Goal: Task Accomplishment & Management: Use online tool/utility

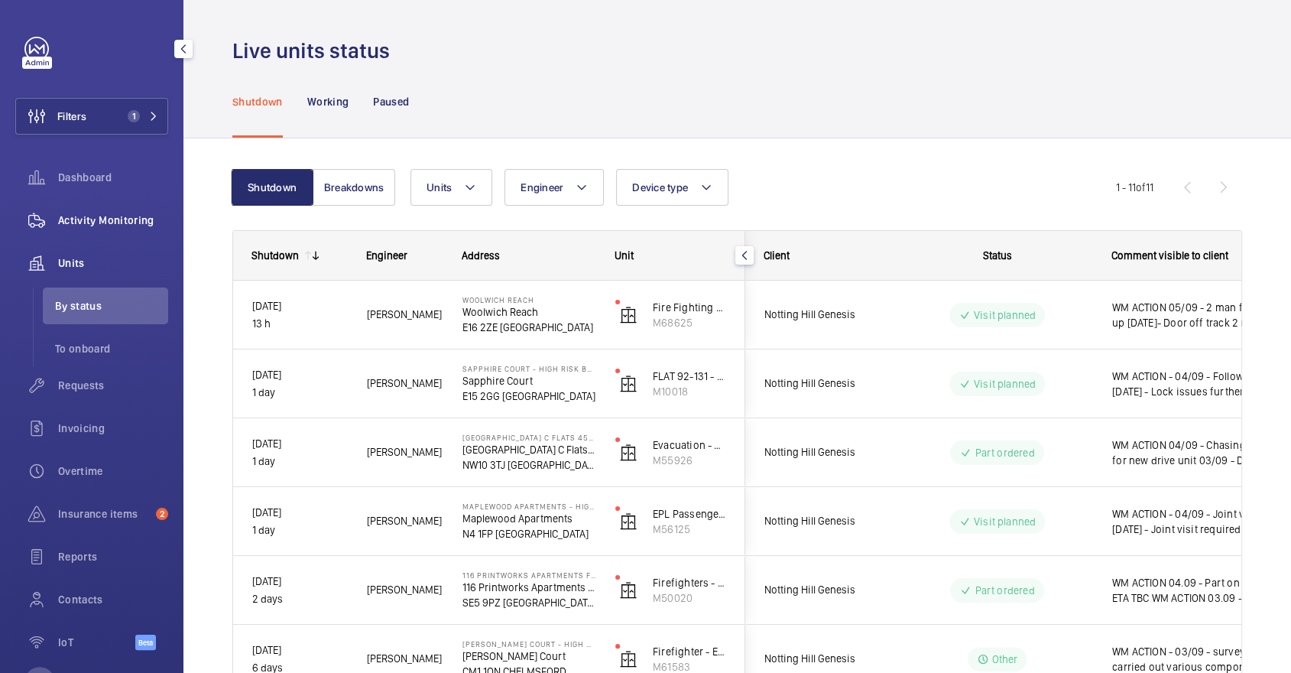
click at [97, 207] on div "Activity Monitoring" at bounding box center [91, 220] width 153 height 37
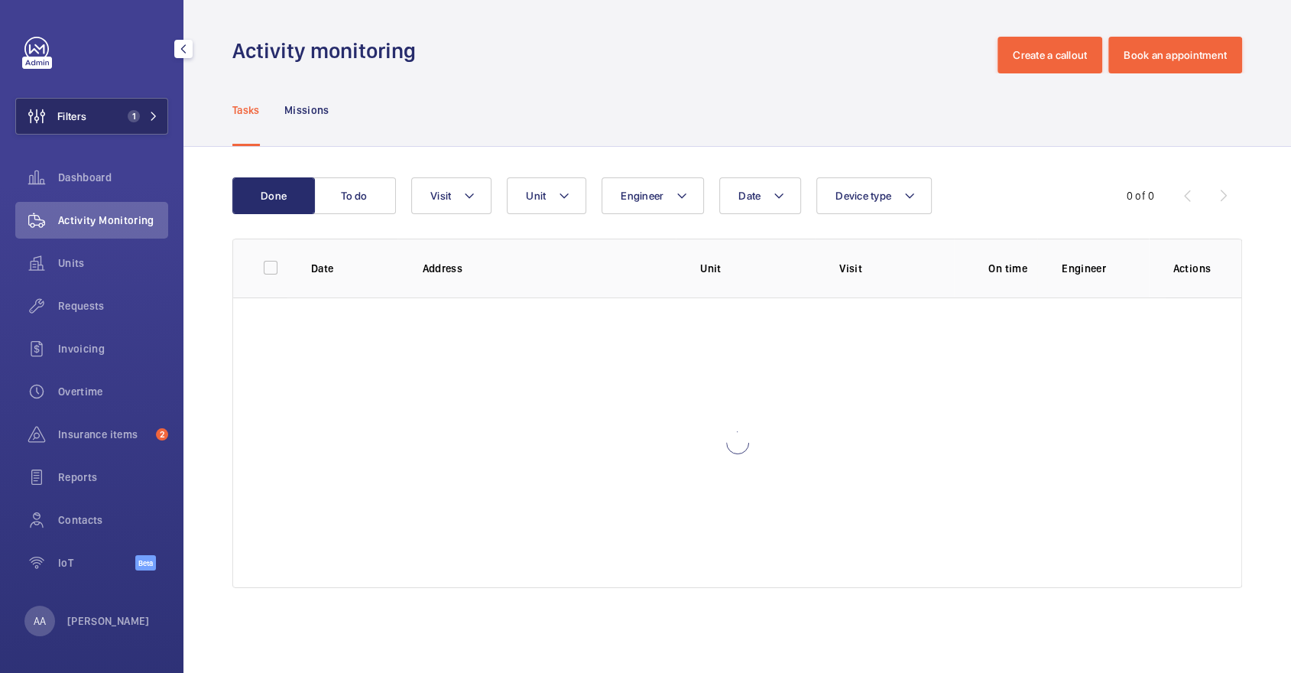
click at [93, 98] on button "Filters 1" at bounding box center [91, 116] width 153 height 37
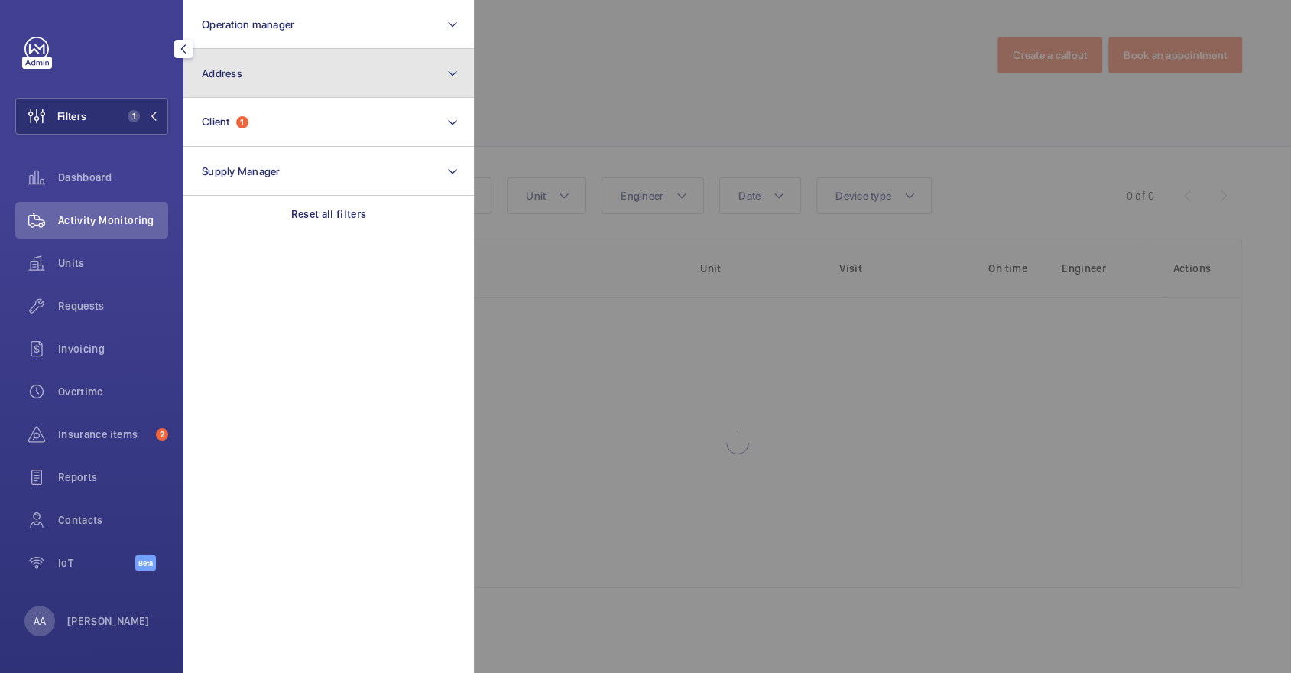
click at [265, 76] on button "Address" at bounding box center [328, 73] width 291 height 49
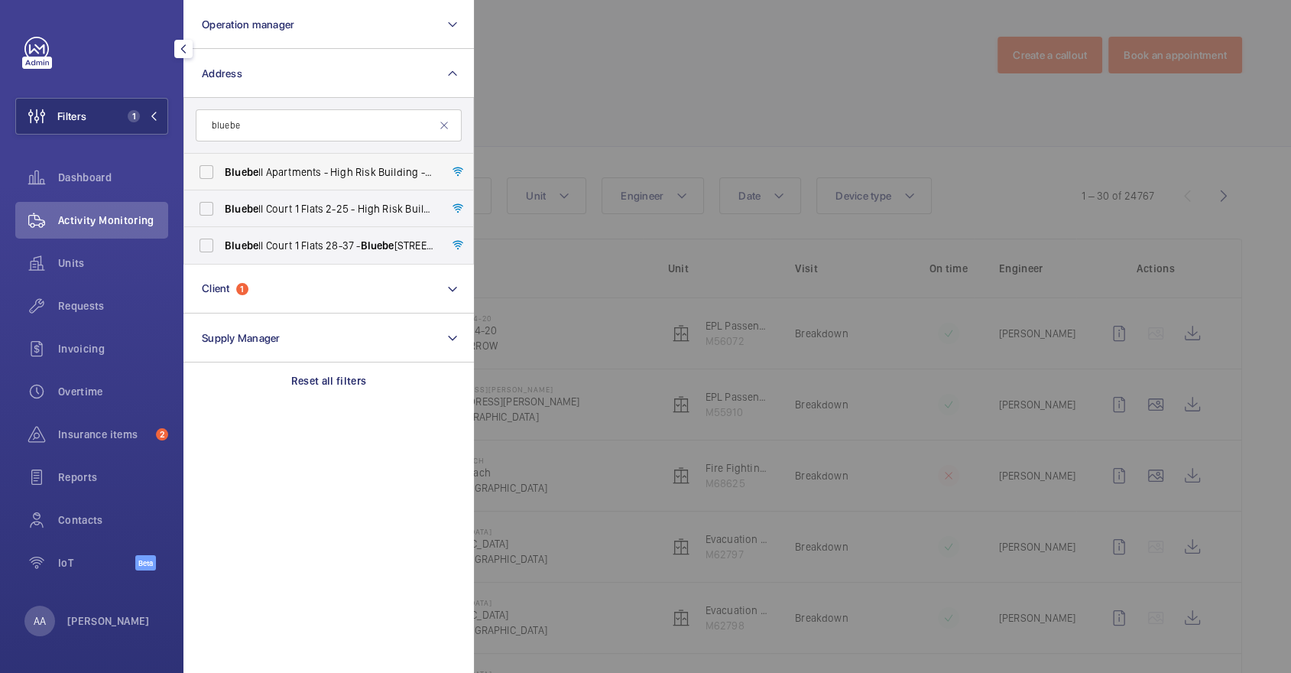
type input "bluebe"
click at [318, 182] on label "Bluebe ll Apartments - High Risk Building - [GEOGRAPHIC_DATA]" at bounding box center [317, 172] width 266 height 37
click at [222, 182] on input "Bluebe ll Apartments - High Risk Building - [GEOGRAPHIC_DATA]" at bounding box center [206, 172] width 31 height 31
checkbox input "true"
click at [570, 93] on div at bounding box center [1119, 336] width 1291 height 673
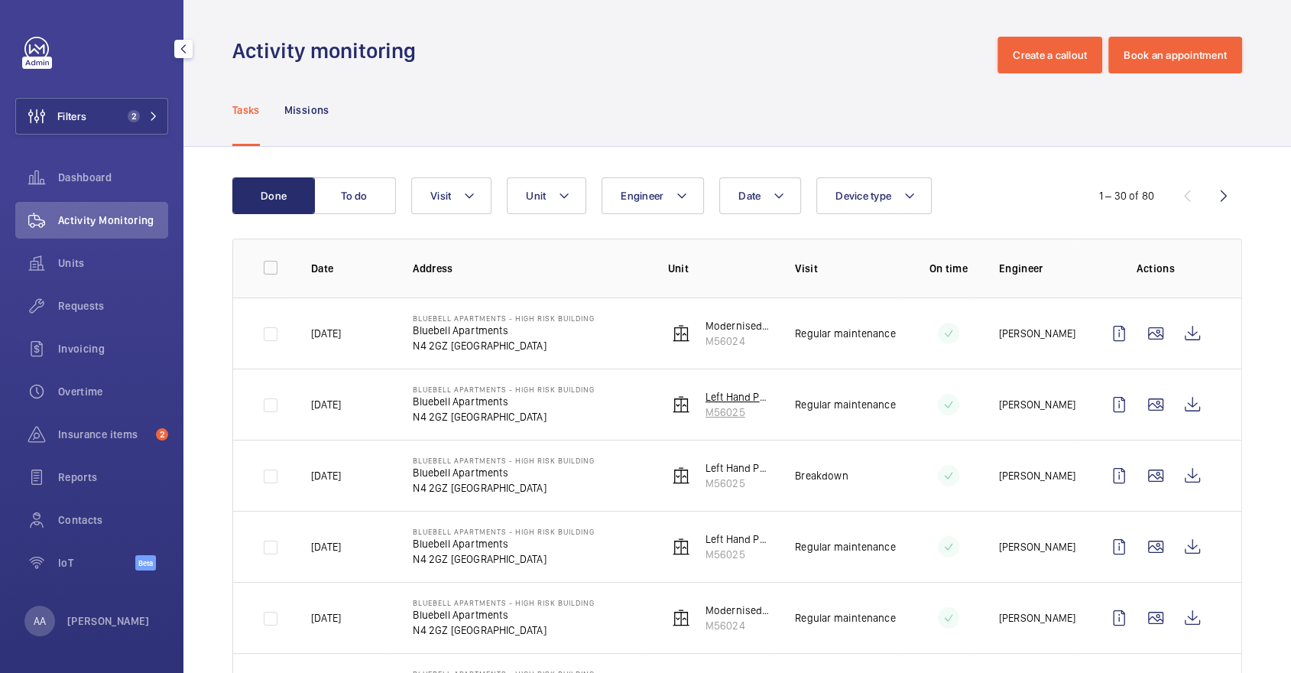
drag, startPoint x: 753, startPoint y: 410, endPoint x: 703, endPoint y: 414, distance: 50.6
click at [703, 414] on wm-front-device-cell "Left Hand Passenger Lift M56025" at bounding box center [719, 404] width 103 height 31
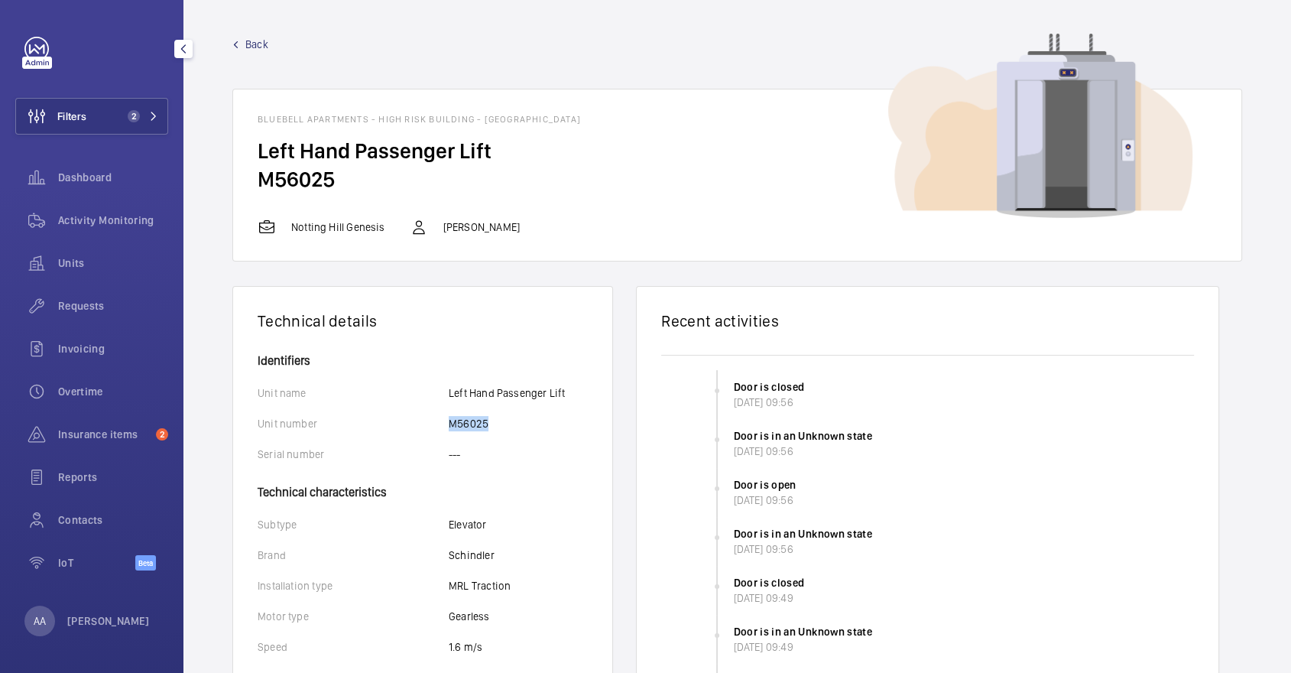
drag, startPoint x: 504, startPoint y: 424, endPoint x: 443, endPoint y: 424, distance: 60.4
click at [443, 424] on div "Unit number M56025" at bounding box center [423, 423] width 330 height 15
copy div "M56025"
click at [134, 209] on div "Activity Monitoring" at bounding box center [91, 220] width 153 height 37
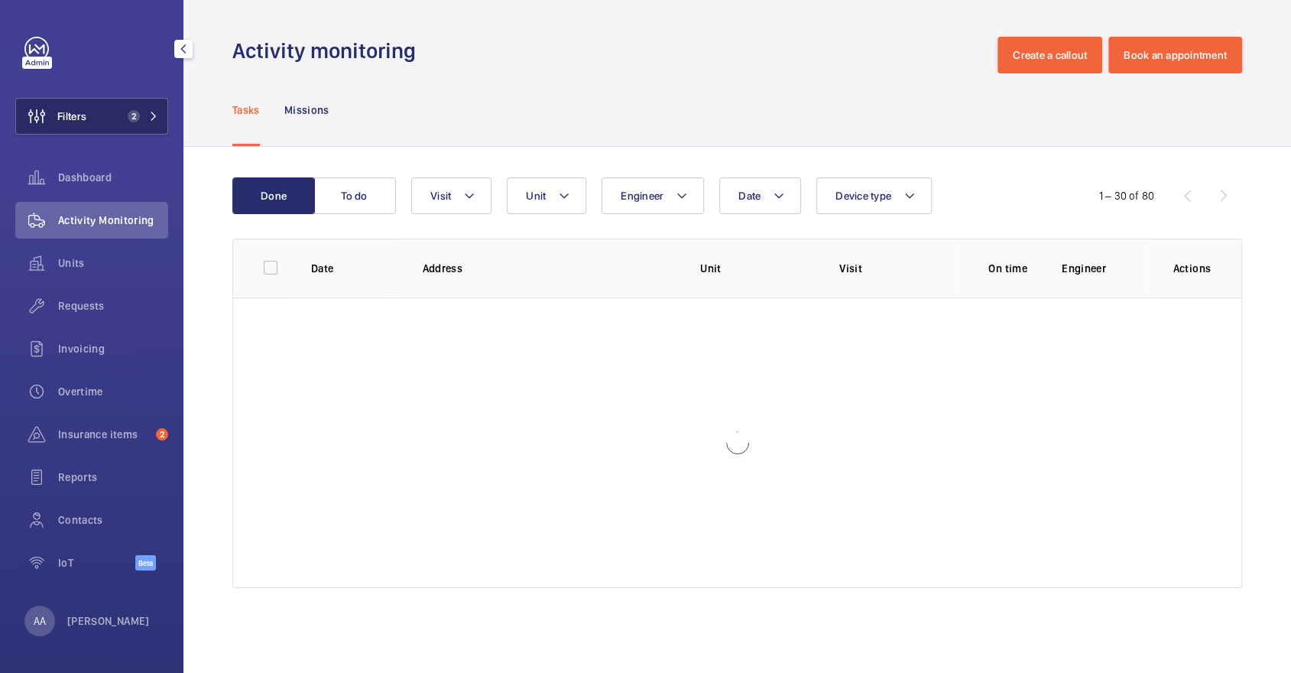
click at [100, 105] on button "Filters 2" at bounding box center [91, 116] width 153 height 37
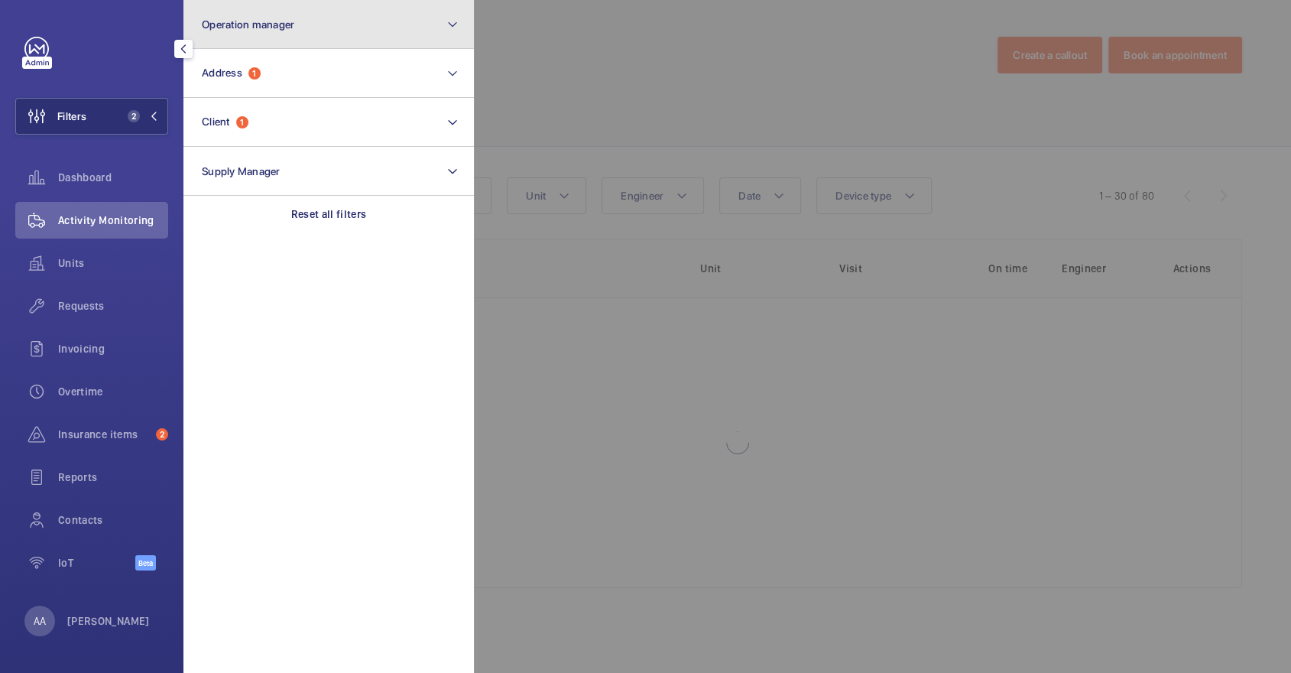
click at [299, 40] on button "Operation manager" at bounding box center [328, 24] width 291 height 49
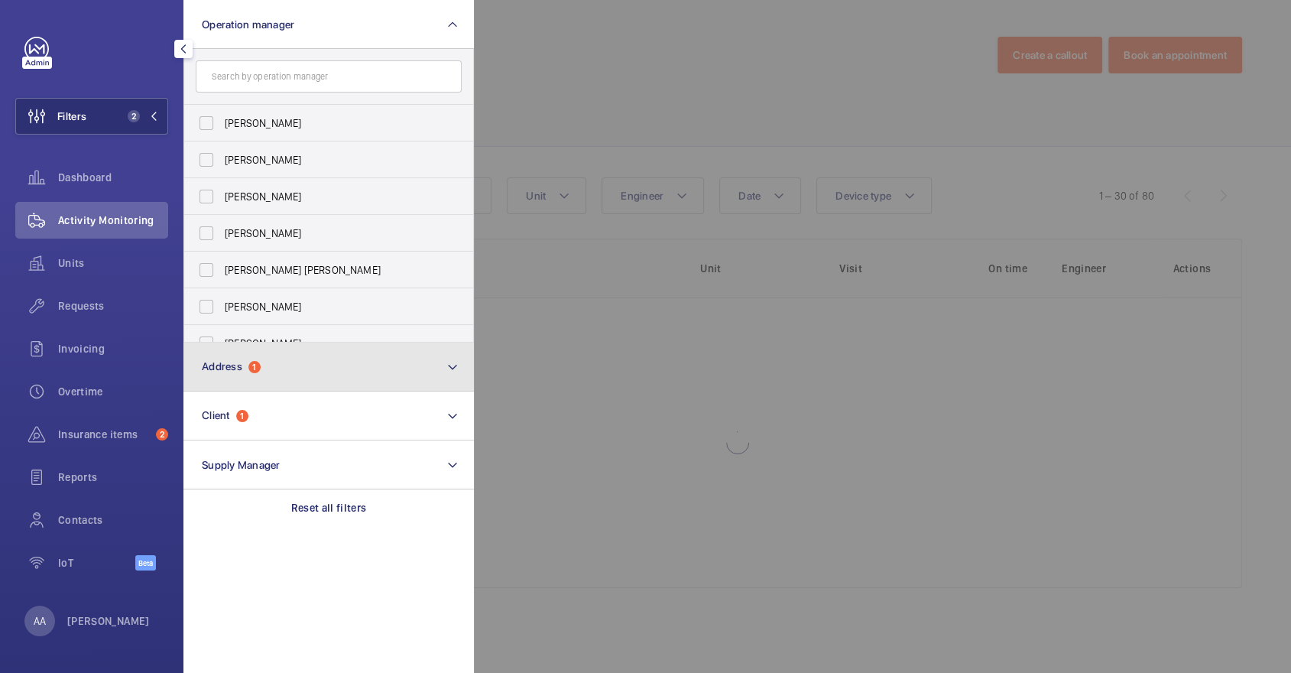
click at [265, 356] on button "Address 1" at bounding box center [328, 367] width 291 height 49
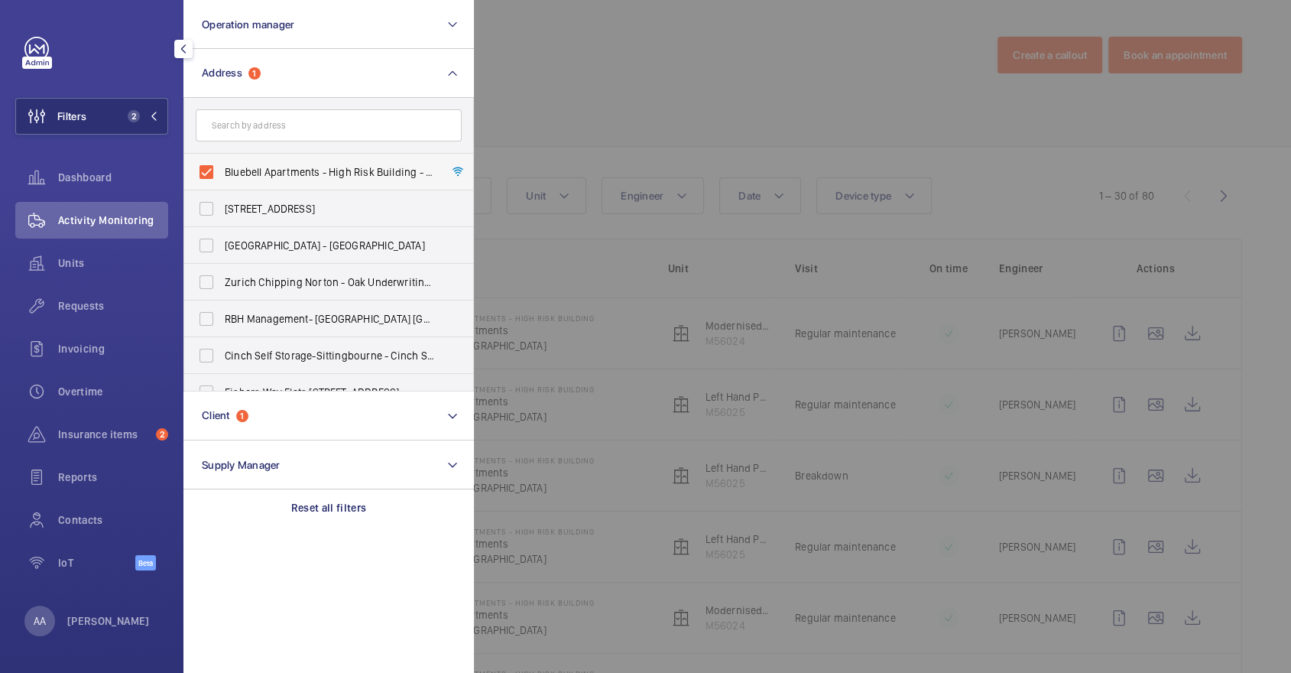
click at [291, 173] on span "Bluebell Apartments - High Risk Building - [GEOGRAPHIC_DATA]" at bounding box center [330, 171] width 210 height 15
click at [222, 173] on input "Bluebell Apartments - High Risk Building - [GEOGRAPHIC_DATA]" at bounding box center [206, 172] width 31 height 31
checkbox input "false"
click at [279, 122] on input "text" at bounding box center [329, 125] width 266 height 32
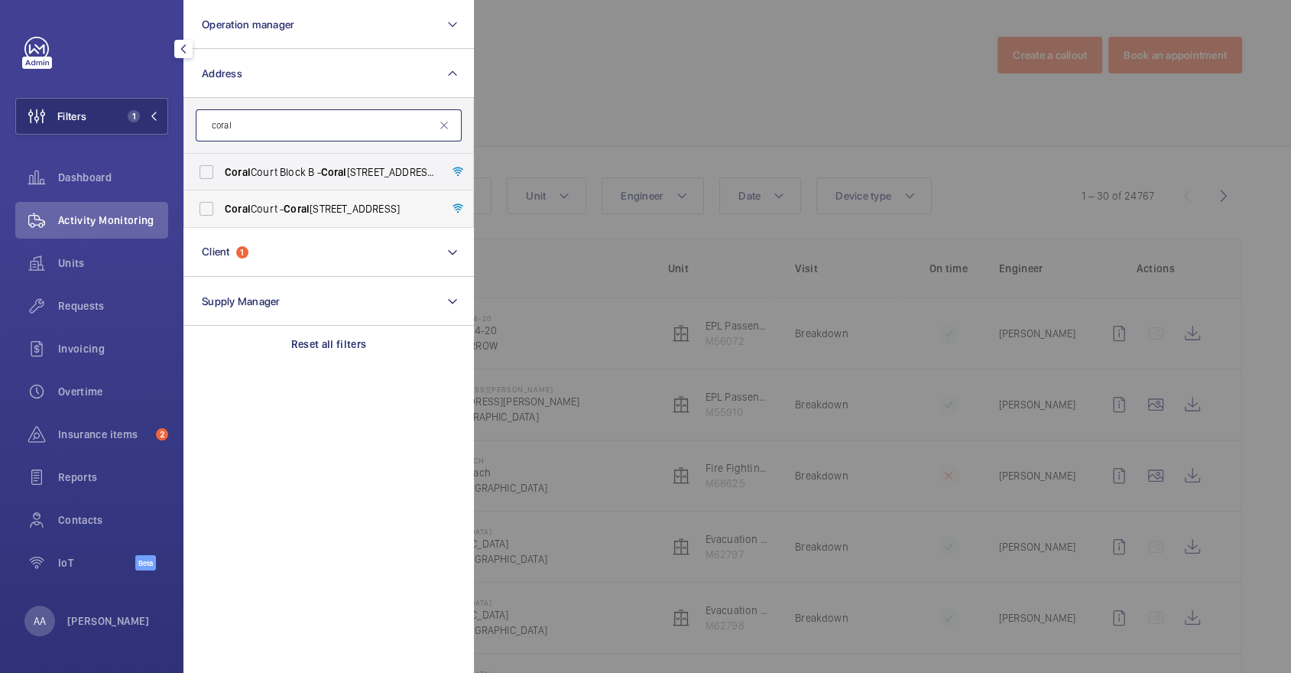
type input "coral"
click at [330, 203] on span "[STREET_ADDRESS]" at bounding box center [330, 208] width 210 height 15
click at [222, 203] on input "[STREET_ADDRESS]" at bounding box center [206, 208] width 31 height 31
checkbox input "true"
click at [583, 105] on div at bounding box center [1119, 336] width 1291 height 673
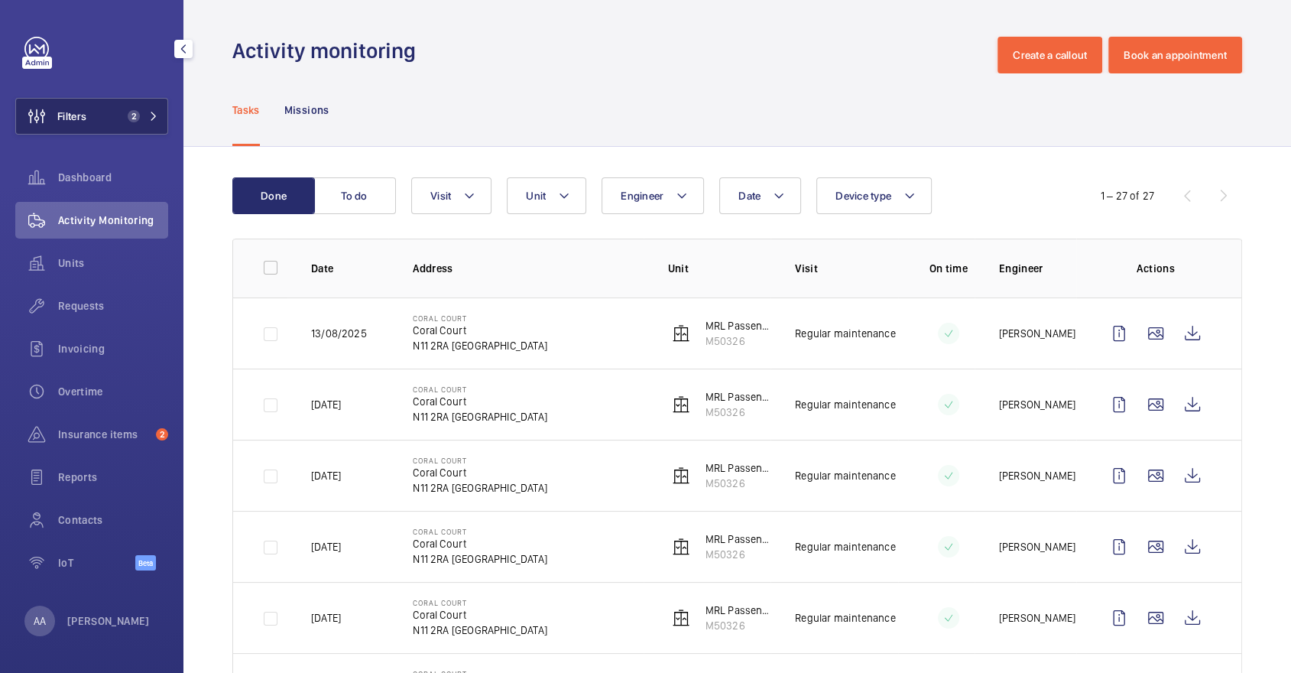
click at [89, 121] on button "Filters 2" at bounding box center [91, 116] width 153 height 37
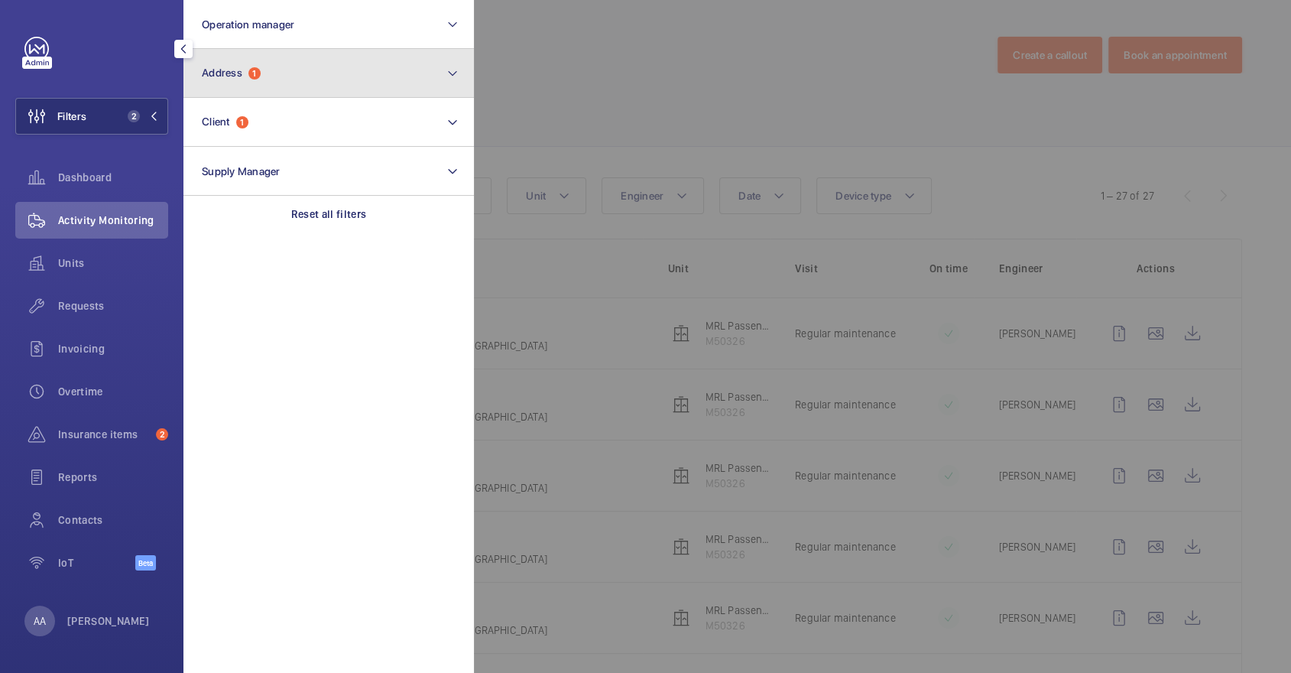
click at [257, 65] on button "Address 1" at bounding box center [328, 73] width 291 height 49
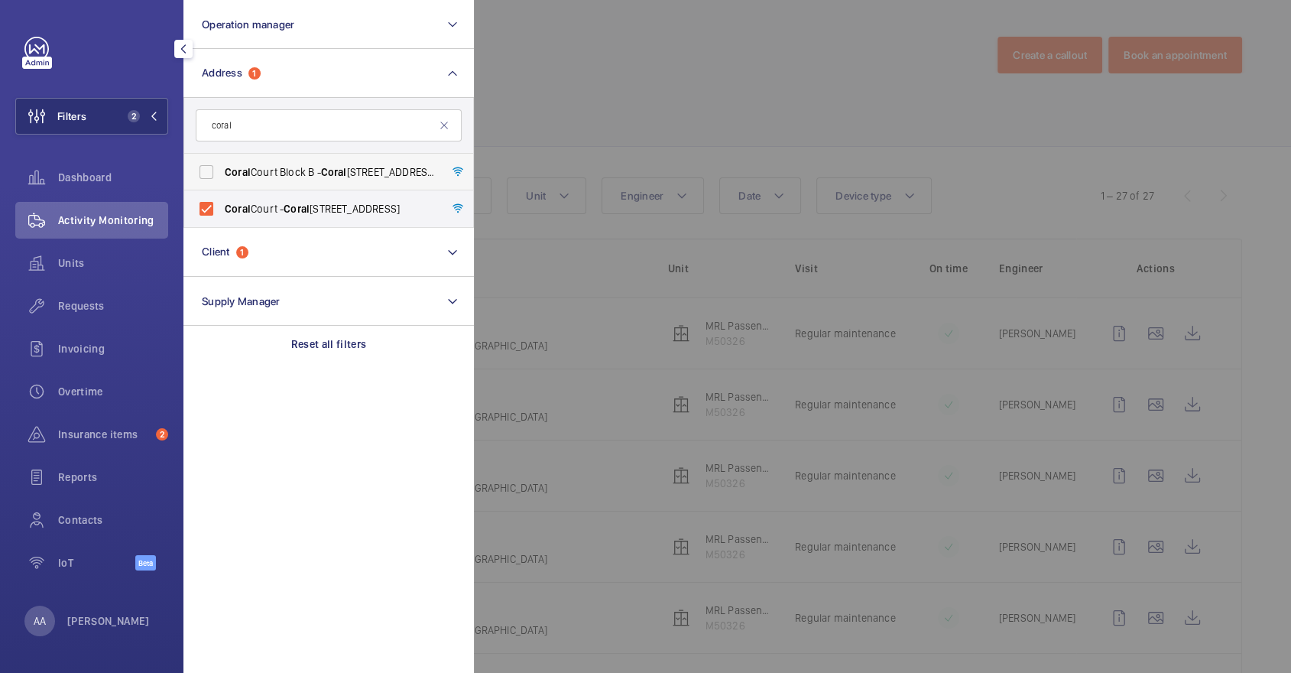
type input "coral"
click at [336, 175] on span "Coral" at bounding box center [334, 172] width 26 height 12
click at [222, 175] on input "[STREET_ADDRESS]" at bounding box center [206, 172] width 31 height 31
checkbox input "true"
click at [728, 115] on div at bounding box center [1119, 336] width 1291 height 673
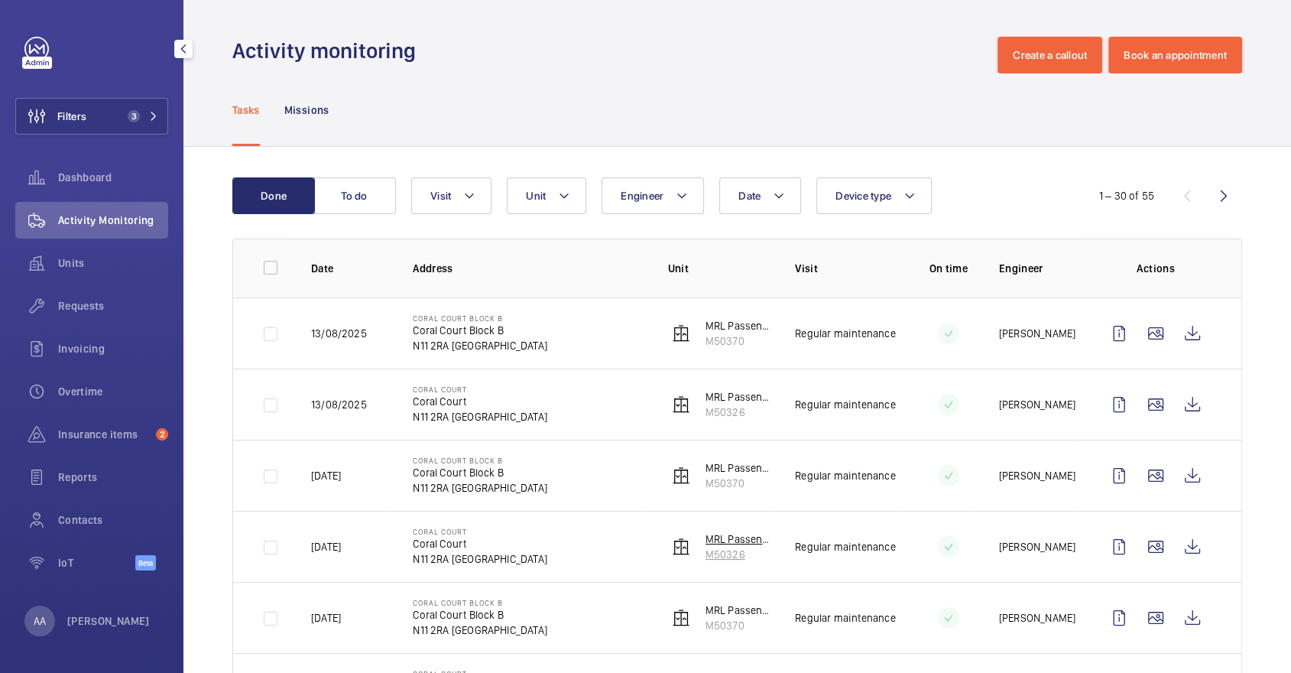
drag, startPoint x: 762, startPoint y: 560, endPoint x: 700, endPoint y: 557, distance: 62.8
click at [700, 557] on td "MRL Passenger Lift M50326" at bounding box center [708, 546] width 128 height 71
copy p "M50326"
click at [132, 112] on span "3" at bounding box center [134, 116] width 12 height 12
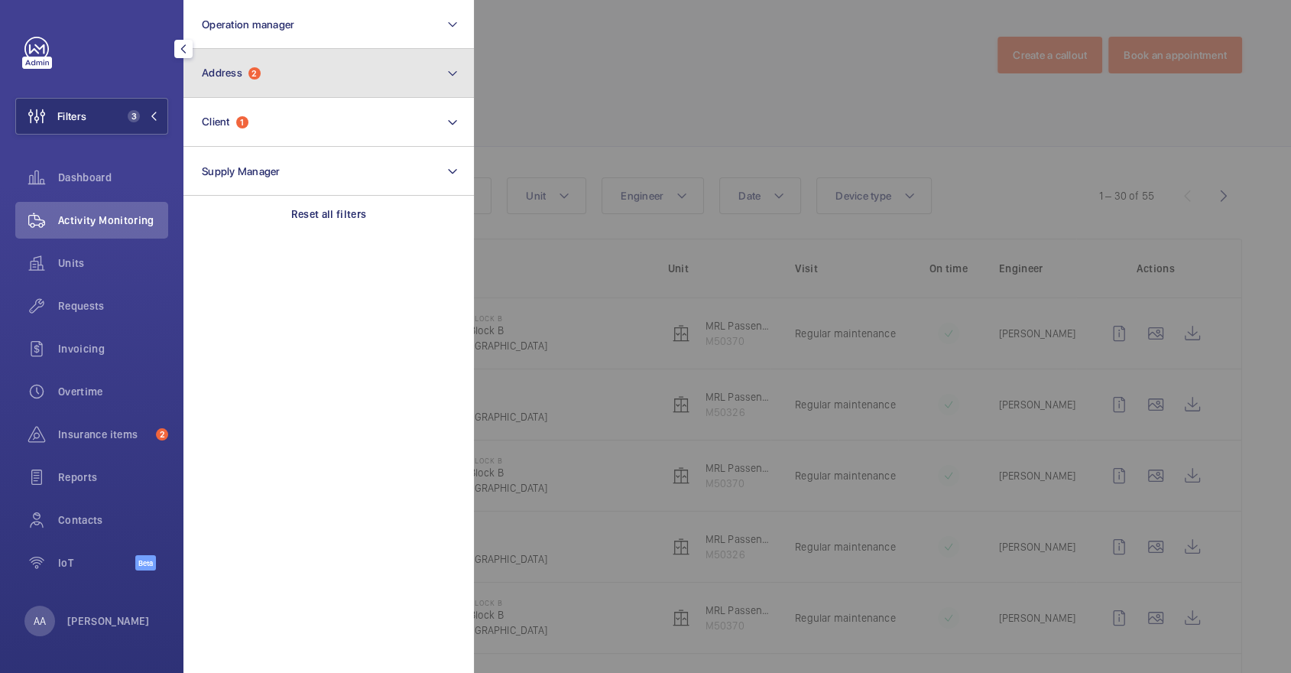
click at [232, 86] on button "Address 2" at bounding box center [328, 73] width 291 height 49
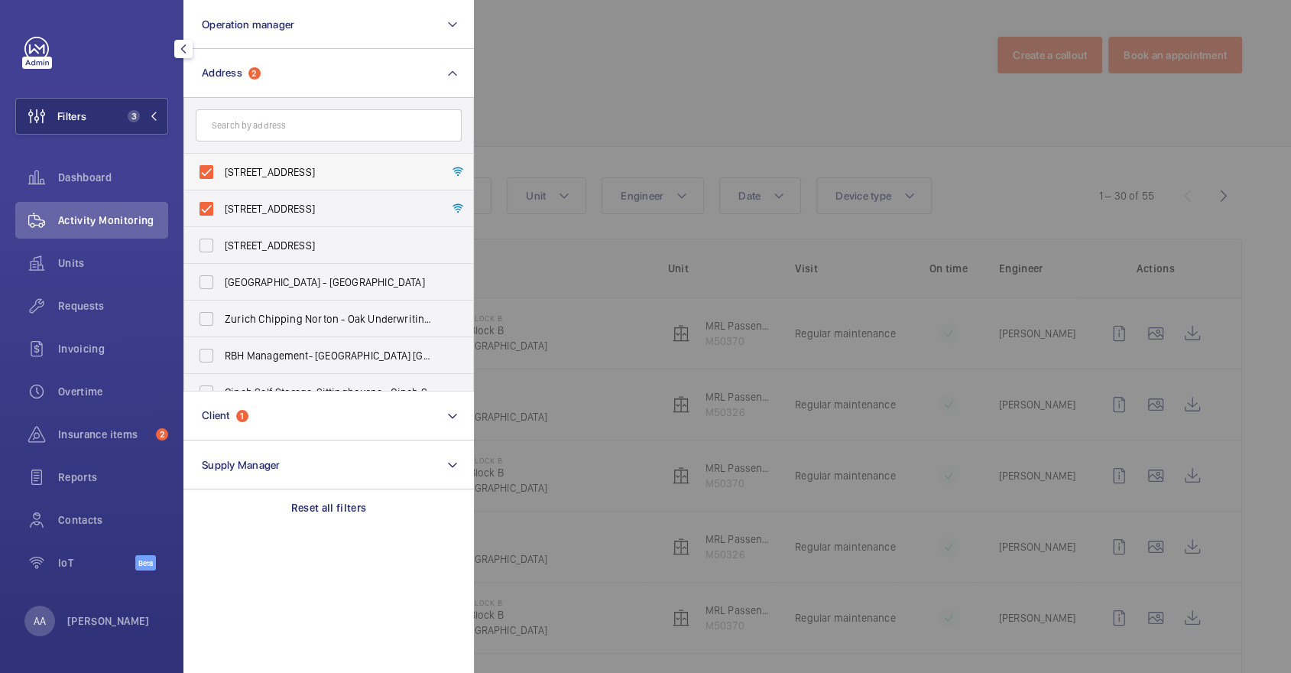
click at [262, 168] on span "[STREET_ADDRESS]" at bounding box center [330, 171] width 210 height 15
click at [222, 168] on input "[STREET_ADDRESS]" at bounding box center [206, 172] width 31 height 31
checkbox input "false"
click at [274, 199] on label "[STREET_ADDRESS]" at bounding box center [317, 208] width 266 height 37
click at [222, 199] on input "[STREET_ADDRESS]" at bounding box center [206, 208] width 31 height 31
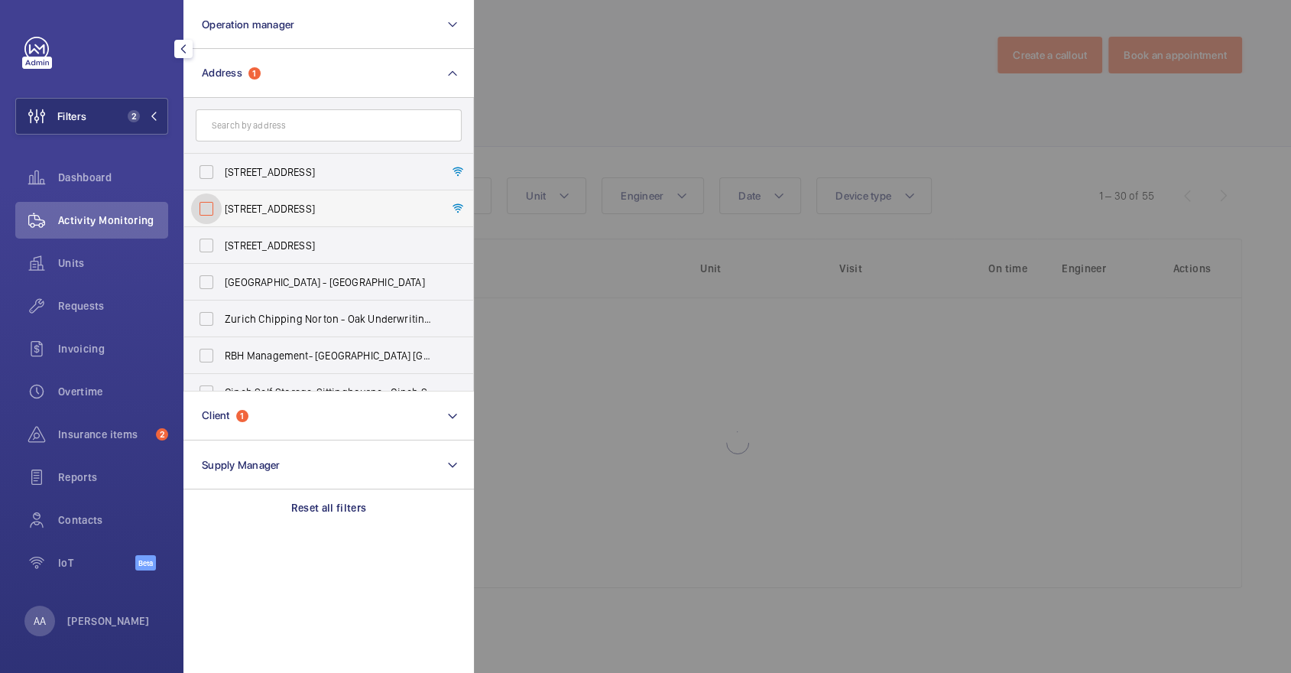
checkbox input "false"
click at [261, 119] on input "text" at bounding box center [329, 125] width 266 height 32
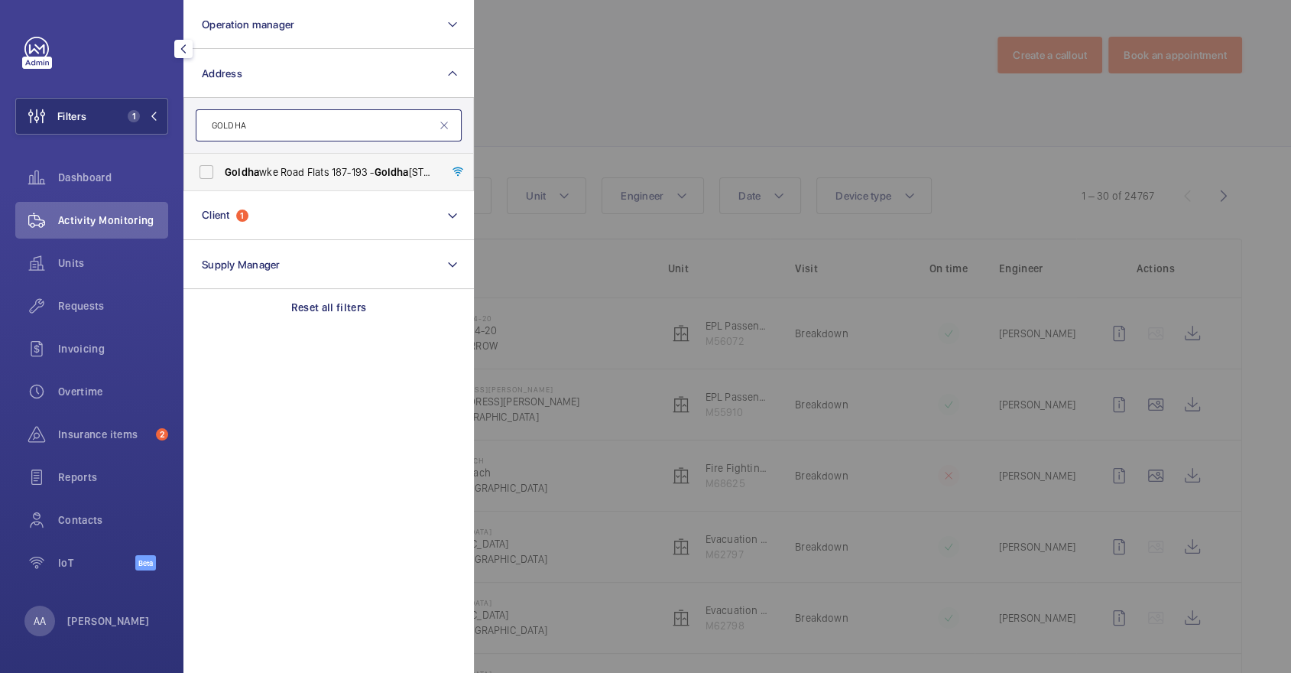
type input "GOLDHA"
click at [338, 183] on label "Goldha wke Road Flats [STREET_ADDRESS]" at bounding box center [317, 172] width 266 height 37
click at [222, 183] on input "Goldha wke Road Flats [STREET_ADDRESS]" at bounding box center [206, 172] width 31 height 31
checkbox input "true"
click at [594, 138] on div at bounding box center [1119, 336] width 1291 height 673
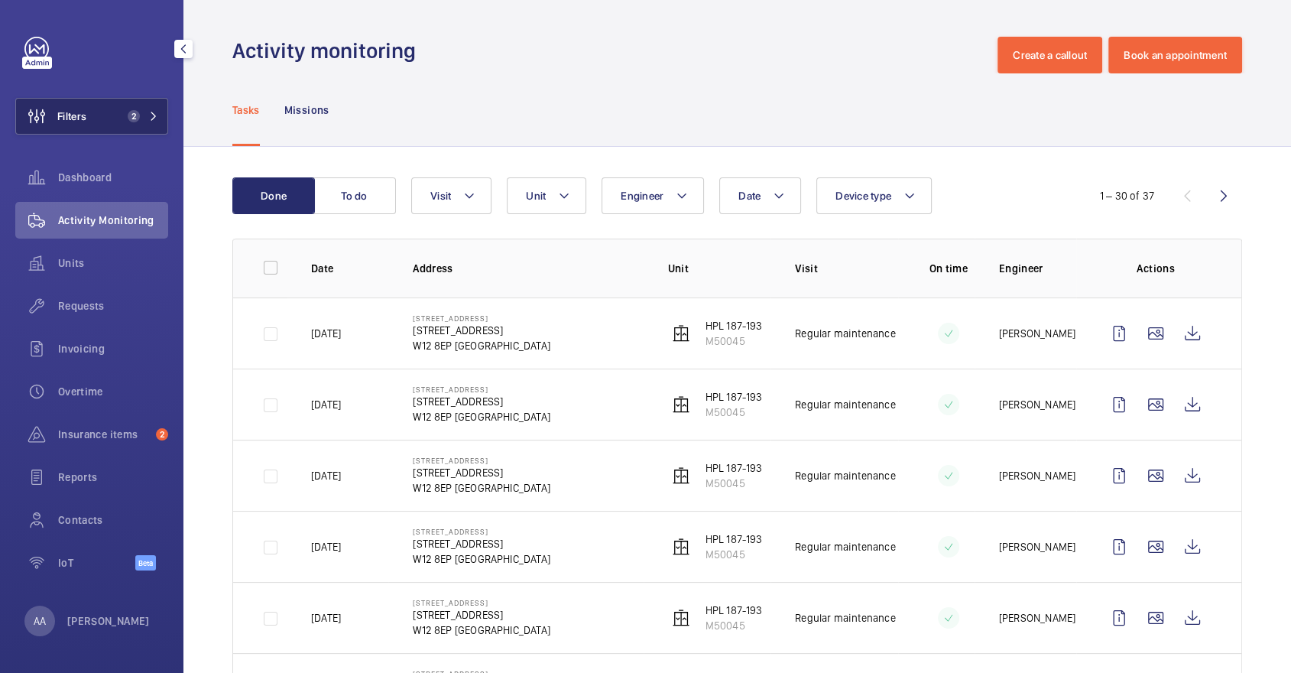
click at [144, 117] on span "2" at bounding box center [140, 116] width 37 height 12
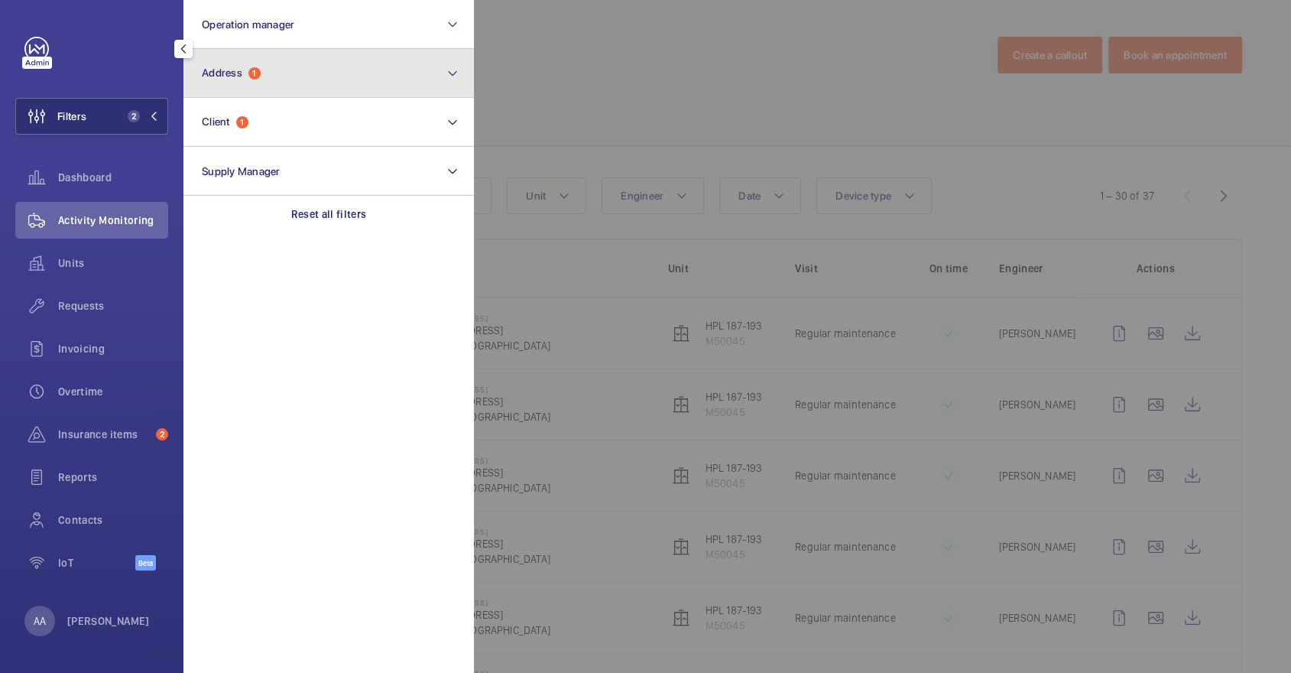
click at [291, 67] on button "Address 1" at bounding box center [328, 73] width 291 height 49
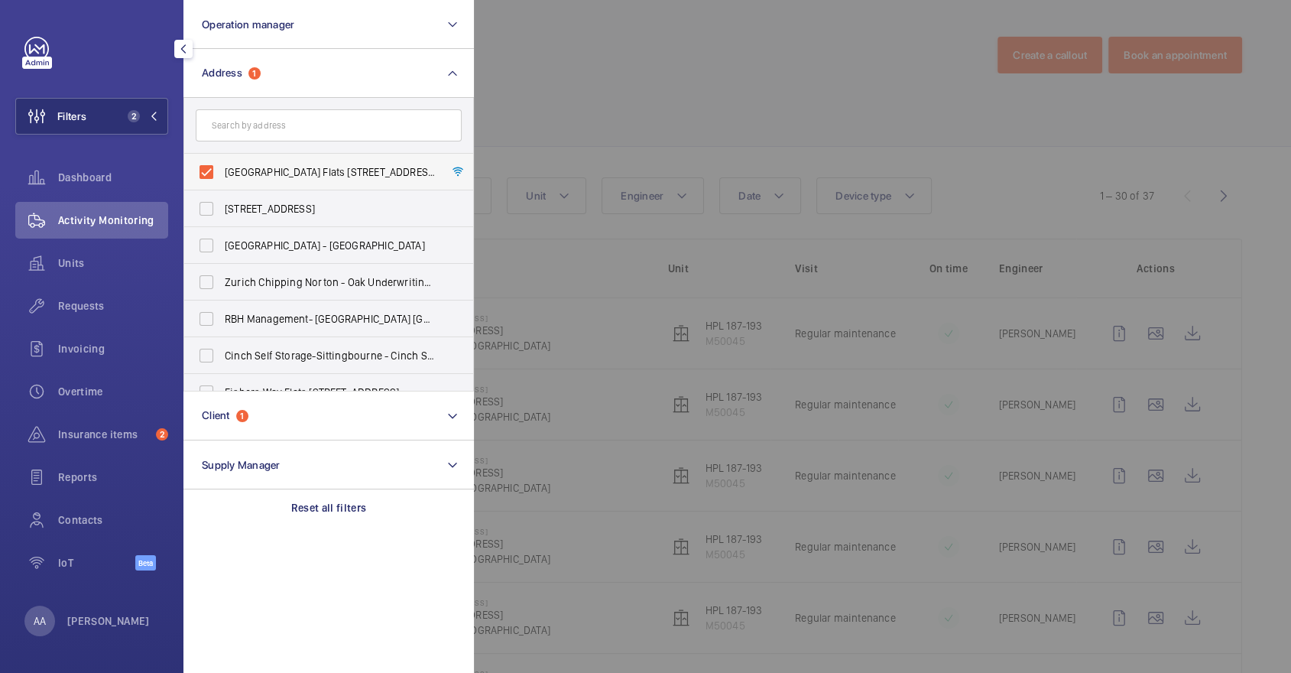
click at [264, 180] on label "[GEOGRAPHIC_DATA] Flats [STREET_ADDRESS]" at bounding box center [317, 172] width 266 height 37
click at [222, 180] on input "[GEOGRAPHIC_DATA] Flats [STREET_ADDRESS]" at bounding box center [206, 172] width 31 height 31
checkbox input "false"
click at [256, 122] on input "text" at bounding box center [329, 125] width 266 height 32
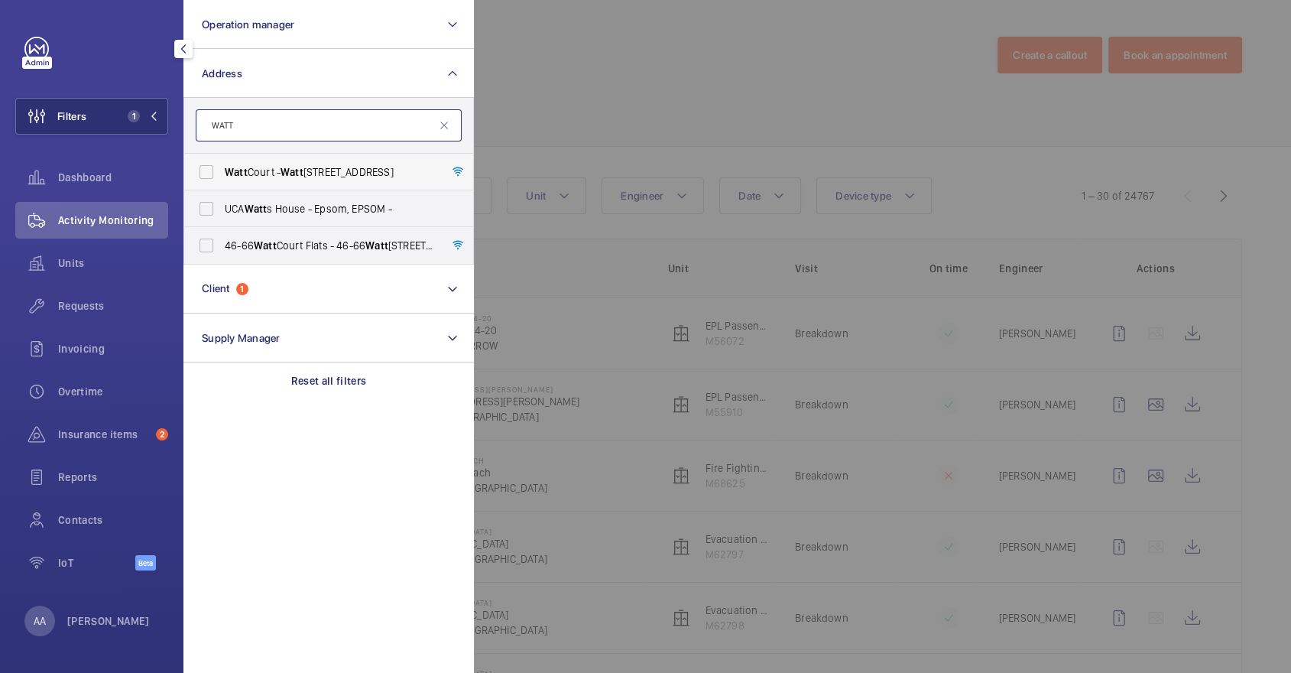
type input "WATT"
click at [279, 162] on label "[STREET_ADDRESS]" at bounding box center [317, 172] width 266 height 37
click at [222, 162] on input "[STREET_ADDRESS]" at bounding box center [206, 172] width 31 height 31
checkbox input "true"
click at [287, 253] on label "46-66 Watt Court Flats - [STREET_ADDRESS]" at bounding box center [317, 245] width 266 height 37
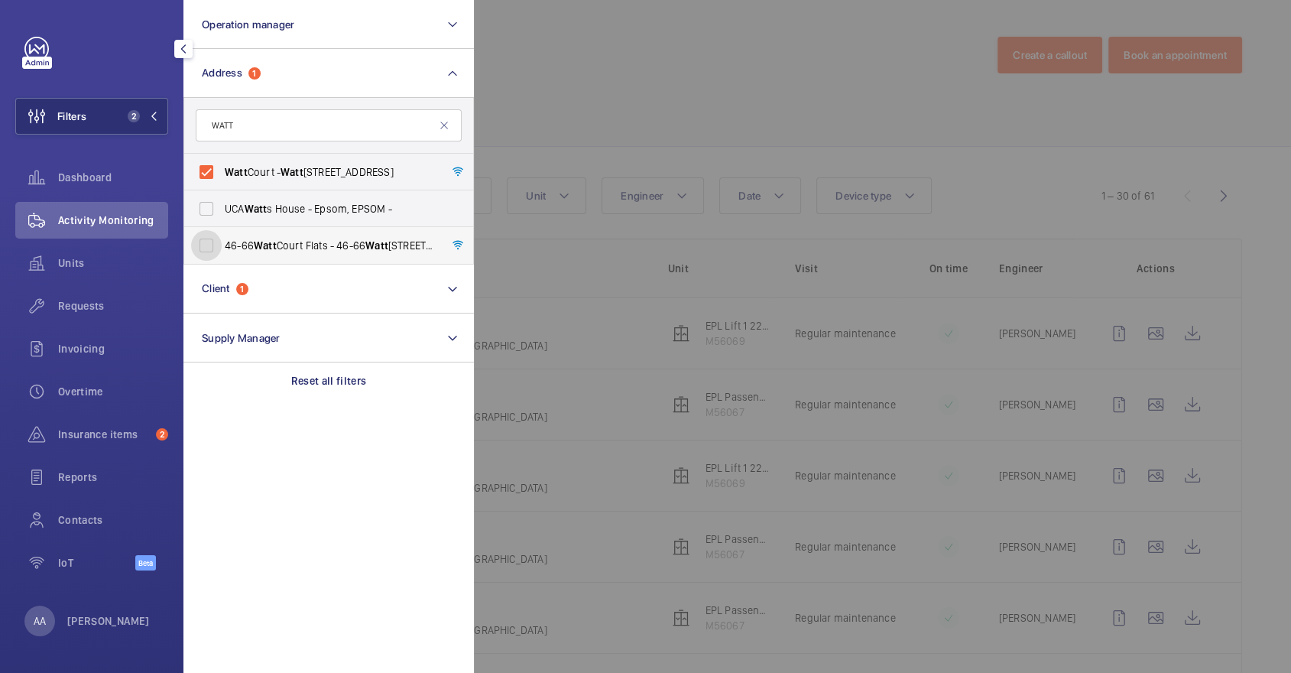
click at [222, 253] on input "46-66 Watt Court Flats - [STREET_ADDRESS]" at bounding box center [206, 245] width 31 height 31
checkbox input "true"
click at [271, 171] on span "[STREET_ADDRESS]" at bounding box center [330, 171] width 210 height 15
click at [222, 171] on input "[STREET_ADDRESS]" at bounding box center [206, 172] width 31 height 31
checkbox input "false"
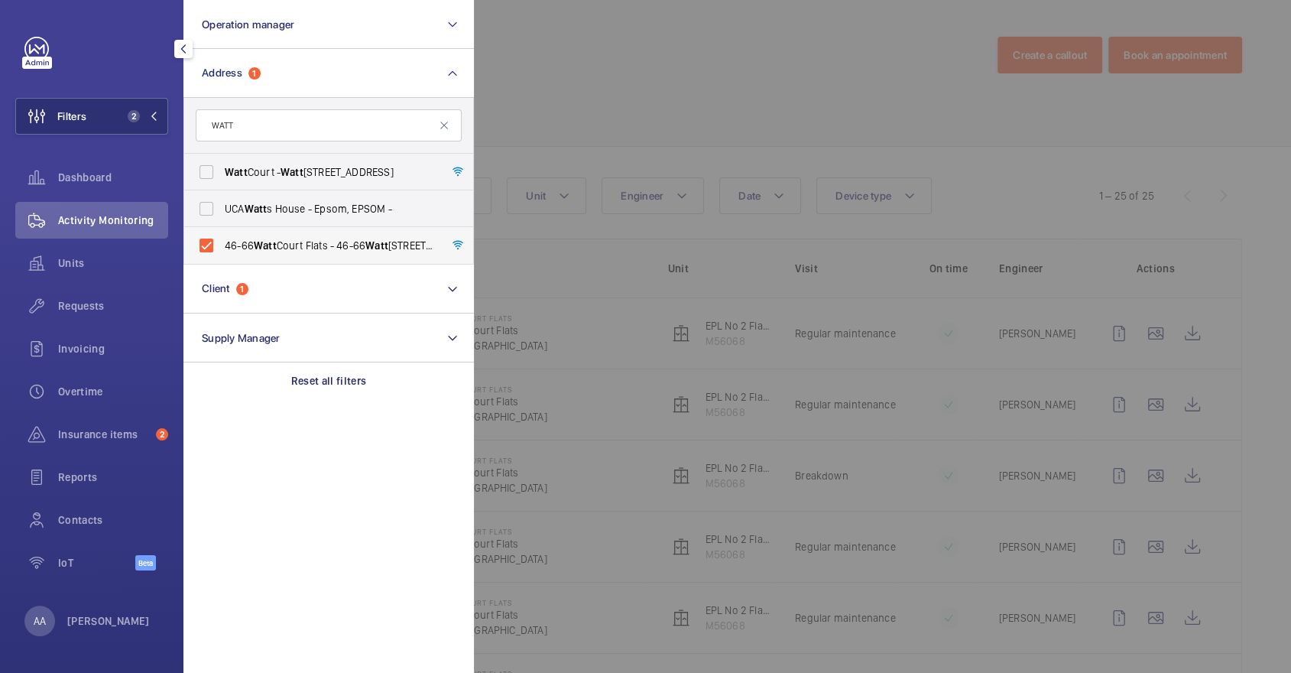
click at [359, 236] on label "46-66 Watt Court Flats - [STREET_ADDRESS]" at bounding box center [317, 245] width 266 height 37
click at [222, 236] on input "46-66 Watt Court Flats - [STREET_ADDRESS]" at bounding box center [206, 245] width 31 height 31
checkbox input "false"
click at [288, 133] on input "WATT" at bounding box center [329, 125] width 266 height 32
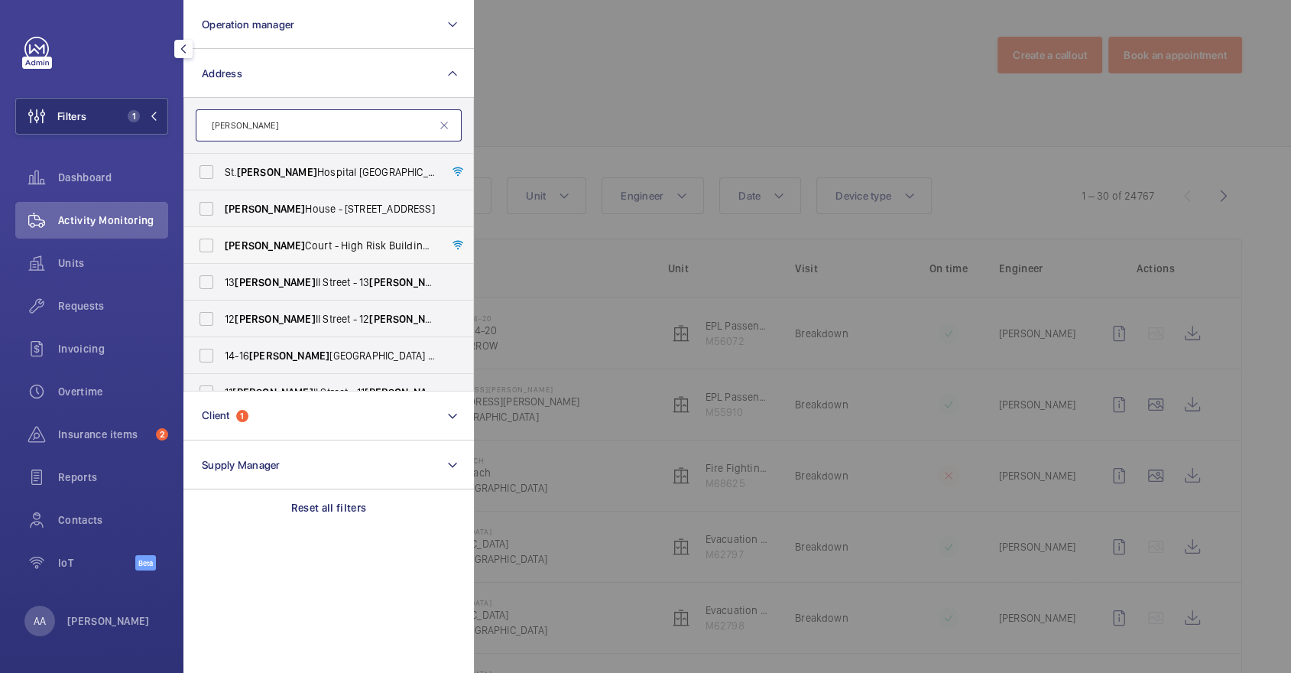
type input "[PERSON_NAME]"
click at [309, 240] on span "[PERSON_NAME] Court - High Risk Building - [PERSON_NAME][STREET_ADDRESS]" at bounding box center [330, 245] width 210 height 15
click at [222, 240] on input "[PERSON_NAME] Court - High Risk Building - [PERSON_NAME][STREET_ADDRESS]" at bounding box center [206, 245] width 31 height 31
checkbox input "true"
click at [548, 64] on div at bounding box center [1119, 336] width 1291 height 673
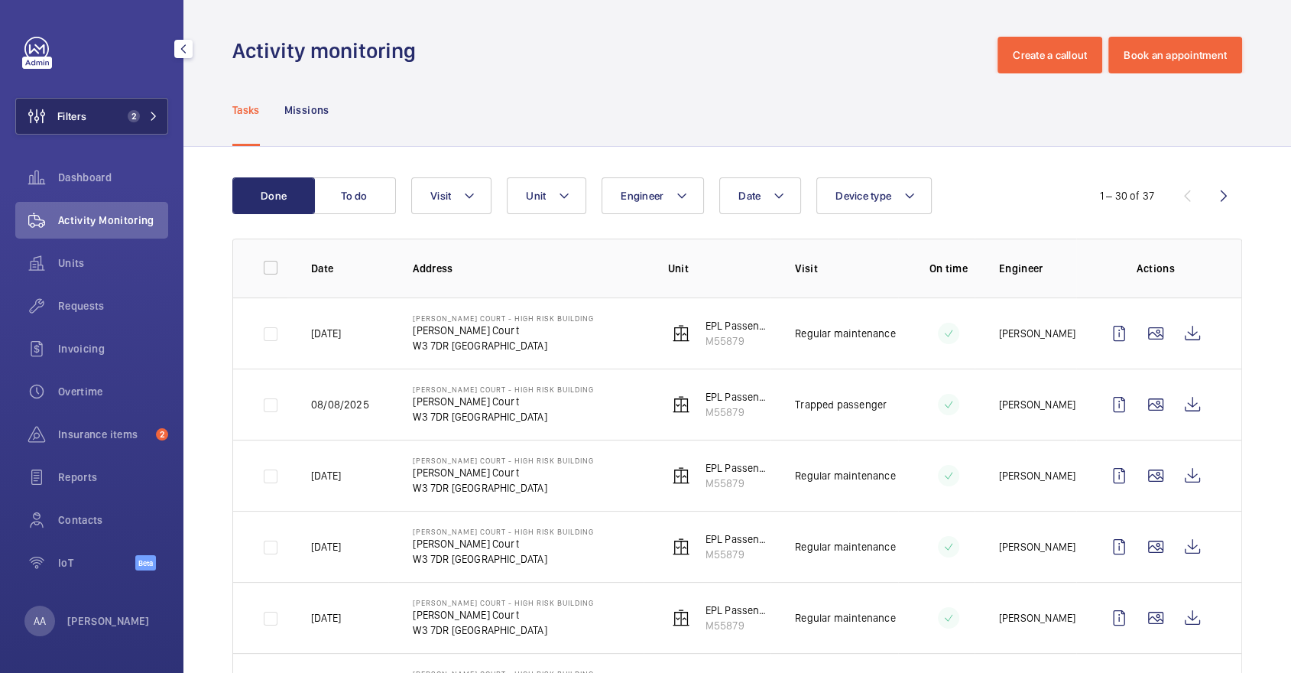
click at [128, 110] on span "2" at bounding box center [131, 116] width 18 height 12
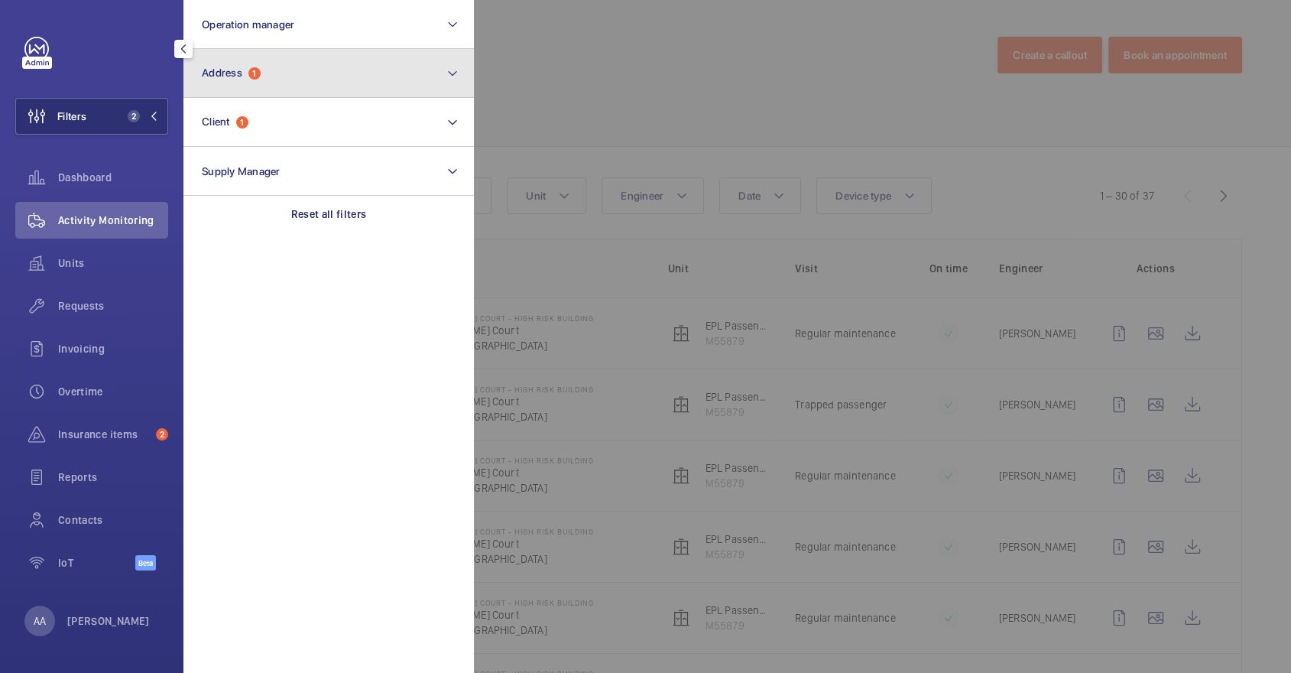
click at [274, 84] on button "Address 1" at bounding box center [328, 73] width 291 height 49
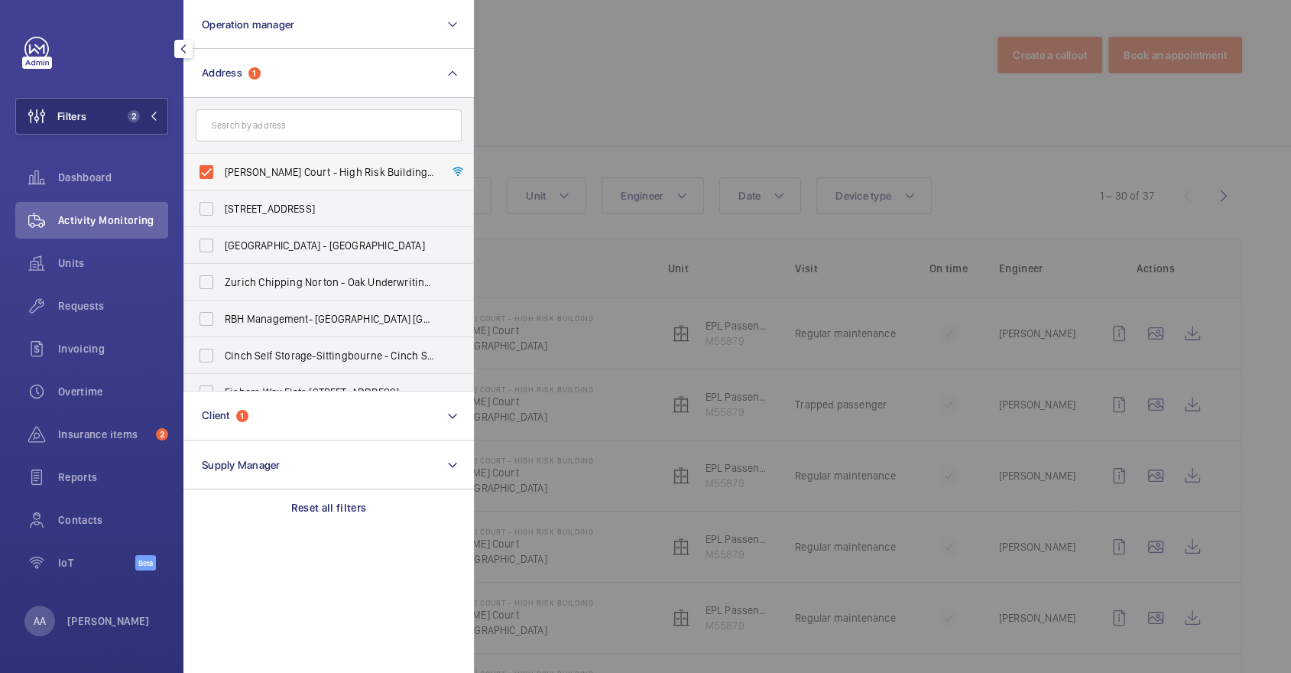
click at [302, 179] on span "[PERSON_NAME] Court - High Risk Building - [PERSON_NAME][STREET_ADDRESS]" at bounding box center [330, 171] width 210 height 15
click at [222, 179] on input "[PERSON_NAME] Court - High Risk Building - [PERSON_NAME][STREET_ADDRESS]" at bounding box center [206, 172] width 31 height 31
checkbox input "false"
click at [442, 123] on input "text" at bounding box center [329, 125] width 266 height 32
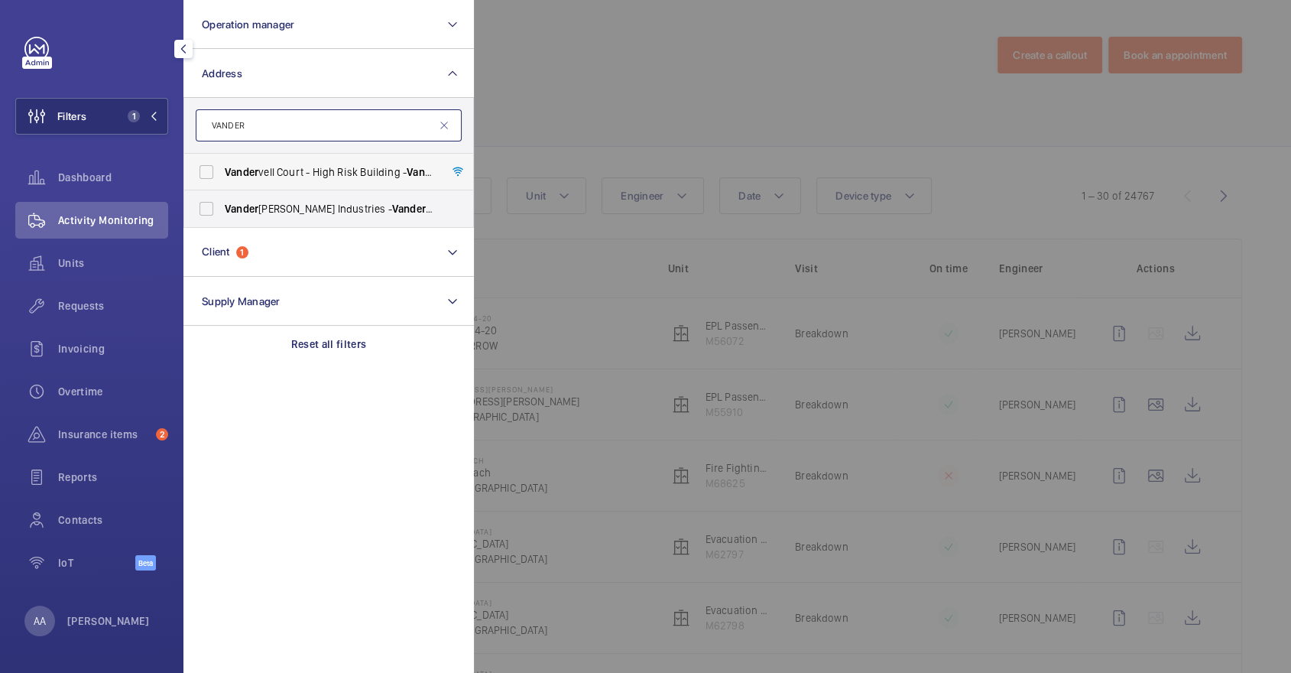
type input "VANDER"
click at [375, 171] on span "Vander vell Court - High Risk Building - [STREET_ADDRESS]" at bounding box center [330, 171] width 210 height 15
click at [222, 171] on input "Vander vell Court - High Risk Building - [STREET_ADDRESS]" at bounding box center [206, 172] width 31 height 31
checkbox input "true"
click at [623, 131] on div at bounding box center [1119, 336] width 1291 height 673
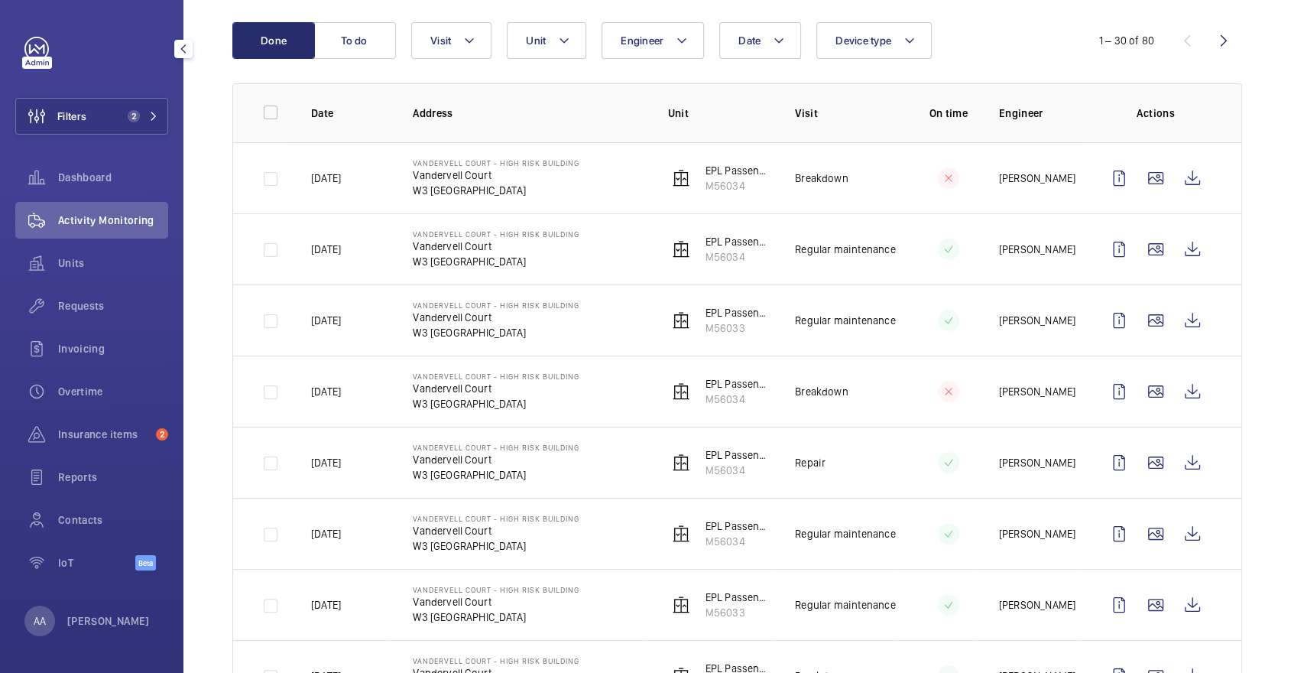
scroll to position [161, 0]
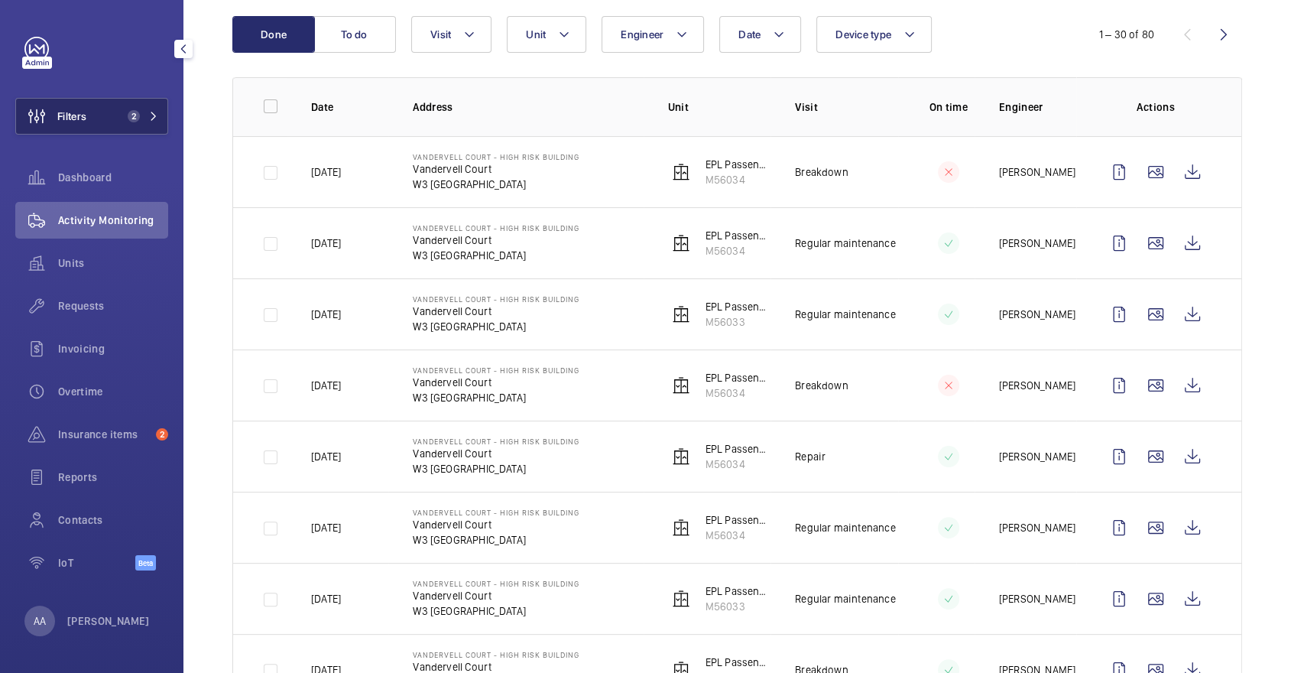
click at [157, 115] on mat-icon at bounding box center [153, 116] width 9 height 9
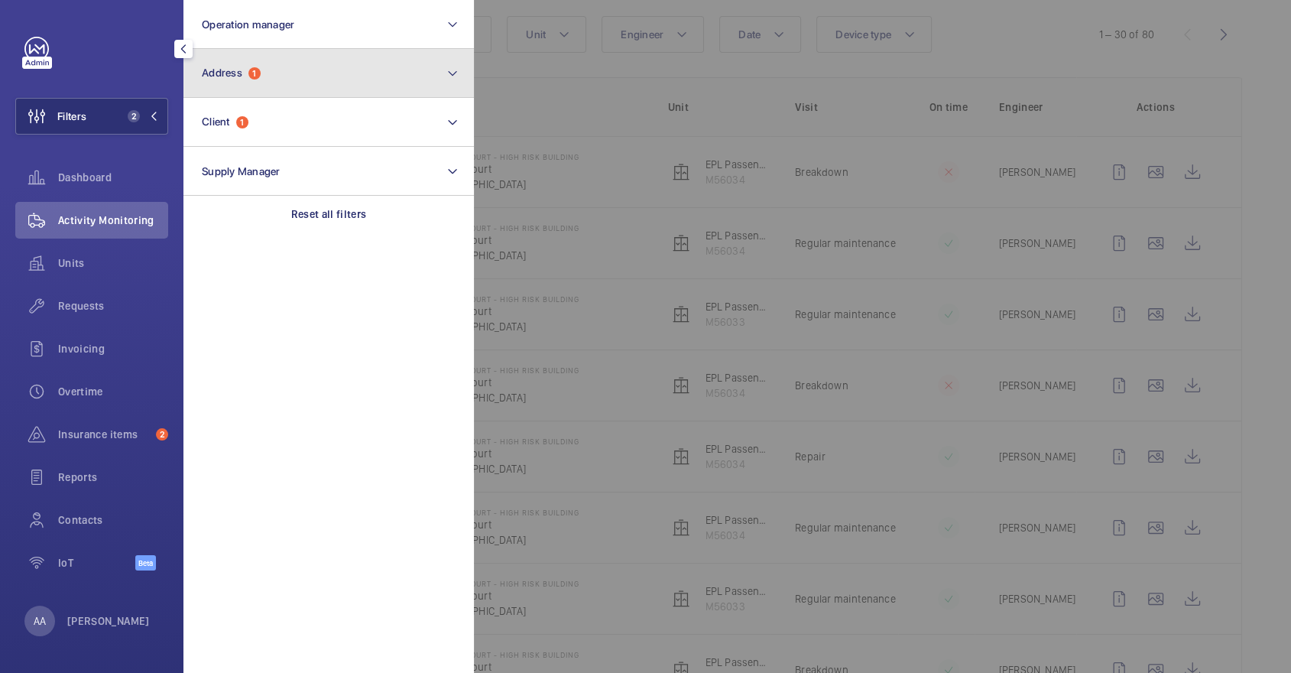
click at [253, 92] on button "Address 1" at bounding box center [328, 73] width 291 height 49
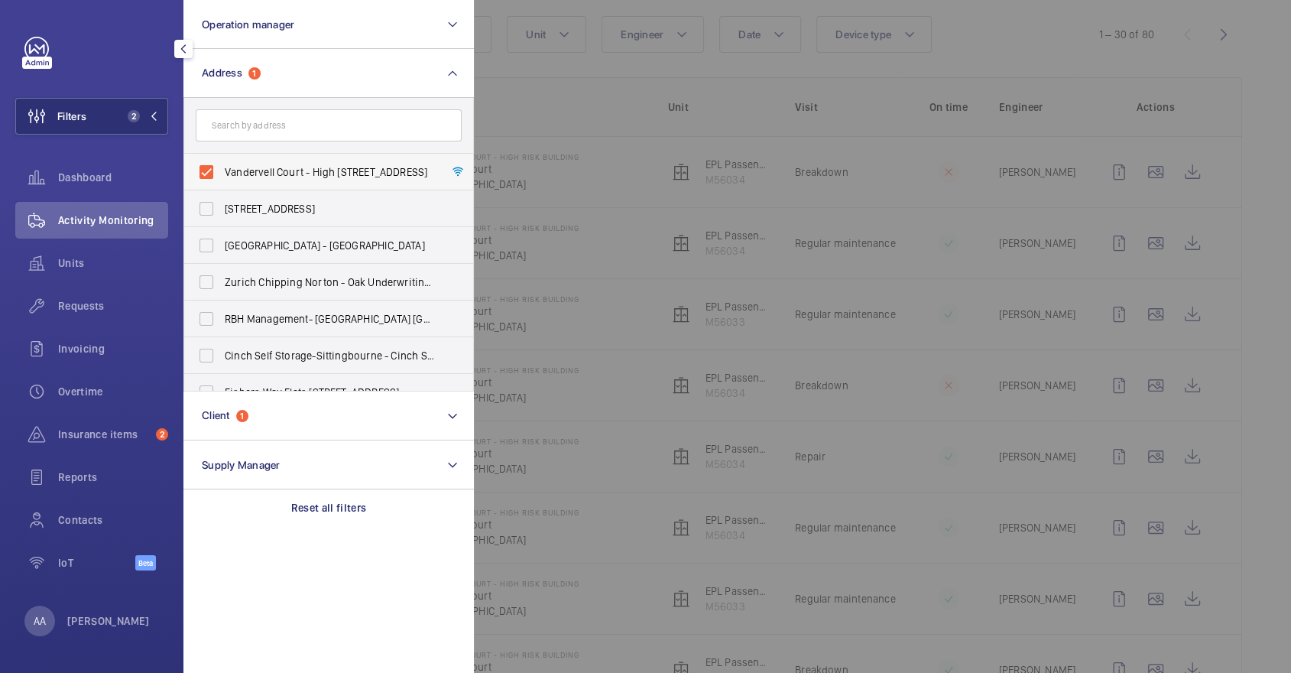
click at [254, 167] on span "Vandervell Court - High [STREET_ADDRESS]" at bounding box center [330, 171] width 210 height 15
click at [222, 167] on input "Vandervell Court - High [STREET_ADDRESS]" at bounding box center [206, 172] width 31 height 31
checkbox input "false"
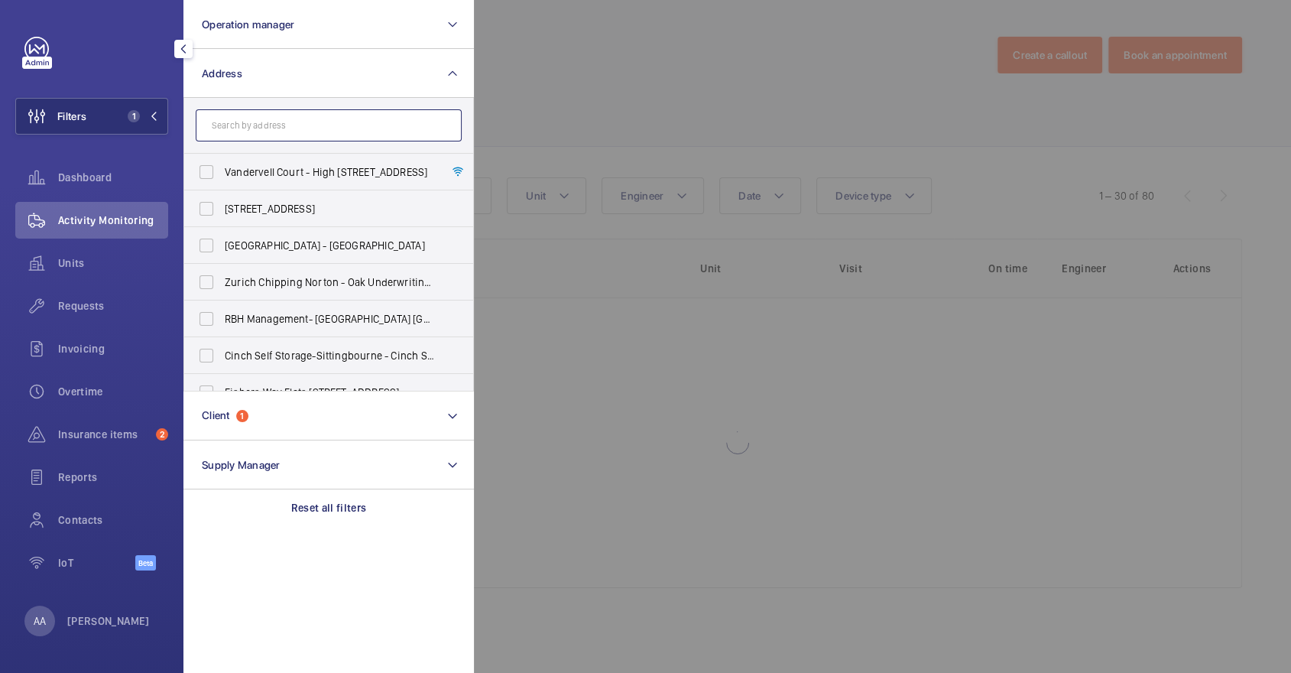
click at [248, 112] on input "text" at bounding box center [329, 125] width 266 height 32
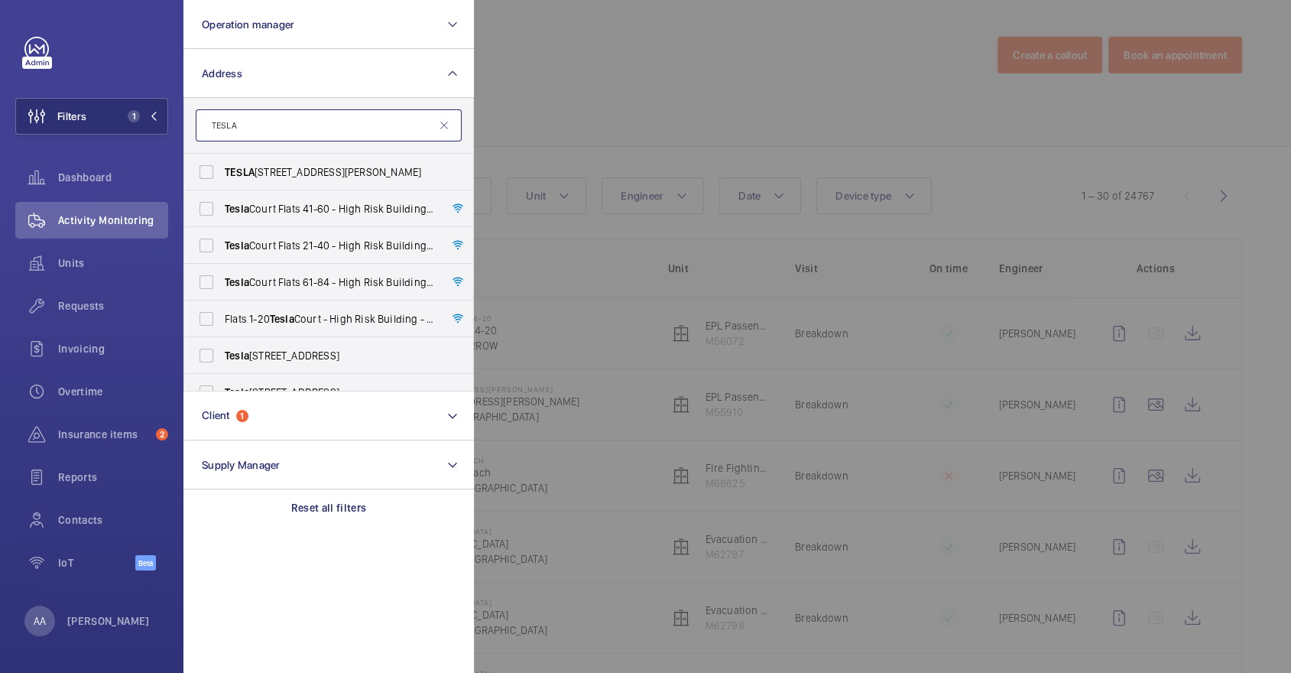
type input "TESLA"
click at [392, 196] on label "Tesla Court Flats [STREET_ADDRESS]" at bounding box center [317, 208] width 266 height 37
click at [222, 196] on input "Tesla Court Flats [STREET_ADDRESS]" at bounding box center [206, 208] width 31 height 31
checkbox input "true"
click at [647, 133] on div at bounding box center [1119, 336] width 1291 height 673
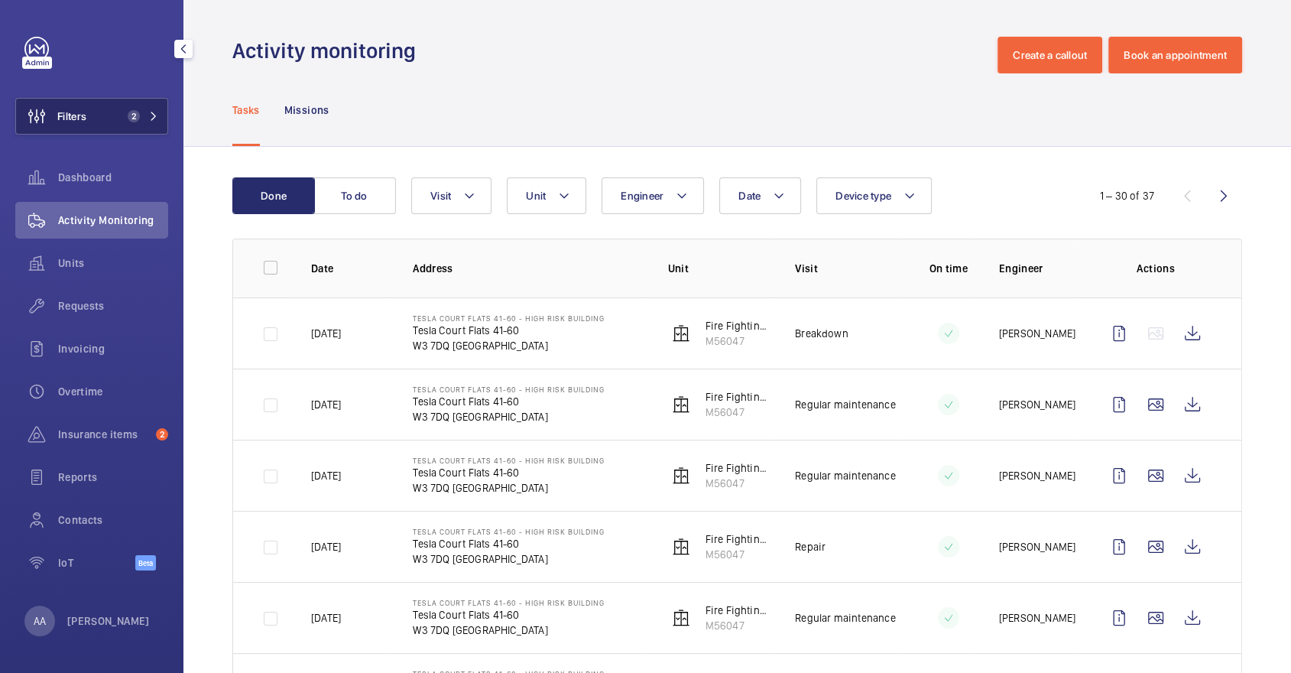
click at [117, 121] on button "Filters 2" at bounding box center [91, 116] width 153 height 37
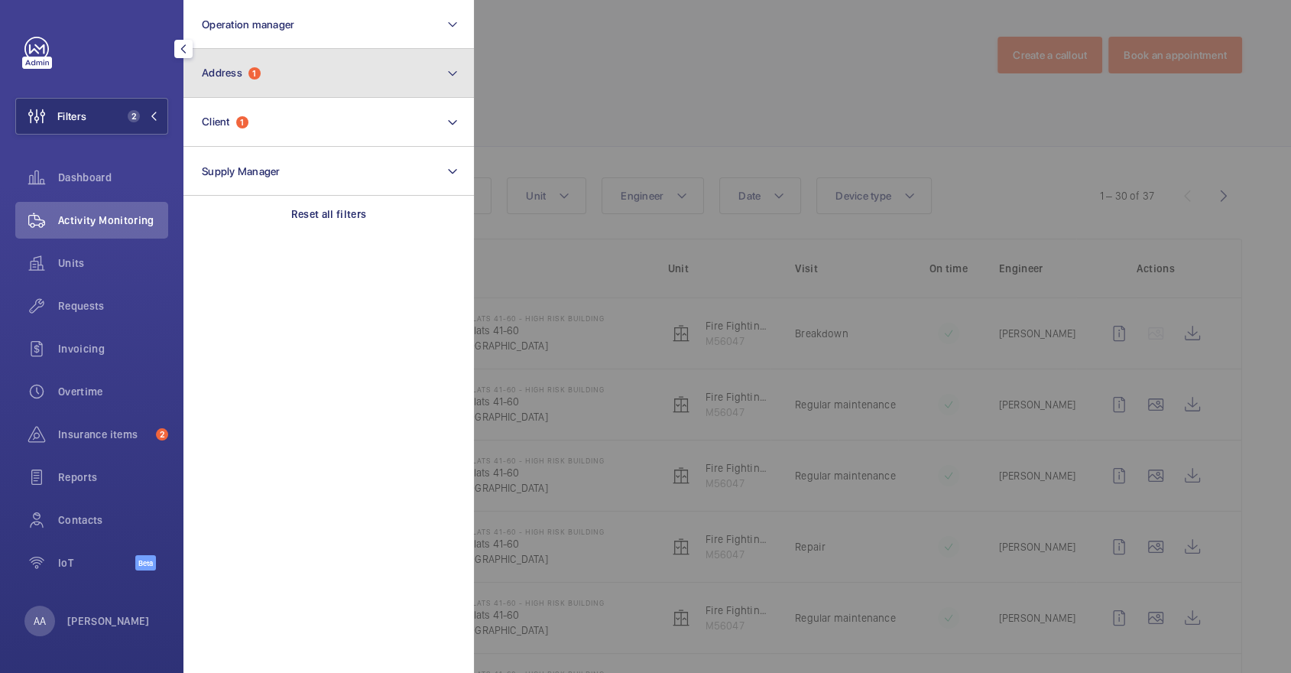
click at [236, 73] on span "Address" at bounding box center [222, 73] width 41 height 12
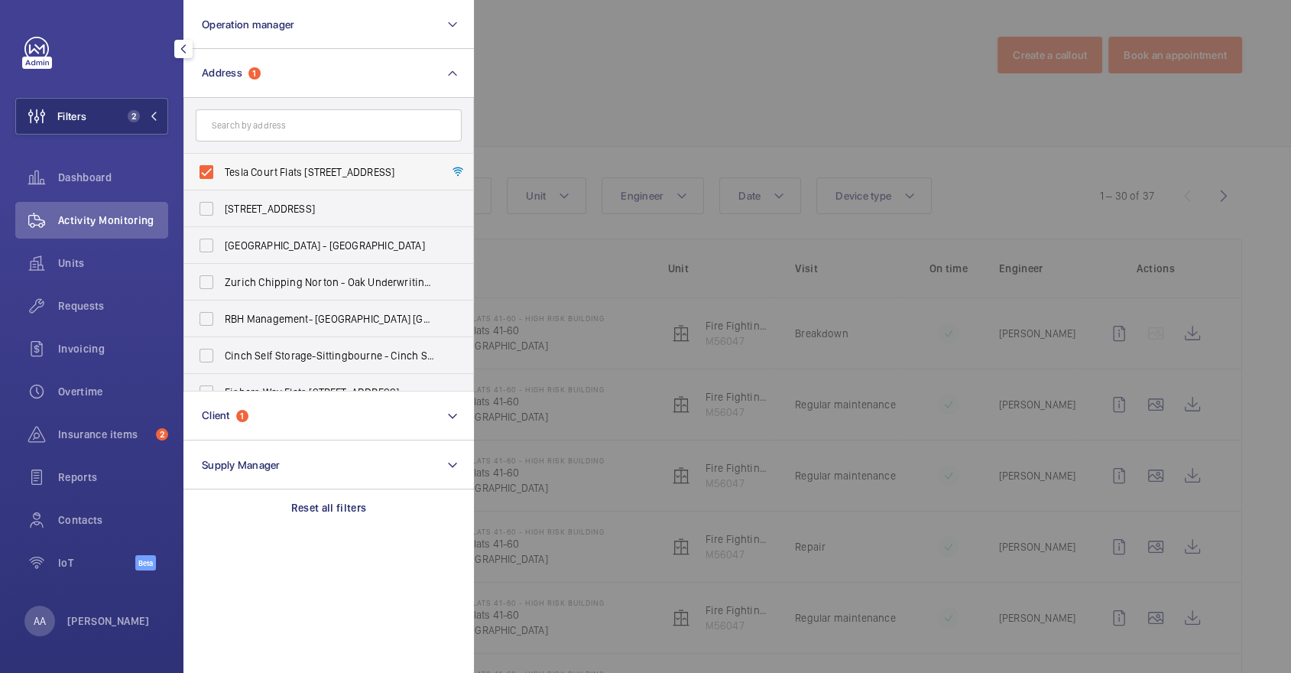
click at [271, 165] on span "Tesla Court Flats [STREET_ADDRESS]" at bounding box center [330, 171] width 210 height 15
click at [222, 165] on input "Tesla Court Flats [STREET_ADDRESS]" at bounding box center [206, 172] width 31 height 31
checkbox input "false"
click at [258, 125] on input "text" at bounding box center [329, 125] width 266 height 32
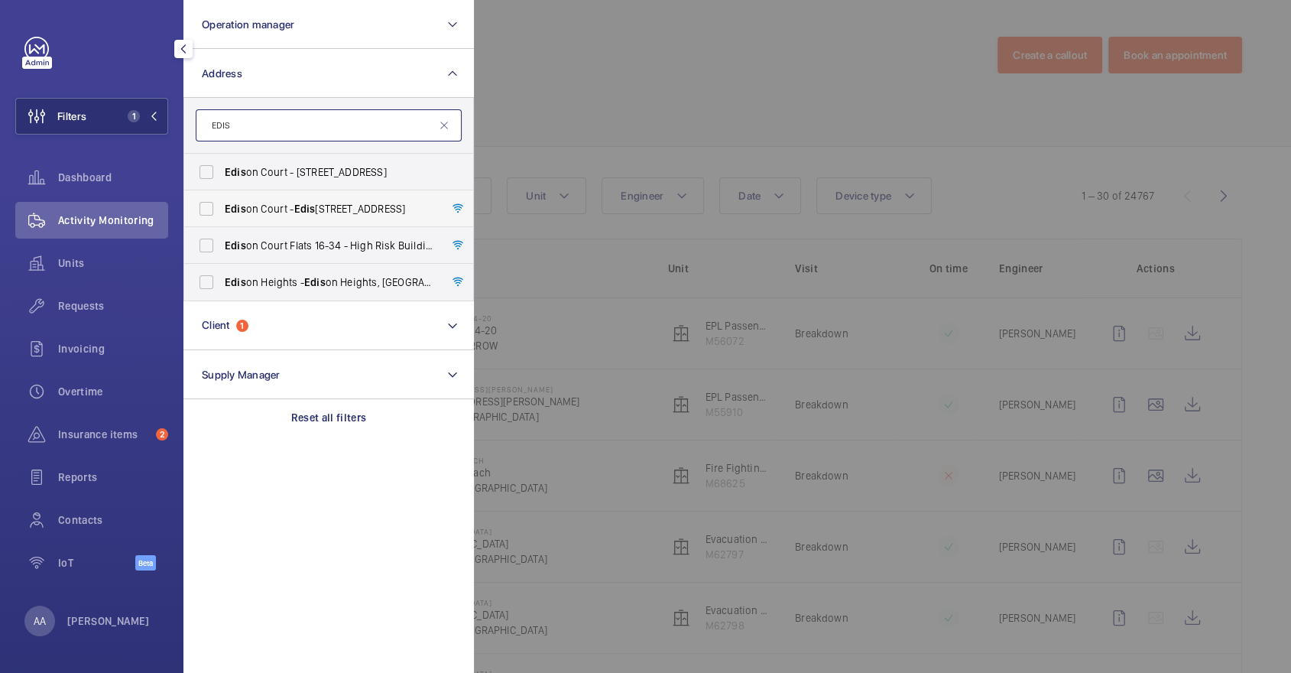
type input "EDIS"
click at [307, 203] on span "Edis" at bounding box center [304, 209] width 21 height 12
click at [222, 203] on input "Edis on Court - [GEOGRAPHIC_DATA]" at bounding box center [206, 208] width 31 height 31
checkbox input "true"
click at [643, 112] on div at bounding box center [1119, 336] width 1291 height 673
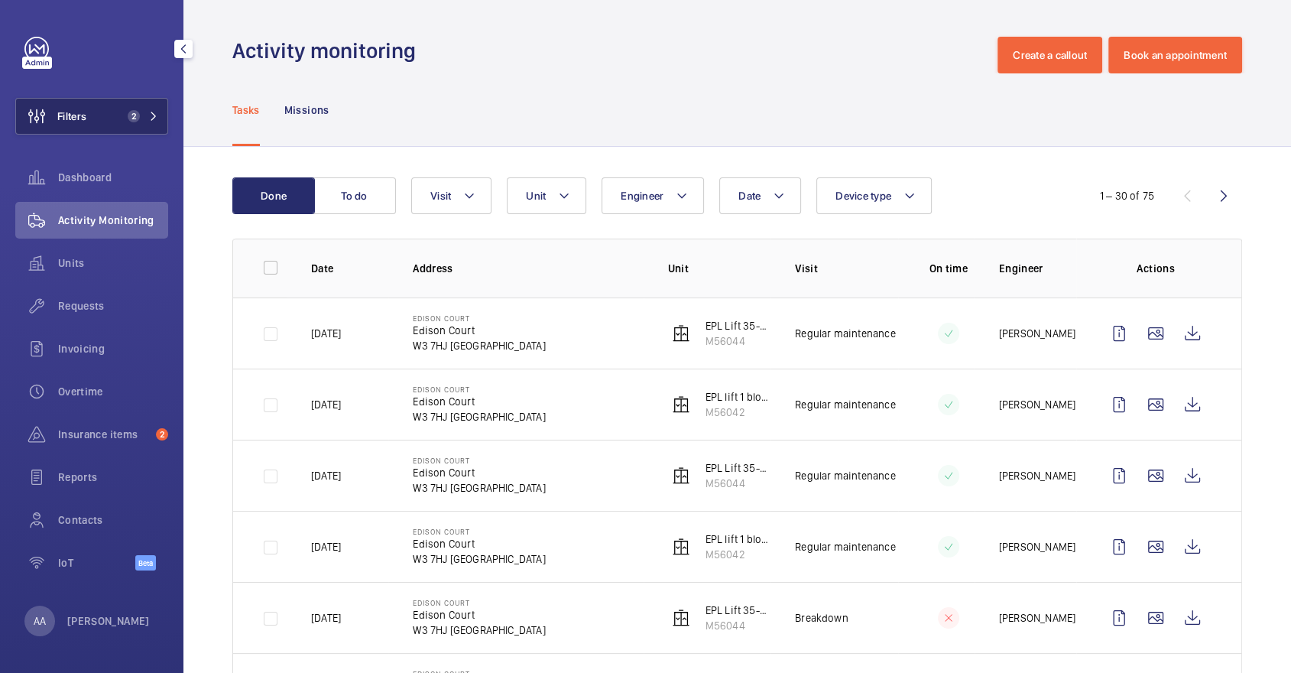
click at [93, 122] on button "Filters 2" at bounding box center [91, 116] width 153 height 37
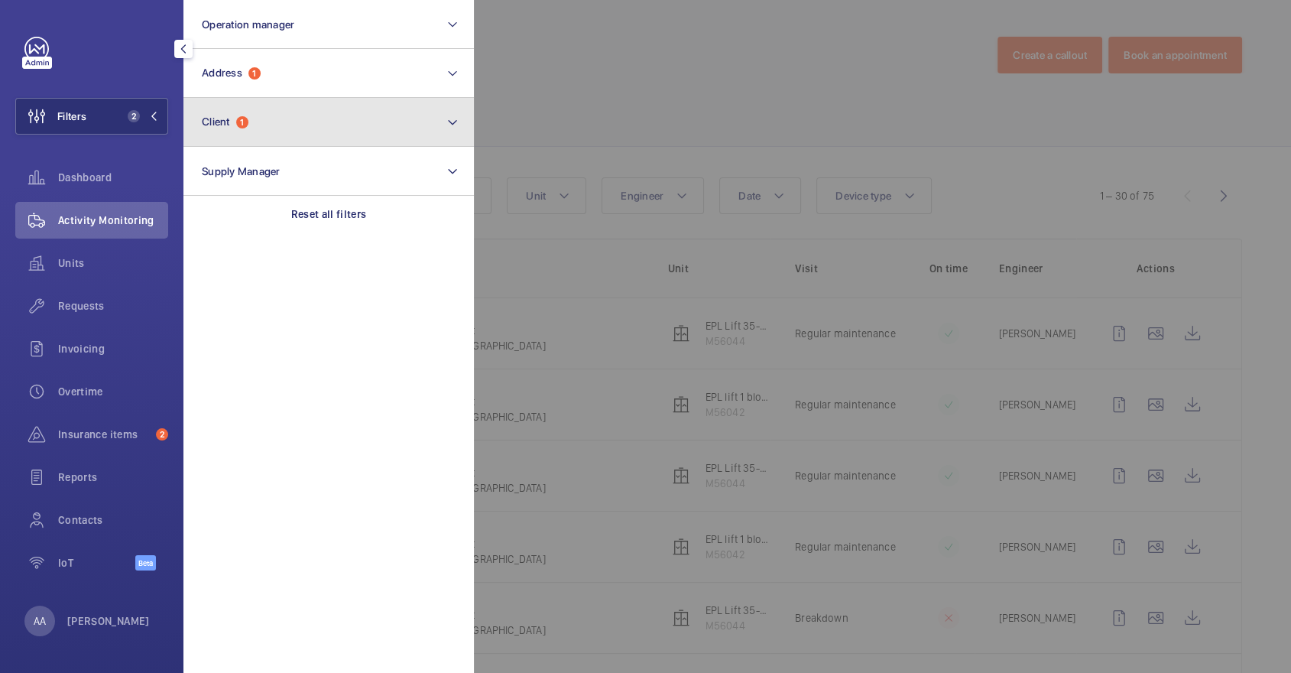
click at [235, 99] on button "Client 1" at bounding box center [328, 122] width 291 height 49
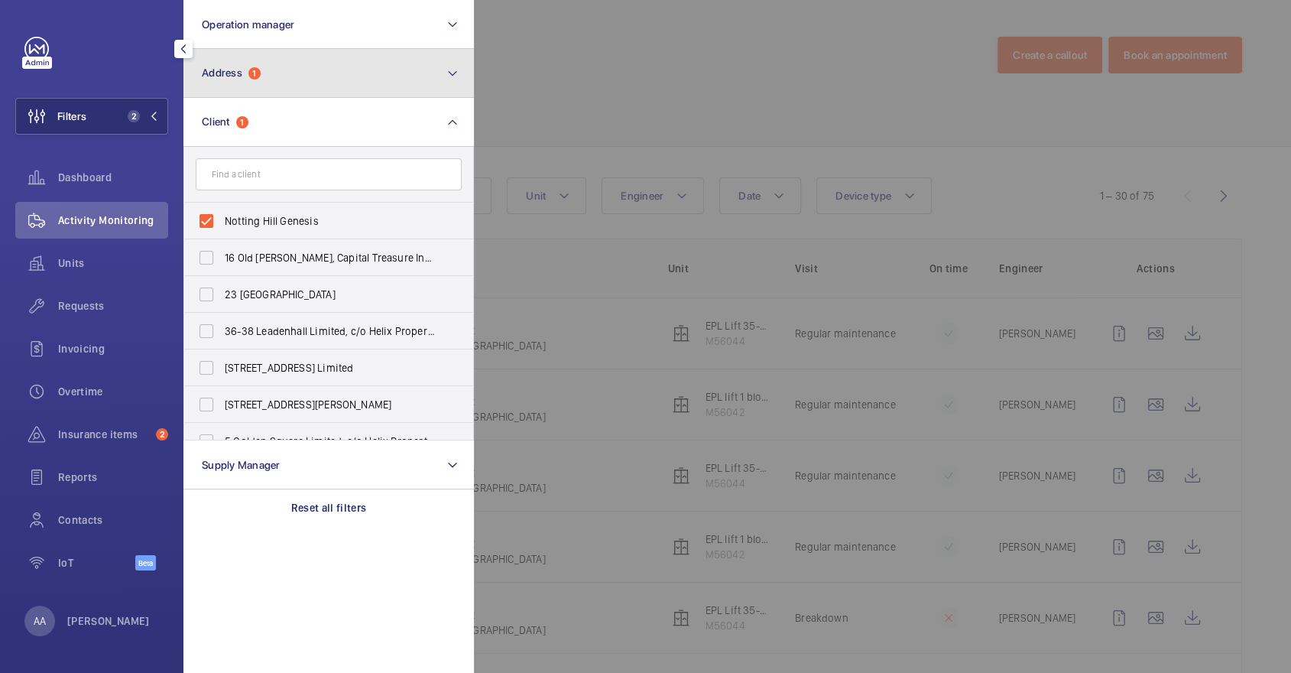
click at [231, 86] on button "Address 1" at bounding box center [328, 73] width 291 height 49
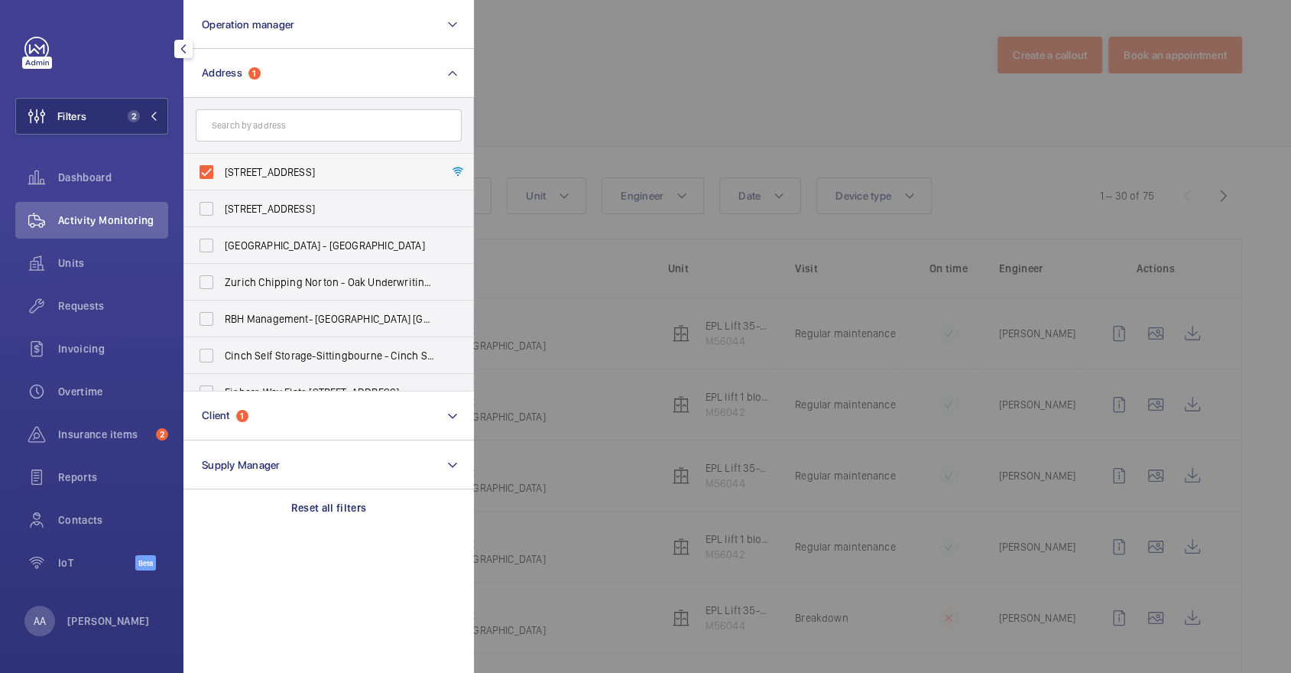
click at [269, 170] on span "[STREET_ADDRESS]" at bounding box center [330, 171] width 210 height 15
click at [222, 170] on input "[STREET_ADDRESS]" at bounding box center [206, 172] width 31 height 31
checkbox input "false"
click at [261, 135] on input "text" at bounding box center [329, 125] width 266 height 32
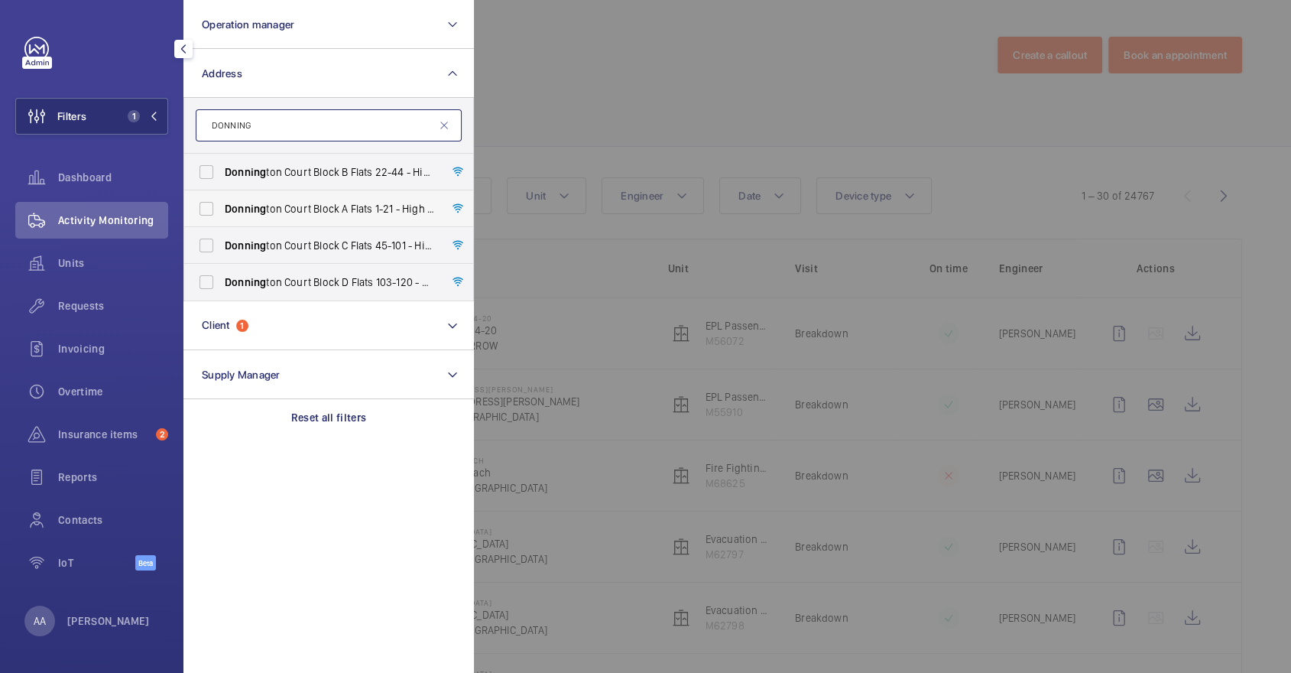
type input "DONNING"
click at [336, 209] on span "Donning ton Court Block A Flats 1-21 - High Risk Building - Donning [STREET_ADD…" at bounding box center [330, 208] width 210 height 15
click at [222, 209] on input "Donning ton Court Block A Flats 1-21 - High Risk Building - Donning [STREET_ADD…" at bounding box center [206, 208] width 31 height 31
checkbox input "true"
click at [311, 166] on span "Donning ton Court Block B Flats 22-44 - High Risk Building - Donning [STREET_AD…" at bounding box center [330, 171] width 210 height 15
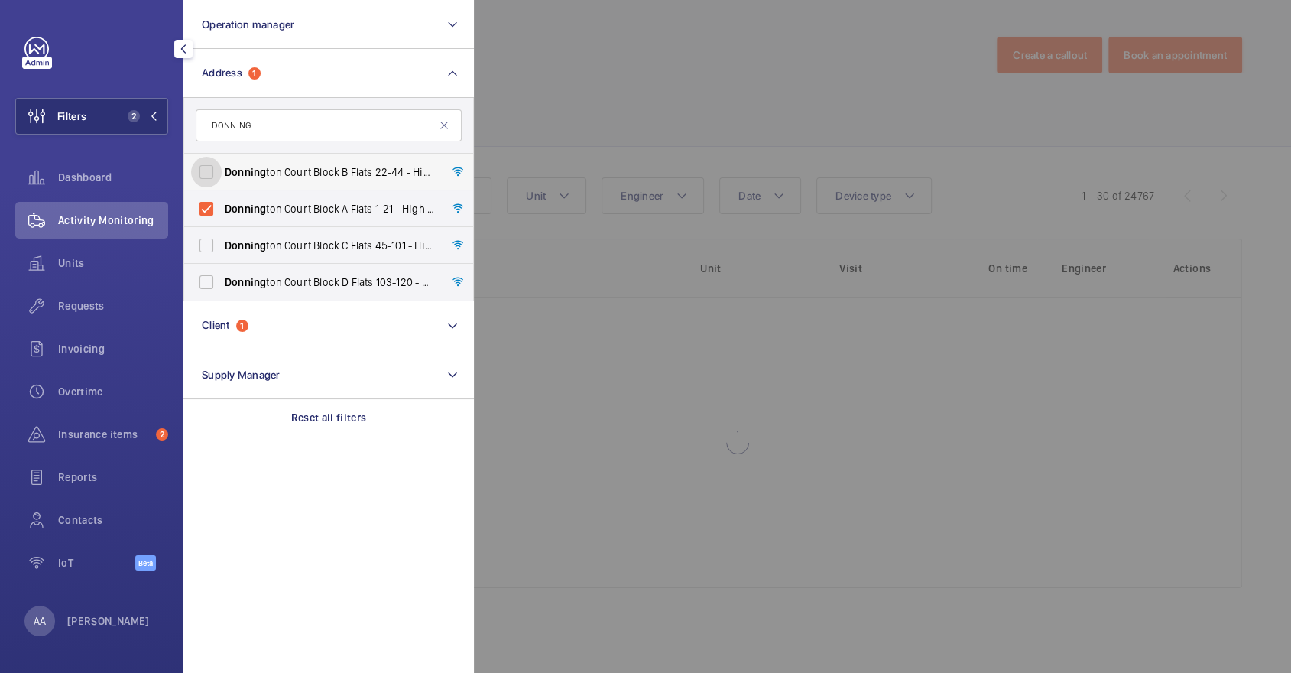
click at [222, 166] on input "Donning ton Court Block B Flats 22-44 - High Risk Building - Donning [STREET_AD…" at bounding box center [206, 172] width 31 height 31
checkbox input "true"
click at [315, 232] on label "Donning ton Court Block C Flats [STREET_ADDRESS]" at bounding box center [317, 245] width 266 height 37
click at [222, 232] on input "Donning ton Court Block C Flats [STREET_ADDRESS]" at bounding box center [206, 245] width 31 height 31
checkbox input "true"
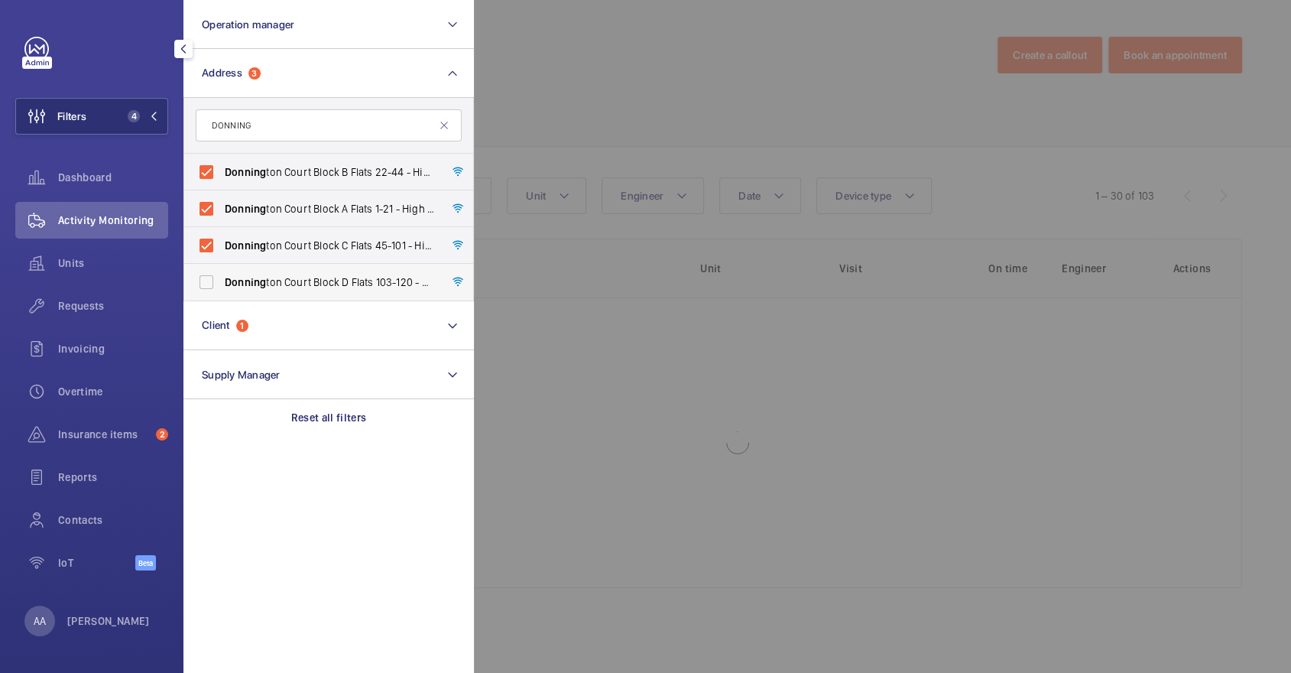
click at [326, 290] on label "Donning ton Court Block D Flats [STREET_ADDRESS]" at bounding box center [317, 282] width 266 height 37
click at [222, 290] on input "Donning ton Court Block D Flats [STREET_ADDRESS]" at bounding box center [206, 282] width 31 height 31
checkbox input "true"
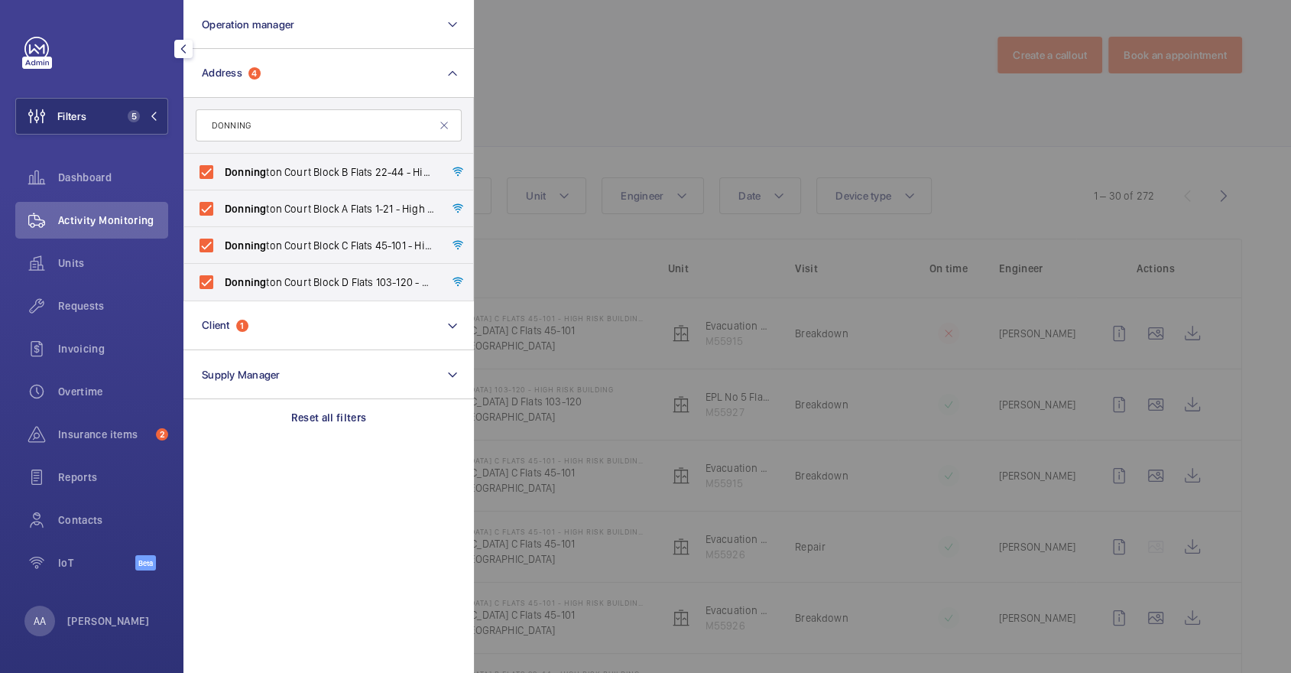
click at [705, 103] on div at bounding box center [1119, 336] width 1291 height 673
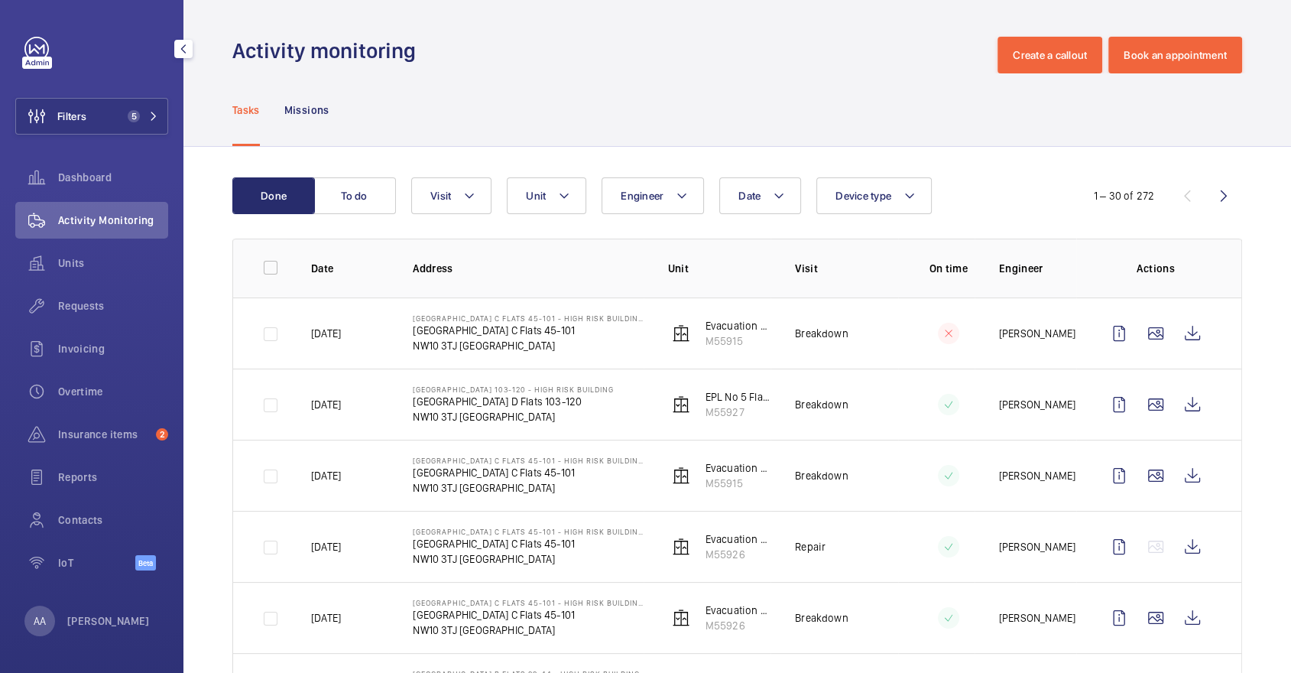
click at [151, 97] on div "Filters 5 Dashboard Activity Monitoring Units Requests Invoicing Overtime Insur…" at bounding box center [91, 312] width 153 height 550
click at [150, 115] on mat-icon at bounding box center [153, 116] width 9 height 9
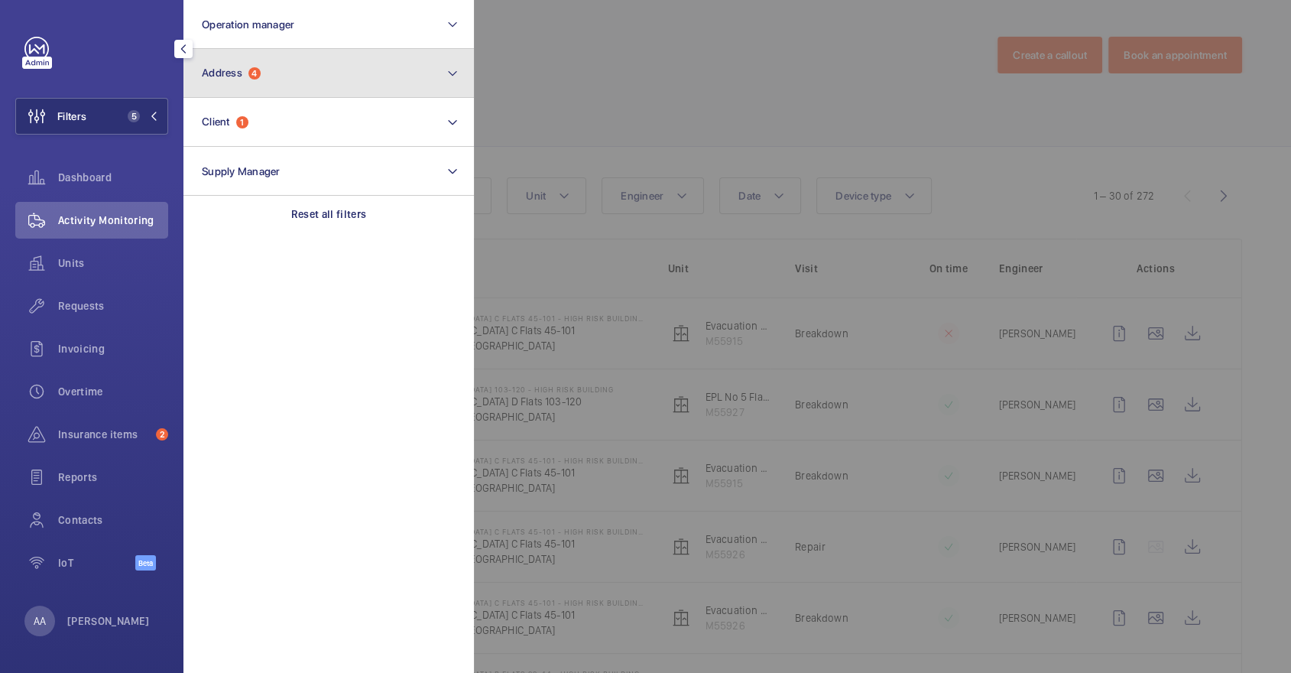
click at [246, 67] on span "Address 4" at bounding box center [231, 73] width 59 height 13
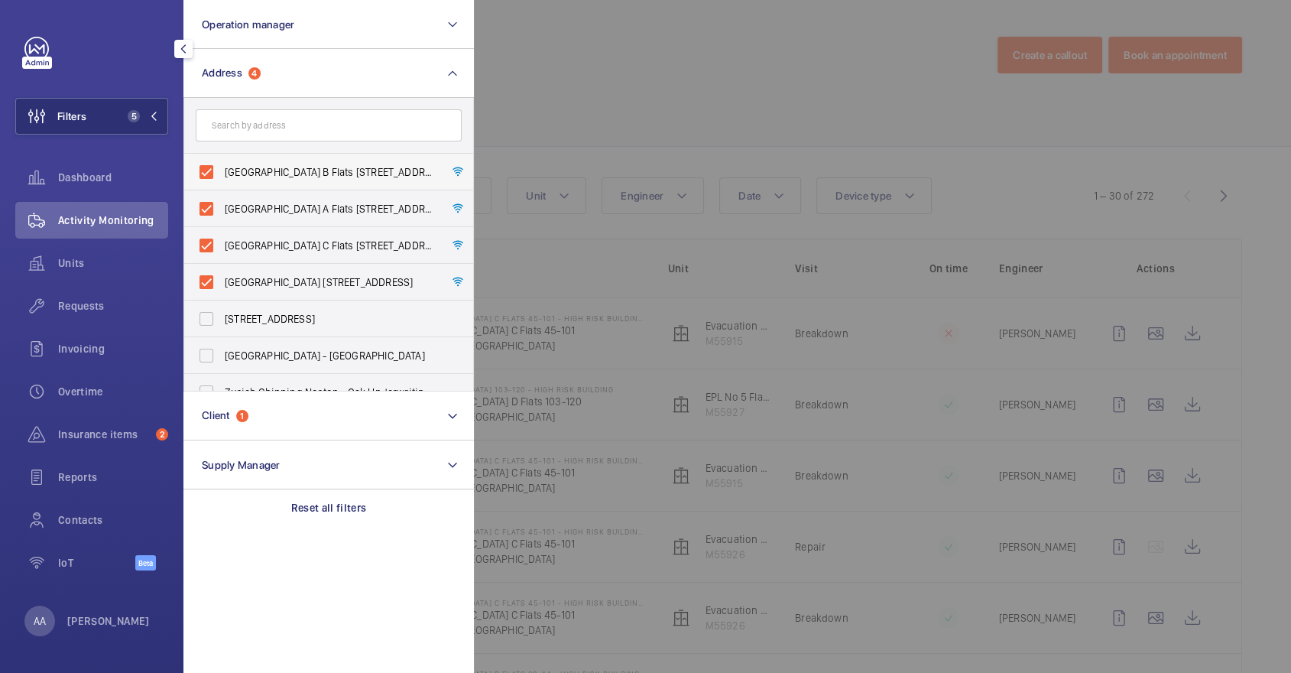
click at [285, 170] on span "[GEOGRAPHIC_DATA] B Flats [STREET_ADDRESS]" at bounding box center [330, 171] width 210 height 15
click at [222, 170] on input "[GEOGRAPHIC_DATA] B Flats [STREET_ADDRESS]" at bounding box center [206, 172] width 31 height 31
checkbox input "false"
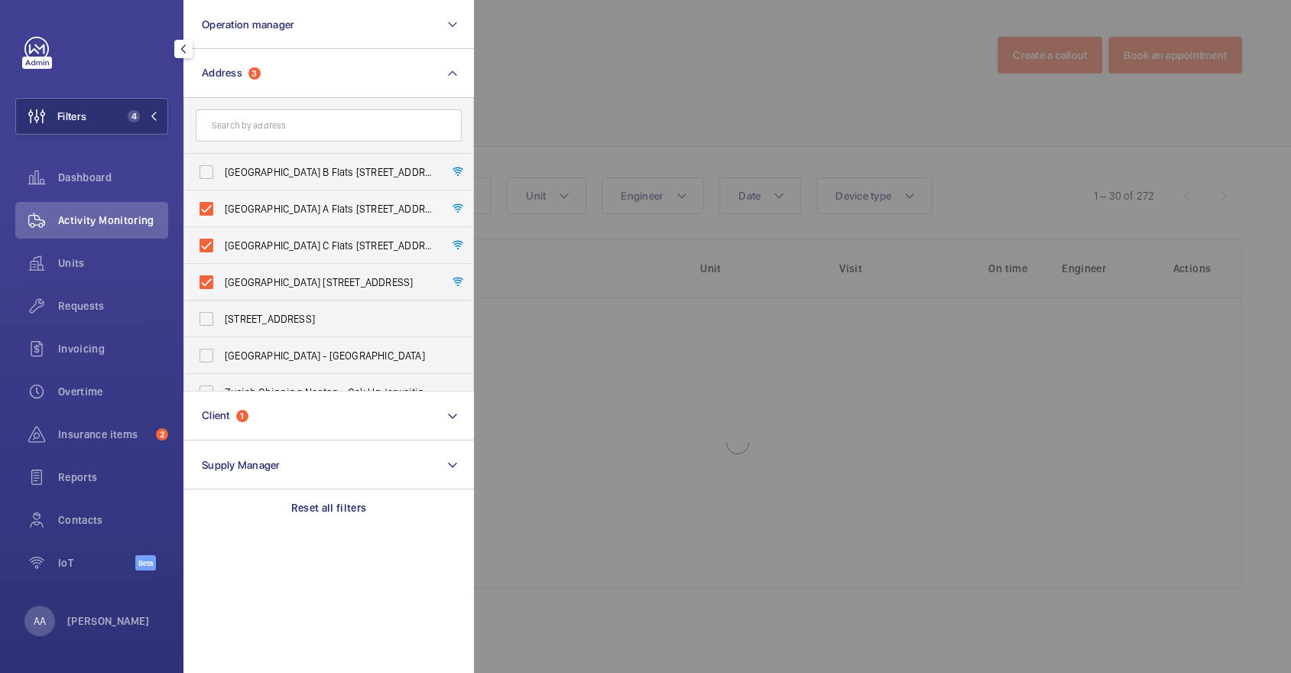
click at [287, 201] on span "[GEOGRAPHIC_DATA] A Flats [STREET_ADDRESS]" at bounding box center [330, 208] width 210 height 15
click at [222, 201] on input "[GEOGRAPHIC_DATA] A Flats [STREET_ADDRESS]" at bounding box center [206, 208] width 31 height 31
checkbox input "false"
click at [292, 257] on label "[GEOGRAPHIC_DATA] C Flats [STREET_ADDRESS]" at bounding box center [317, 245] width 266 height 37
click at [222, 257] on input "[GEOGRAPHIC_DATA] C Flats [STREET_ADDRESS]" at bounding box center [206, 245] width 31 height 31
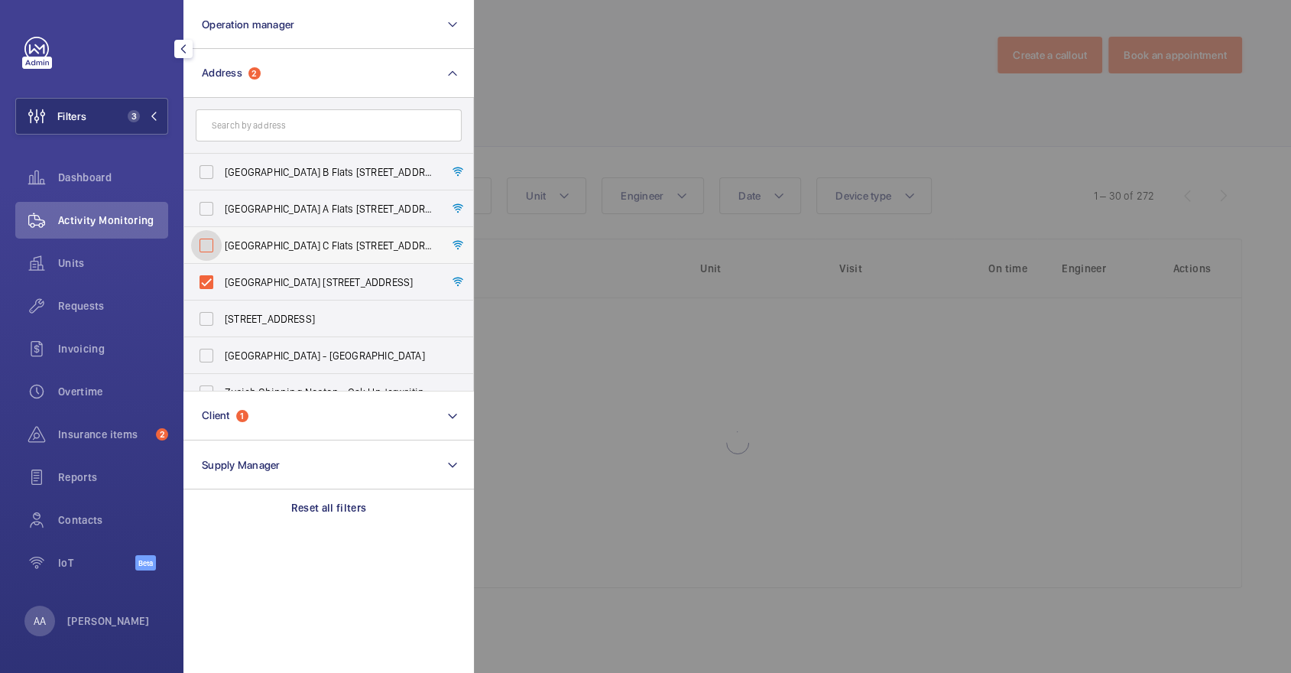
checkbox input "false"
click at [295, 272] on label "[GEOGRAPHIC_DATA] [STREET_ADDRESS]" at bounding box center [317, 282] width 266 height 37
click at [222, 272] on input "[GEOGRAPHIC_DATA] [STREET_ADDRESS]" at bounding box center [206, 282] width 31 height 31
checkbox input "false"
click at [268, 129] on input "text" at bounding box center [329, 125] width 266 height 32
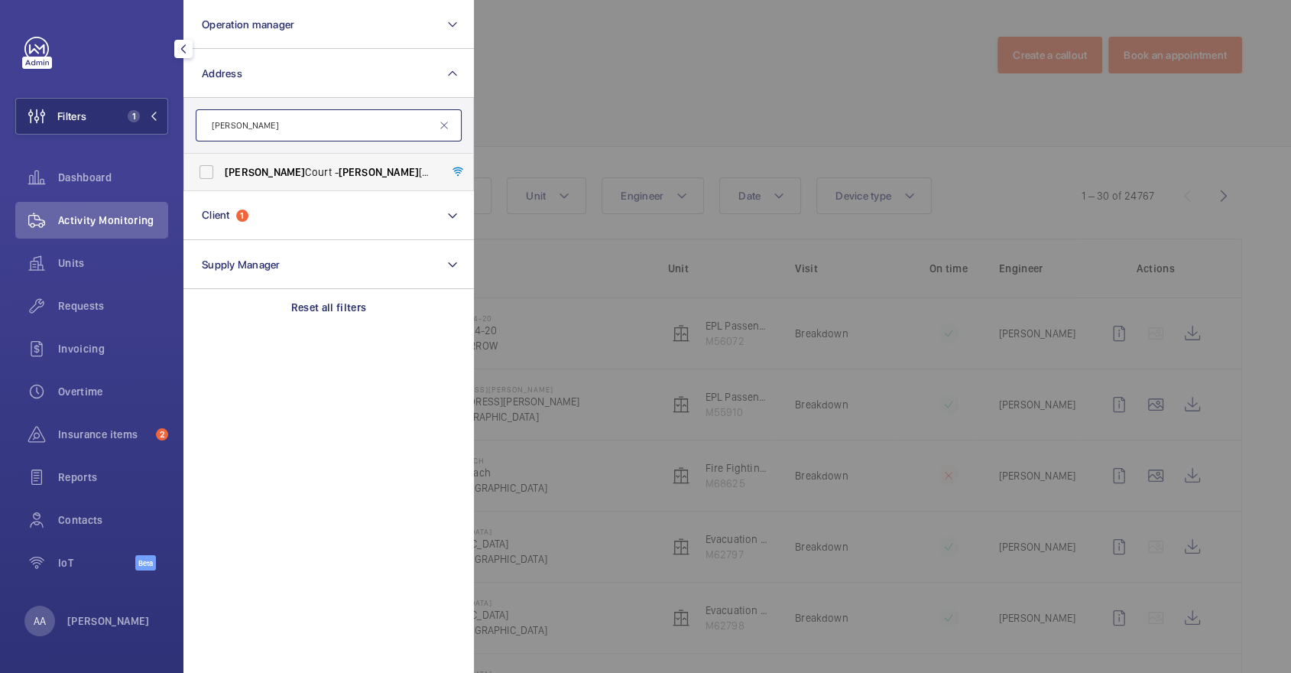
type input "[PERSON_NAME]"
click at [289, 177] on span "[PERSON_NAME][STREET_ADDRESS][PERSON_NAME]" at bounding box center [330, 171] width 210 height 15
click at [222, 177] on input "[PERSON_NAME][STREET_ADDRESS][PERSON_NAME]" at bounding box center [206, 172] width 31 height 31
checkbox input "true"
click at [606, 106] on div at bounding box center [1119, 336] width 1291 height 673
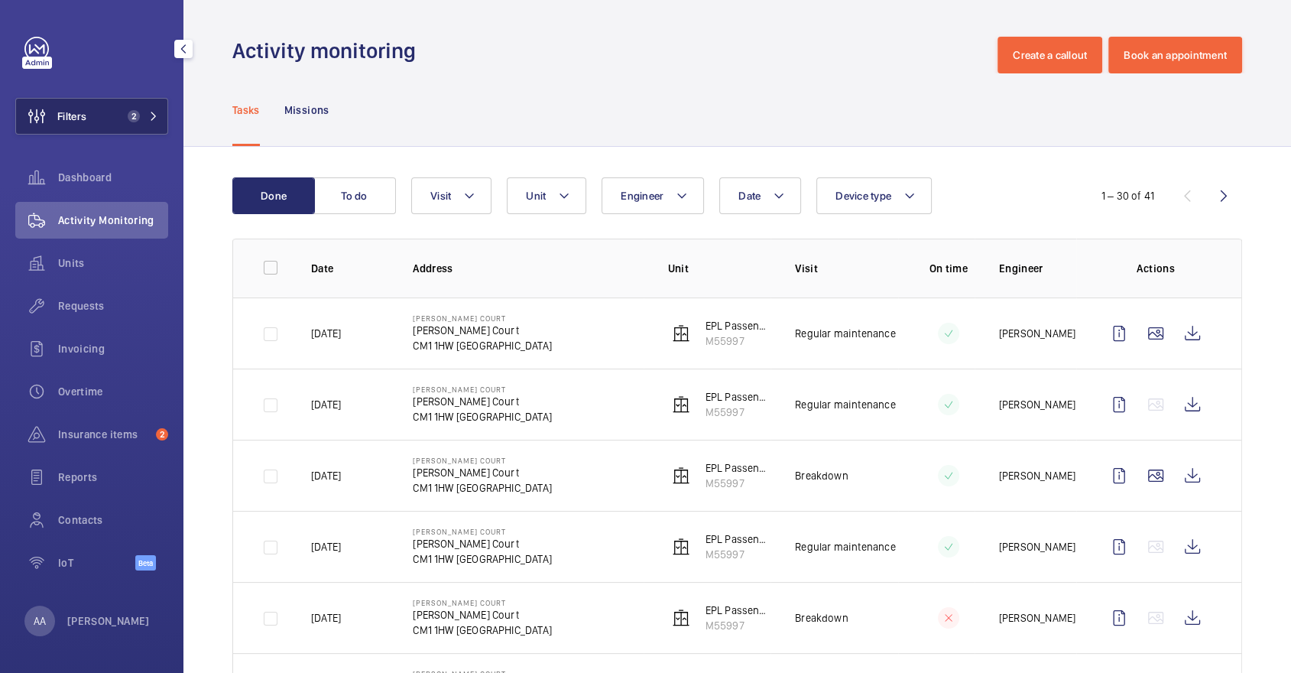
click at [83, 115] on span "Filters" at bounding box center [71, 116] width 29 height 15
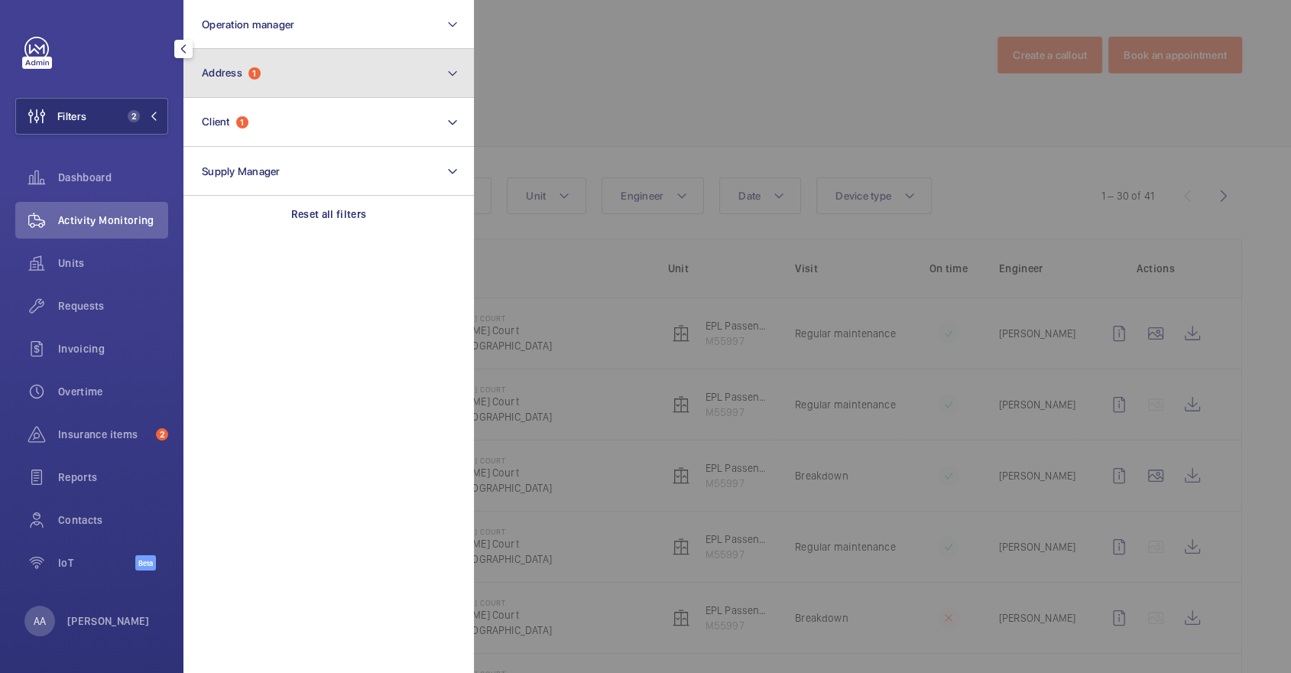
click at [223, 76] on span "Address" at bounding box center [222, 73] width 41 height 12
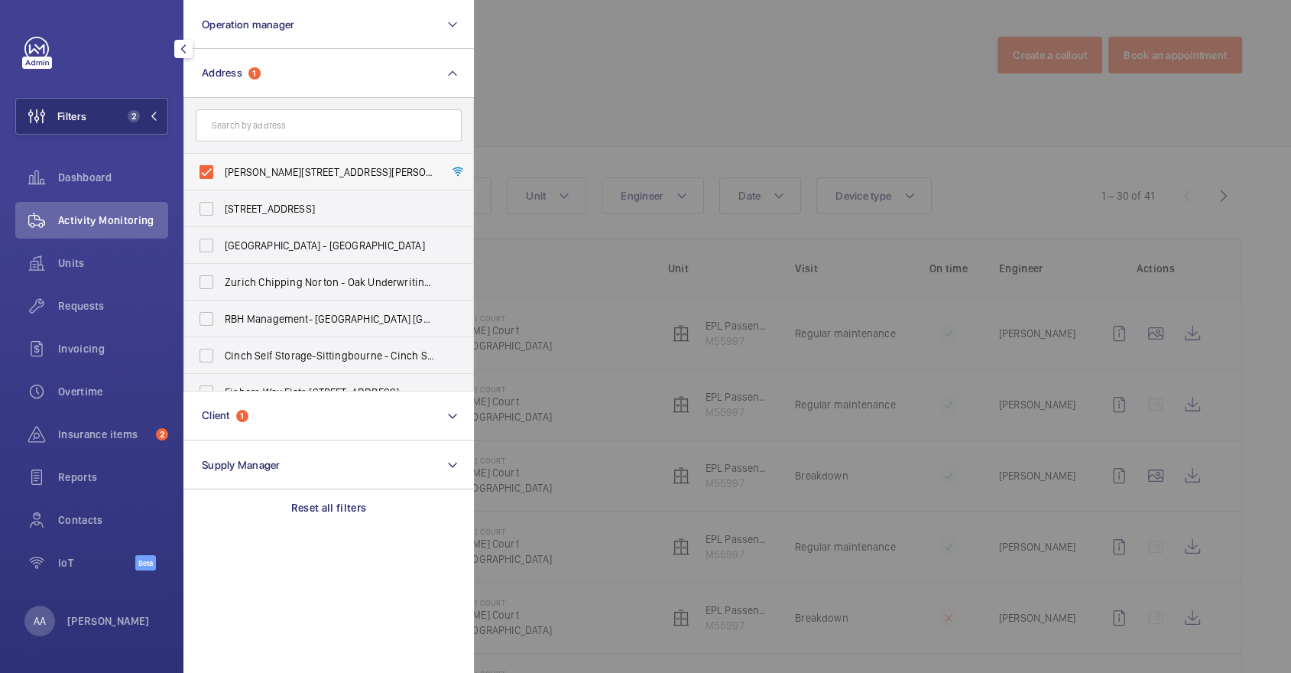
click at [277, 167] on span "[PERSON_NAME][STREET_ADDRESS][PERSON_NAME]" at bounding box center [330, 171] width 210 height 15
click at [222, 167] on input "[PERSON_NAME][STREET_ADDRESS][PERSON_NAME]" at bounding box center [206, 172] width 31 height 31
checkbox input "false"
click at [262, 122] on input "text" at bounding box center [329, 125] width 266 height 32
type input "AVI"
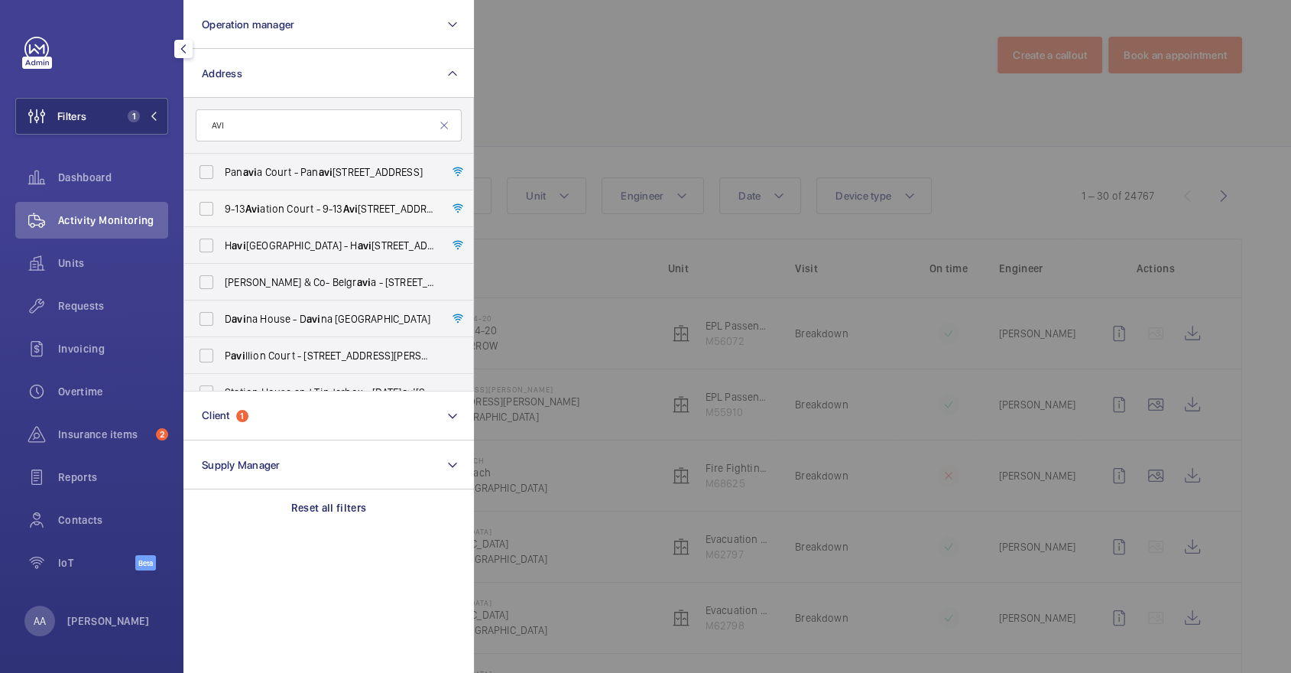
click at [343, 209] on span "[STREET_ADDRESS]" at bounding box center [330, 208] width 210 height 15
click at [222, 209] on input "[STREET_ADDRESS]" at bounding box center [206, 208] width 31 height 31
checkbox input "true"
click at [305, 140] on input "AVI" at bounding box center [329, 125] width 266 height 32
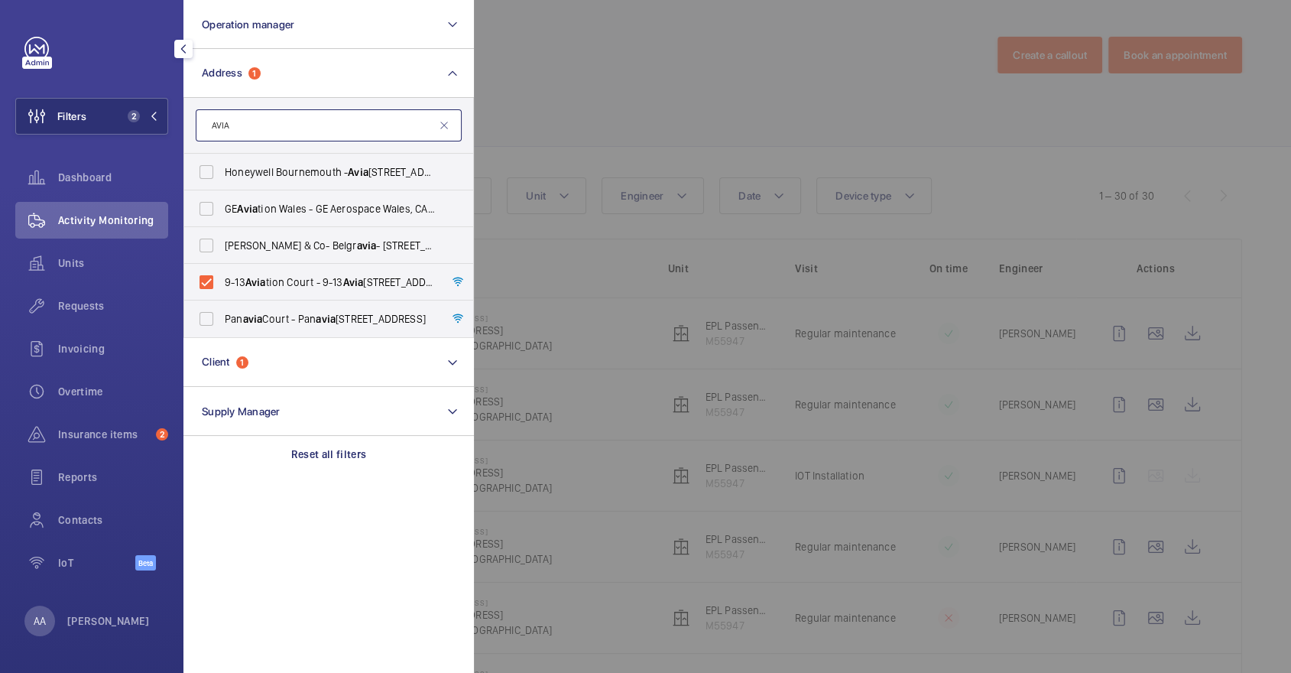
type input "AVIA"
click at [633, 104] on div at bounding box center [1119, 336] width 1291 height 673
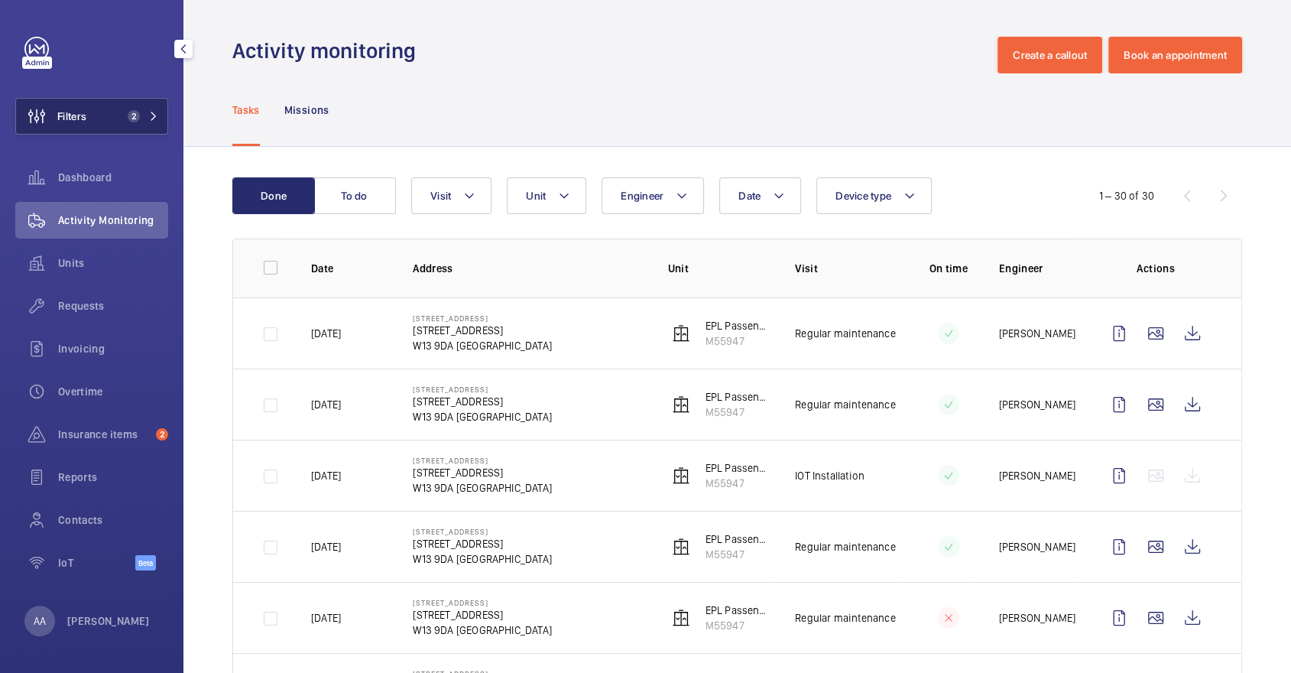
click at [76, 119] on span "Filters" at bounding box center [71, 116] width 29 height 15
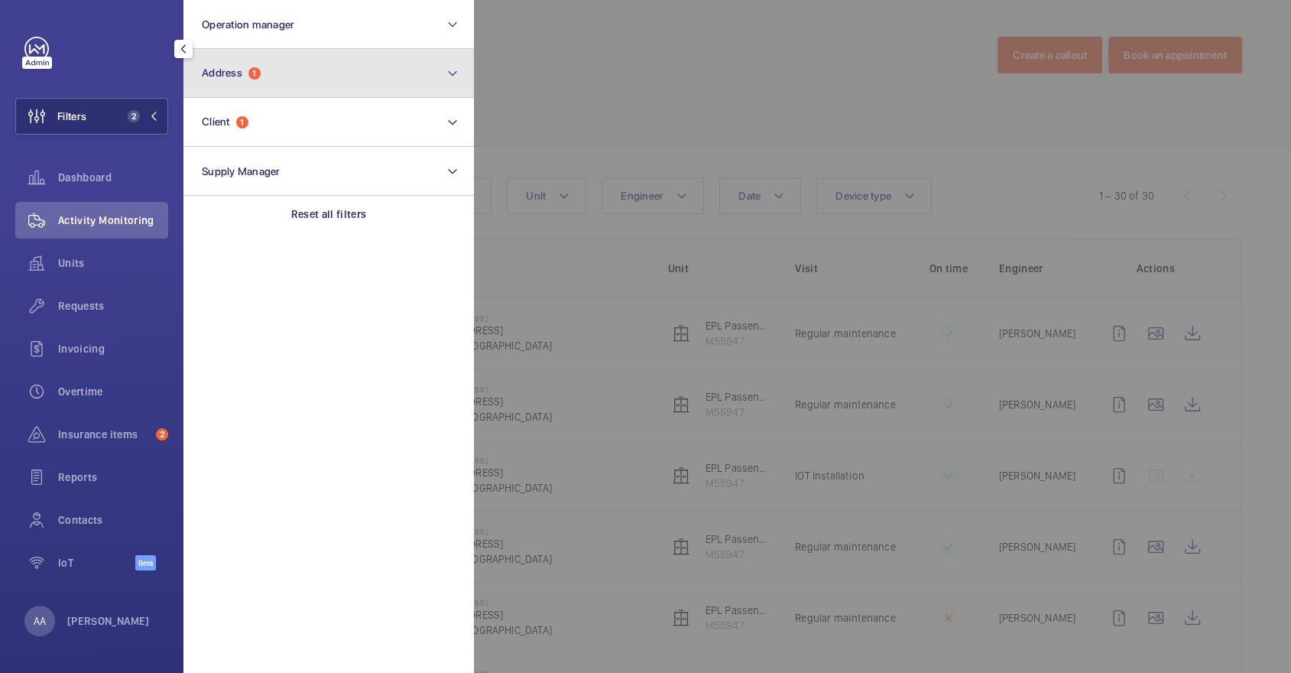
click at [255, 83] on button "Address 1" at bounding box center [328, 73] width 291 height 49
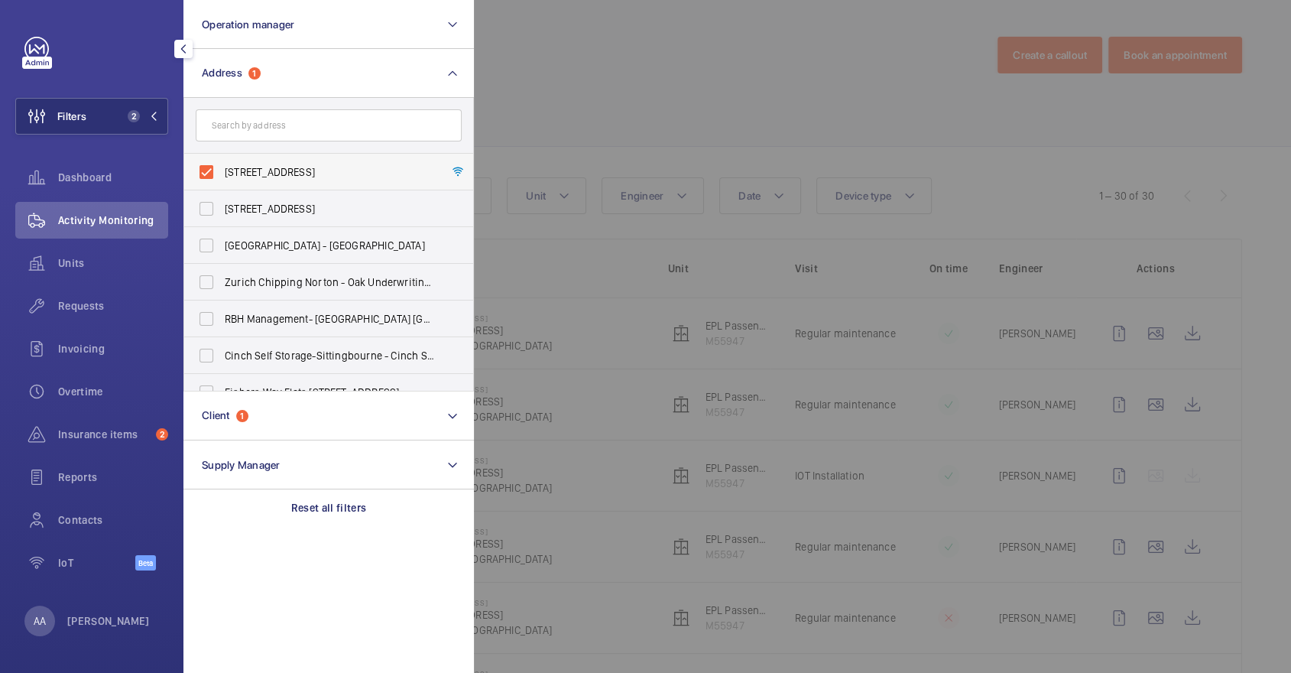
click at [300, 165] on span "[STREET_ADDRESS]" at bounding box center [330, 171] width 210 height 15
click at [222, 165] on input "[STREET_ADDRESS]" at bounding box center [206, 172] width 31 height 31
checkbox input "false"
click at [281, 119] on input "text" at bounding box center [329, 125] width 266 height 32
type input "MAYF"
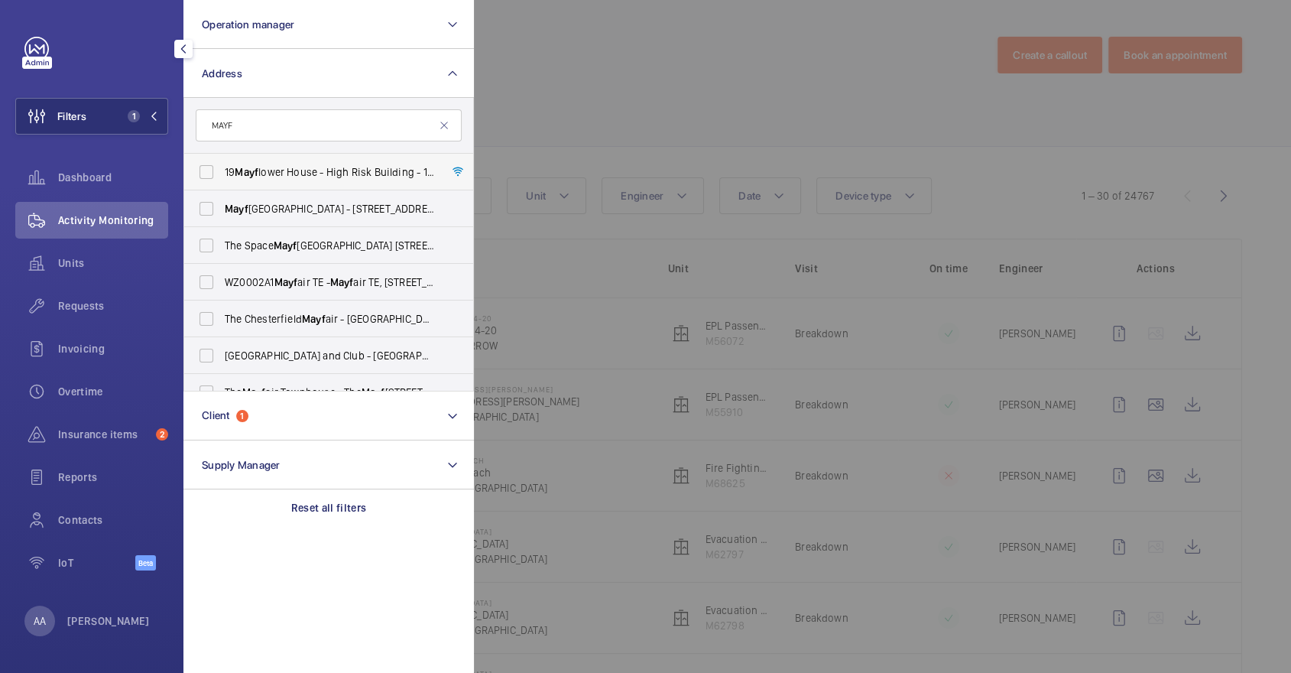
click at [287, 174] on span "19 Mayf lower House - High Risk Building - [STREET_ADDRESS]" at bounding box center [330, 171] width 210 height 15
click at [222, 174] on input "19 Mayf lower House - High Risk Building - [STREET_ADDRESS]" at bounding box center [206, 172] width 31 height 31
checkbox input "true"
click at [739, 126] on div at bounding box center [1119, 336] width 1291 height 673
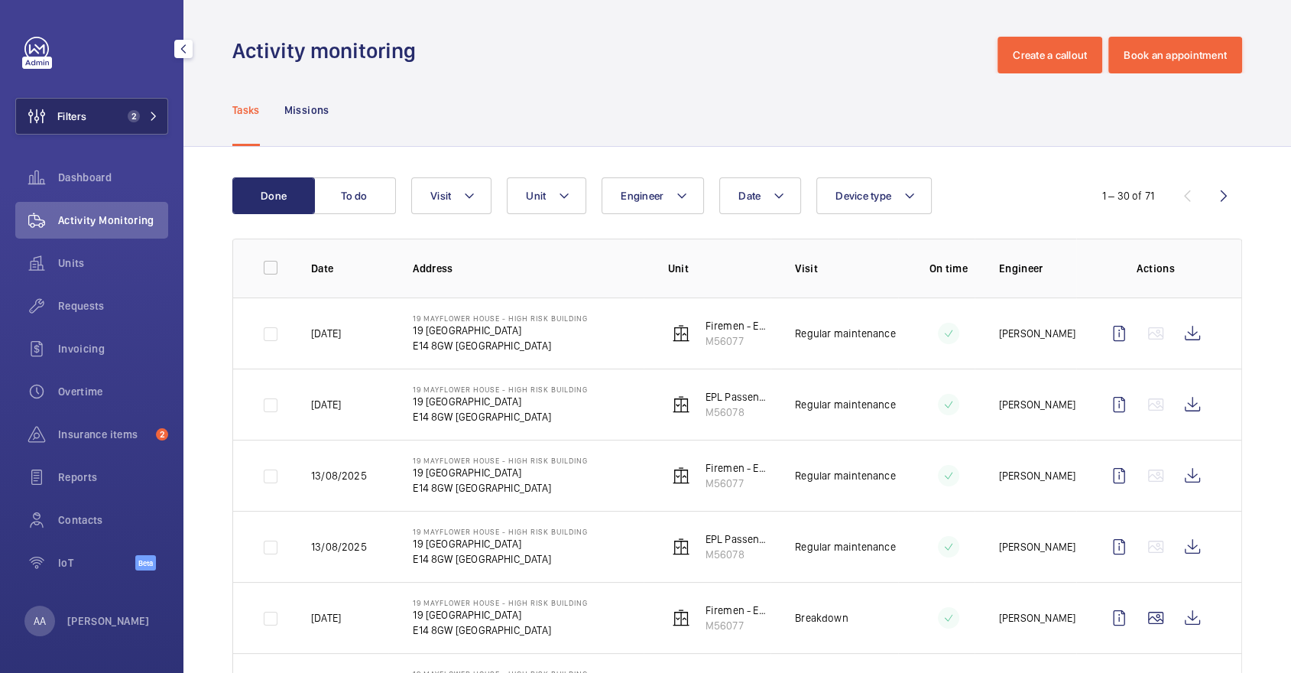
click at [117, 110] on button "Filters 2" at bounding box center [91, 116] width 153 height 37
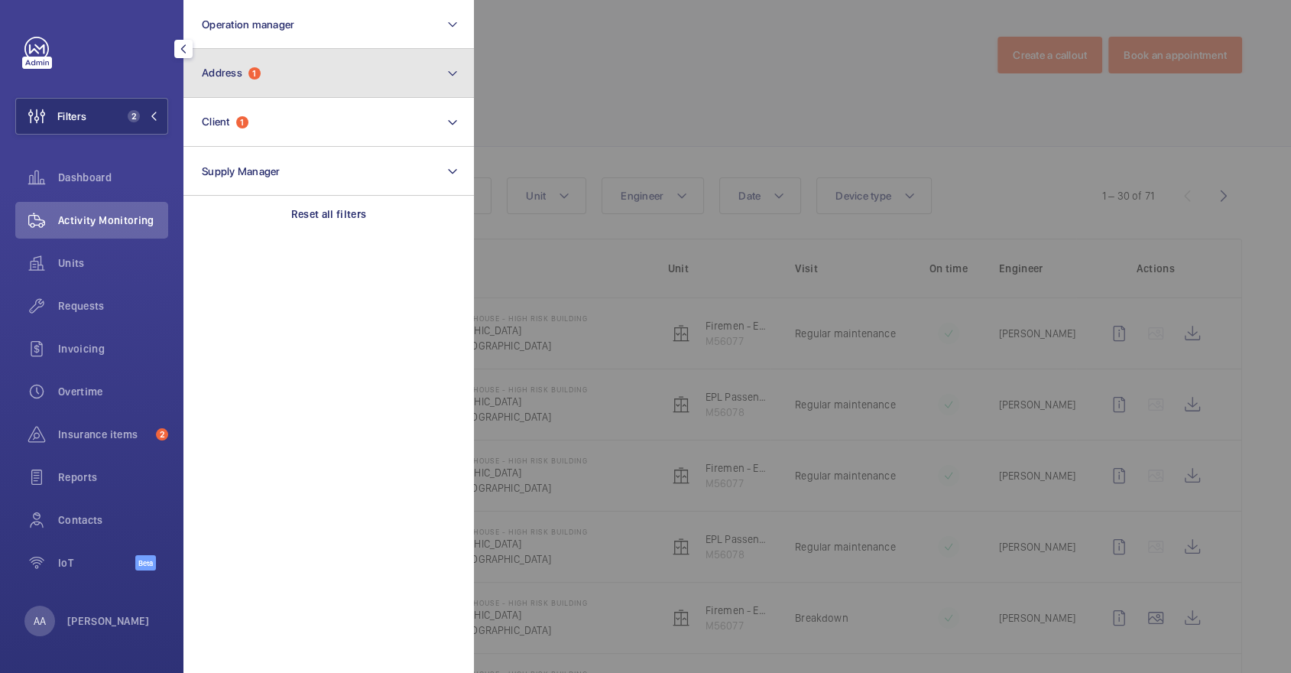
click at [304, 73] on button "Address 1" at bounding box center [328, 73] width 291 height 49
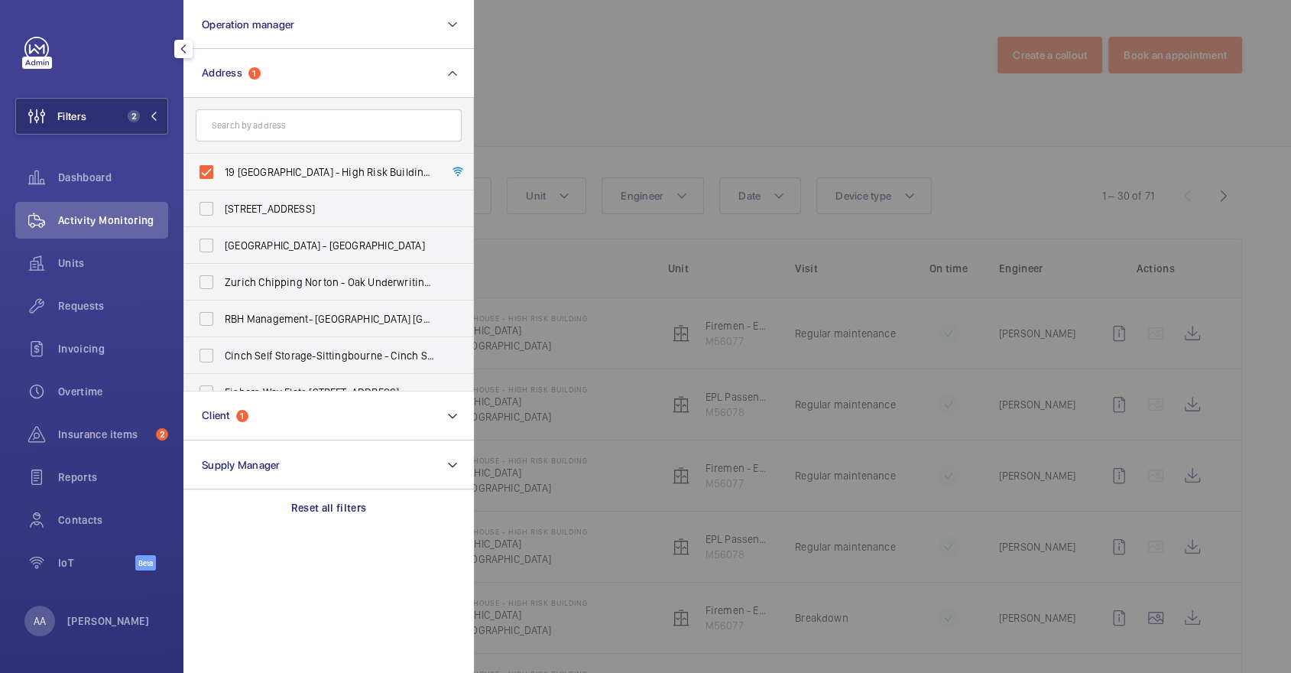
click at [287, 169] on span "19 [GEOGRAPHIC_DATA] - High Risk Building - [STREET_ADDRESS]" at bounding box center [330, 171] width 210 height 15
click at [222, 169] on input "19 [GEOGRAPHIC_DATA] - High Risk Building - [STREET_ADDRESS]" at bounding box center [206, 172] width 31 height 31
checkbox input "false"
click at [269, 130] on input "text" at bounding box center [329, 125] width 266 height 32
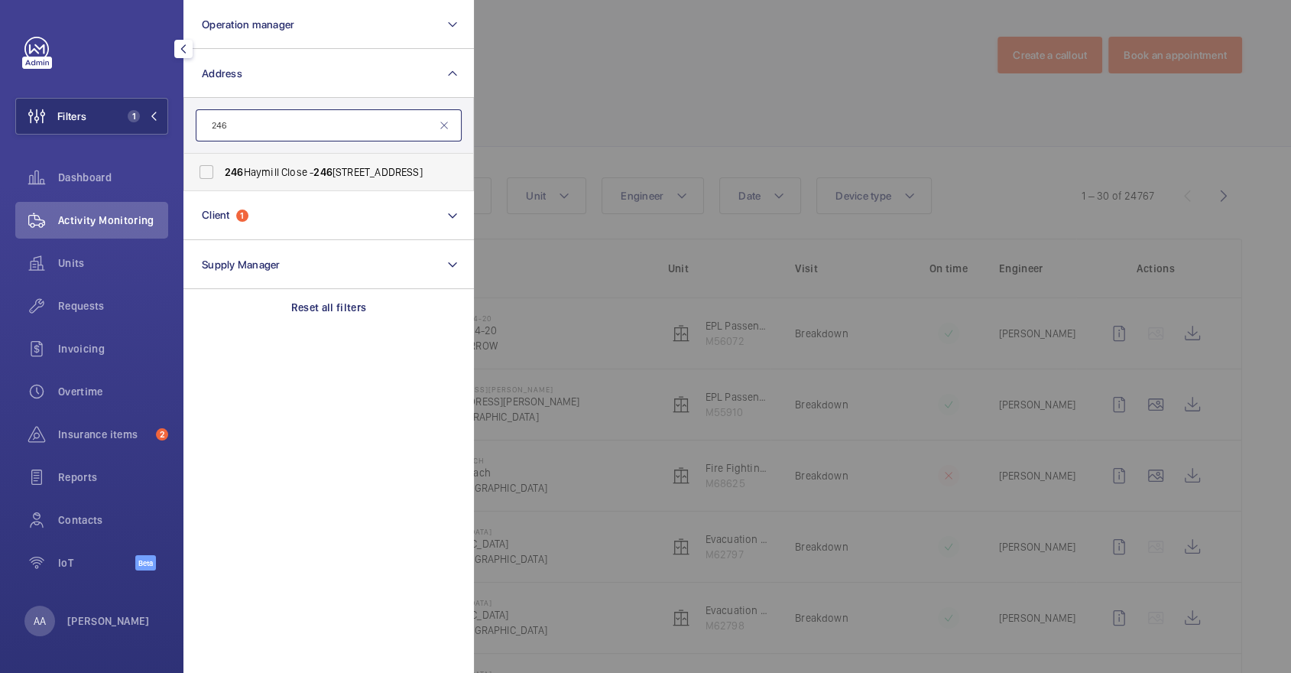
type input "246"
click at [282, 162] on label "[STREET_ADDRESS]" at bounding box center [317, 172] width 266 height 37
click at [222, 162] on input "[STREET_ADDRESS]" at bounding box center [206, 172] width 31 height 31
checkbox input "true"
click at [612, 113] on div at bounding box center [1119, 336] width 1291 height 673
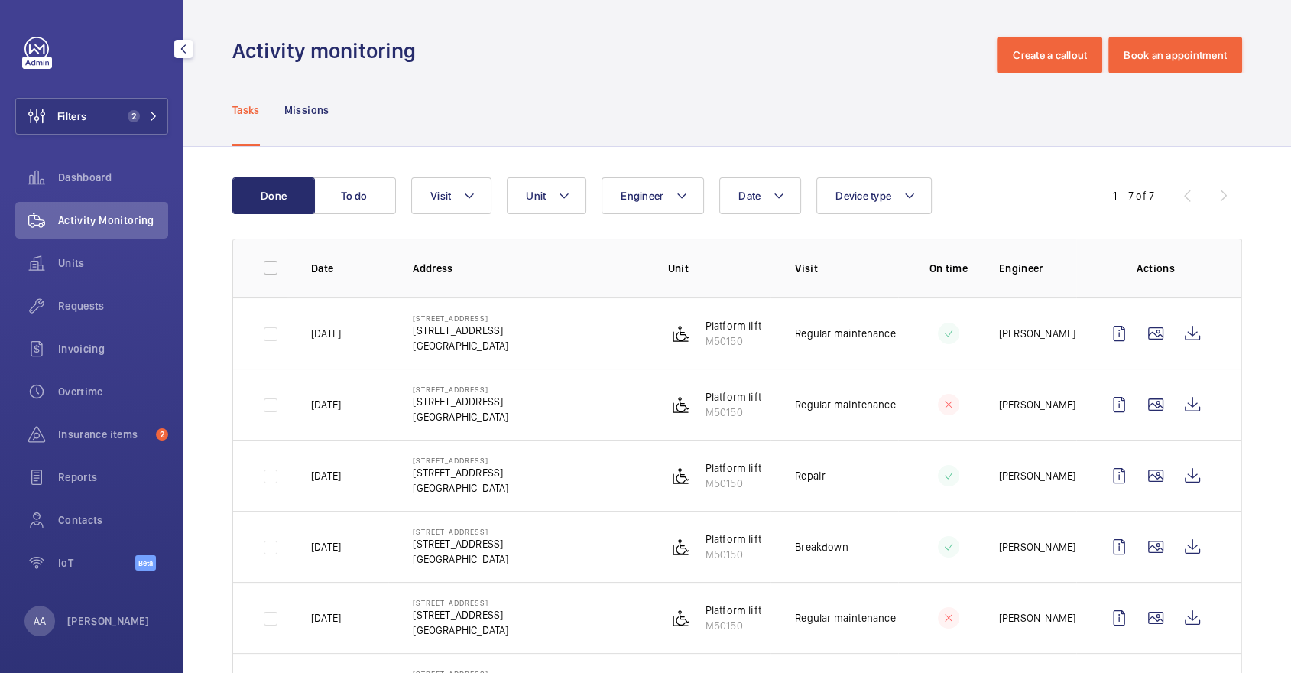
click at [120, 239] on div "Activity Monitoring" at bounding box center [91, 223] width 153 height 43
click at [99, 258] on span "Units" at bounding box center [113, 262] width 110 height 15
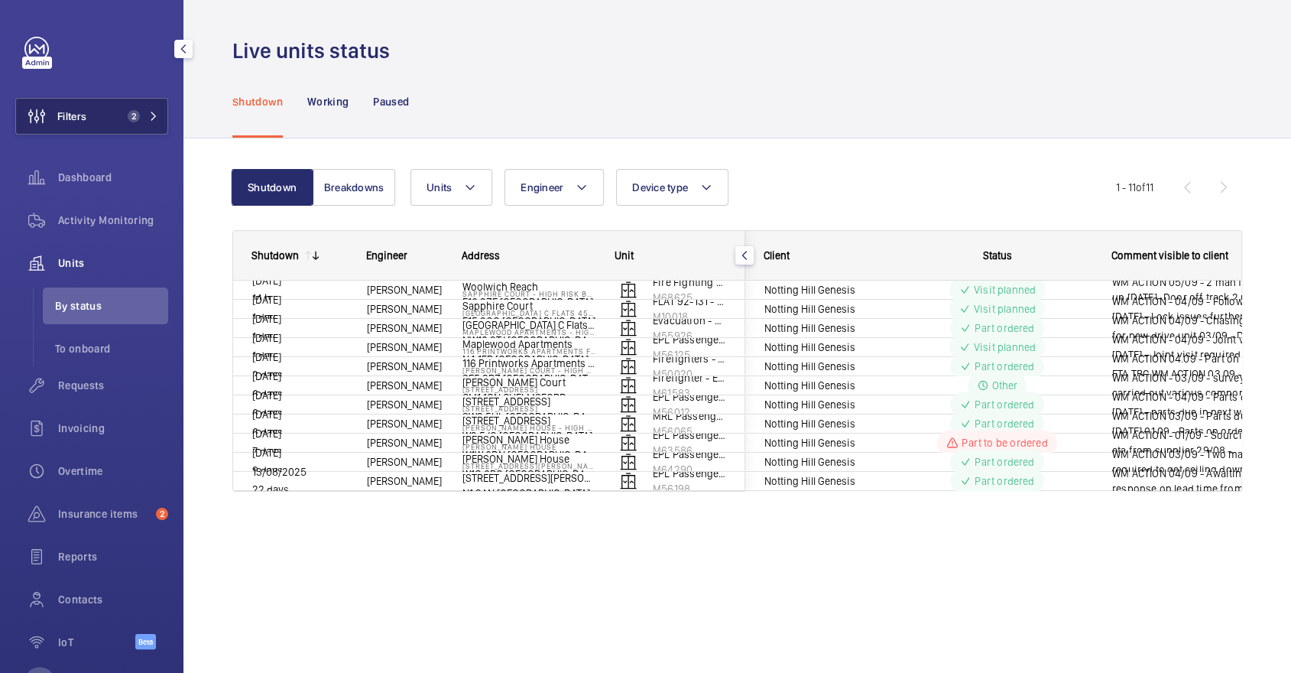
click at [99, 132] on button "Filters 2" at bounding box center [91, 116] width 153 height 37
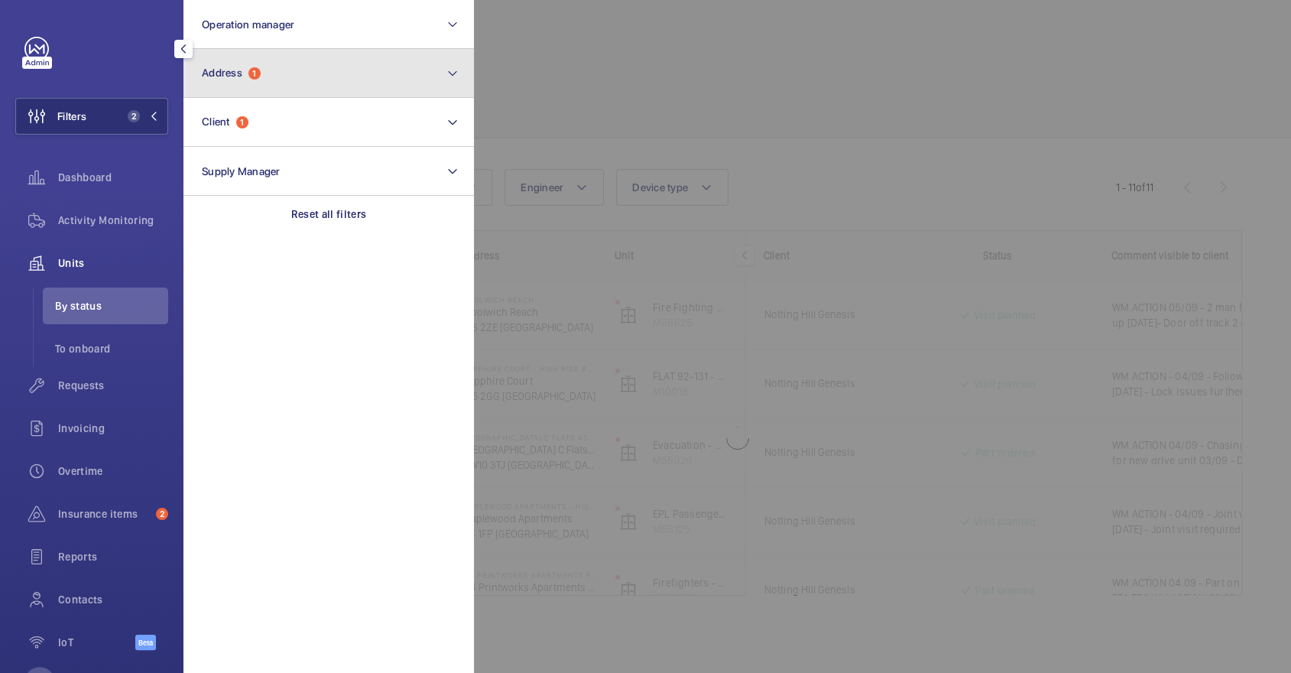
click at [266, 84] on button "Address 1" at bounding box center [328, 73] width 291 height 49
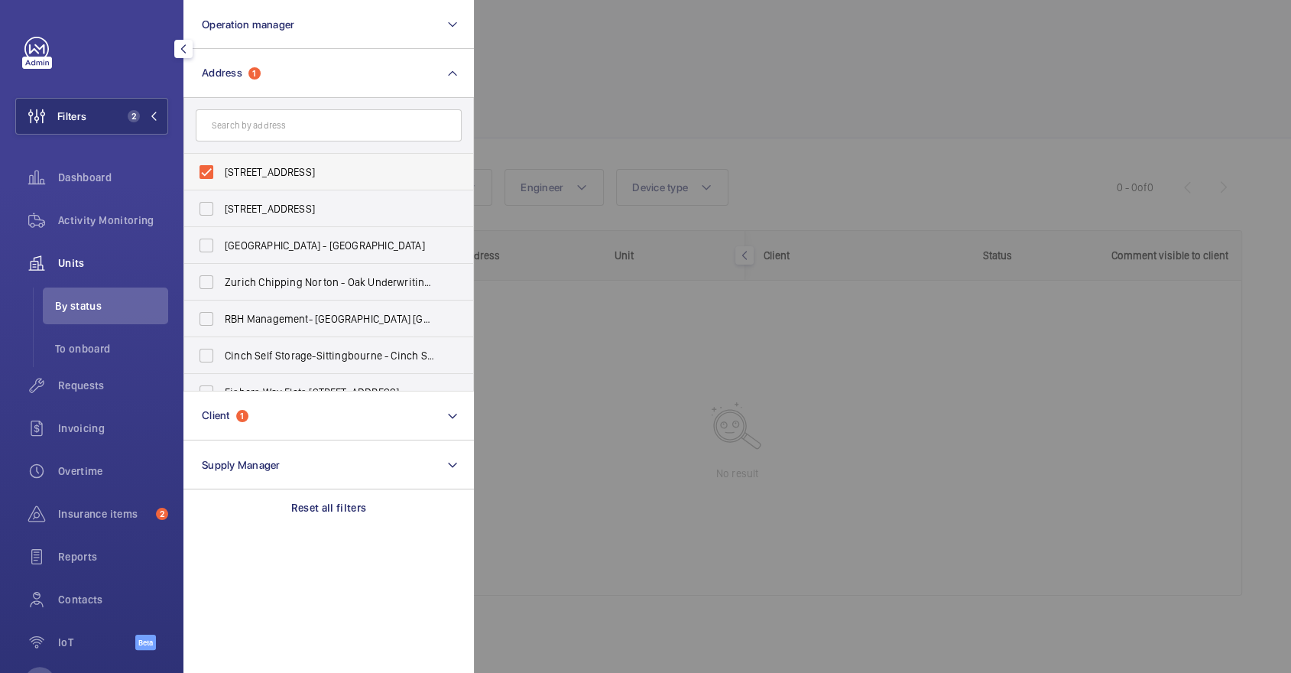
click at [281, 164] on span "[STREET_ADDRESS]" at bounding box center [330, 171] width 210 height 15
click at [222, 164] on input "[STREET_ADDRESS]" at bounding box center [206, 172] width 31 height 31
checkbox input "false"
click at [769, 115] on div at bounding box center [1119, 336] width 1291 height 673
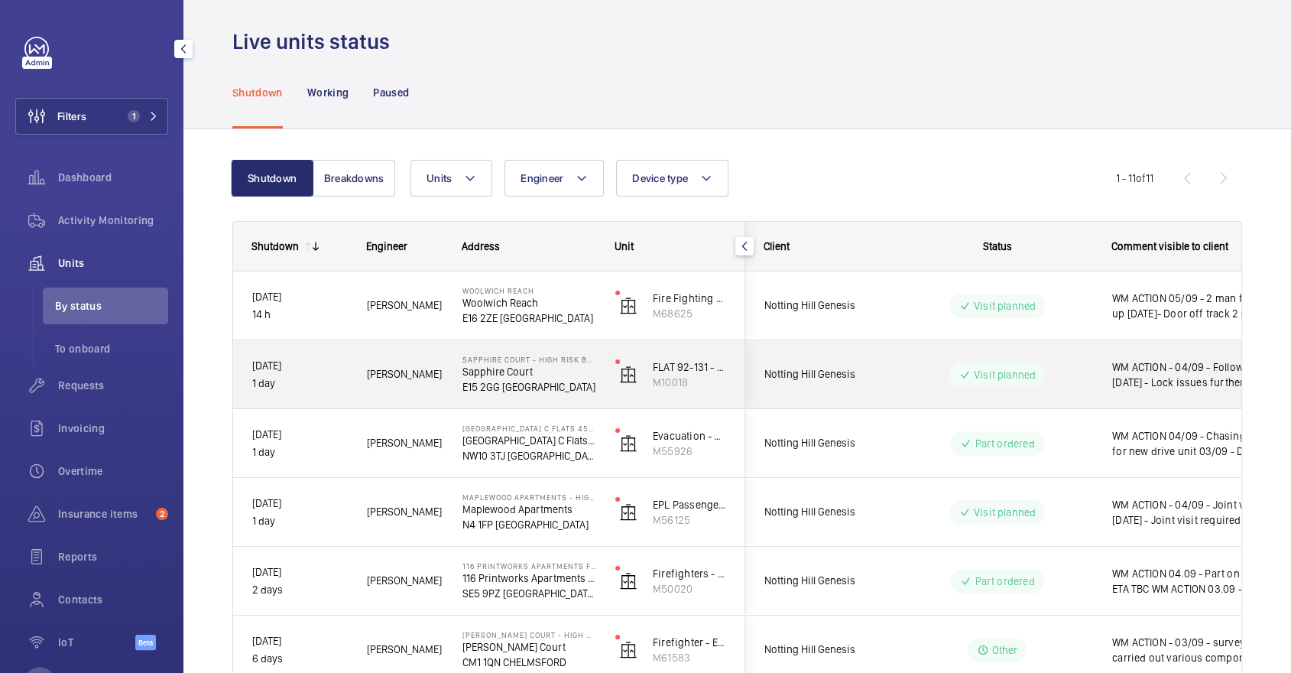
scroll to position [13, 0]
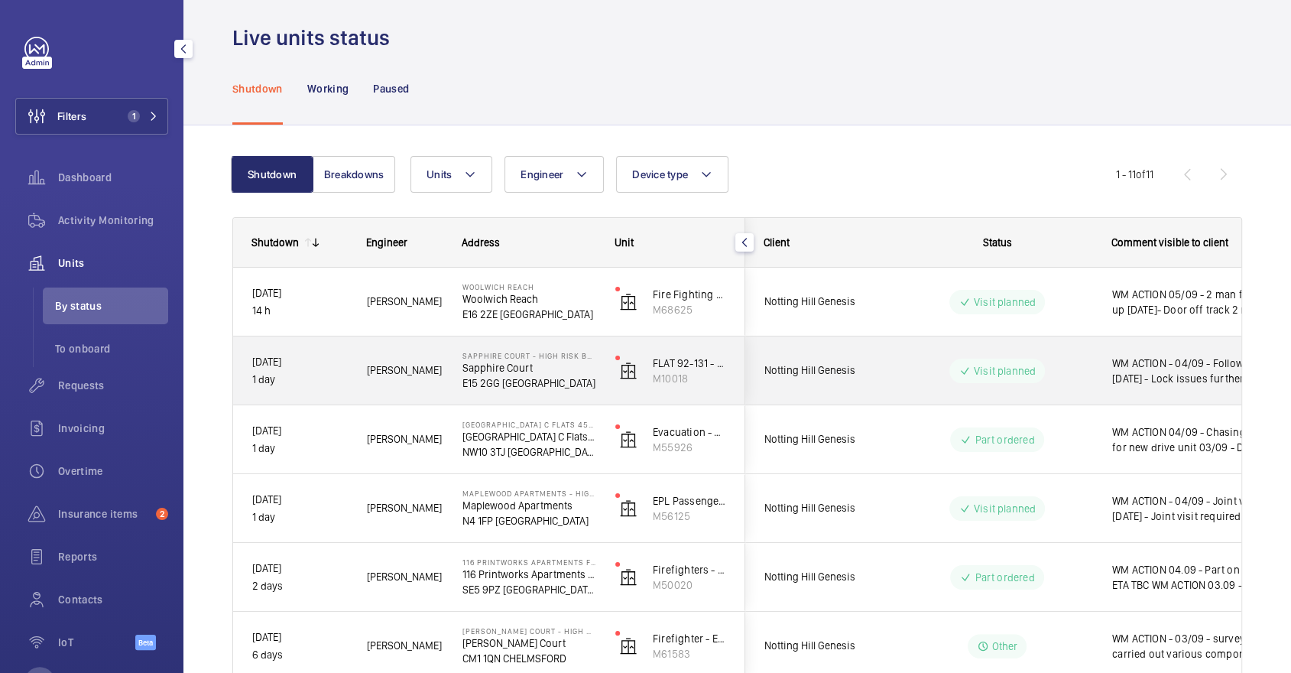
click at [989, 393] on div "Visit planned" at bounding box center [988, 370] width 209 height 55
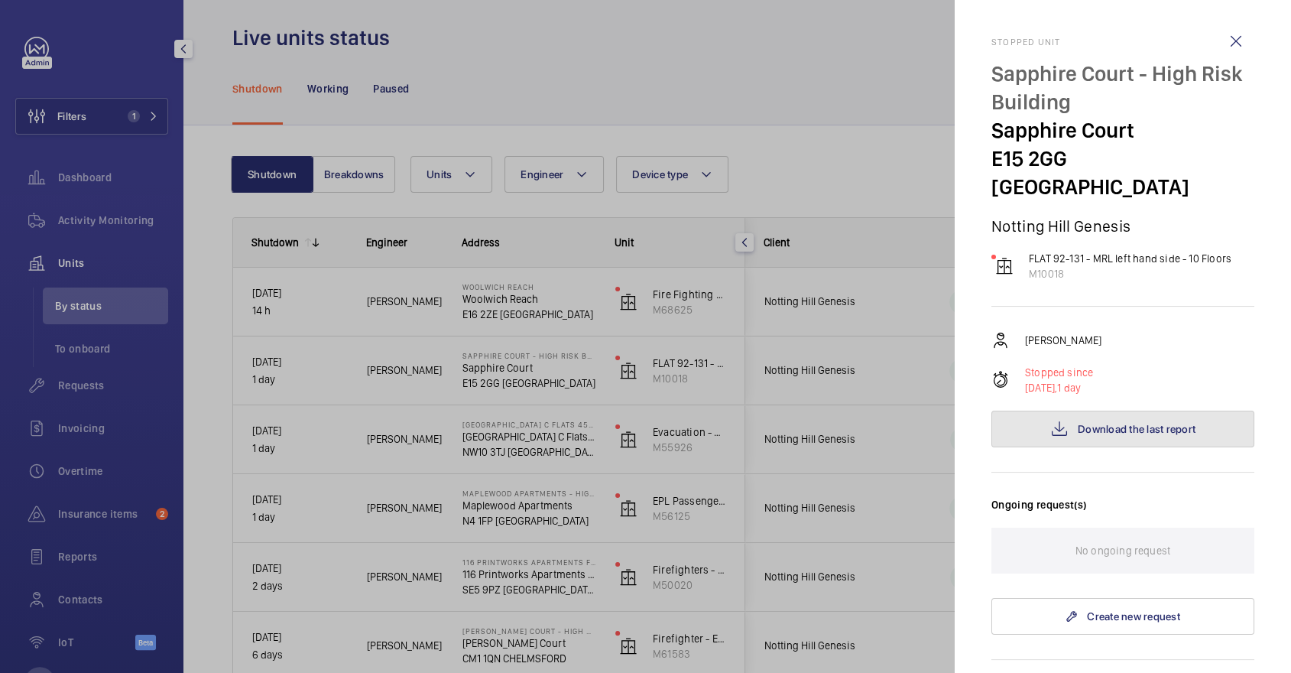
click at [1098, 423] on span "Download the last report" at bounding box center [1137, 429] width 118 height 12
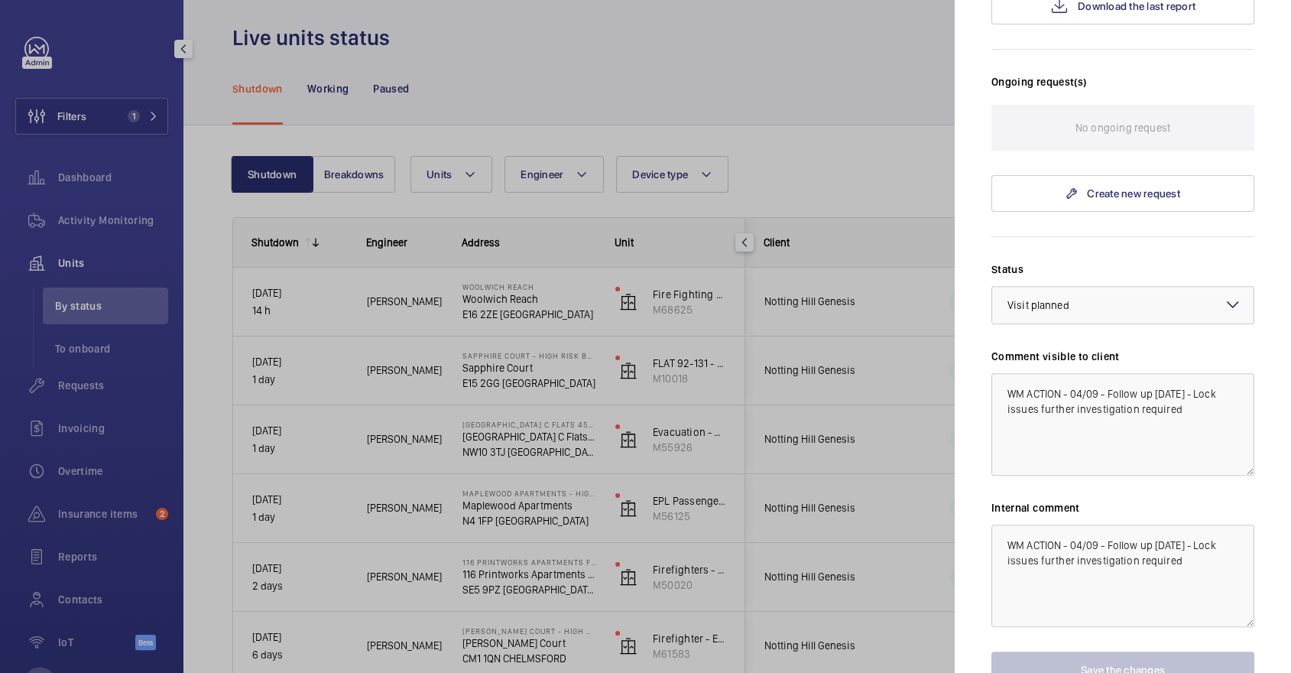
scroll to position [411, 0]
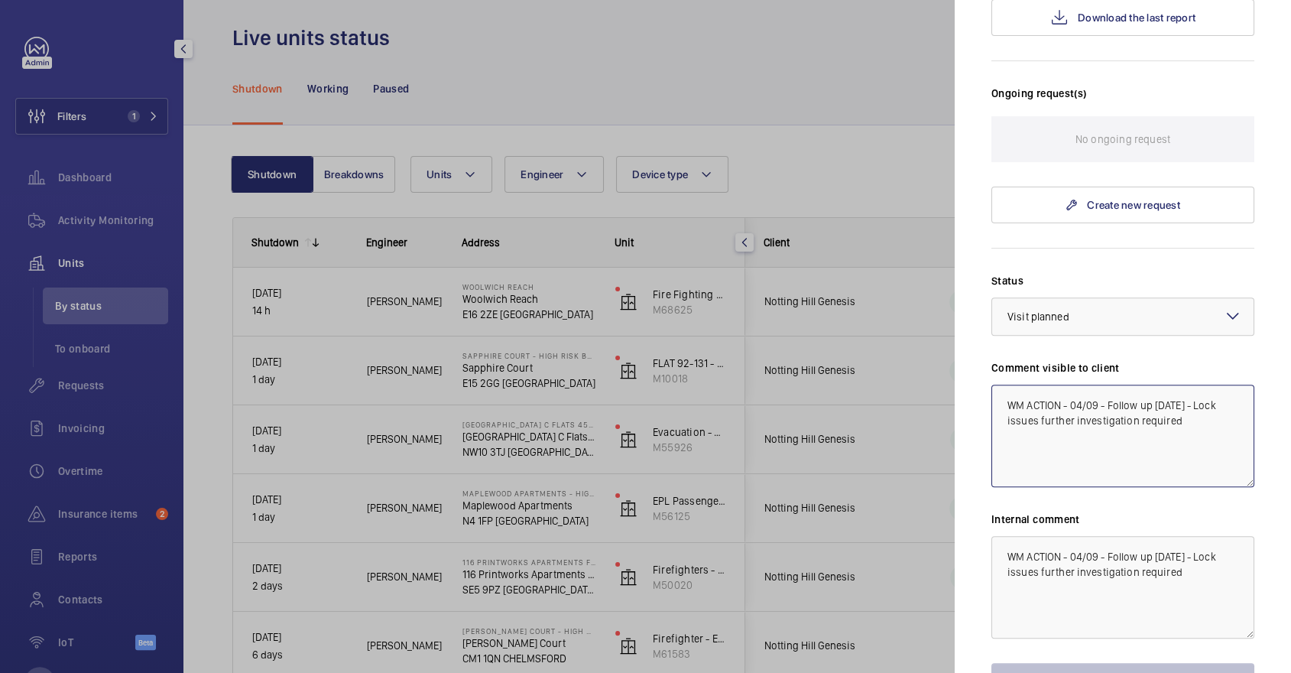
click at [1070, 385] on textarea "WM ACTION - 04/09 - Follow up [DATE] - Lock issues further investigation requir…" at bounding box center [1123, 436] width 263 height 102
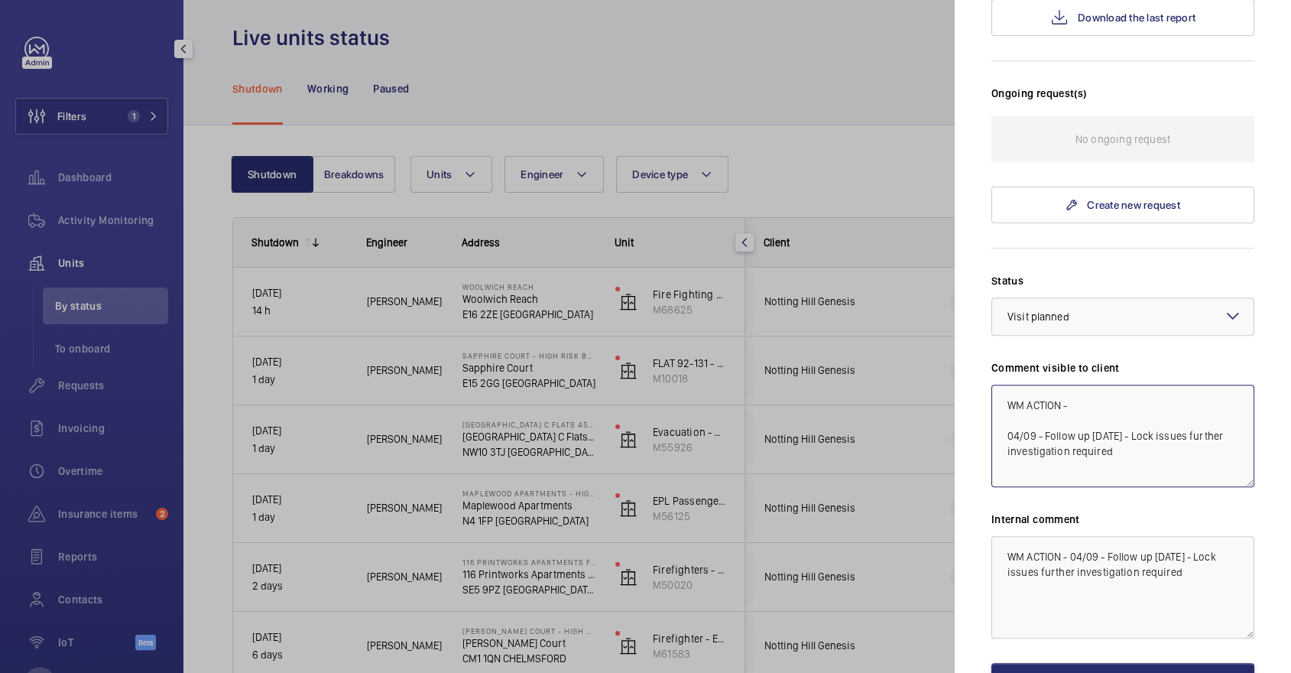
click at [1120, 385] on textarea "WM ACTION - 04/09 - Follow up [DATE] - Lock issues further investigation requir…" at bounding box center [1123, 436] width 263 height 102
click at [1072, 385] on textarea "WM ACTION - 04/09 Attended site found issue with safety edges 04/09 - Follow up…" at bounding box center [1123, 436] width 263 height 102
click at [1081, 385] on textarea "WM ACTION - 04/09 Attended site found issue with safety edges 04/09 - Follow up…" at bounding box center [1123, 436] width 263 height 102
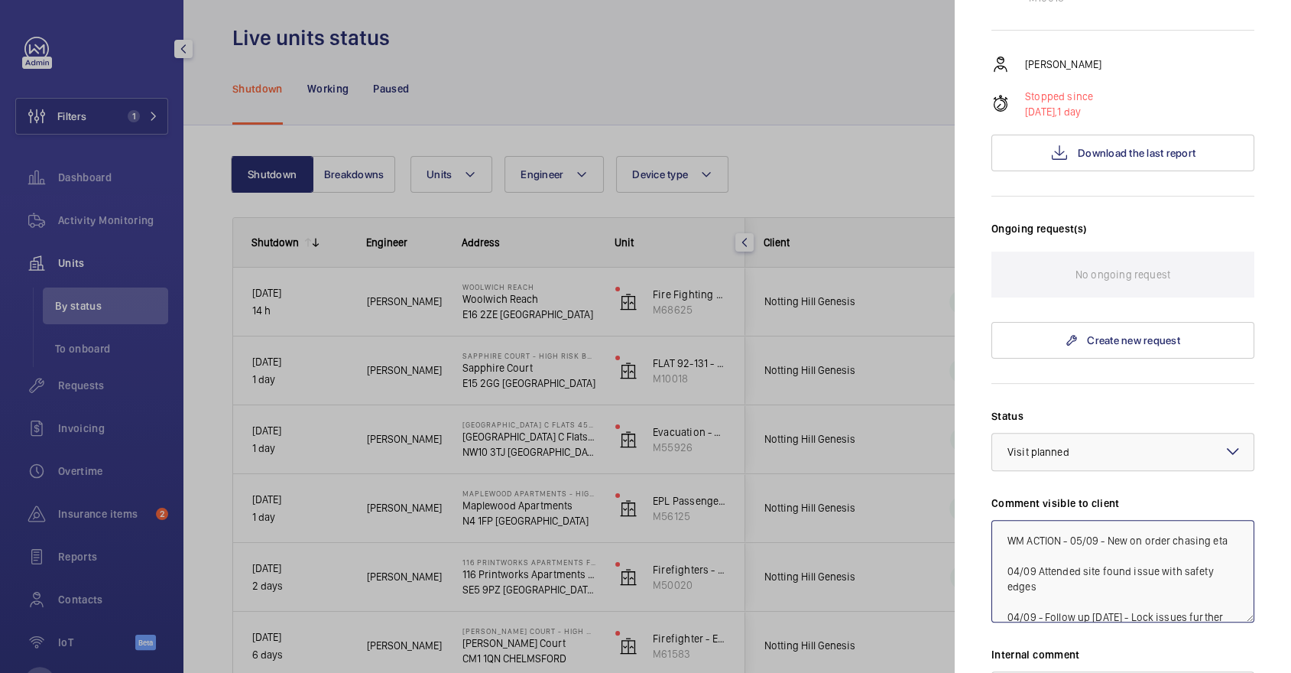
scroll to position [494, 0]
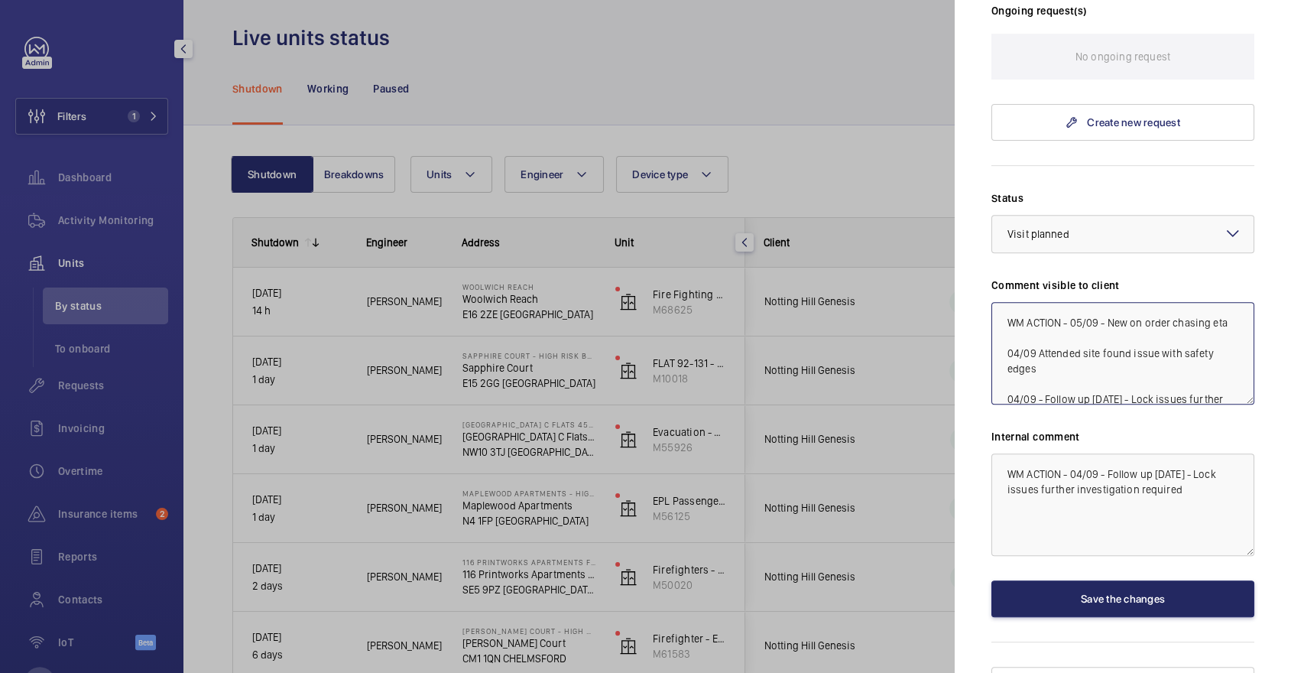
type textarea "WM ACTION - 05/09 - New on order chasing eta 04/09 Attended site found issue wi…"
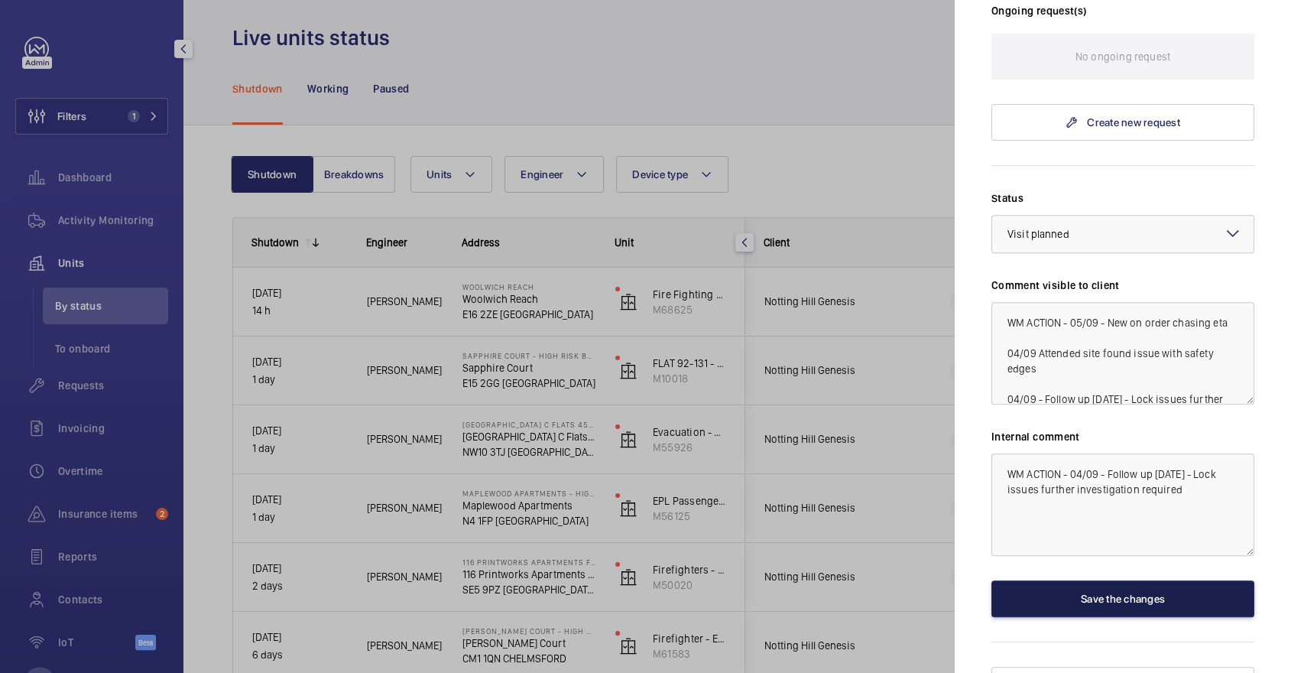
click at [1112, 580] on button "Save the changes" at bounding box center [1123, 598] width 263 height 37
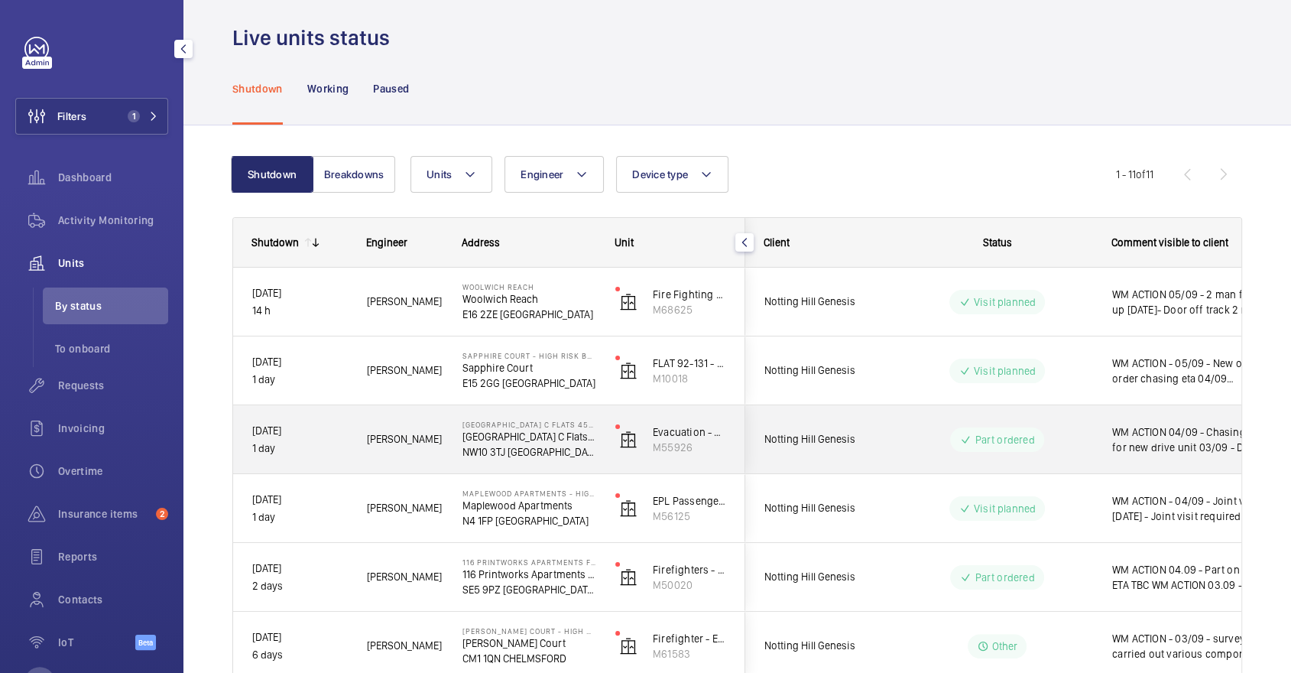
click at [1154, 457] on div "WM ACTION 04/09 - Chasing eta for new drive unit 03/09 - Drive lost in transit" at bounding box center [1182, 440] width 177 height 66
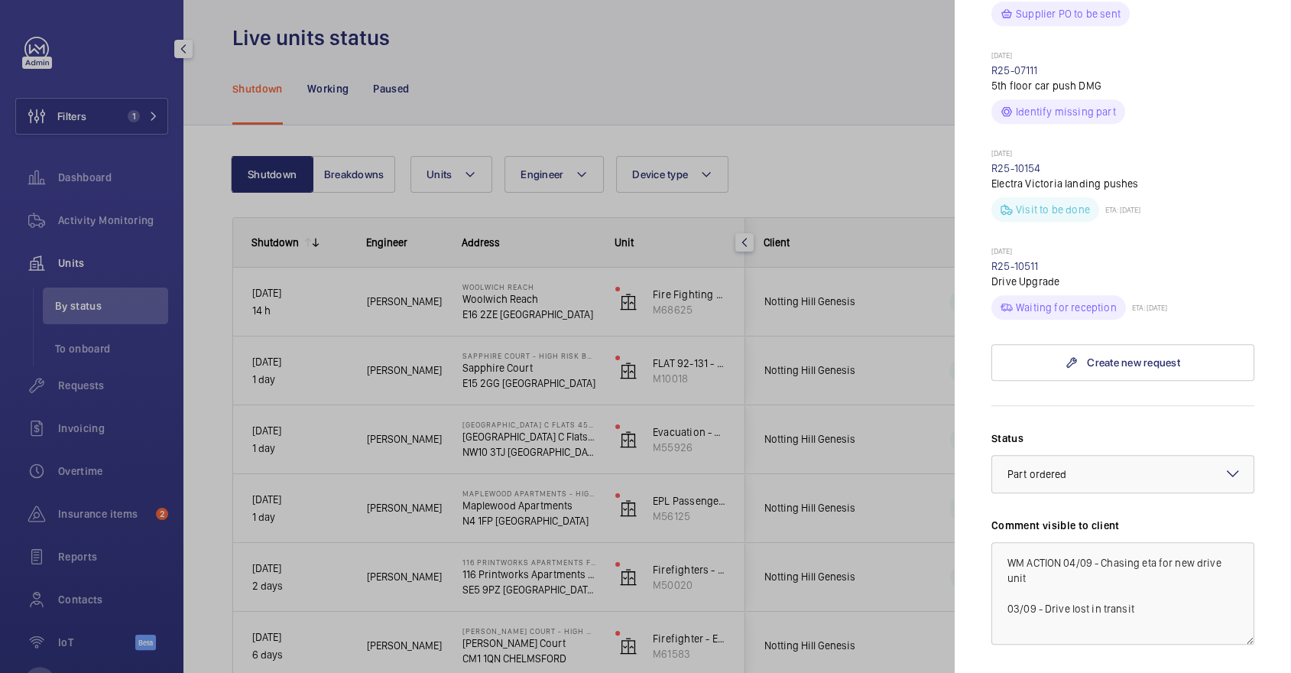
scroll to position [1057, 0]
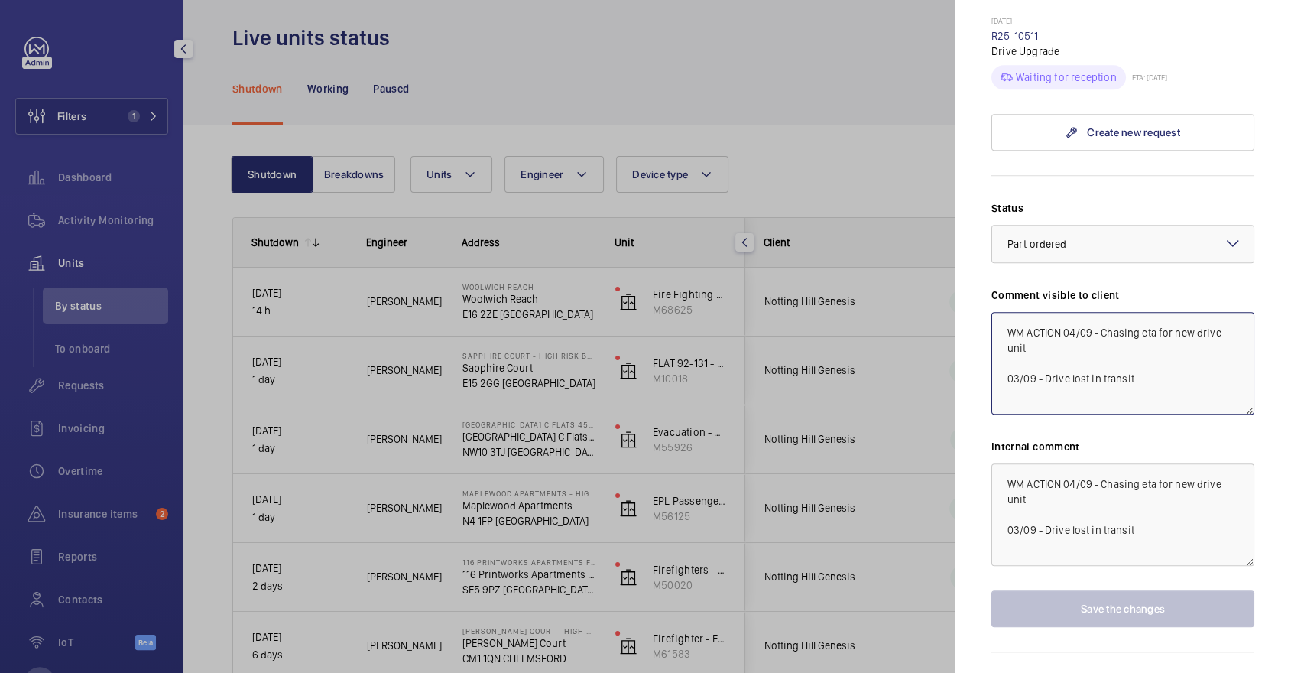
click at [1066, 312] on textarea "WM ACTION 04/09 - Chasing eta for new drive unit 03/09 - Drive lost in transit" at bounding box center [1123, 363] width 263 height 102
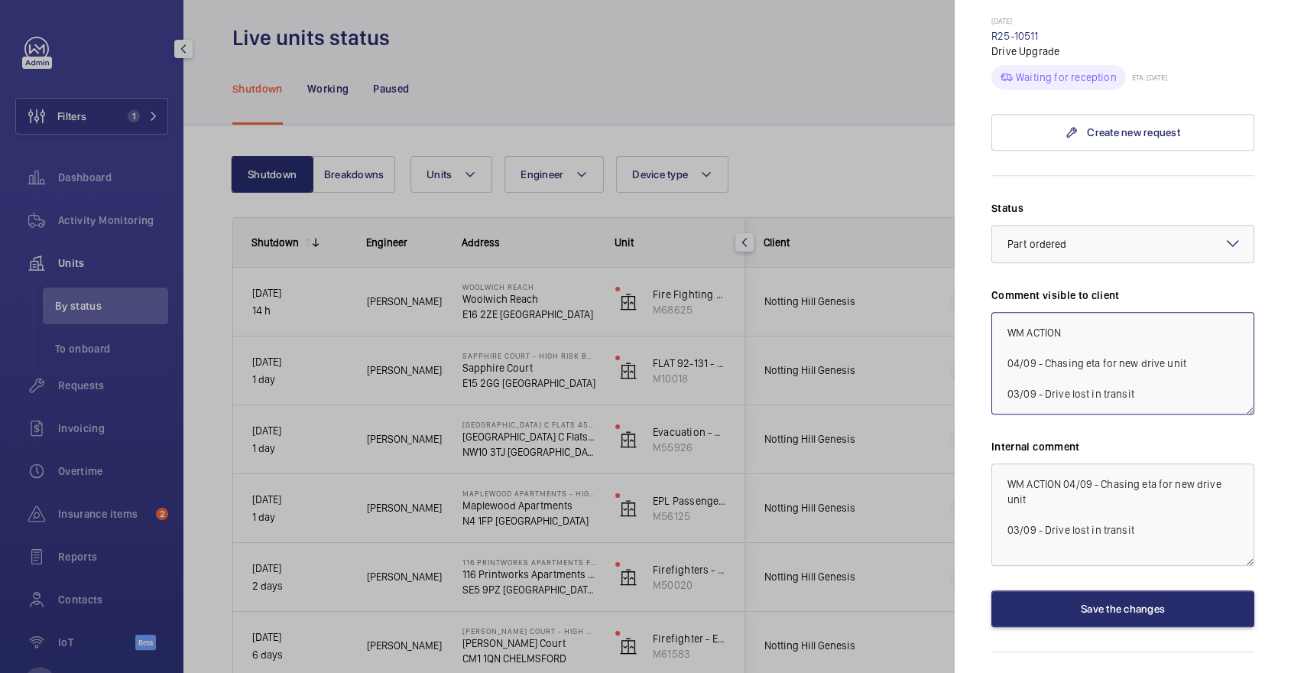
click at [1100, 312] on textarea "WM ACTION 04/09 - Chasing eta for new drive unit 03/09 - Drive lost in transit" at bounding box center [1123, 363] width 263 height 102
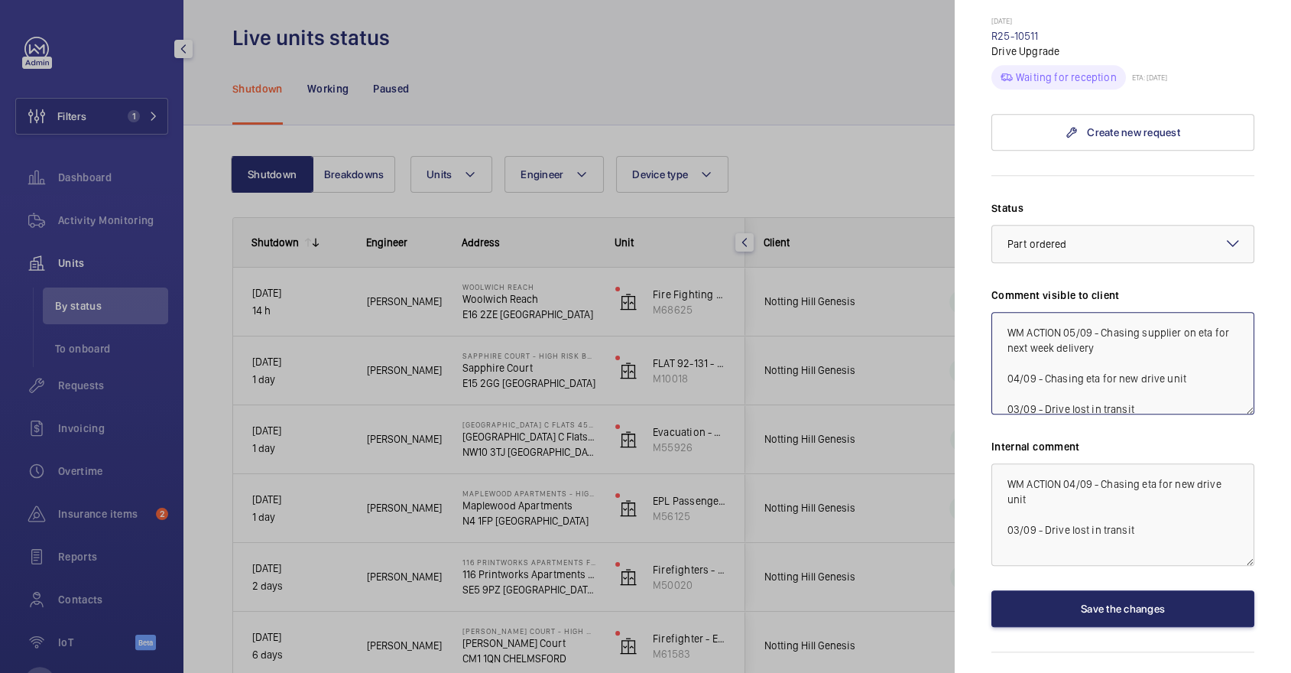
type textarea "WM ACTION 05/09 - Chasing supplier on eta for next week delivery 04/09 - Chasin…"
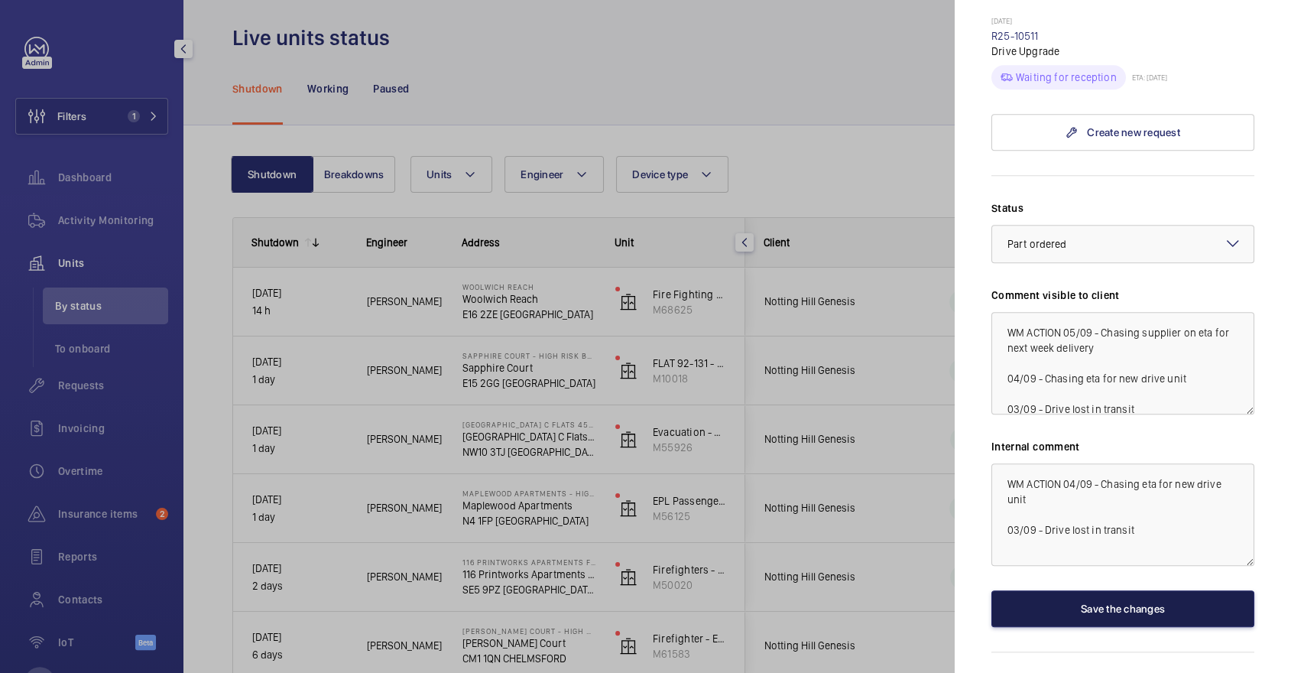
click at [1093, 590] on button "Save the changes" at bounding box center [1123, 608] width 263 height 37
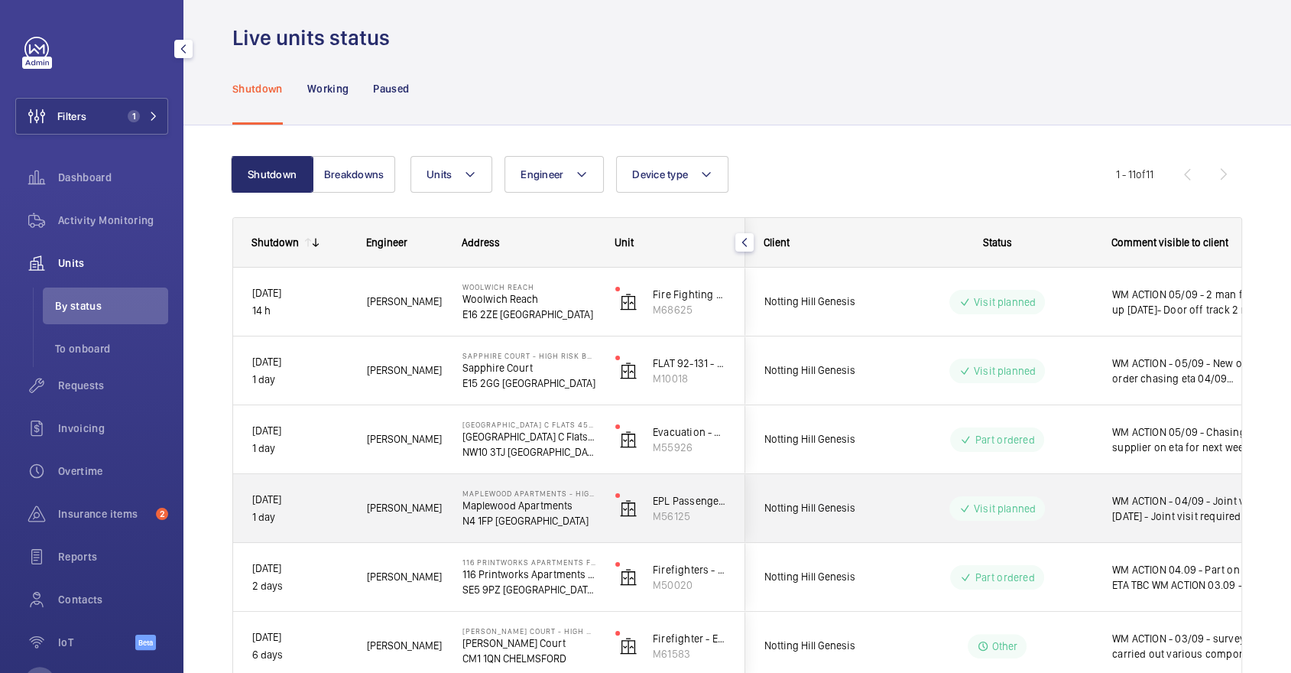
click at [1107, 505] on div "WM ACTION - 04/09 - Joint visit [DATE] - Joint visit required with electrician" at bounding box center [1182, 509] width 177 height 66
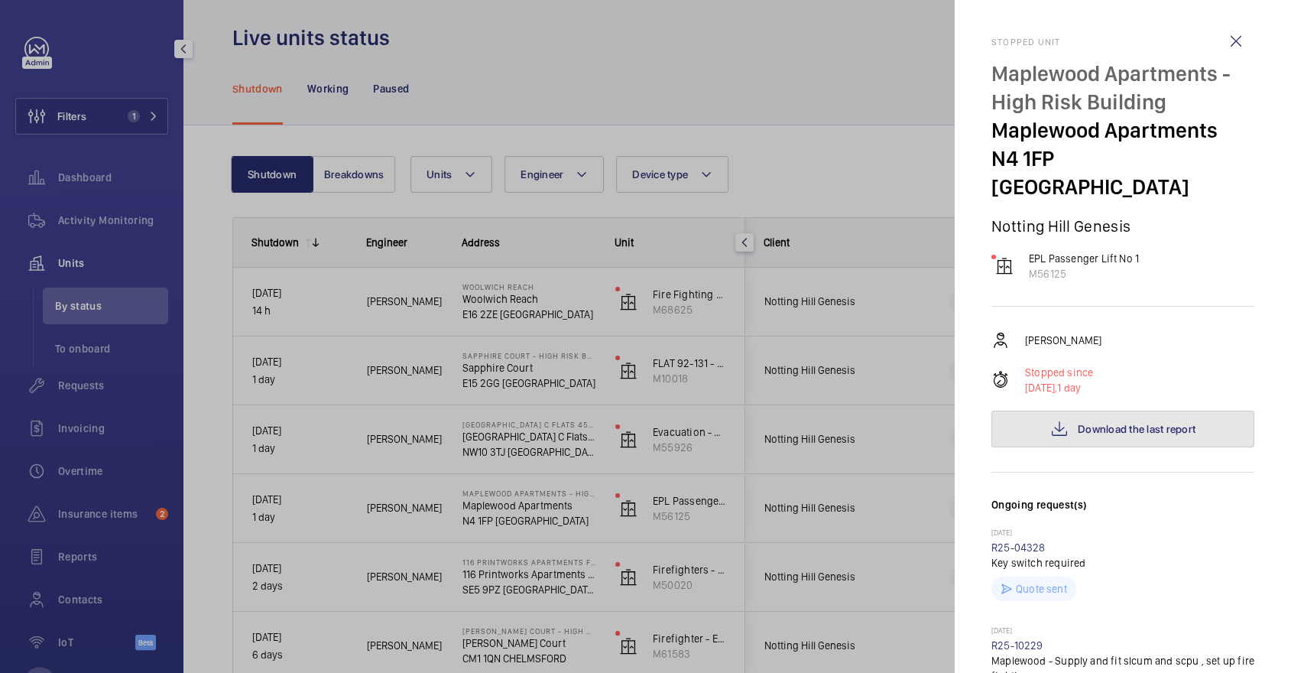
click at [1149, 423] on span "Download the last report" at bounding box center [1137, 429] width 118 height 12
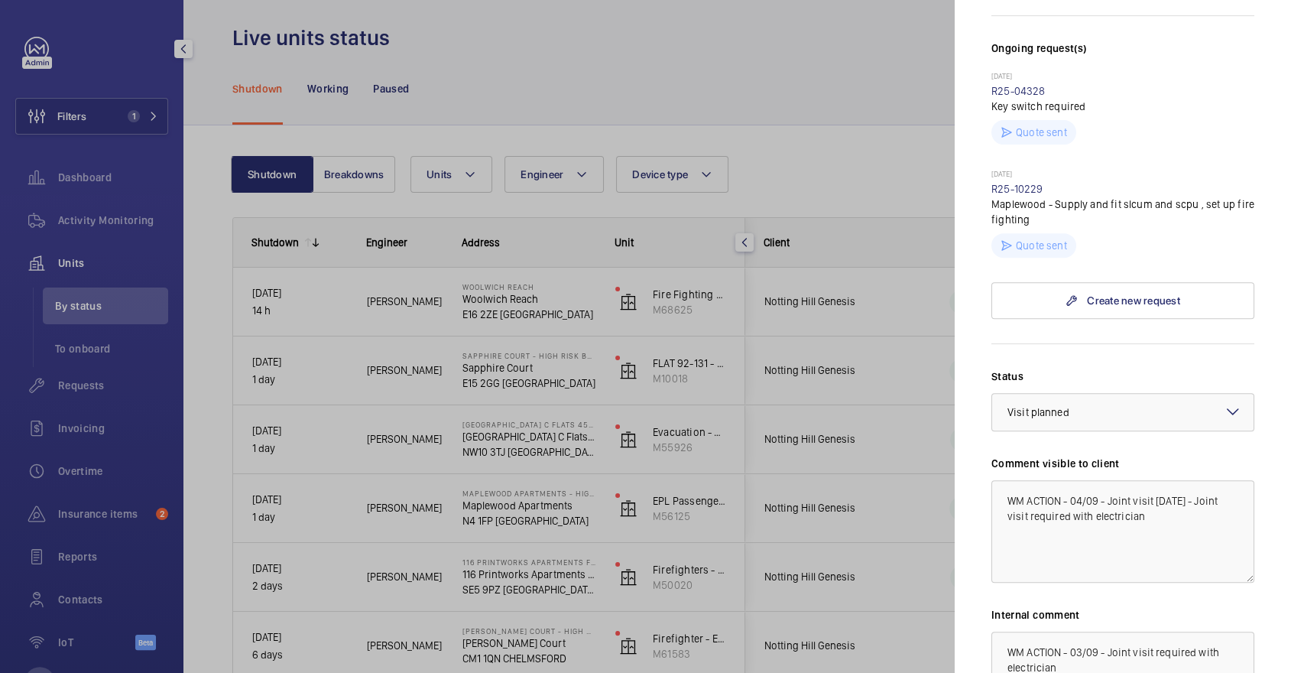
scroll to position [635, 0]
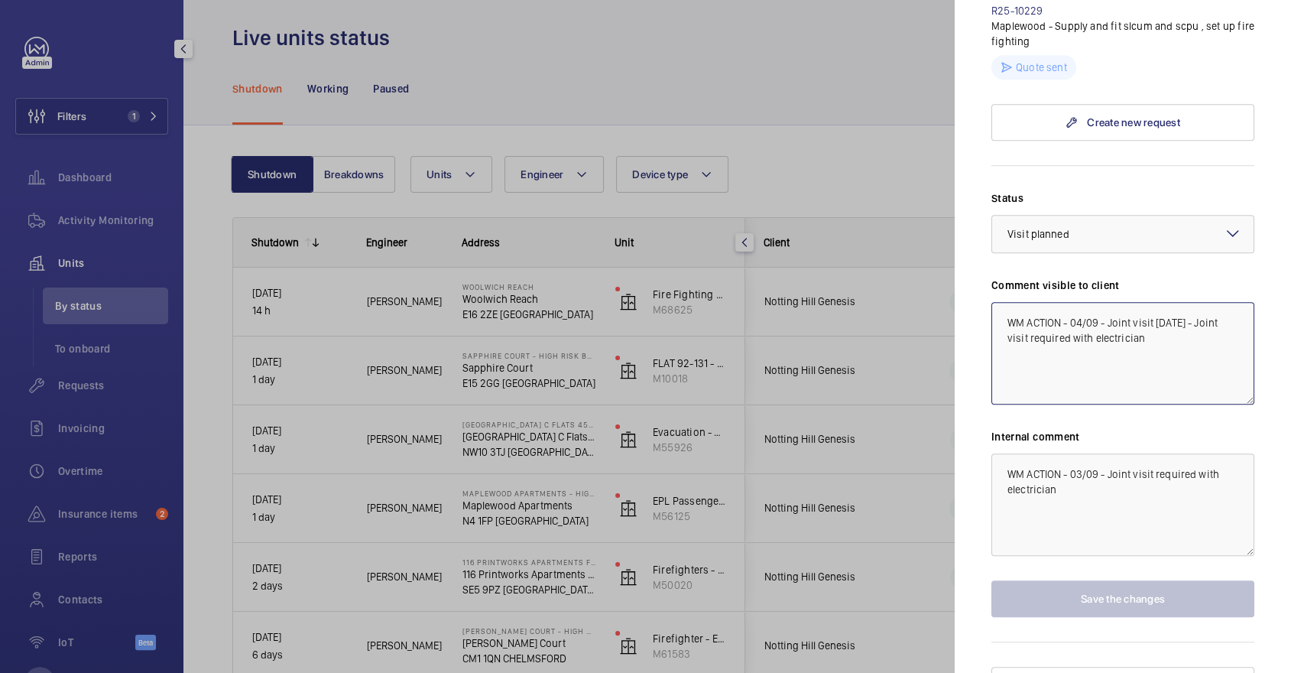
click at [1000, 302] on textarea "WM ACTION - 04/09 - Joint visit [DATE] - Joint visit required with electrician" at bounding box center [1123, 353] width 263 height 102
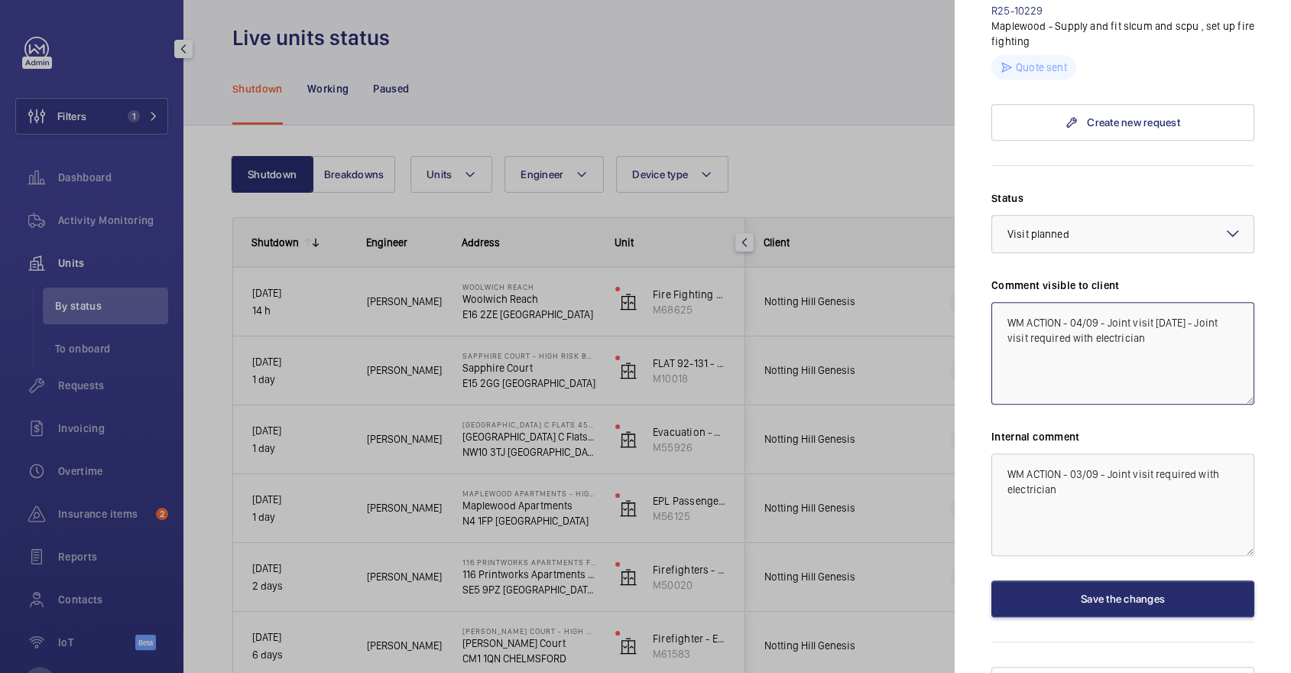
click at [1025, 302] on textarea "WM ACTION - 04/09 - Joint visit [DATE] - Joint visit required with electrician" at bounding box center [1123, 353] width 263 height 102
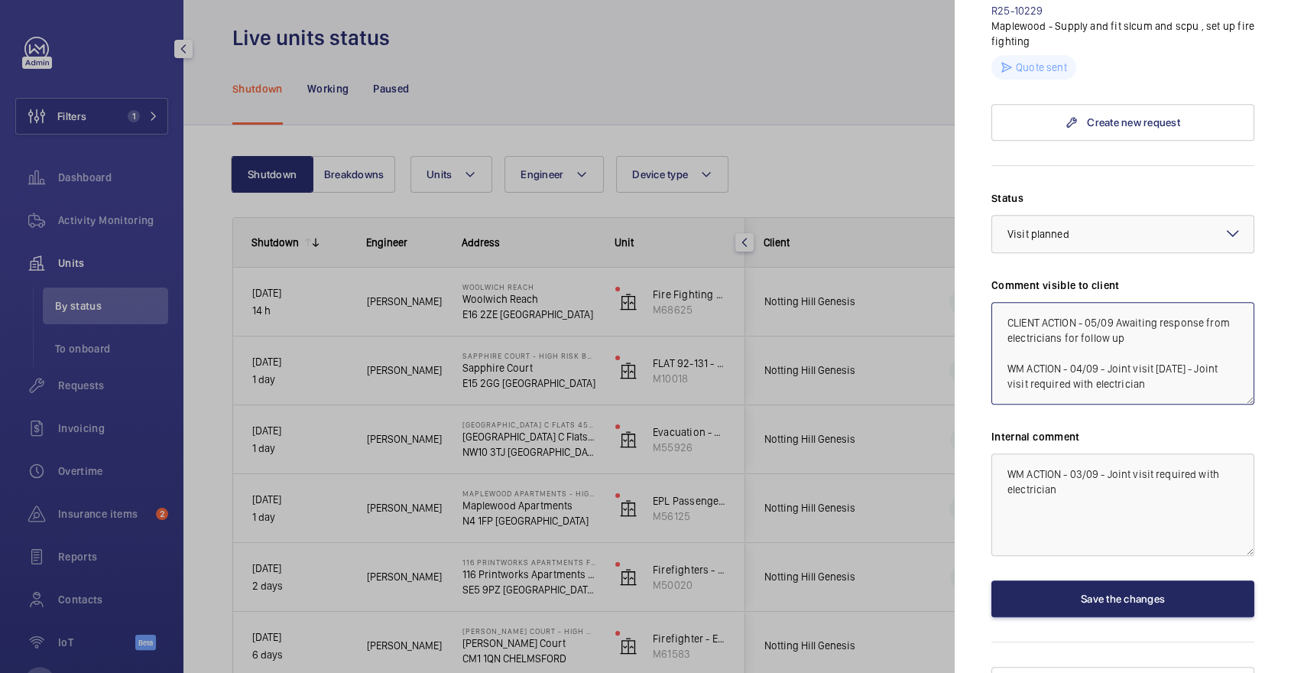
type textarea "CLIENT ACTION - 05/09 Awaiting response from electricians for follow up WM ACTI…"
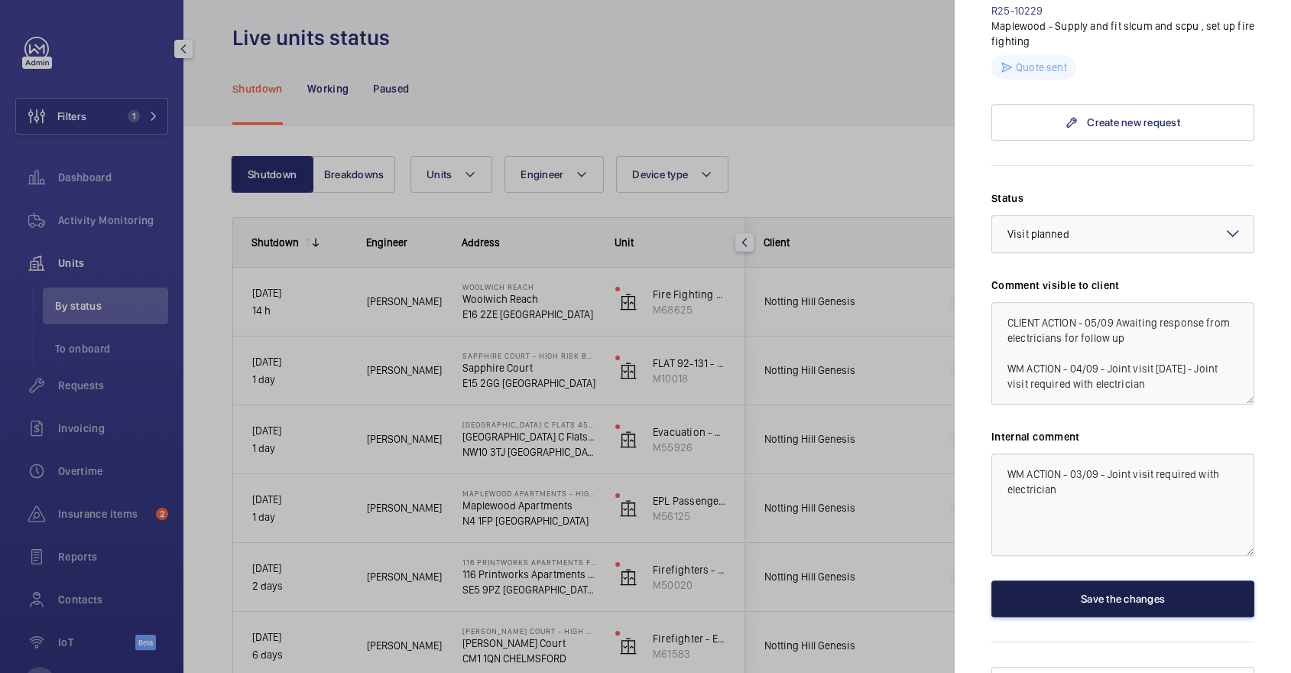
click at [1165, 580] on button "Save the changes" at bounding box center [1123, 598] width 263 height 37
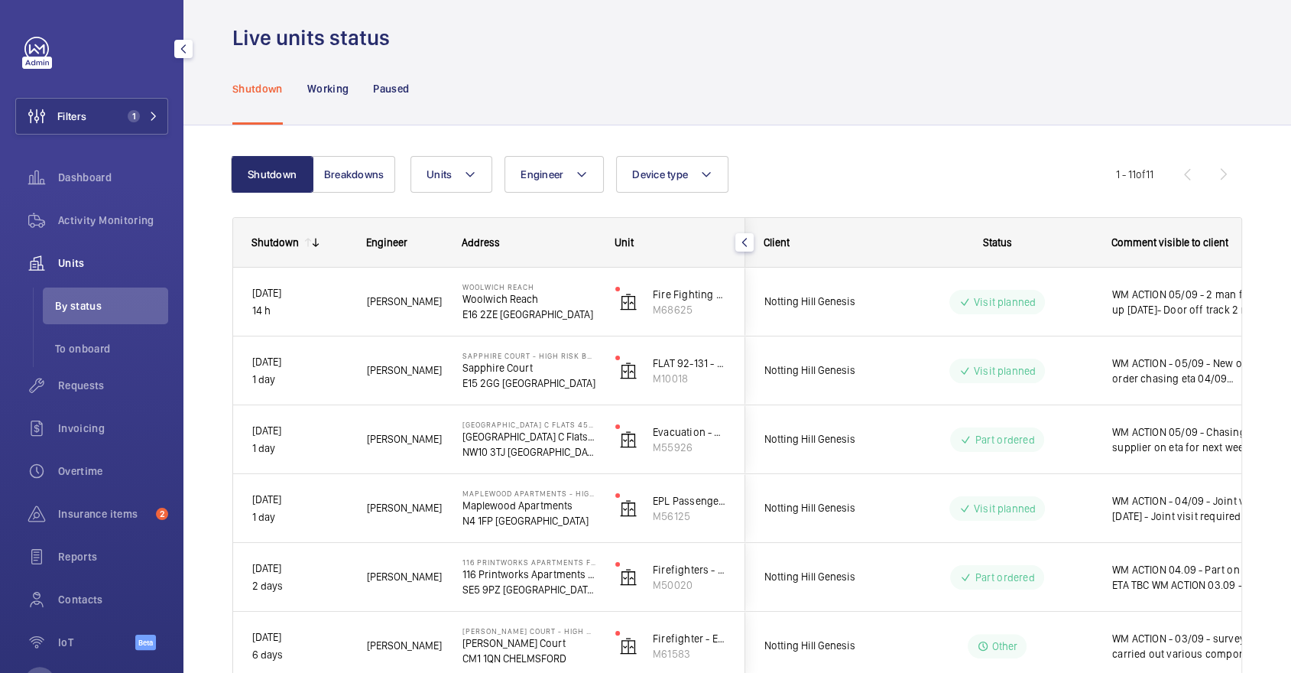
scroll to position [0, 0]
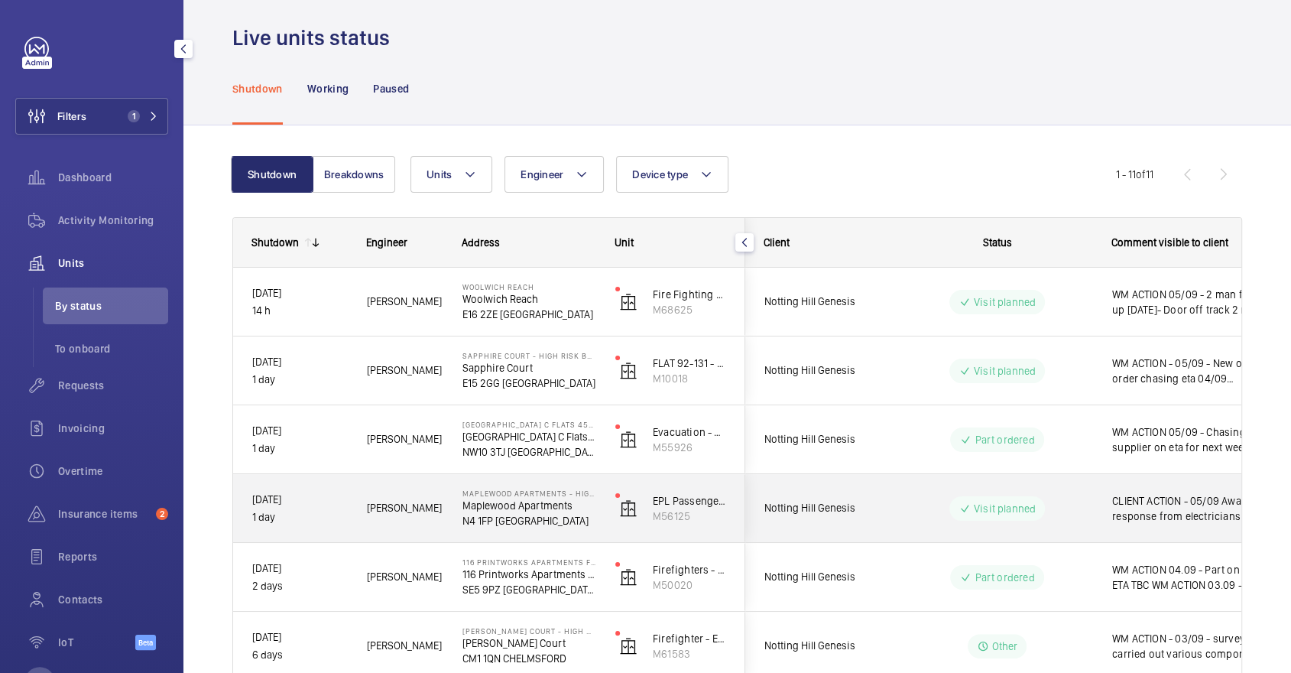
click at [1163, 527] on div "CLIENT ACTION - 05/09 Awaiting response from electricians for follow up WM ACTI…" at bounding box center [1182, 509] width 177 height 66
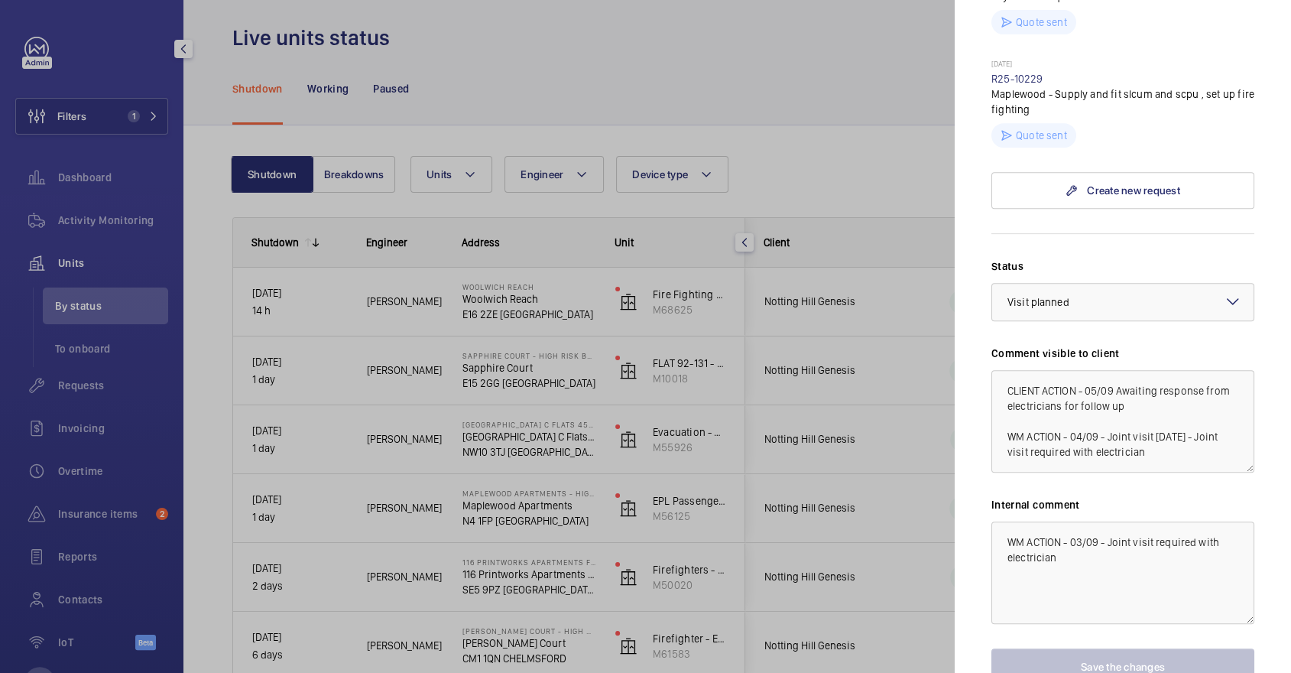
scroll to position [635, 0]
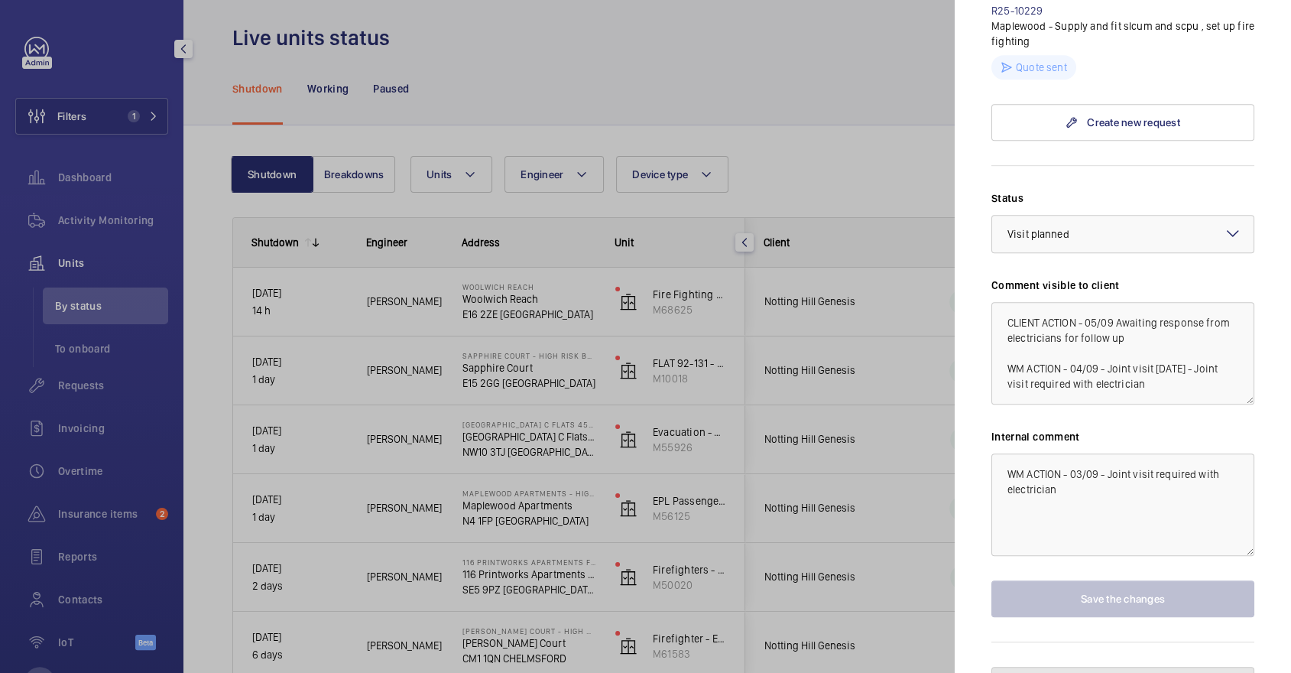
click at [1102, 672] on span "Pause the unit" at bounding box center [1132, 685] width 67 height 12
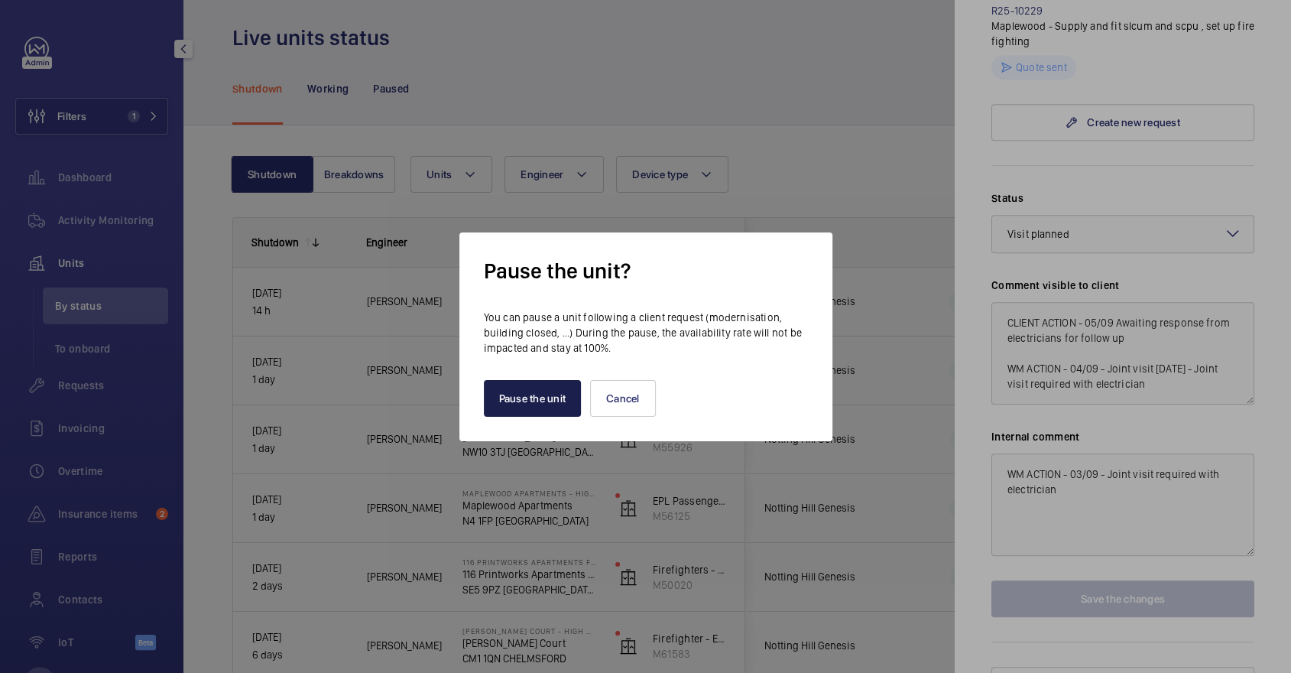
click at [537, 401] on button "Pause the unit" at bounding box center [533, 398] width 98 height 37
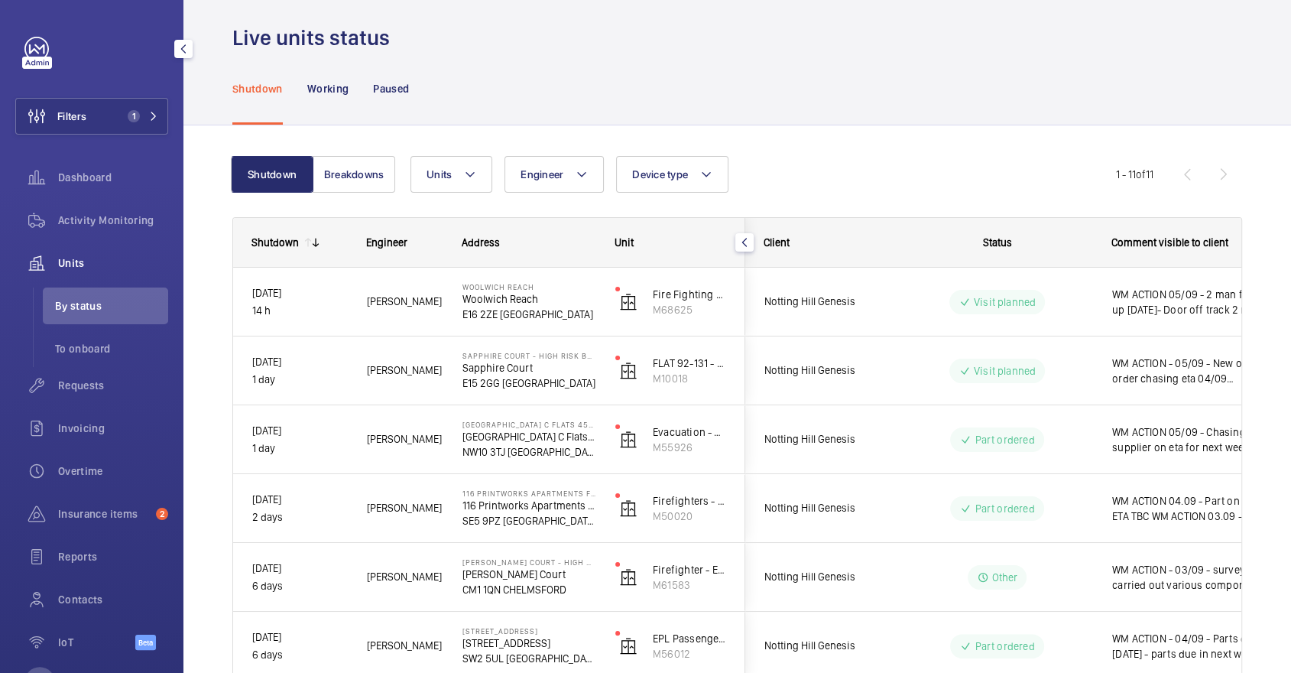
scroll to position [0, 0]
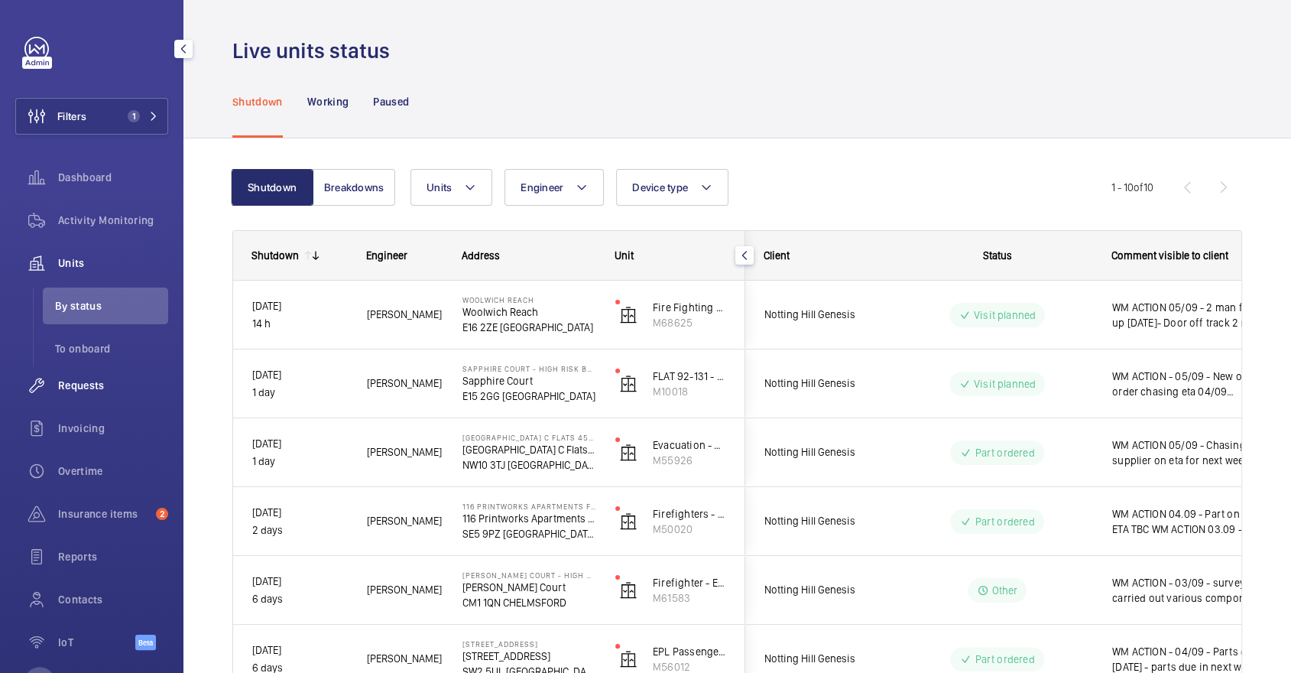
click at [94, 389] on span "Requests" at bounding box center [113, 385] width 110 height 15
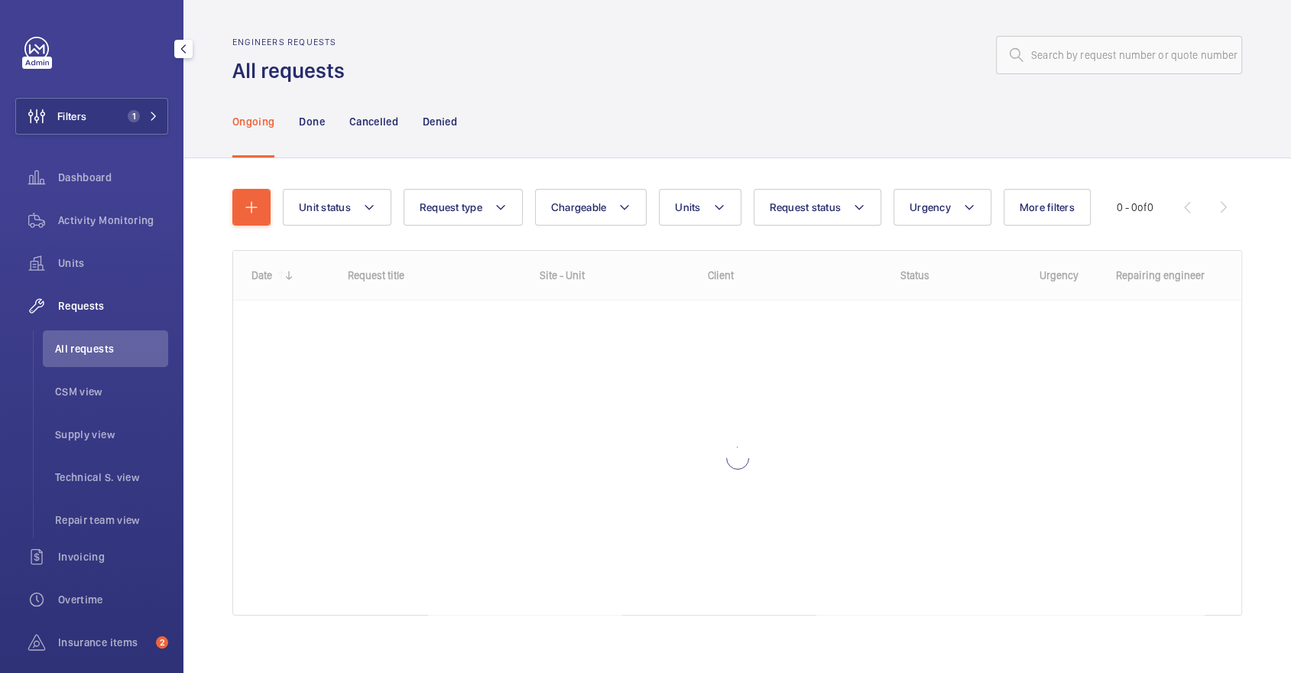
click at [140, 90] on div "Filters 1 Dashboard Activity Monitoring Units Requests All requests CSM view Su…" at bounding box center [91, 416] width 153 height 758
click at [148, 108] on button "Filters 1" at bounding box center [91, 116] width 153 height 37
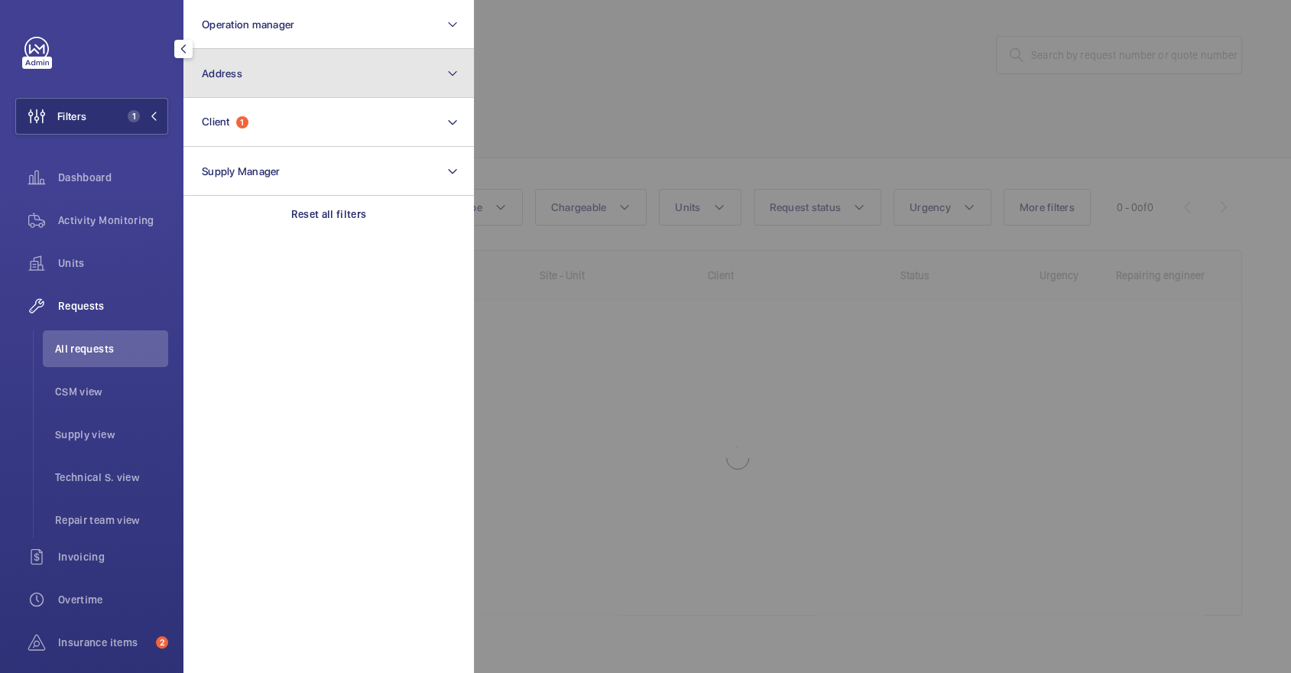
click at [246, 67] on button "Address" at bounding box center [328, 73] width 291 height 49
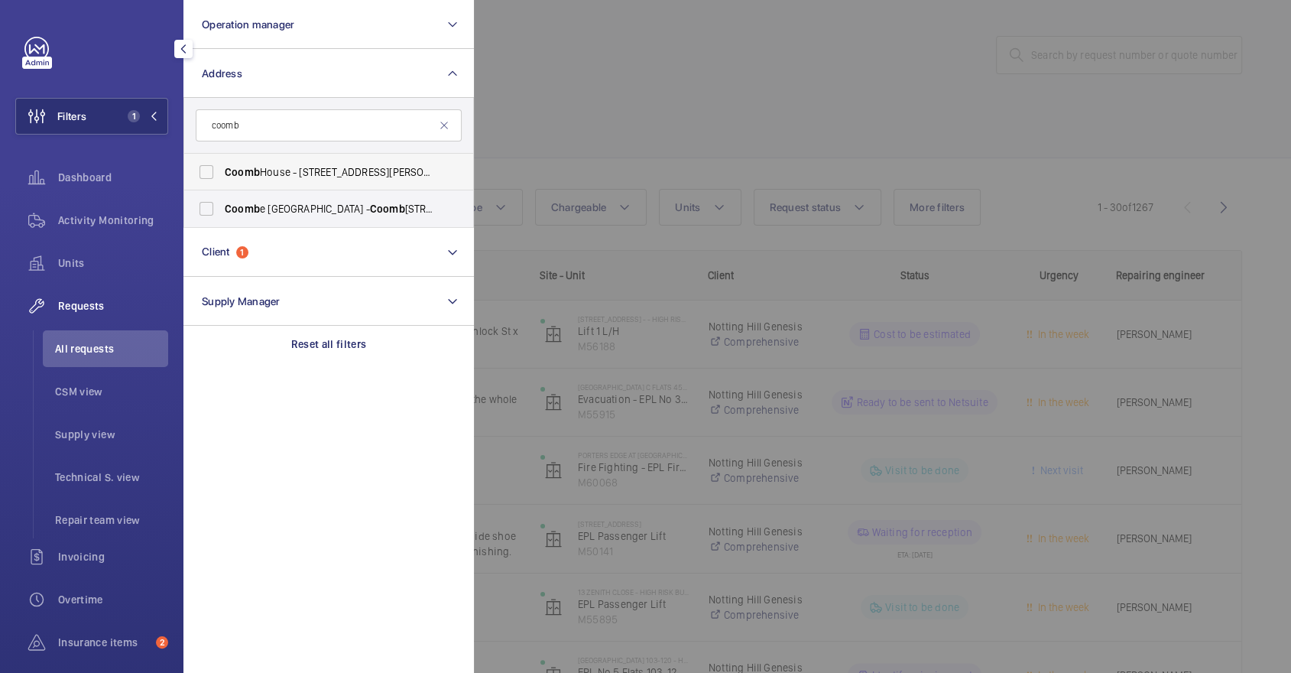
type input "coomb"
click at [313, 168] on span "Coomb House - 7 St. Johns Road, ISLEWORTH TW7 6NH" at bounding box center [330, 171] width 210 height 15
click at [222, 168] on input "Coomb House - 7 St. Johns Road, ISLEWORTH TW7 6NH" at bounding box center [206, 172] width 31 height 31
checkbox input "true"
click at [559, 114] on div at bounding box center [1119, 336] width 1291 height 673
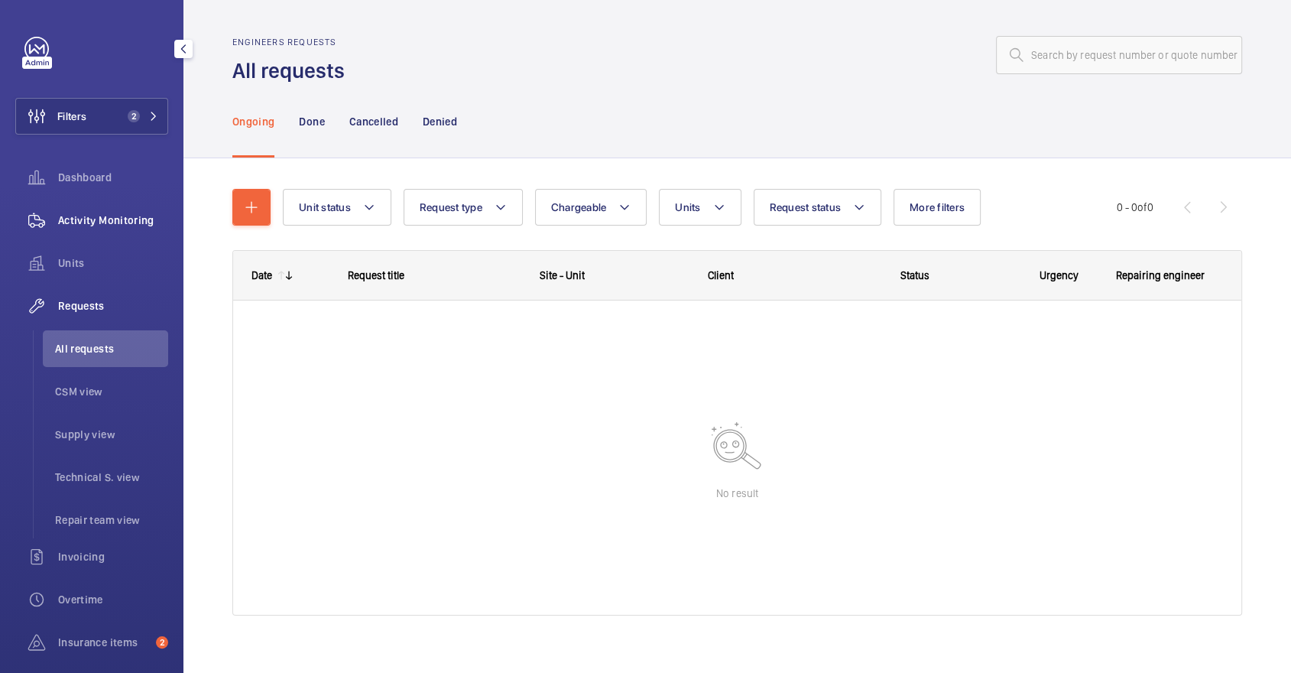
click at [102, 232] on div "Activity Monitoring" at bounding box center [91, 220] width 153 height 37
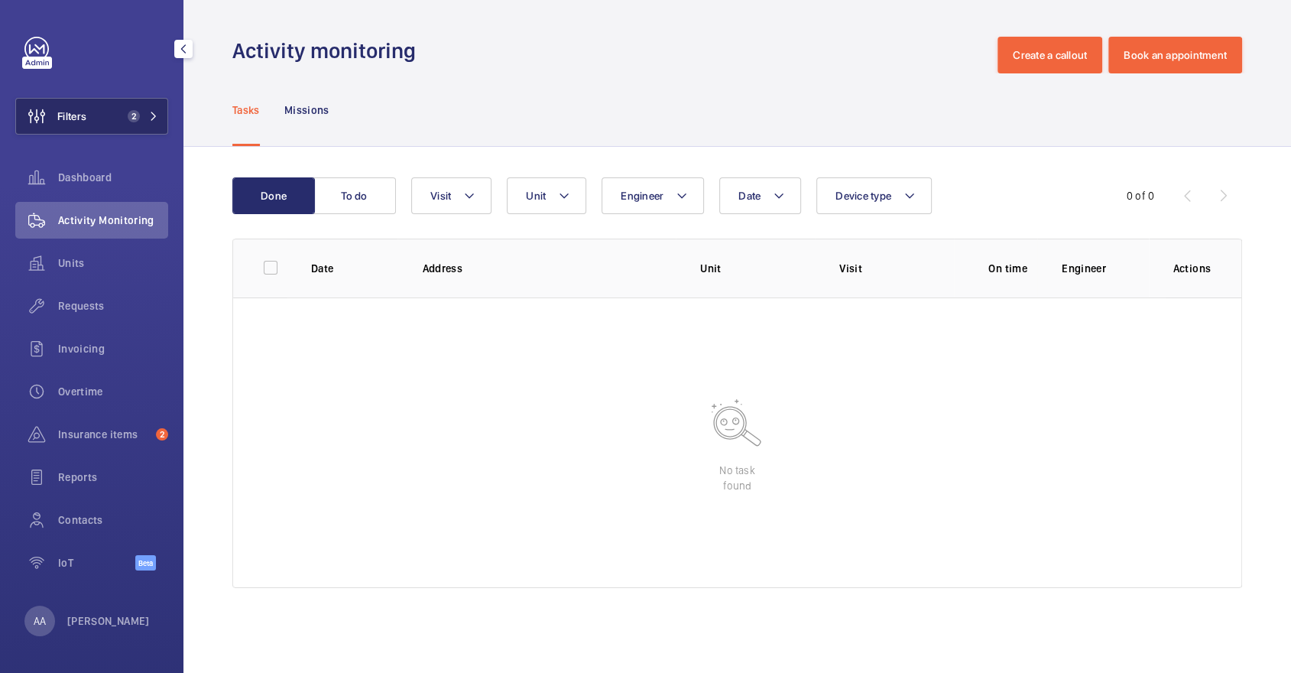
click at [115, 122] on button "Filters 2" at bounding box center [91, 116] width 153 height 37
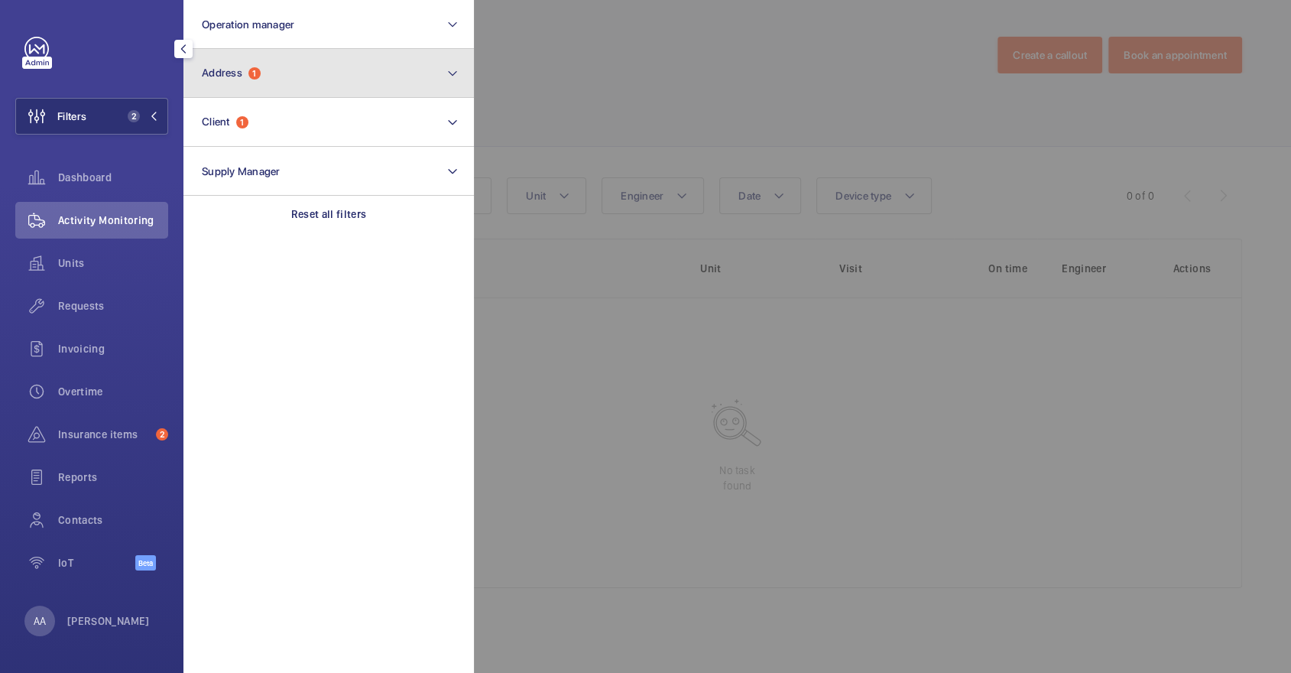
click at [278, 83] on button "Address 1" at bounding box center [328, 73] width 291 height 49
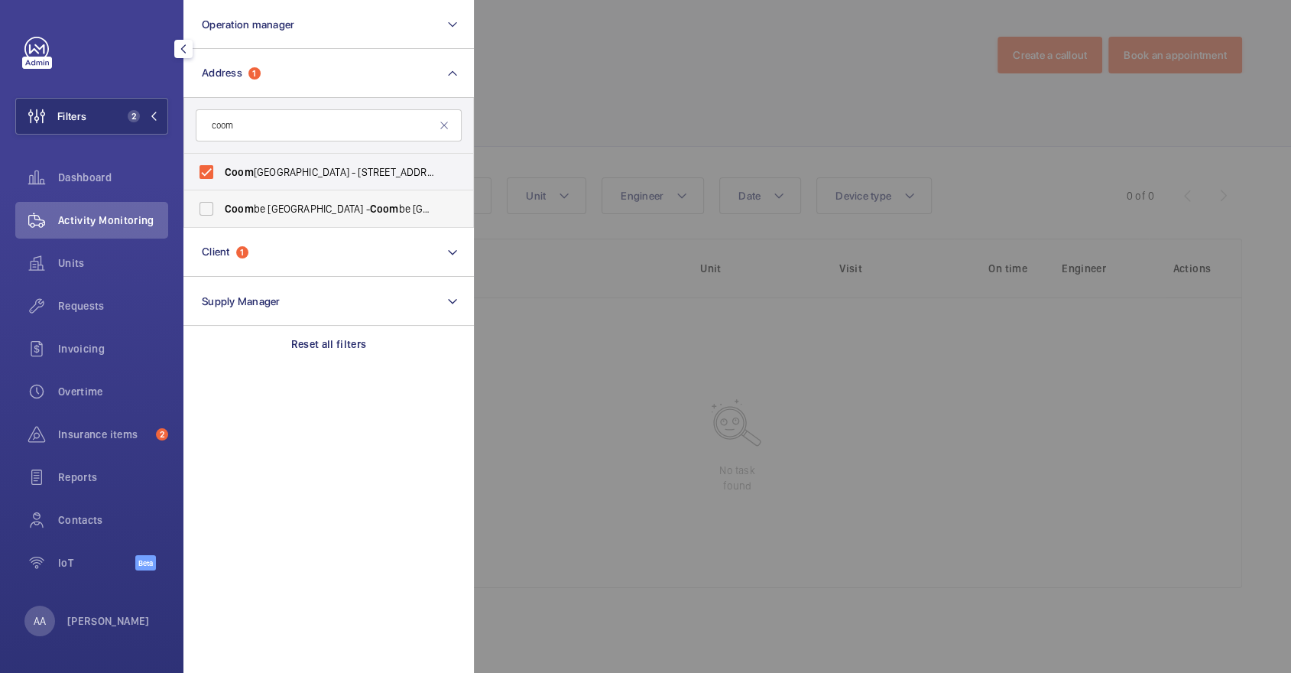
type input "coom"
click at [372, 218] on label "Coom be Hill House - Coom be Hill House, LONDON SW20 0RH" at bounding box center [317, 208] width 266 height 37
click at [222, 218] on input "Coom be Hill House - Coom be Hill House, LONDON SW20 0RH" at bounding box center [206, 208] width 31 height 31
checkbox input "true"
click at [346, 177] on span "Coom b House - 7 St. Johns Road, ISLEWORTH TW7 6NH" at bounding box center [330, 171] width 210 height 15
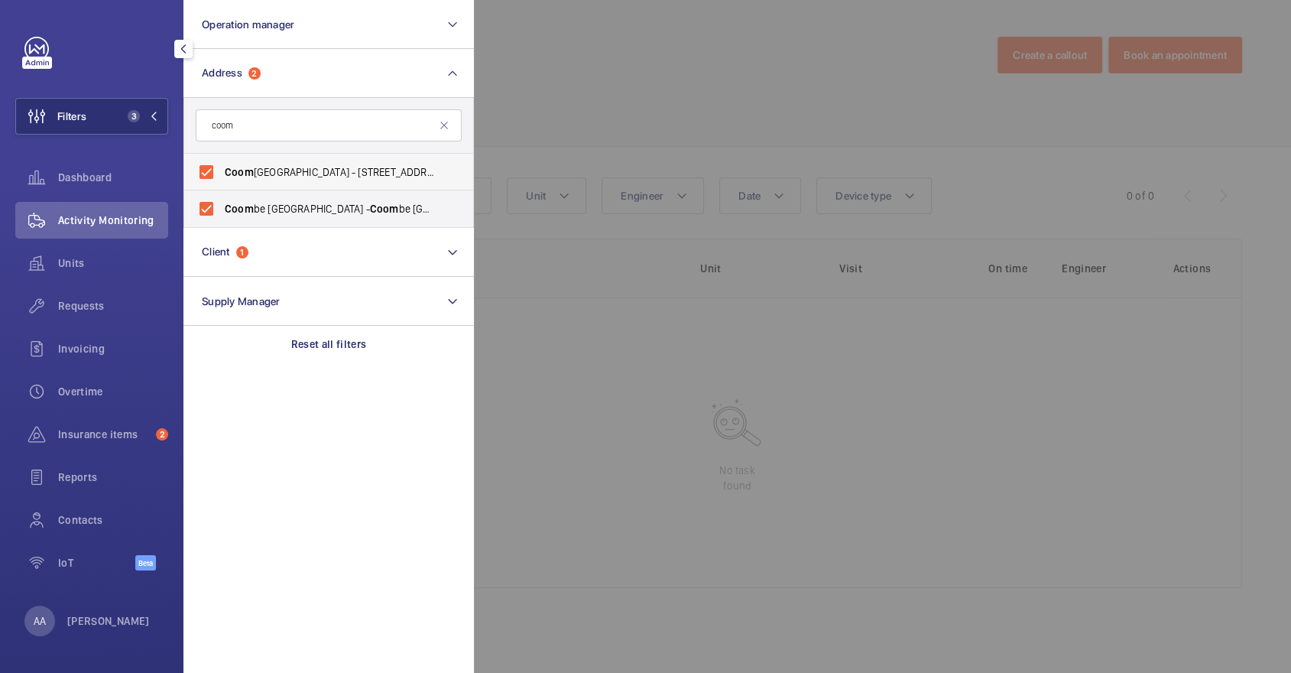
click at [222, 177] on input "Coom b House - 7 St. Johns Road, ISLEWORTH TW7 6NH" at bounding box center [206, 172] width 31 height 31
checkbox input "false"
click at [628, 119] on div at bounding box center [1119, 336] width 1291 height 673
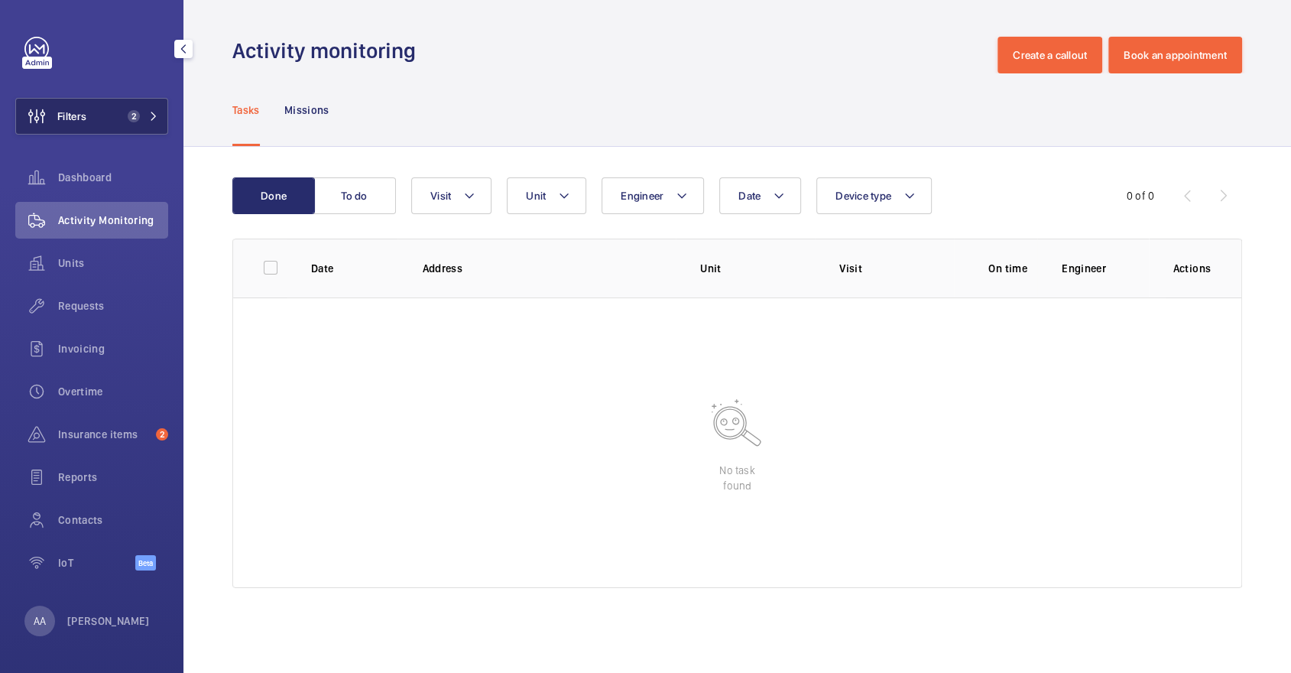
click at [155, 121] on span "2" at bounding box center [140, 116] width 37 height 12
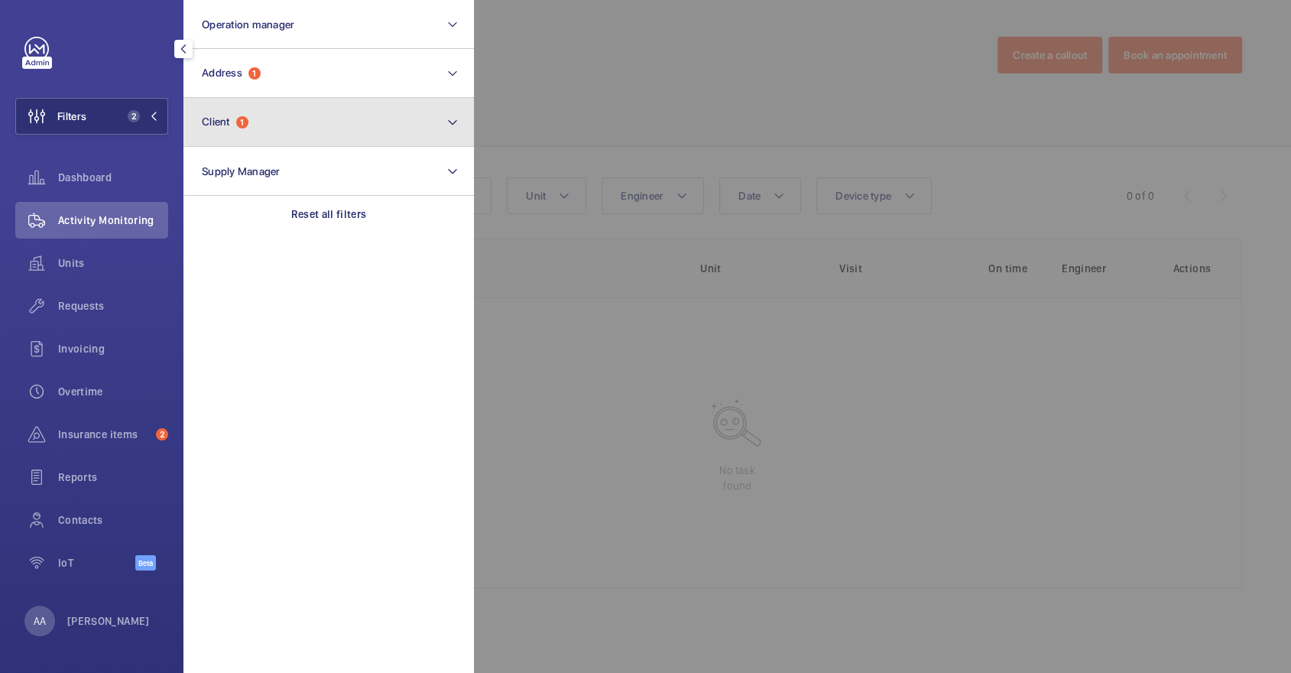
click at [263, 124] on button "Client 1" at bounding box center [328, 122] width 291 height 49
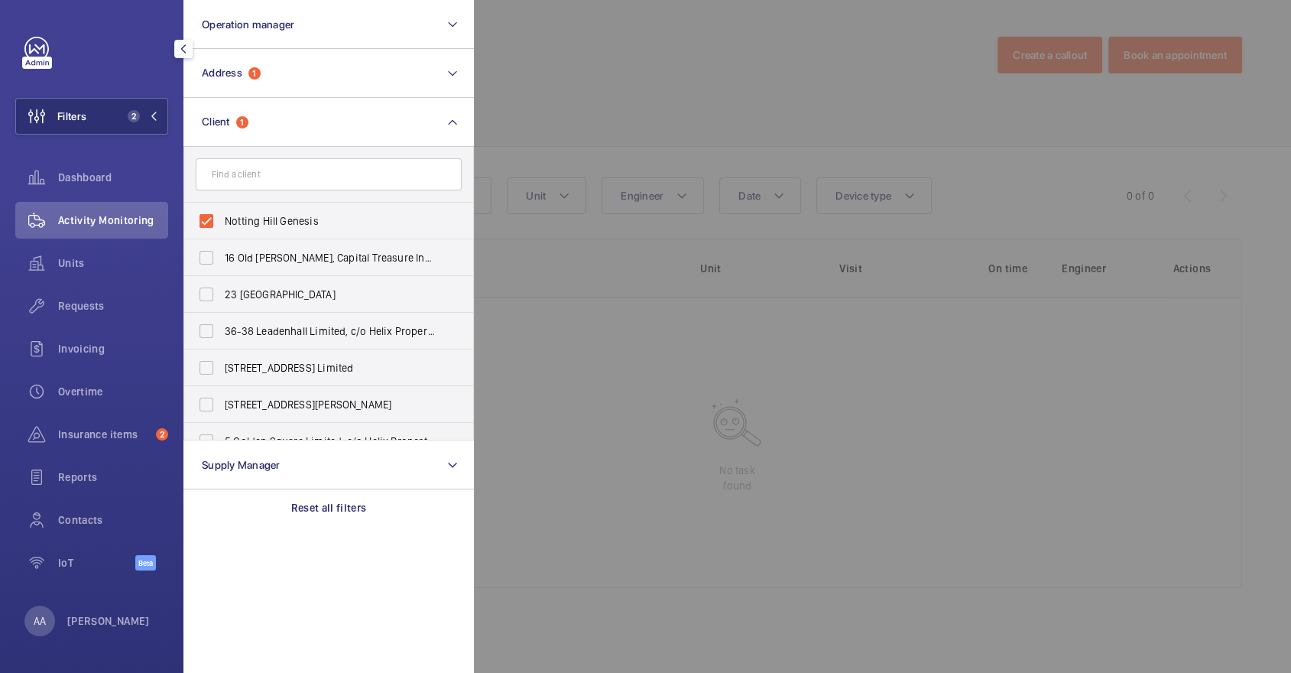
click at [294, 222] on span "Notting Hill Genesis" at bounding box center [330, 220] width 210 height 15
click at [222, 222] on input "Notting Hill Genesis" at bounding box center [206, 221] width 31 height 31
checkbox input "false"
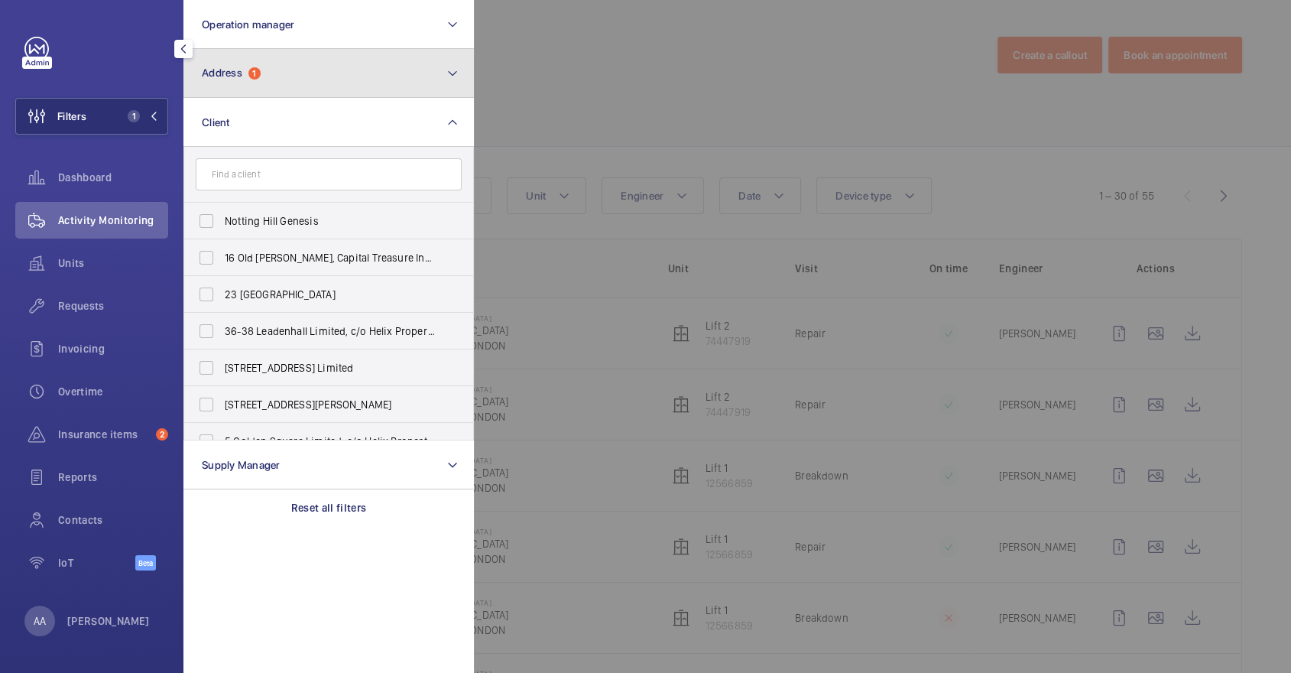
click at [279, 70] on button "Address 1" at bounding box center [328, 73] width 291 height 49
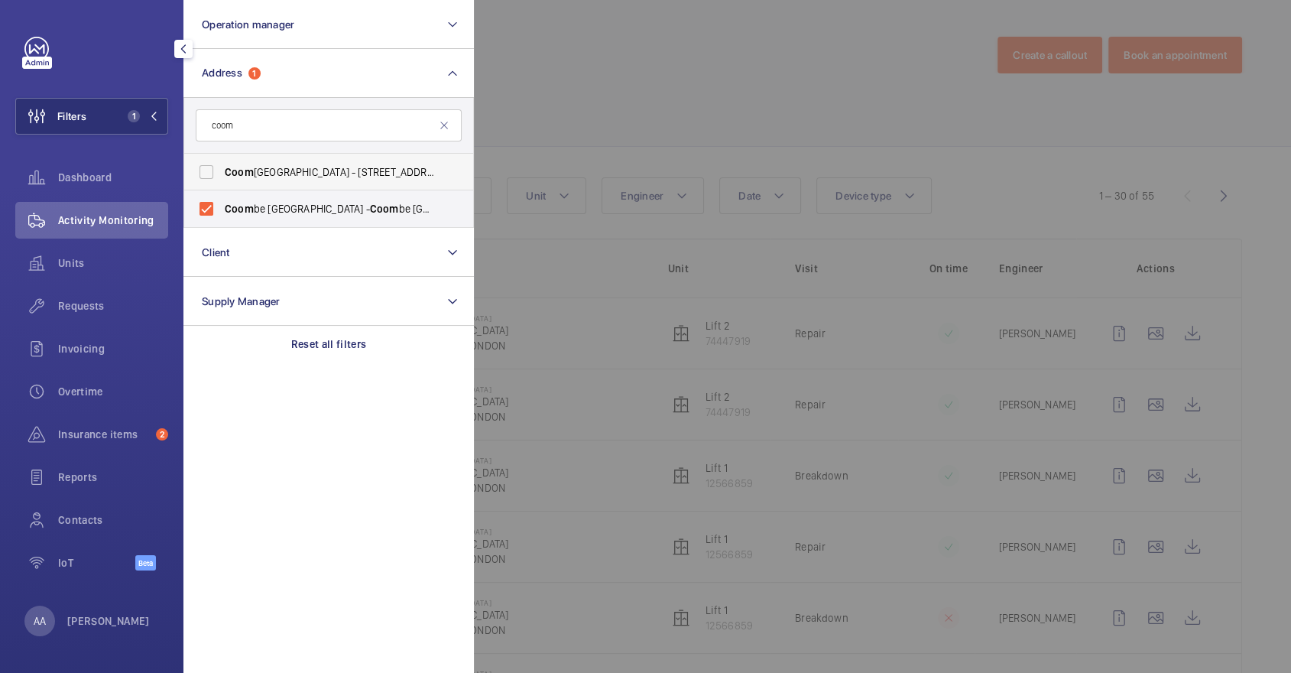
type input "coom"
click at [326, 158] on label "Coom b House - 7 St. Johns Road, ISLEWORTH TW7 6NH" at bounding box center [317, 172] width 266 height 37
click at [222, 158] on input "Coom b House - 7 St. Johns Road, ISLEWORTH TW7 6NH" at bounding box center [206, 172] width 31 height 31
checkbox input "true"
click at [724, 123] on div at bounding box center [1119, 336] width 1291 height 673
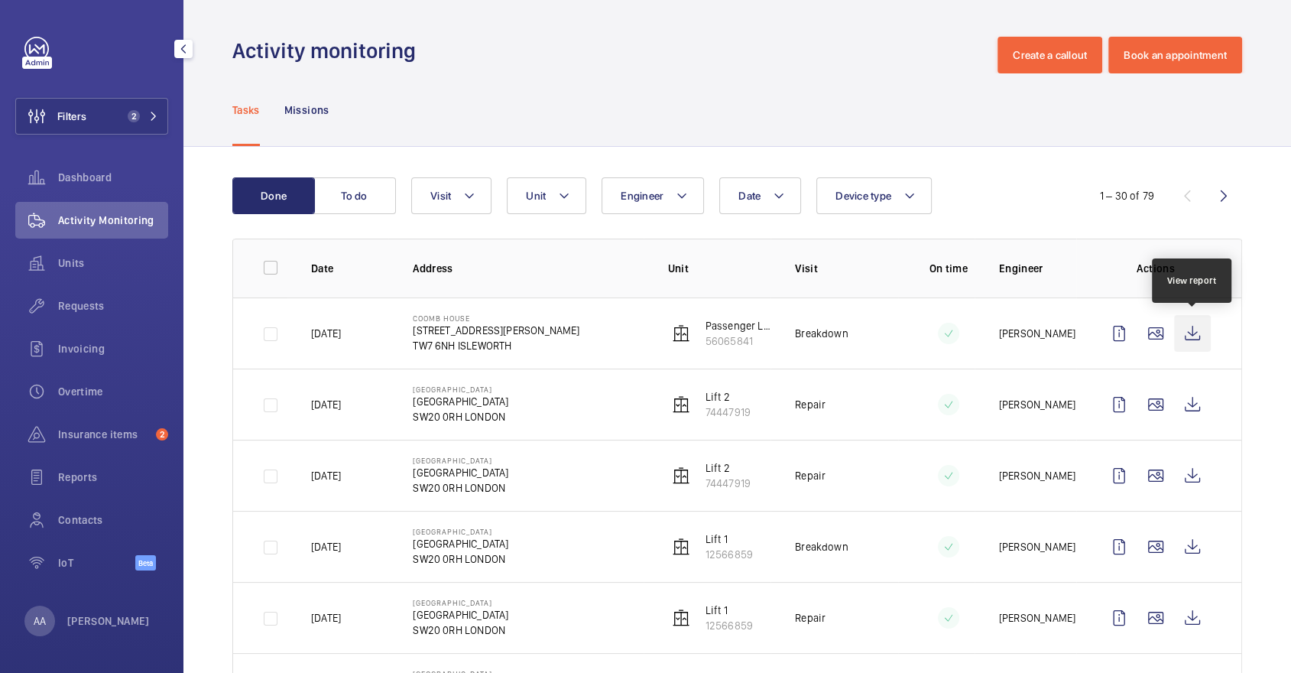
click at [1192, 339] on wm-front-icon-button at bounding box center [1192, 333] width 37 height 37
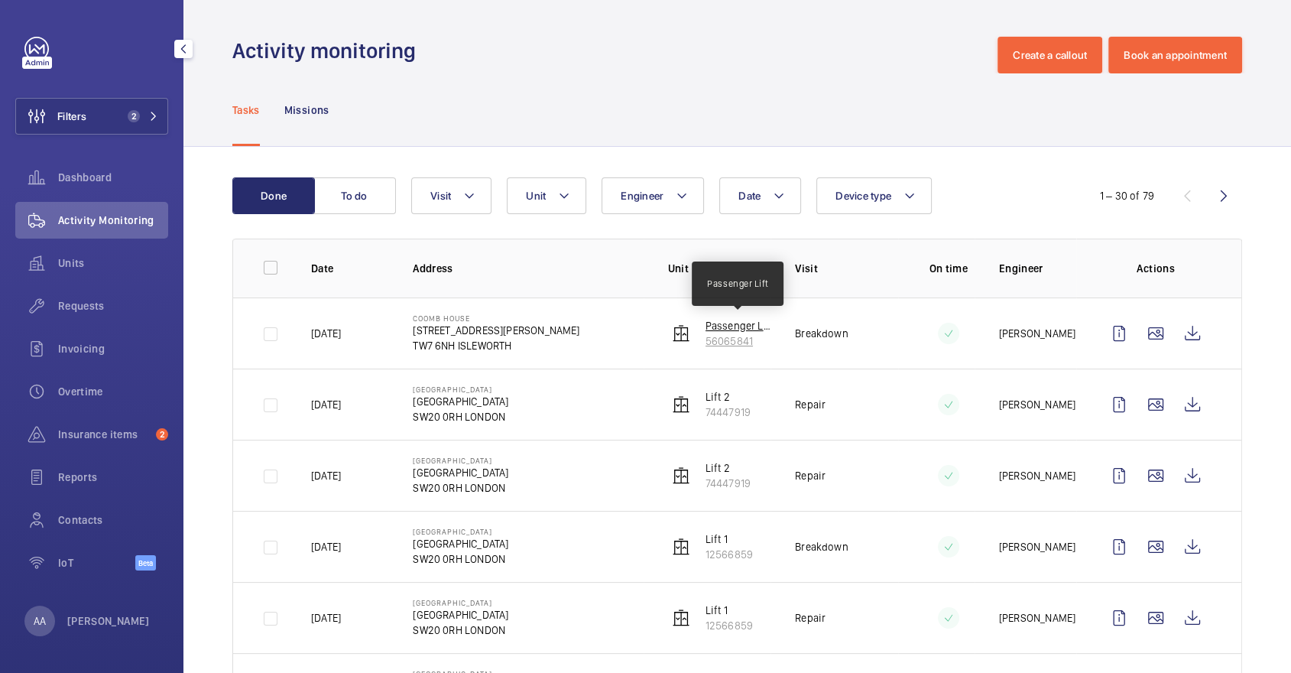
click at [731, 319] on p "Passenger Lift" at bounding box center [739, 325] width 66 height 15
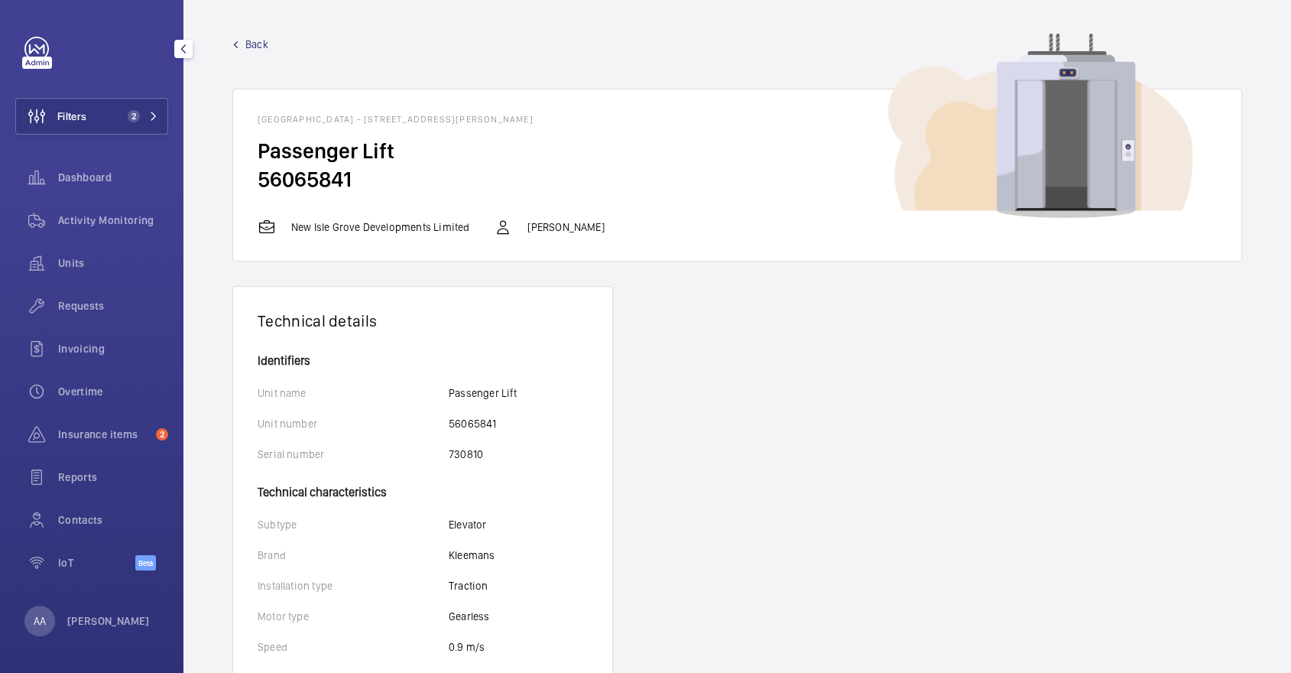
drag, startPoint x: 258, startPoint y: 115, endPoint x: 599, endPoint y: 112, distance: 340.2
click at [599, 112] on wm-front-card-header "Coomb House - 7 St. Johns Road, TW7 6NH ISLEWORTH" at bounding box center [737, 112] width 1008 height 47
drag, startPoint x: 536, startPoint y: 116, endPoint x: 254, endPoint y: 115, distance: 282.1
click at [254, 115] on wm-front-card-header "Coomb House - 7 St. Johns Road, TW7 6NH ISLEWORTH" at bounding box center [737, 112] width 1008 height 47
copy h1 "Coomb House - 7 St. Johns Road, TW7 6NH ISLEWORTH"
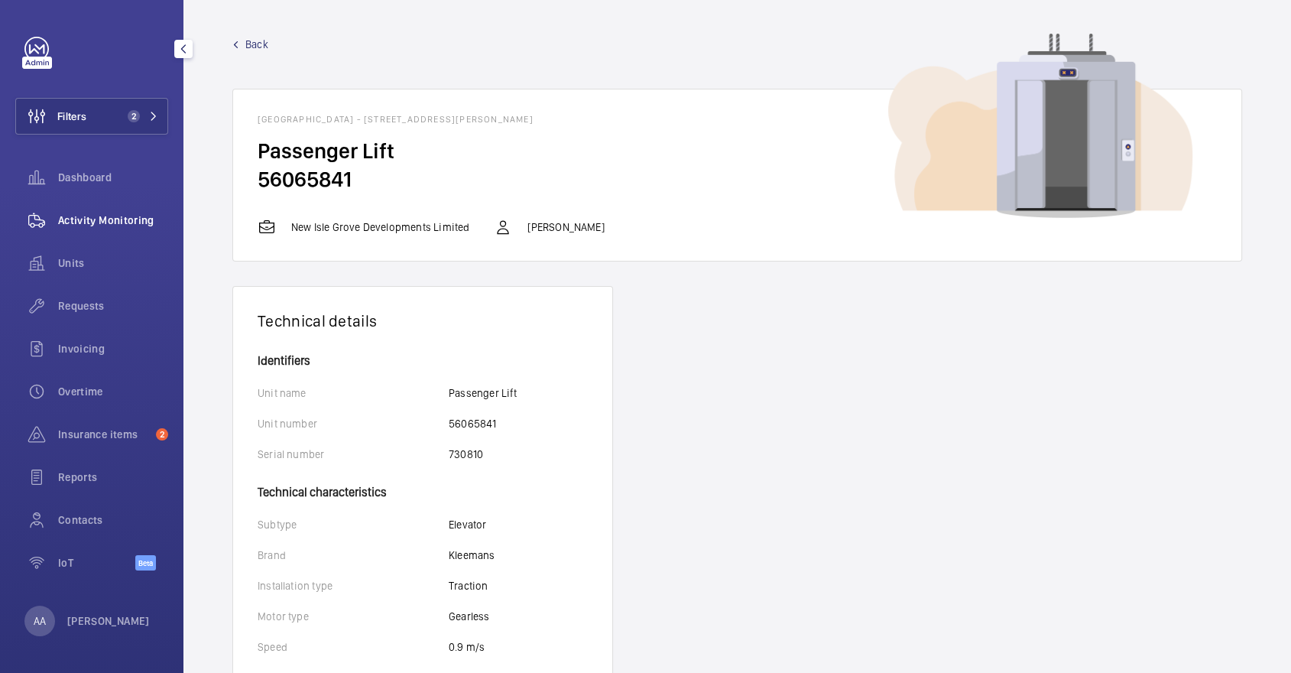
click at [117, 219] on span "Activity Monitoring" at bounding box center [113, 220] width 110 height 15
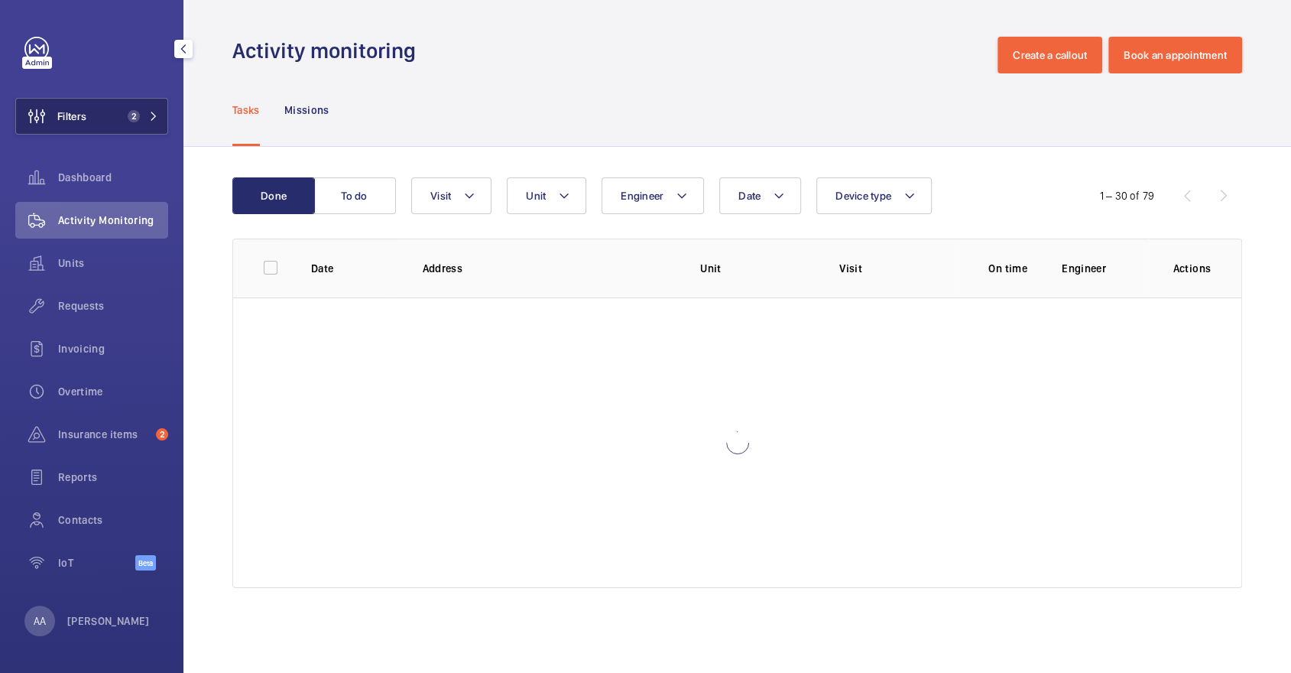
click at [114, 129] on button "Filters 2" at bounding box center [91, 116] width 153 height 37
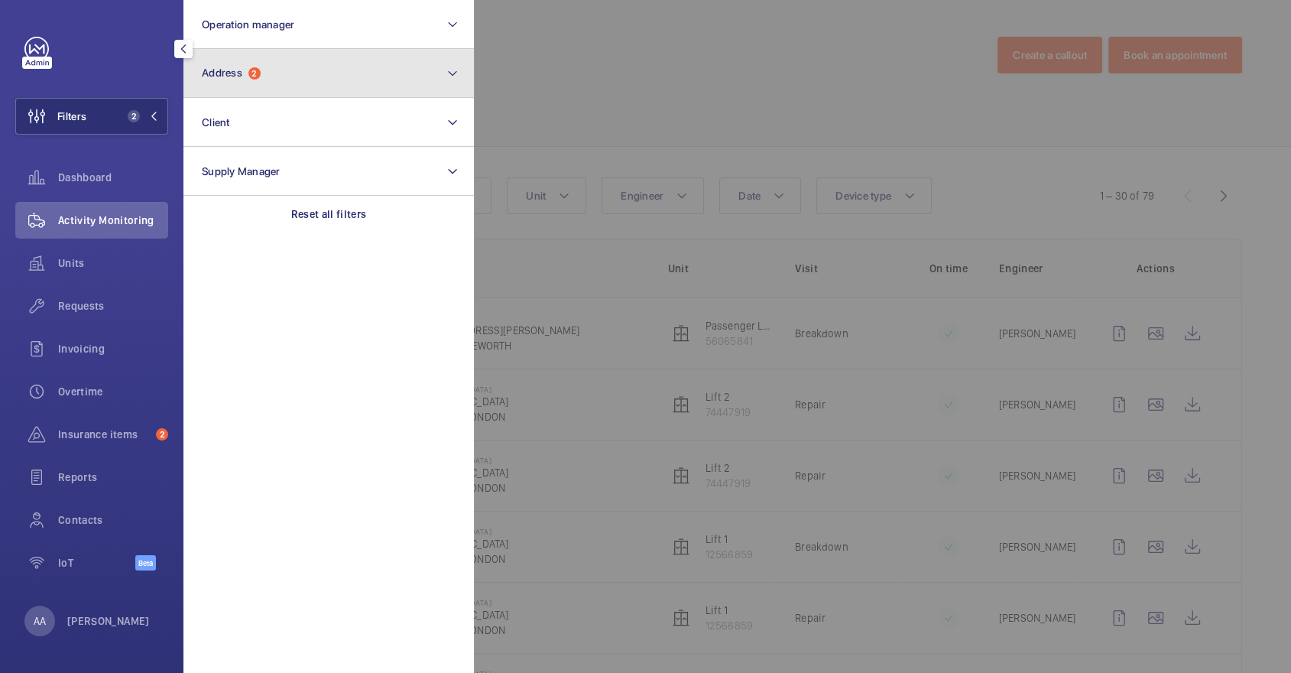
click at [239, 79] on span "Address 2" at bounding box center [231, 73] width 59 height 13
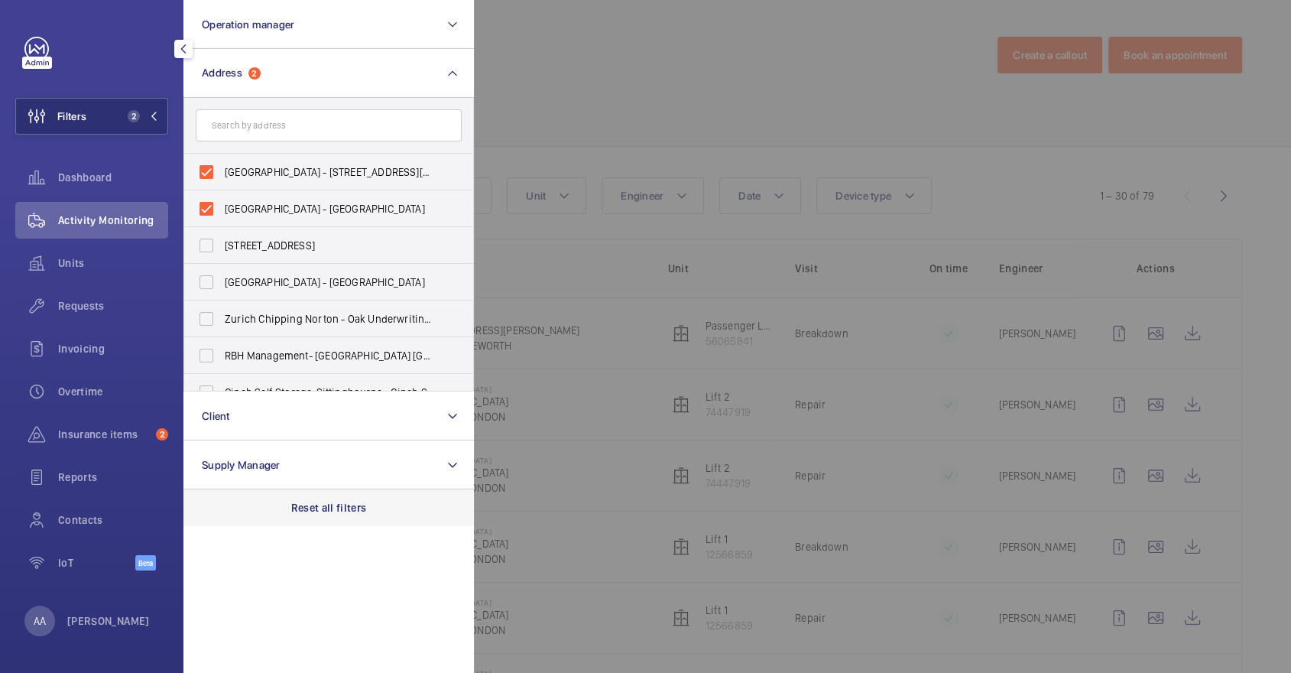
click at [333, 511] on p "Reset all filters" at bounding box center [329, 507] width 76 height 15
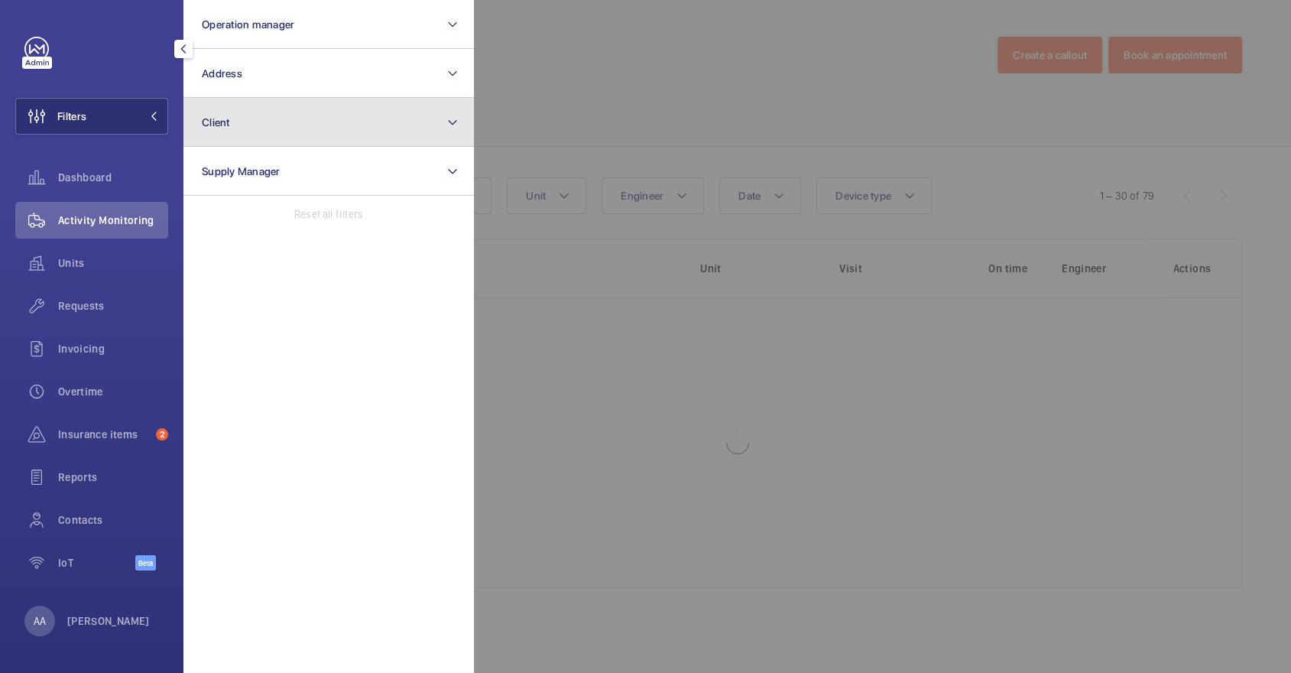
click at [343, 120] on button "Client" at bounding box center [328, 122] width 291 height 49
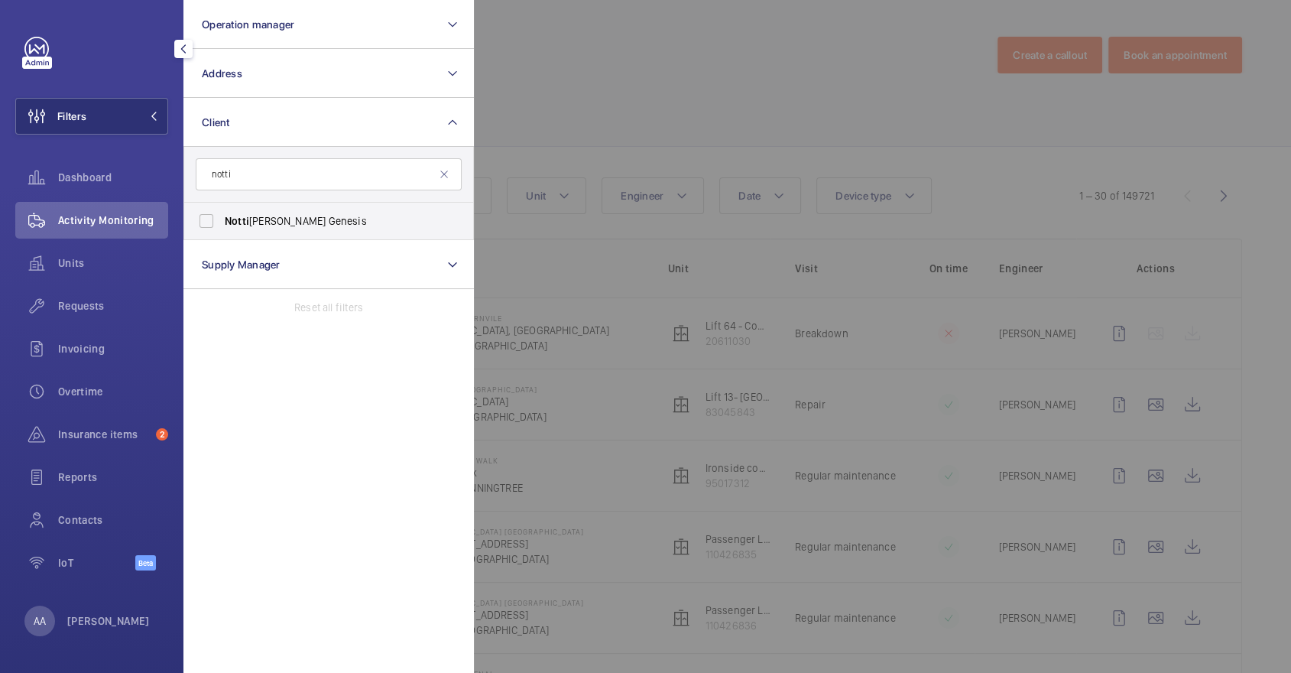
type input "notti"
click at [323, 222] on span "Notti ng Hill Genesis" at bounding box center [330, 220] width 210 height 15
click at [222, 222] on input "Notti ng Hill Genesis" at bounding box center [206, 221] width 31 height 31
checkbox input "true"
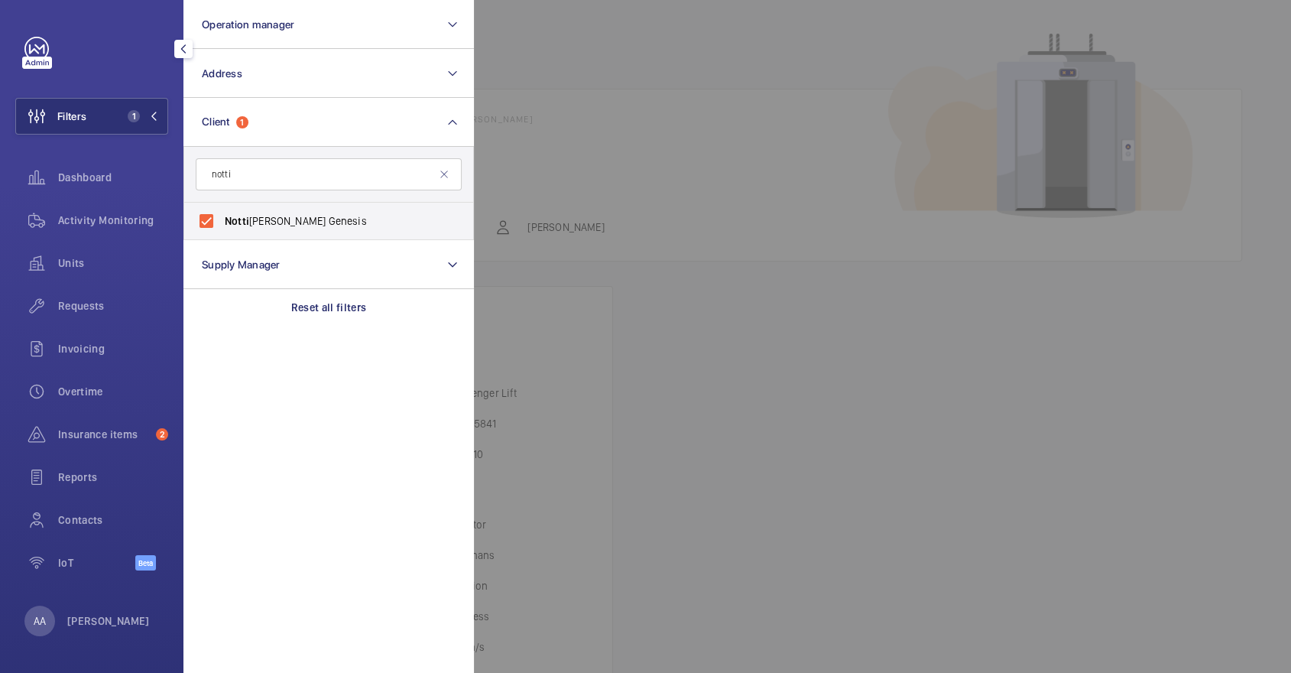
click at [599, 160] on div at bounding box center [1119, 336] width 1291 height 673
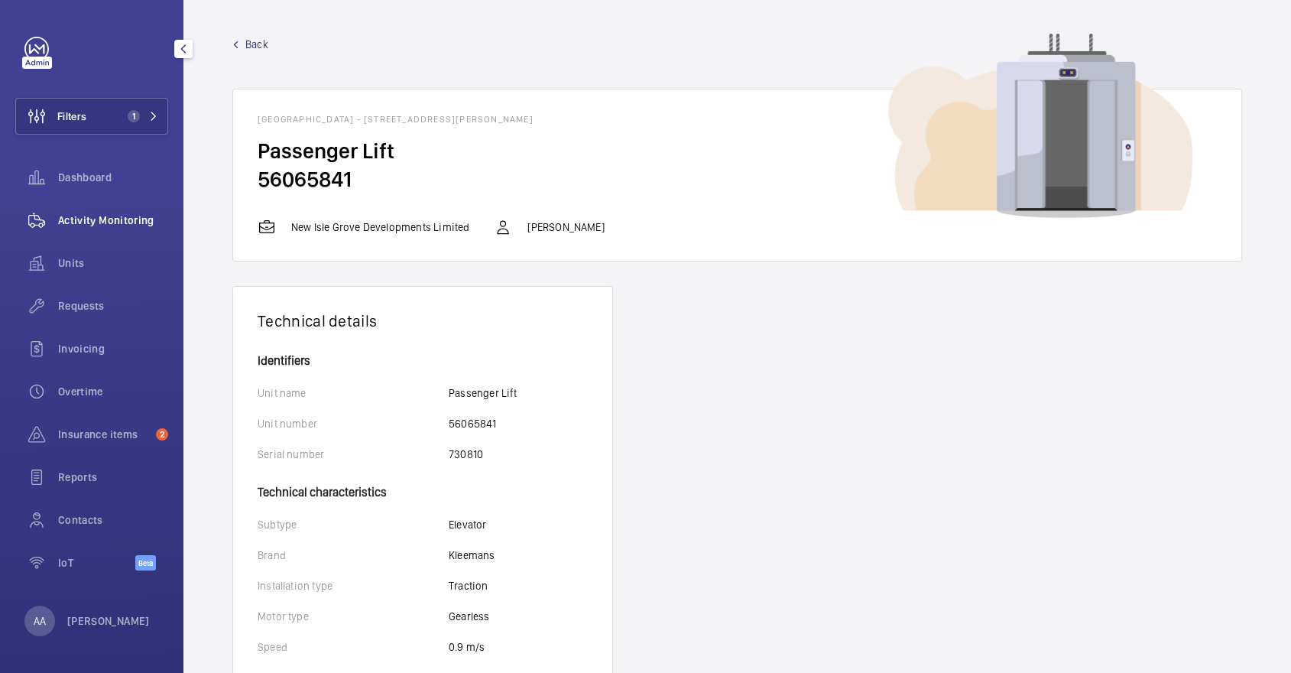
click at [96, 216] on span "Activity Monitoring" at bounding box center [113, 220] width 110 height 15
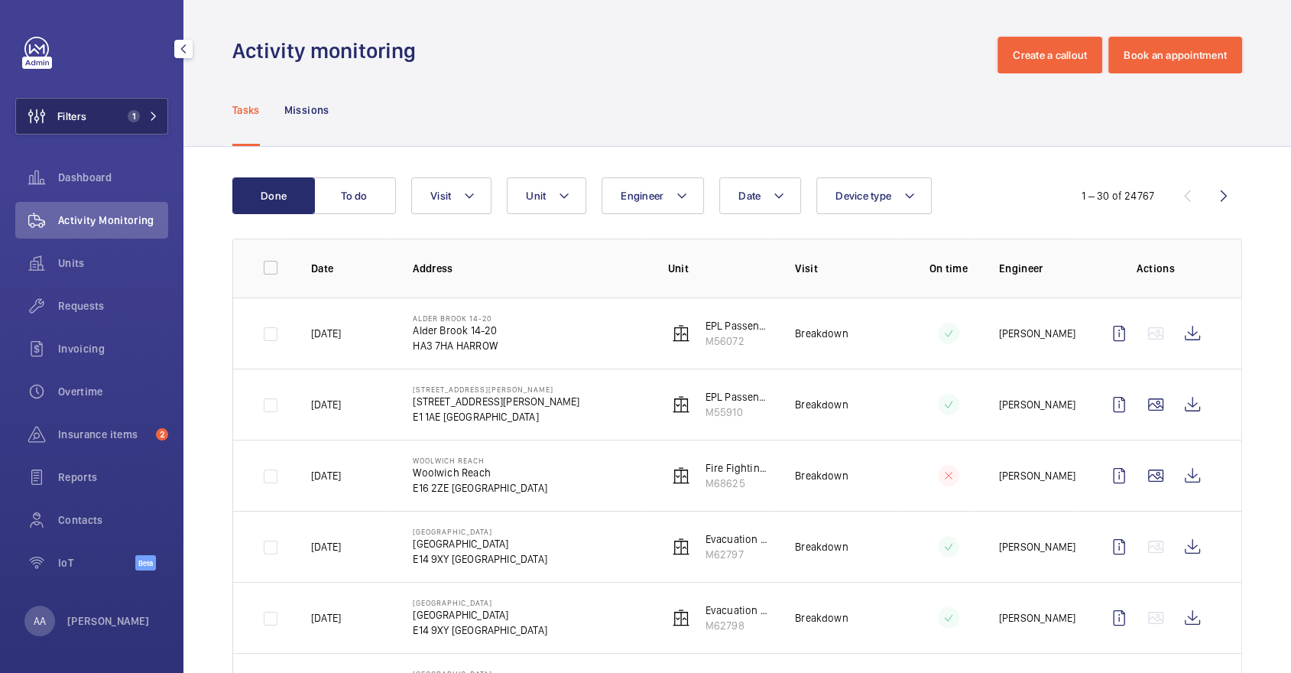
click at [131, 112] on span "1" at bounding box center [134, 116] width 12 height 12
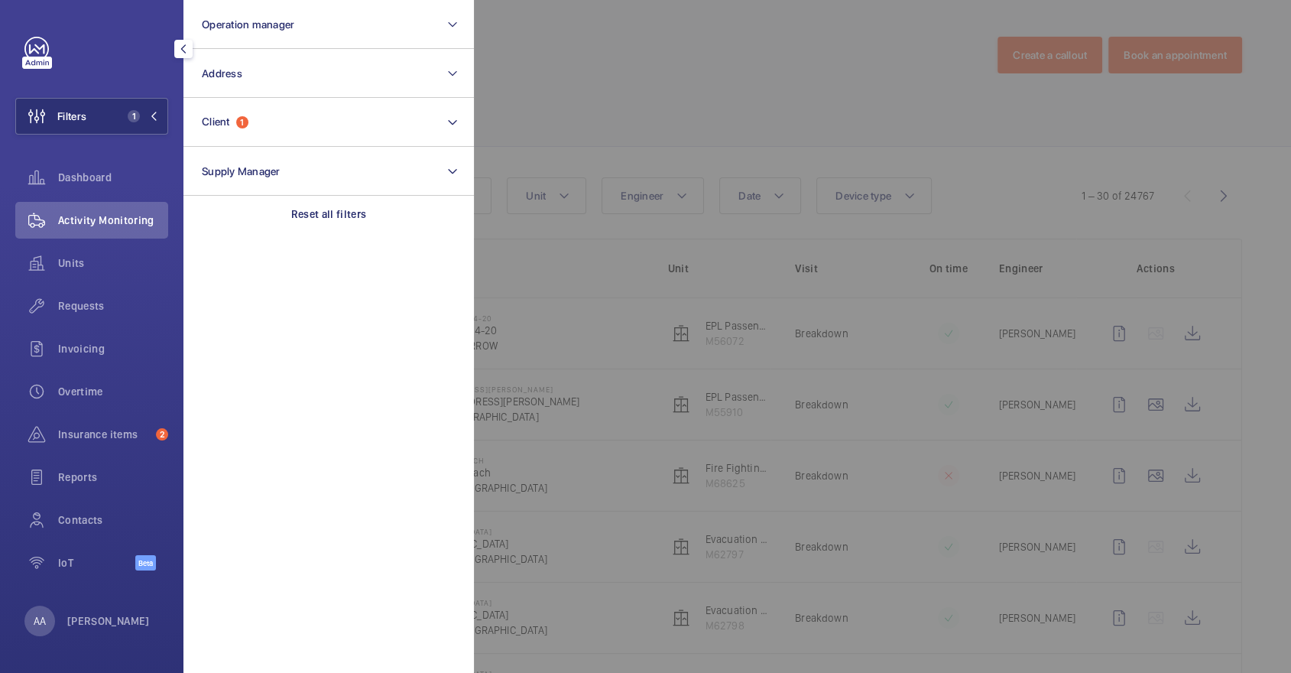
click at [629, 86] on div at bounding box center [1119, 336] width 1291 height 673
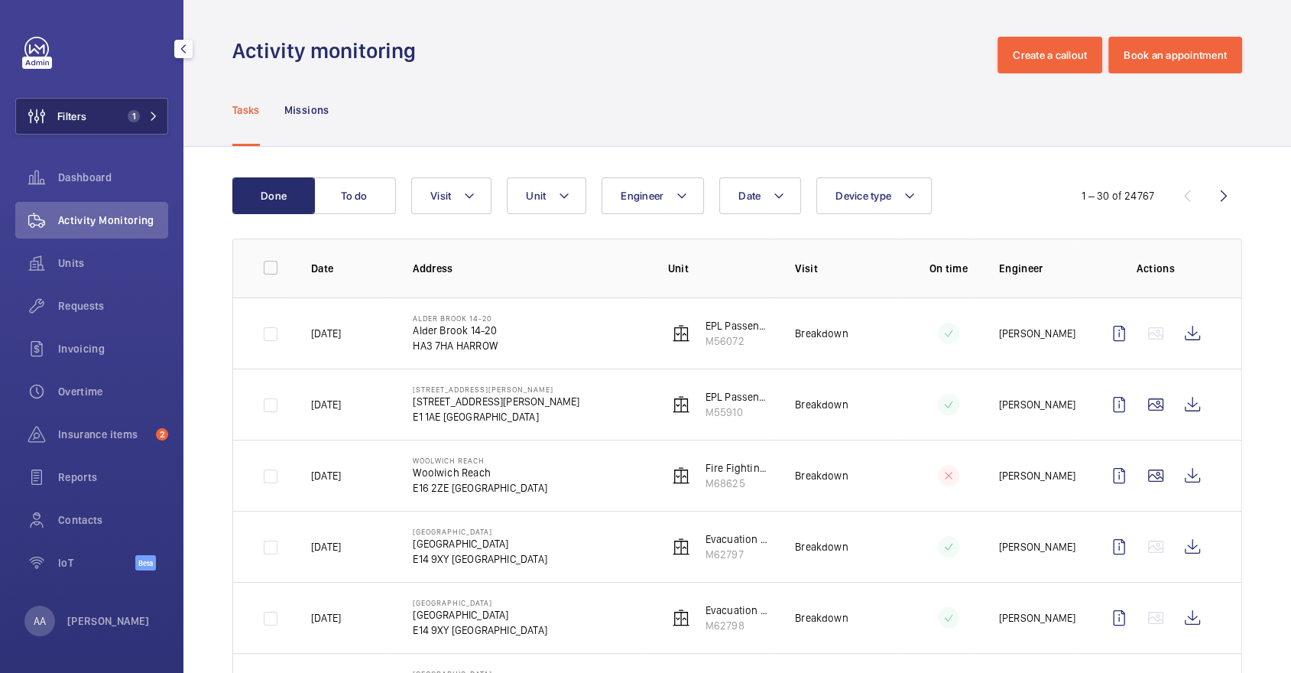
click at [129, 113] on span "1" at bounding box center [134, 116] width 12 height 12
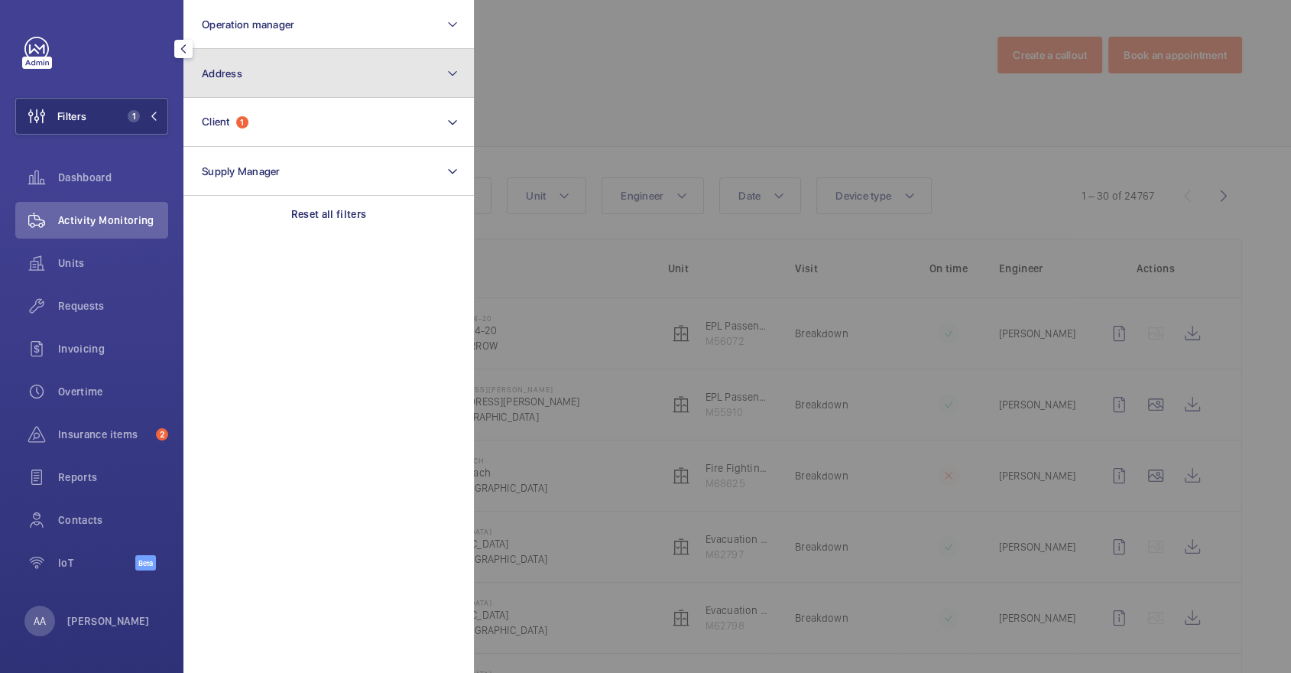
click at [356, 76] on button "Address" at bounding box center [328, 73] width 291 height 49
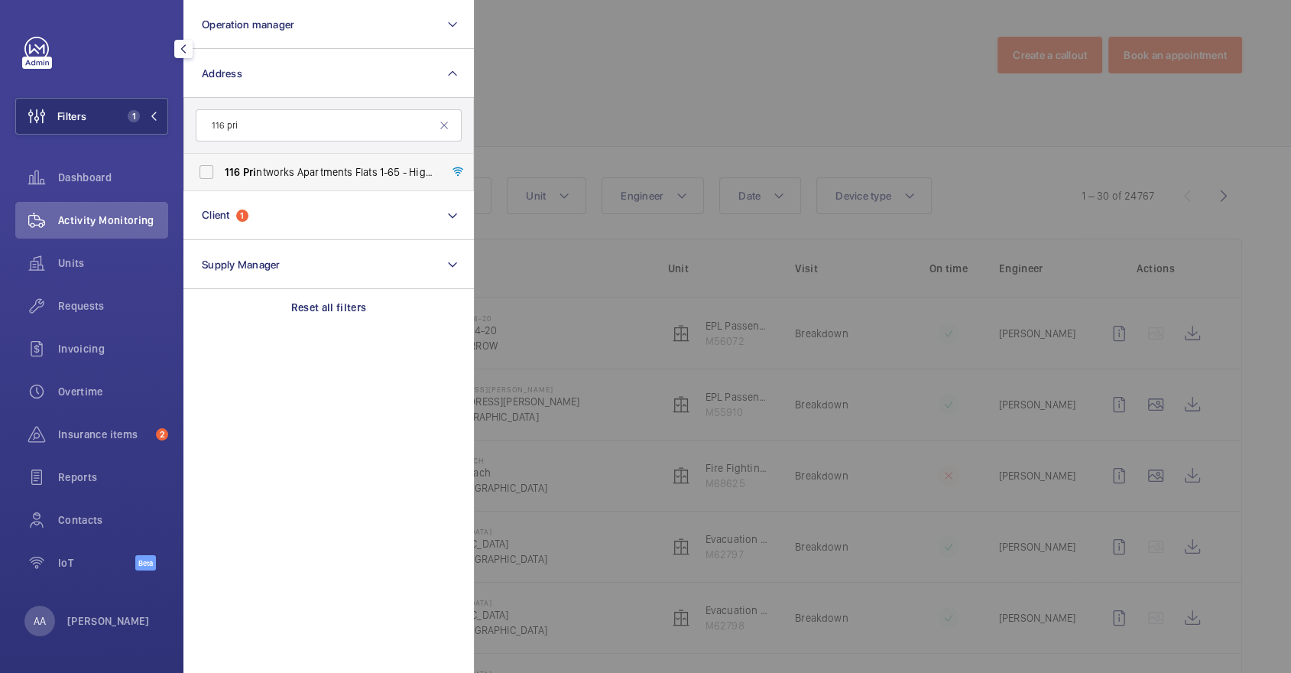
type input "116 pri"
click at [362, 177] on span "116 Pri ntworks Apartments Flats 1-65 - High Risk Building - 116 Pri ntworks Ap…" at bounding box center [330, 171] width 210 height 15
click at [222, 177] on input "116 Pri ntworks Apartments Flats 1-65 - High Risk Building - 116 Pri ntworks Ap…" at bounding box center [206, 172] width 31 height 31
checkbox input "true"
click at [612, 112] on div at bounding box center [1119, 336] width 1291 height 673
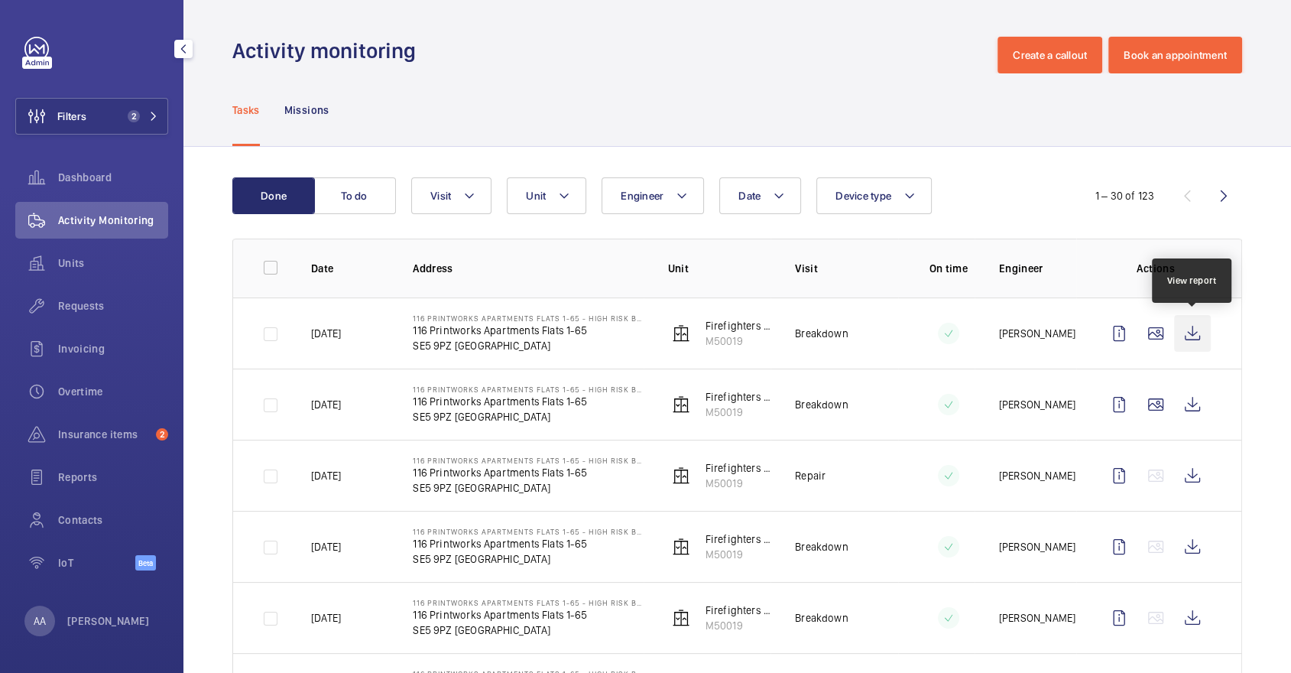
click at [1197, 345] on wm-front-icon-button at bounding box center [1192, 333] width 37 height 37
click at [101, 317] on div "Requests" at bounding box center [91, 305] width 153 height 37
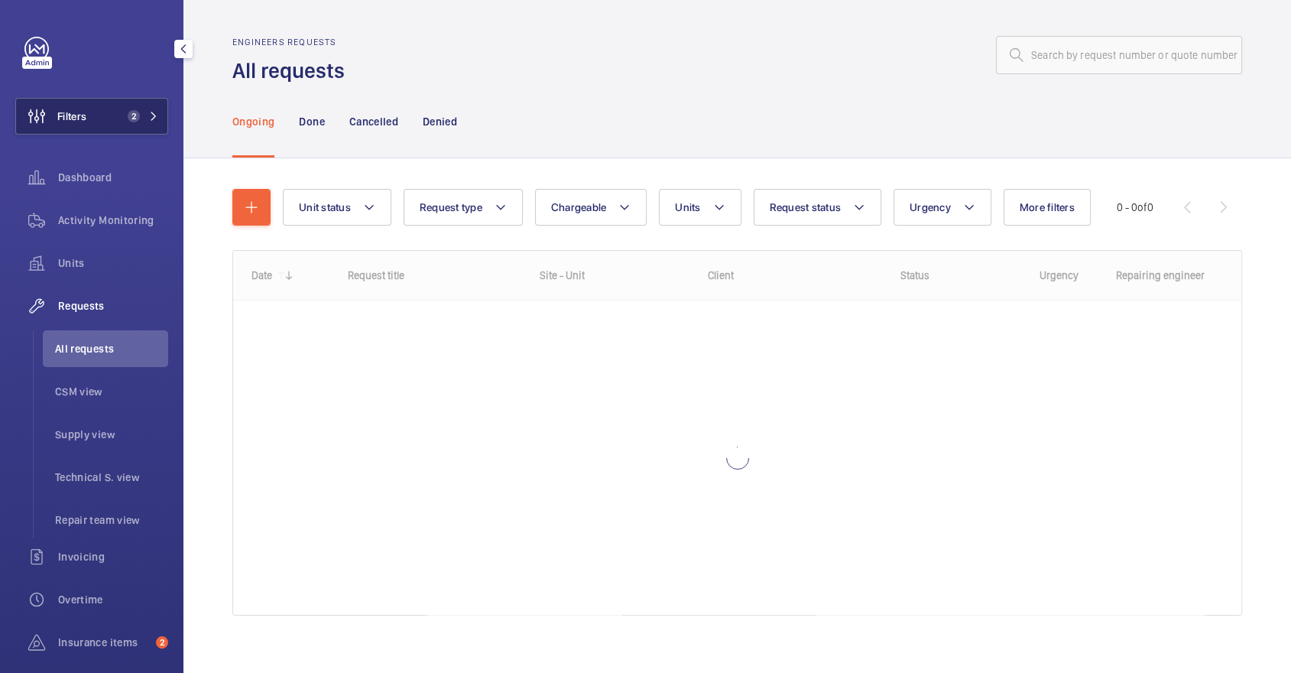
click at [111, 106] on button "Filters 2" at bounding box center [91, 116] width 153 height 37
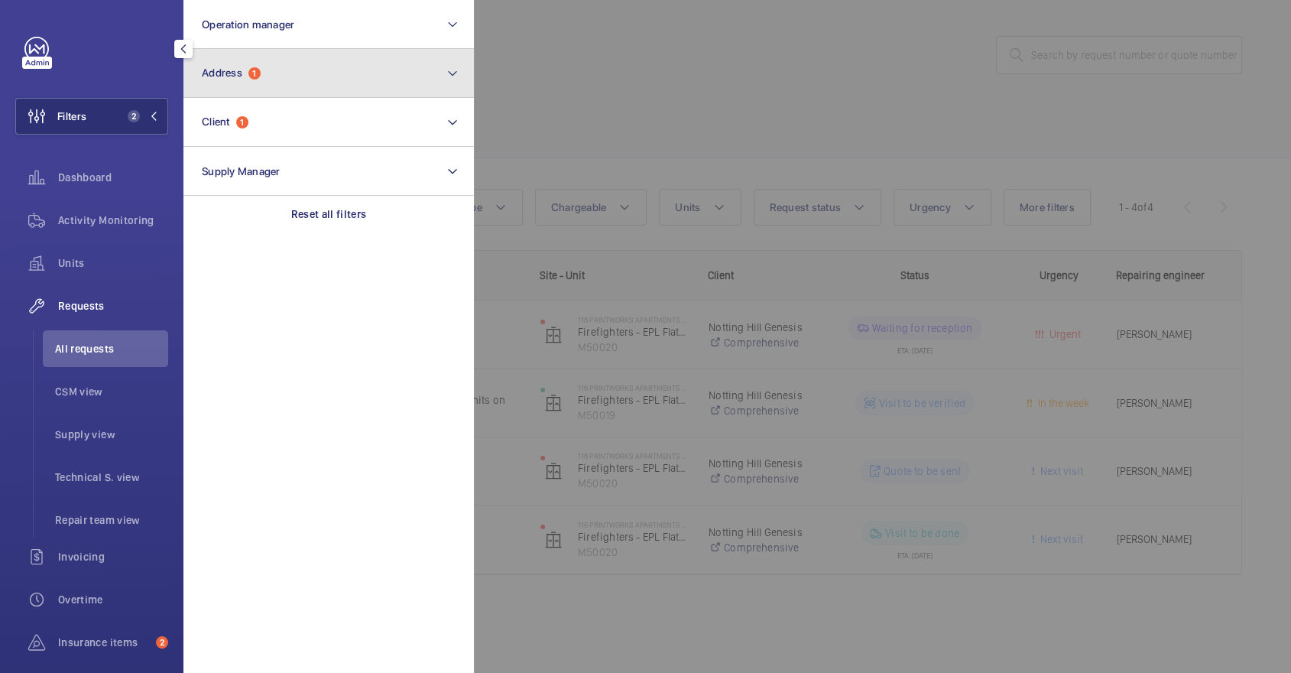
click at [255, 72] on span "1" at bounding box center [254, 73] width 12 height 12
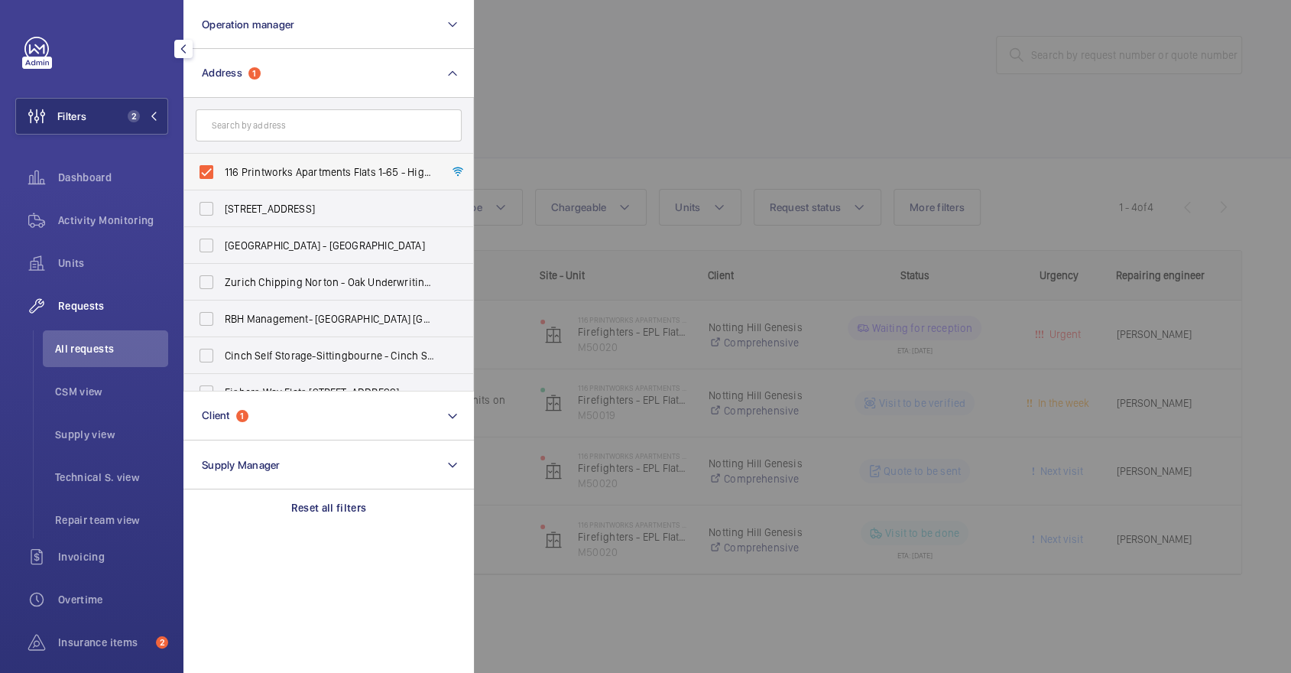
click at [270, 180] on label "116 Printworks Apartments Flats 1-65 - High Risk Building - 116 Printworks Apar…" at bounding box center [317, 172] width 266 height 37
click at [222, 180] on input "116 Printworks Apartments Flats 1-65 - High Risk Building - 116 Printworks Apar…" at bounding box center [206, 172] width 31 height 31
checkbox input "false"
click at [248, 125] on input "text" at bounding box center [329, 125] width 266 height 32
paste input "Q00021788"
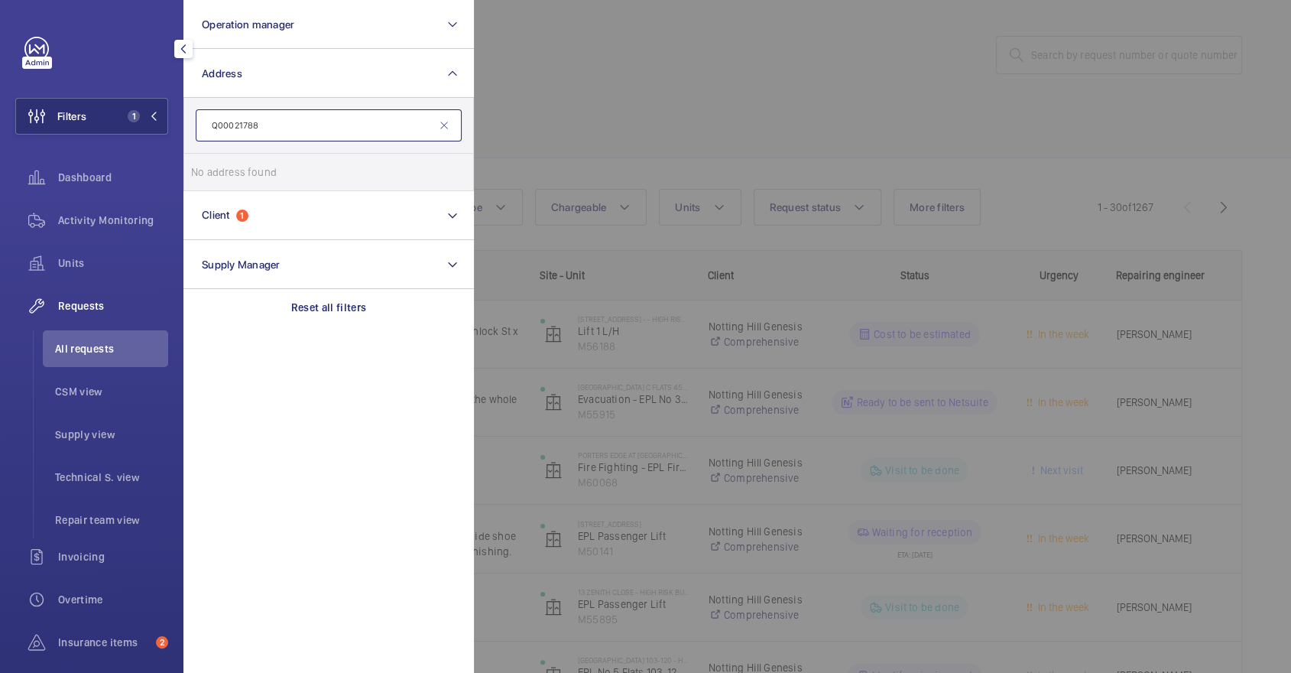
type input "Q00021788"
click at [609, 62] on div at bounding box center [1119, 336] width 1291 height 673
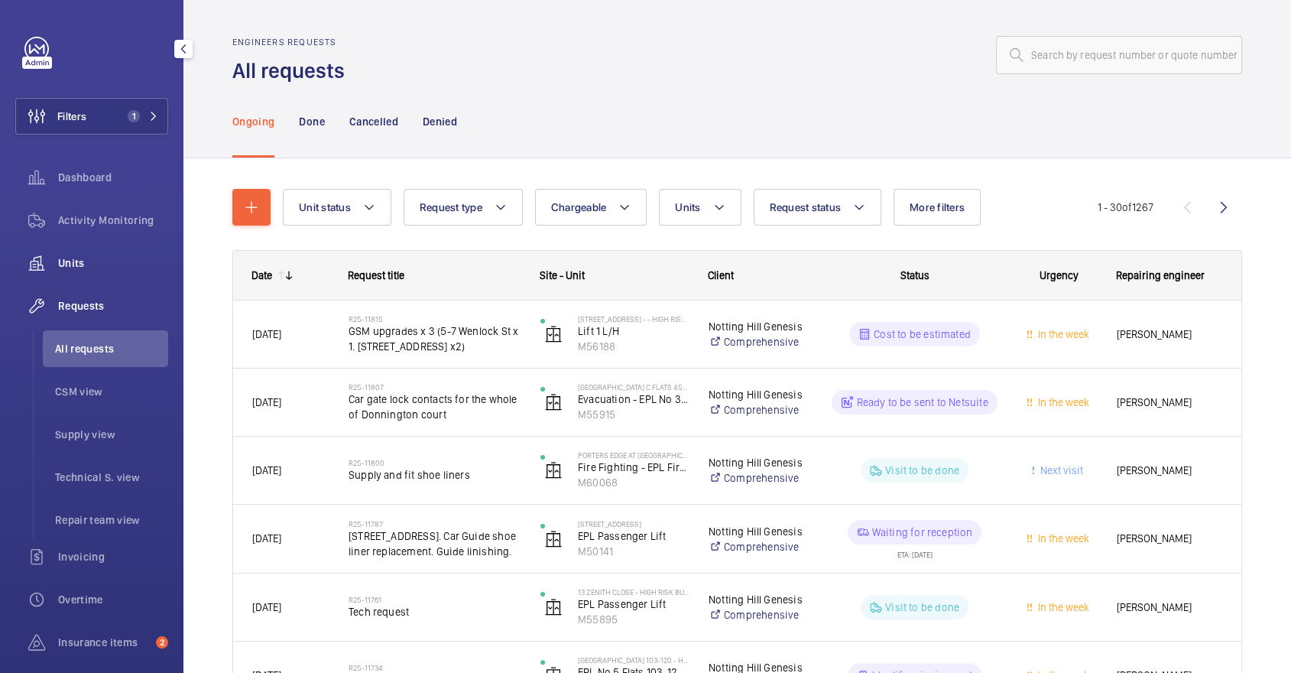
click at [107, 260] on span "Units" at bounding box center [113, 262] width 110 height 15
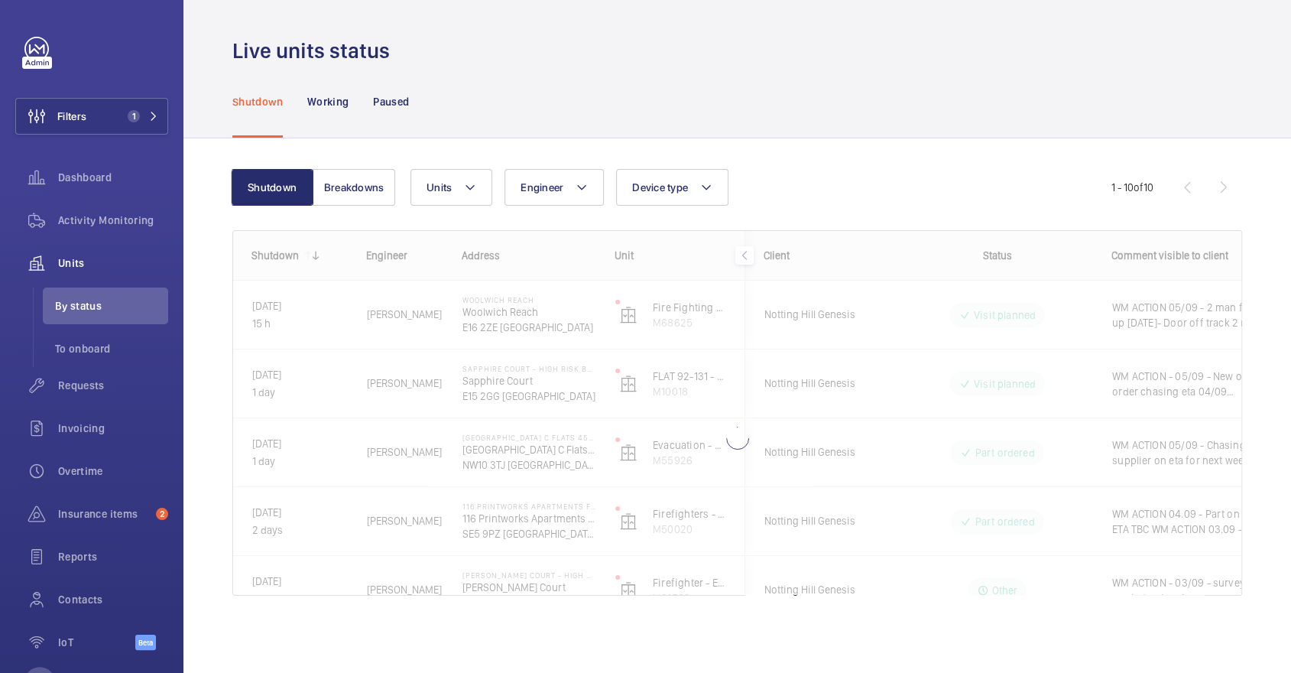
click at [719, 142] on div "Shutdown Breakdowns Units Engineer Device type More filters Reset all filters 1…" at bounding box center [737, 403] width 1108 height 531
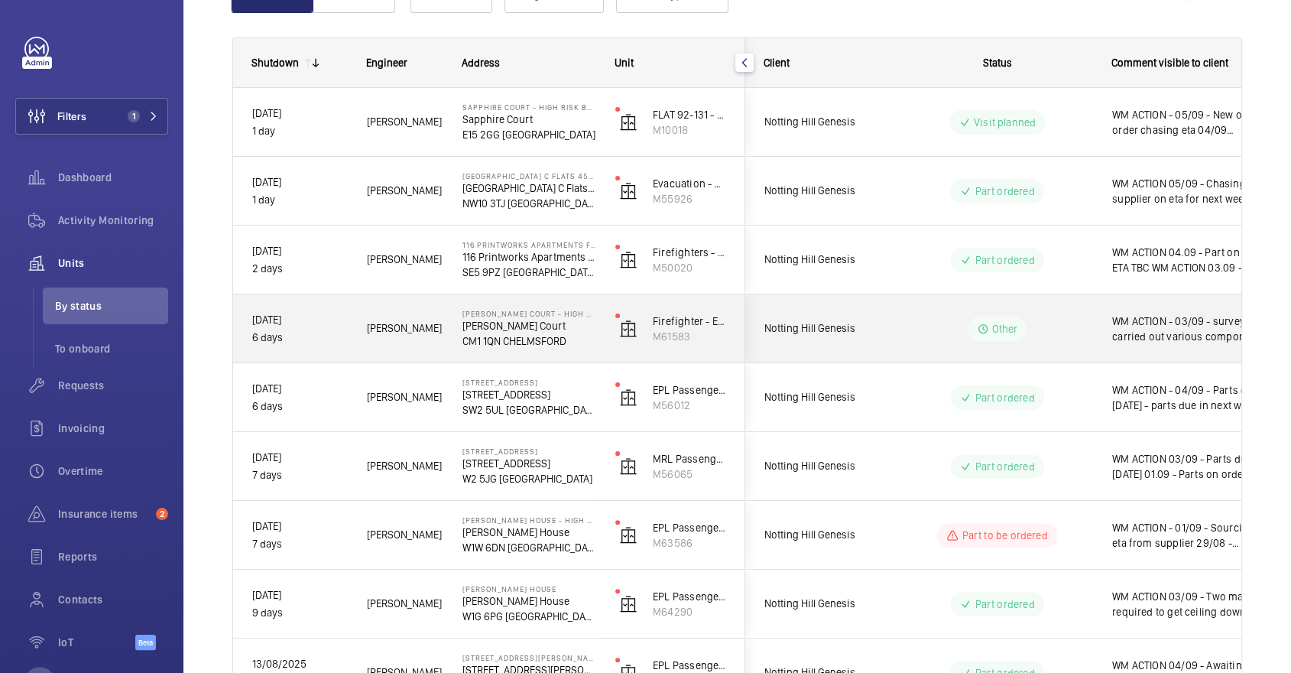
scroll to position [199, 0]
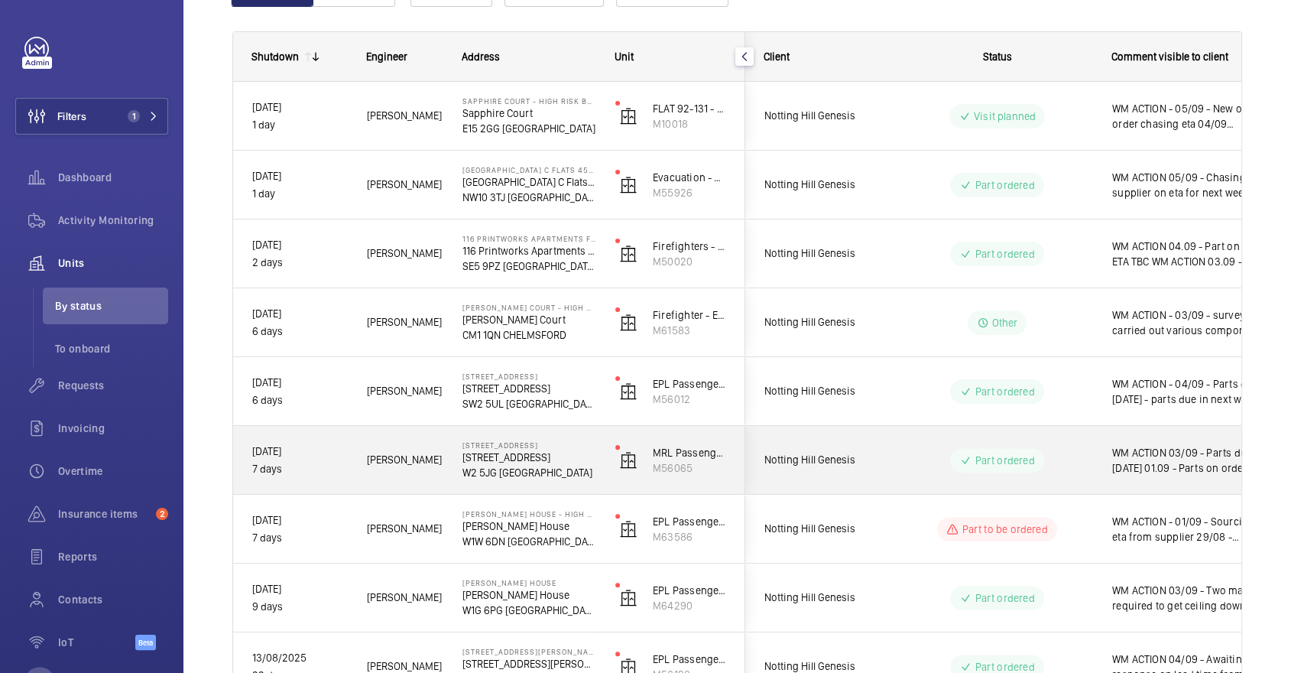
click at [991, 443] on div "Part ordered" at bounding box center [988, 460] width 209 height 55
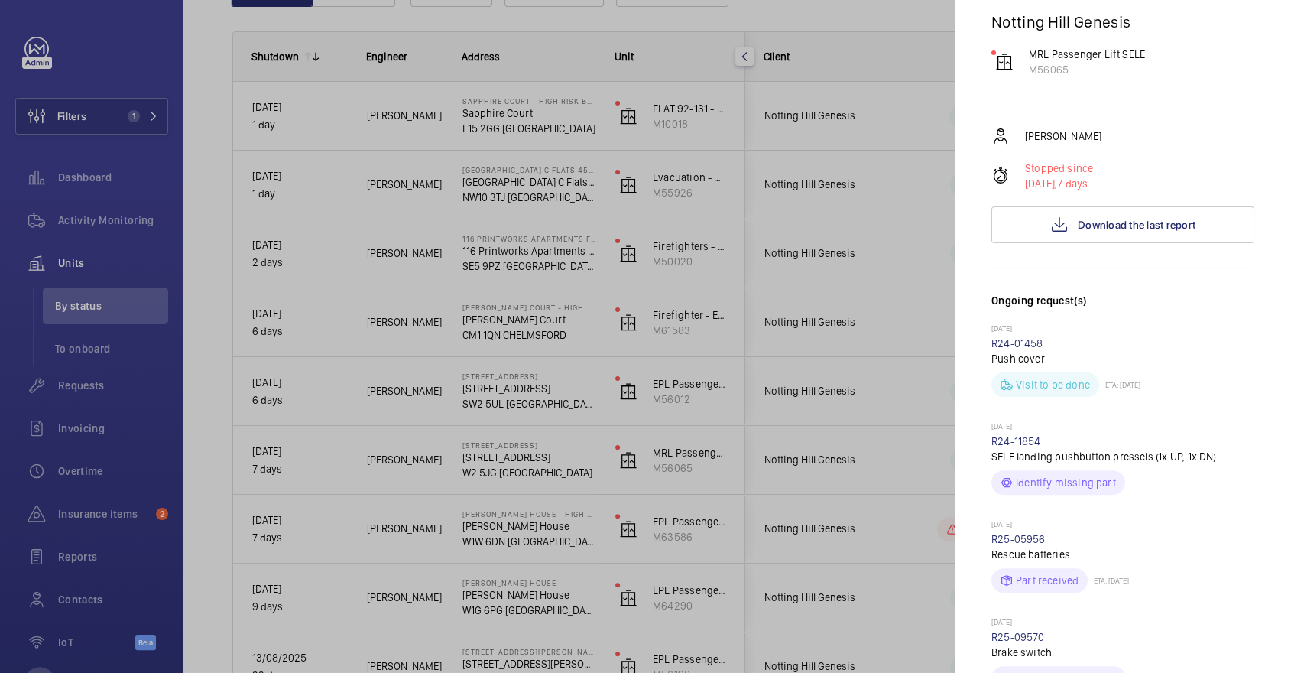
scroll to position [0, 0]
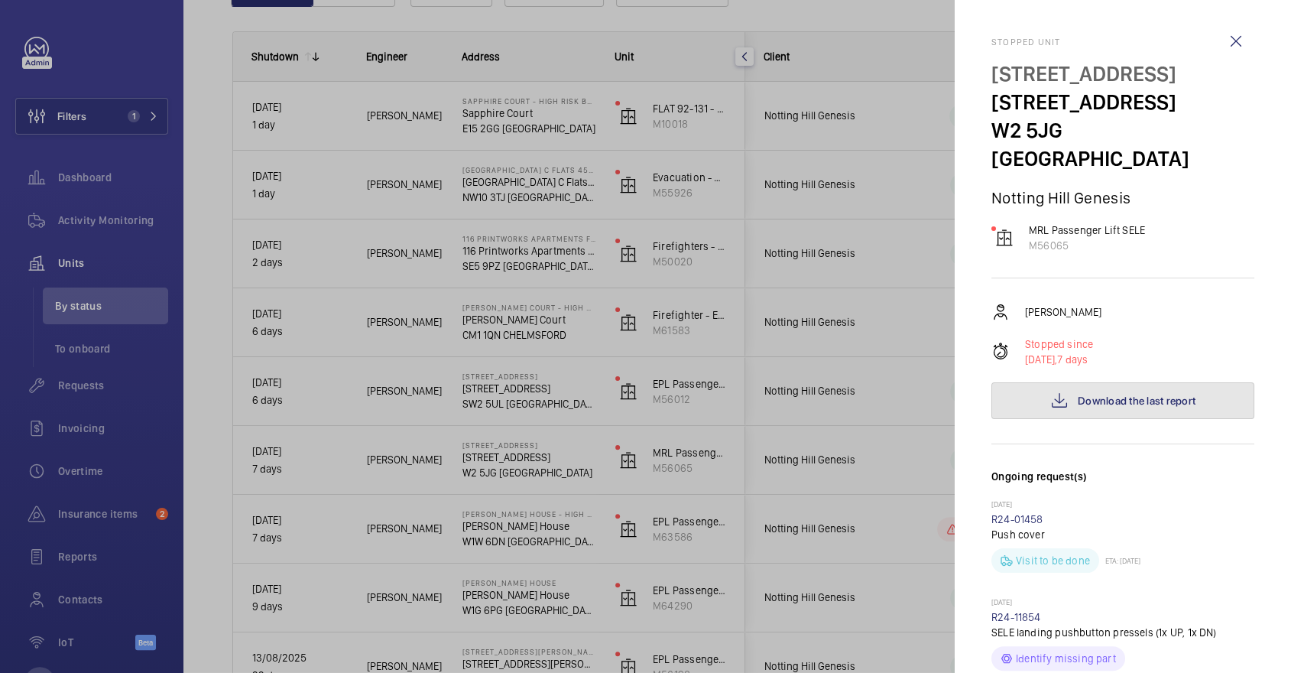
click at [1130, 382] on button "Download the last report" at bounding box center [1123, 400] width 263 height 37
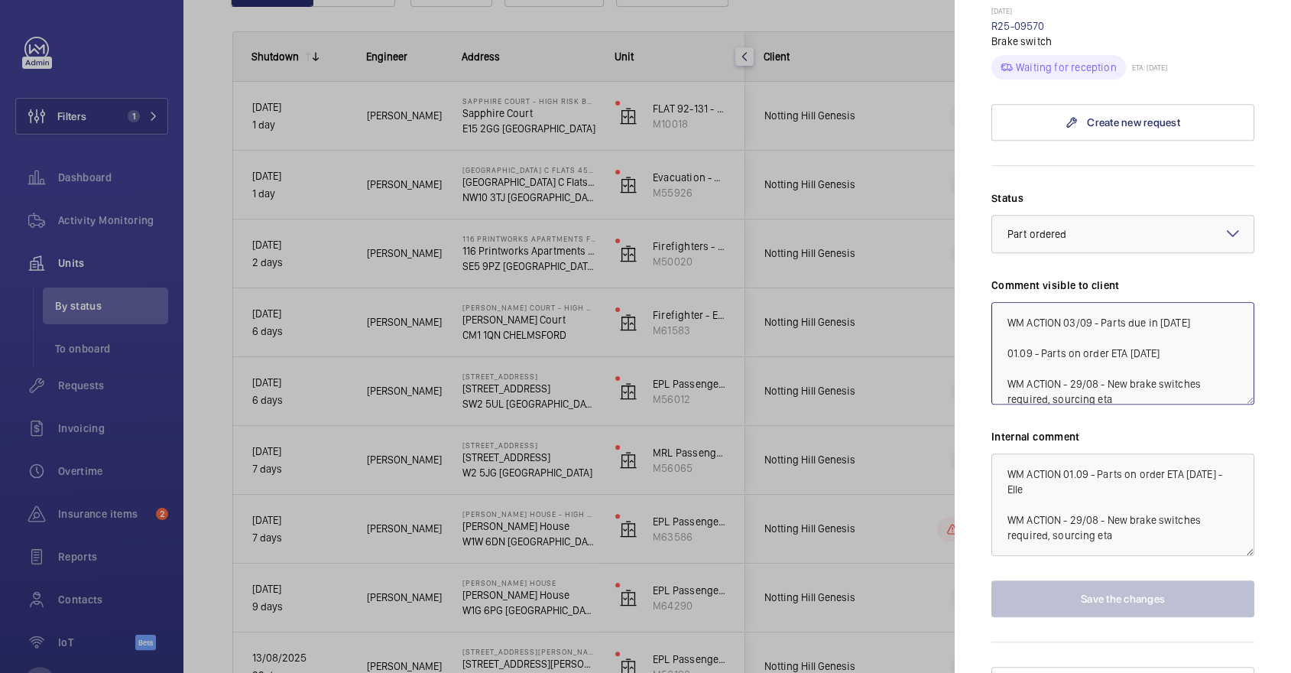
click at [1066, 302] on textarea "WM ACTION 03/09 - Parts due in [DATE] 01.09 - Parts on order ETA [DATE] WM ACTI…" at bounding box center [1123, 353] width 263 height 102
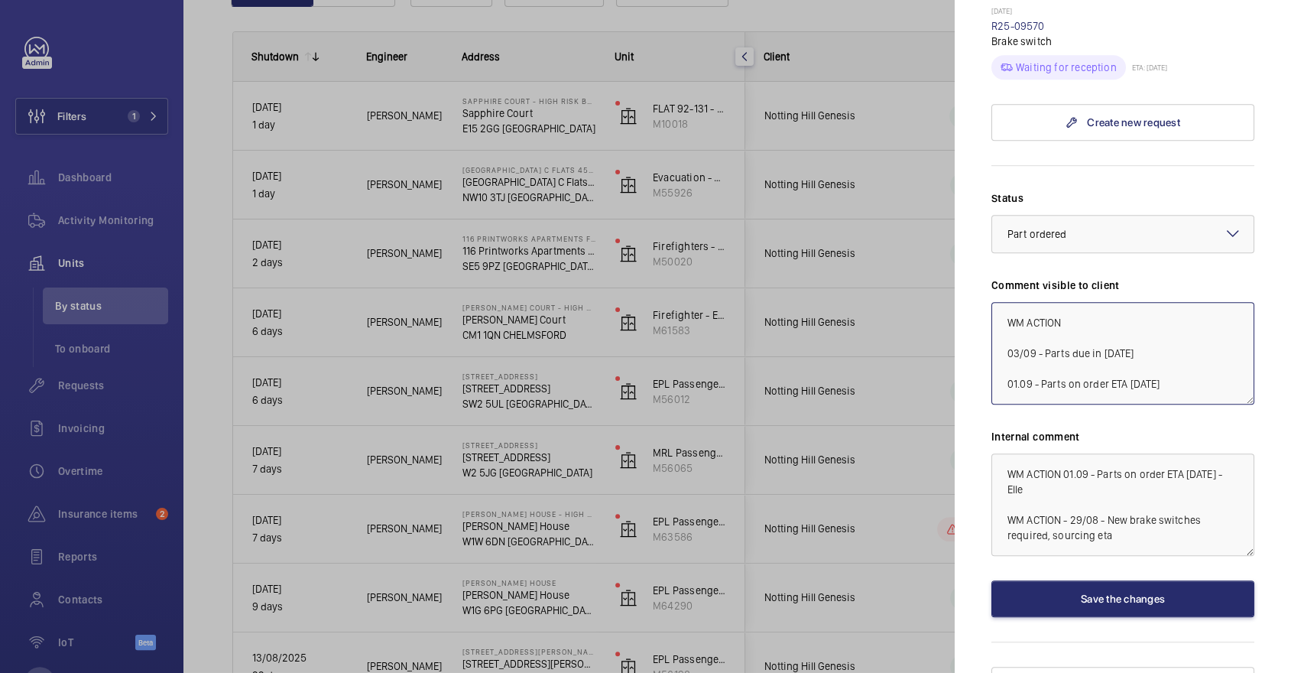
click at [1116, 302] on textarea "WM ACTION 03/09 - Parts due in tomorrow 01.09 - Parts on order ETA Thursday WM …" at bounding box center [1123, 353] width 263 height 102
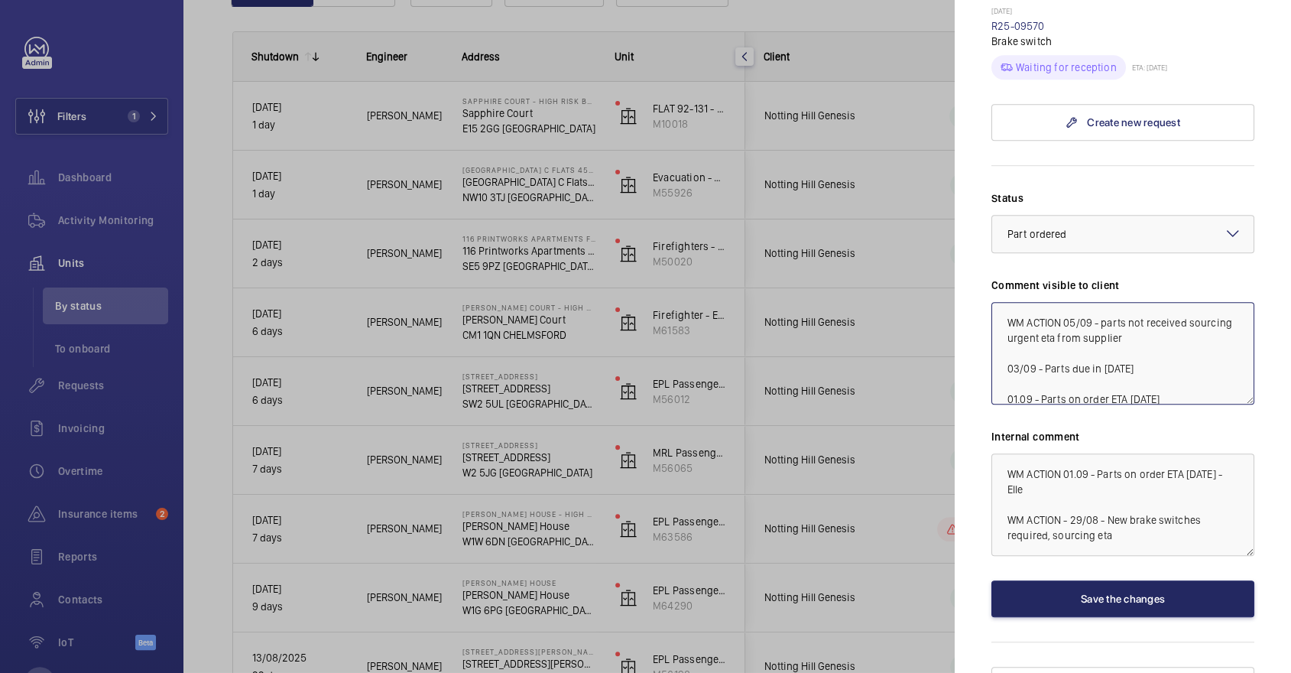
type textarea "WM ACTION 05/09 - parts not received sourcing urgent eta from supplier 03/09 - …"
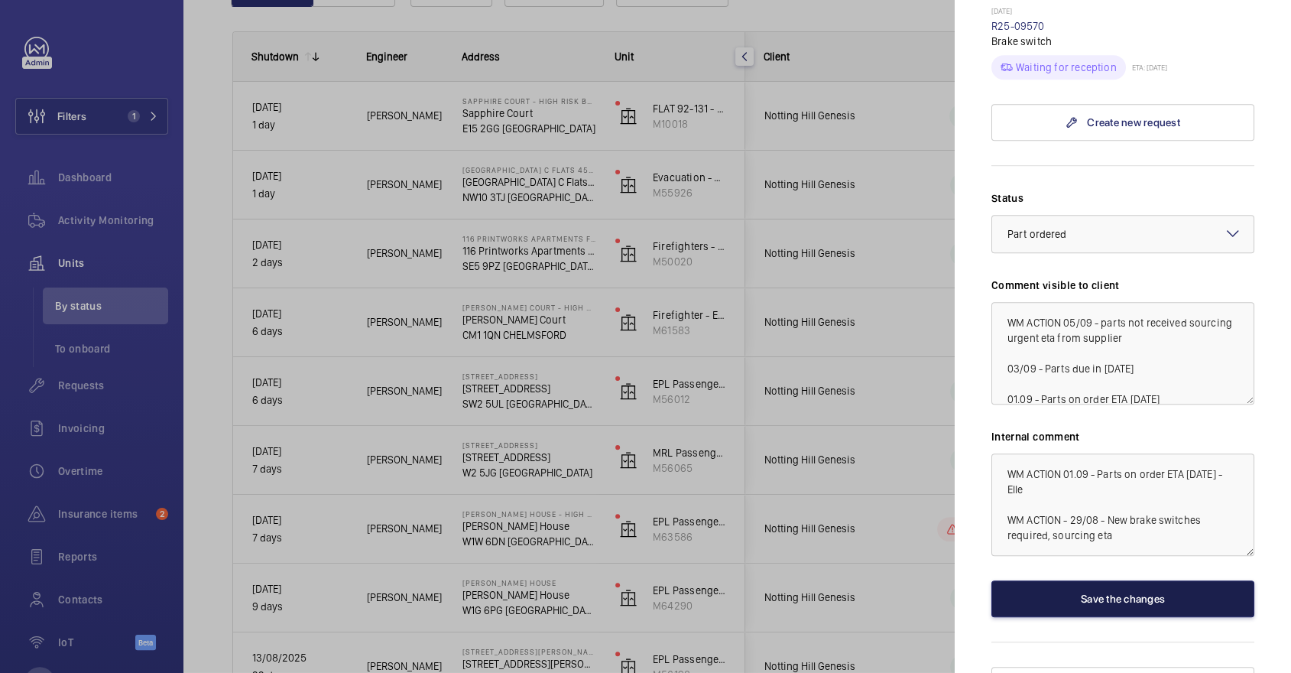
click at [1176, 580] on button "Save the changes" at bounding box center [1123, 598] width 263 height 37
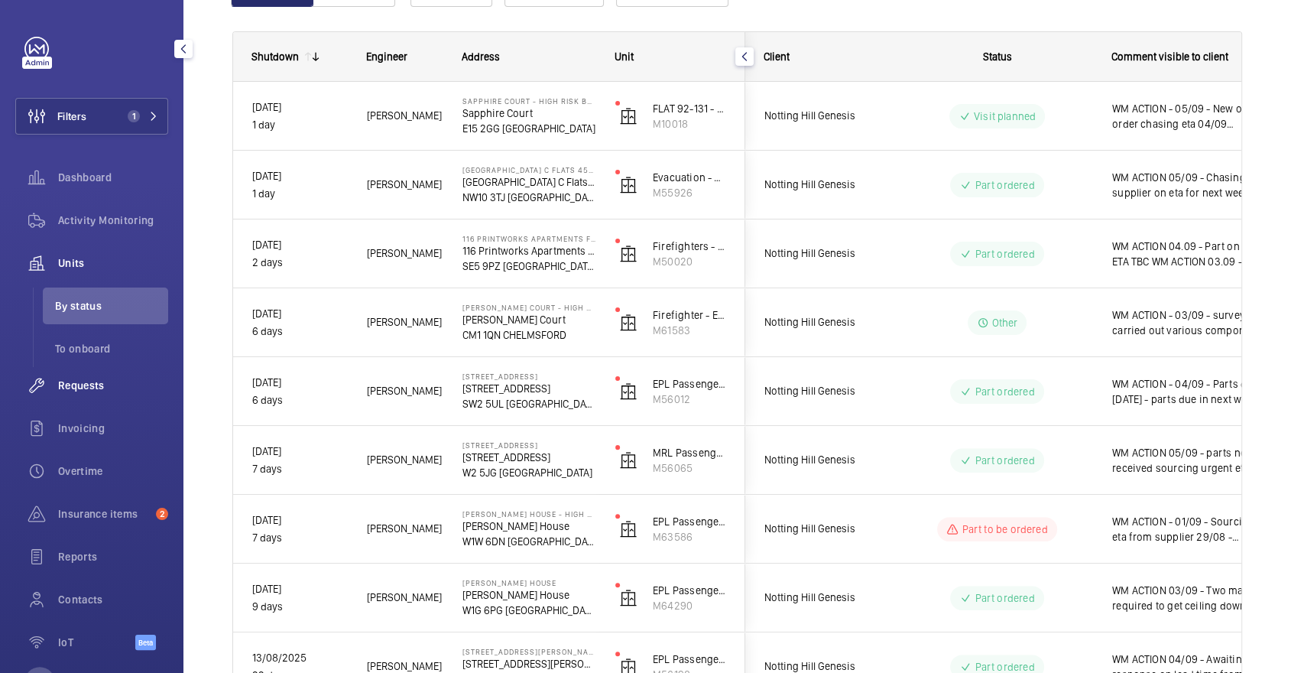
click at [103, 384] on span "Requests" at bounding box center [113, 385] width 110 height 15
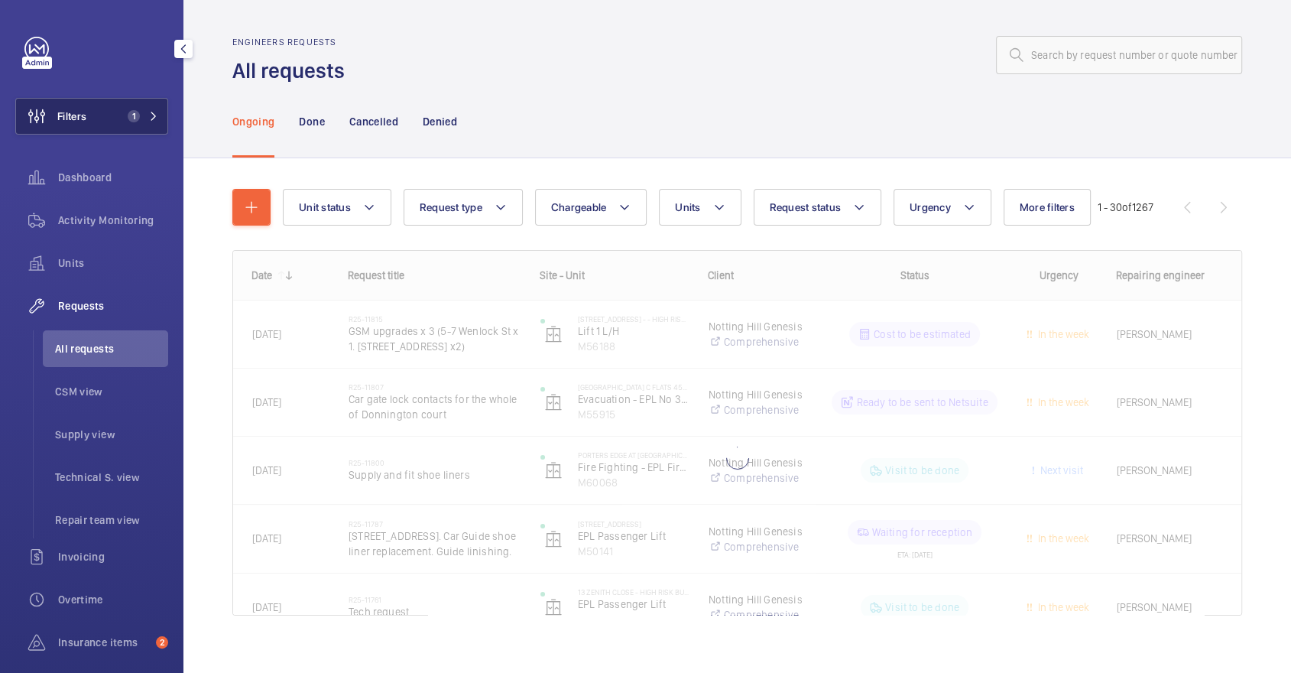
click at [139, 125] on button "Filters 1" at bounding box center [91, 116] width 153 height 37
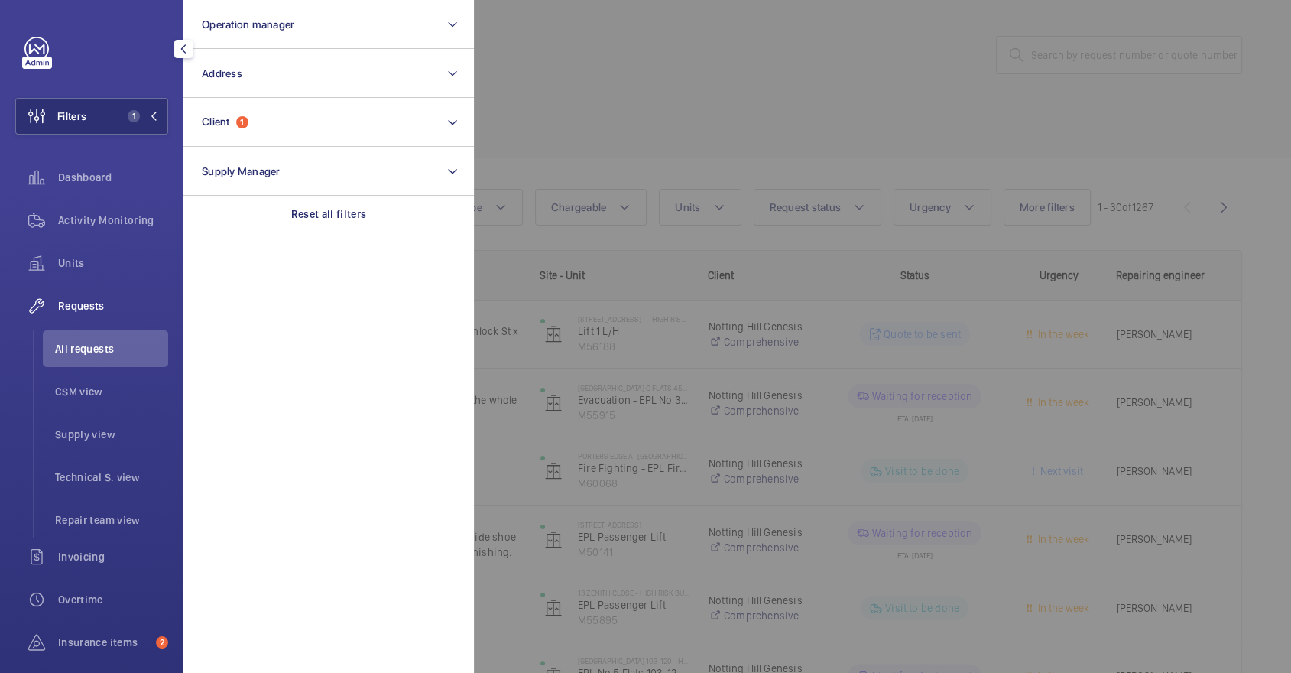
click at [609, 112] on div at bounding box center [1119, 336] width 1291 height 673
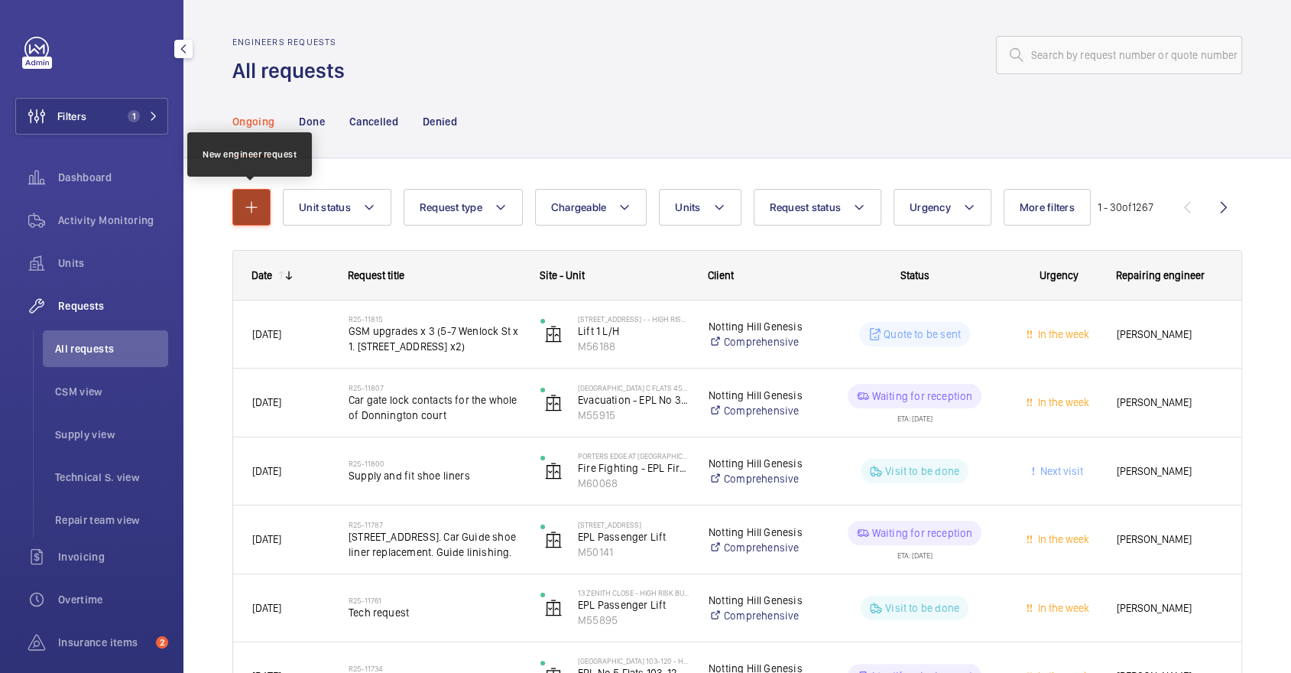
click at [257, 207] on mat-icon "button" at bounding box center [251, 207] width 18 height 18
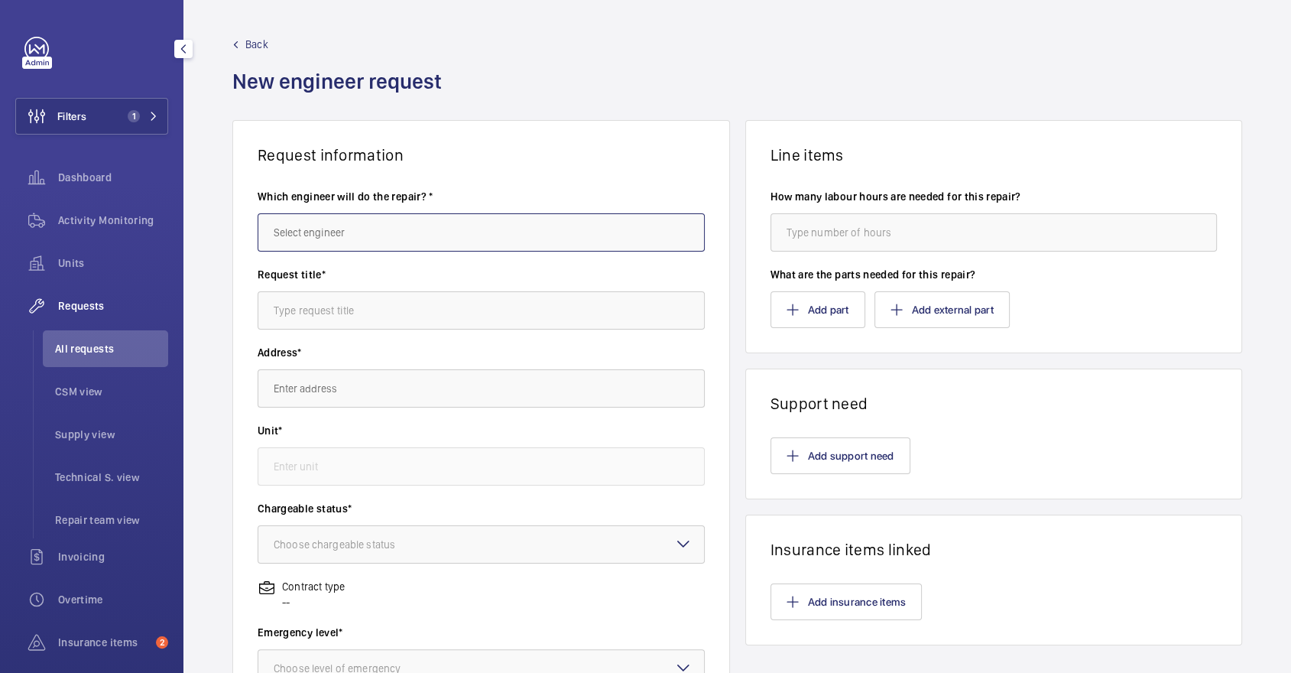
click at [311, 232] on input "text" at bounding box center [481, 232] width 447 height 38
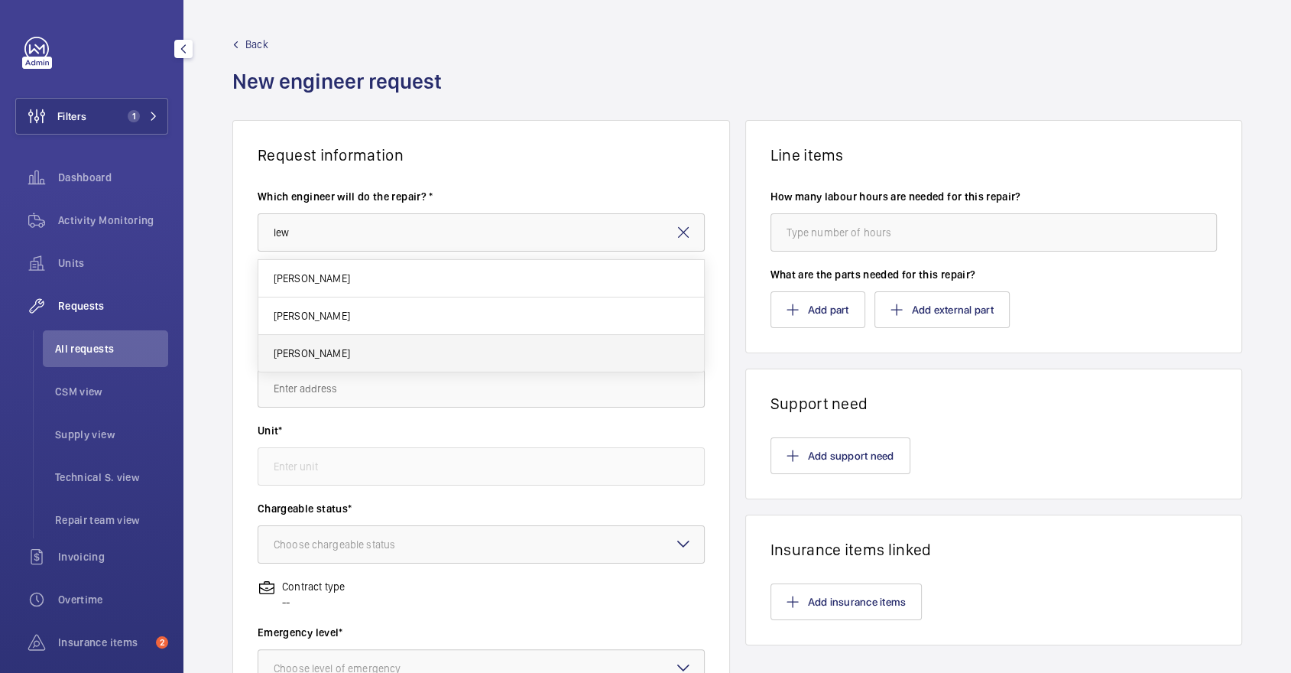
click at [310, 363] on mat-option "[PERSON_NAME]" at bounding box center [481, 353] width 446 height 37
type input "[PERSON_NAME]"
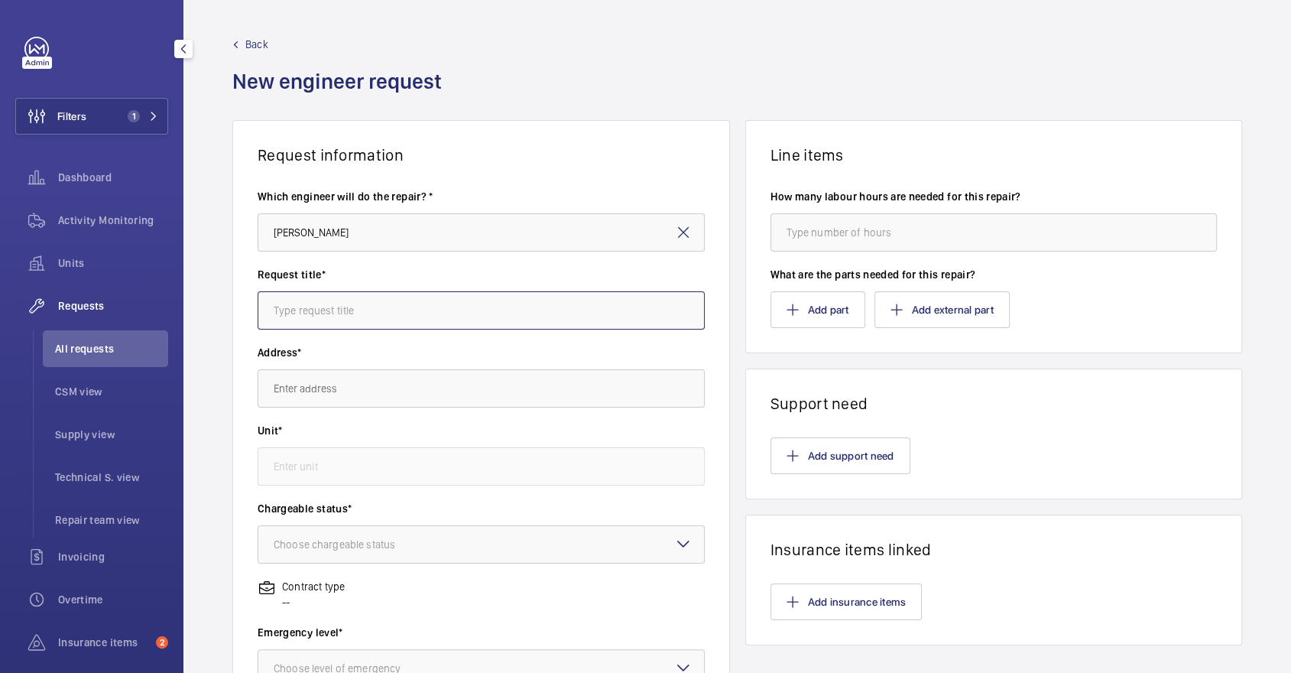
click at [311, 328] on input "text" at bounding box center [481, 310] width 447 height 38
type input "Salvor tower - access control standby"
click at [347, 387] on input "text" at bounding box center [481, 388] width 447 height 38
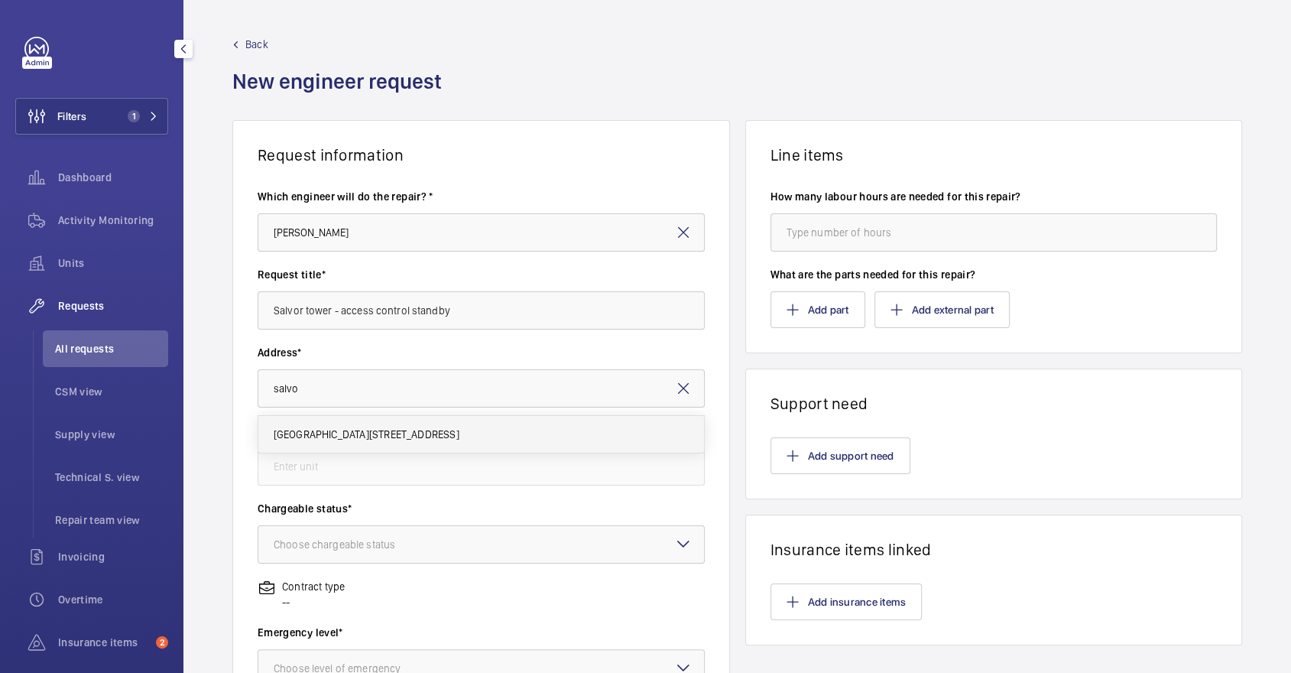
click at [385, 420] on mat-option "Salvor Tower Salvor Tower, E14 9XY LONDON" at bounding box center [481, 434] width 446 height 37
type input "Salvor Tower Salvor Tower, E14 9XY LONDON"
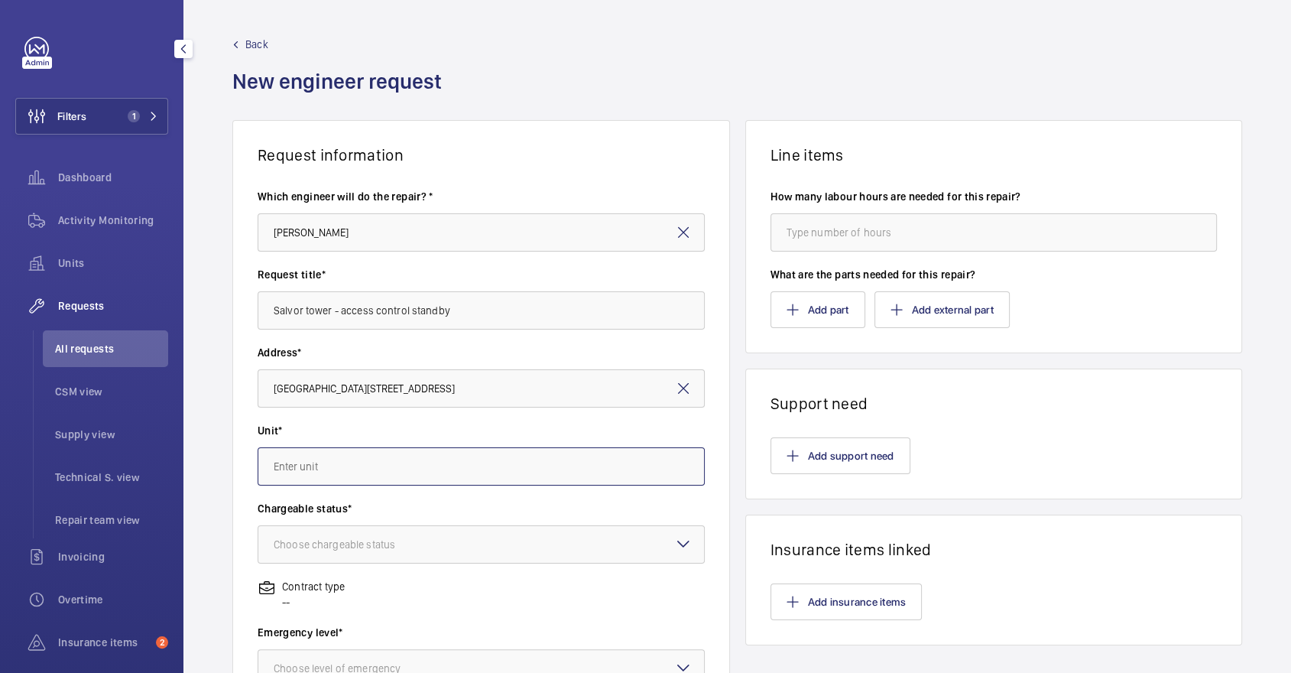
click at [412, 450] on input "text" at bounding box center [481, 466] width 447 height 38
click at [464, 532] on mat-option "M62797 - Evacuation - Left Hand Lift" at bounding box center [481, 549] width 446 height 37
type input "M62797 - Evacuation - Left Hand Lift"
click at [482, 535] on div at bounding box center [481, 544] width 446 height 37
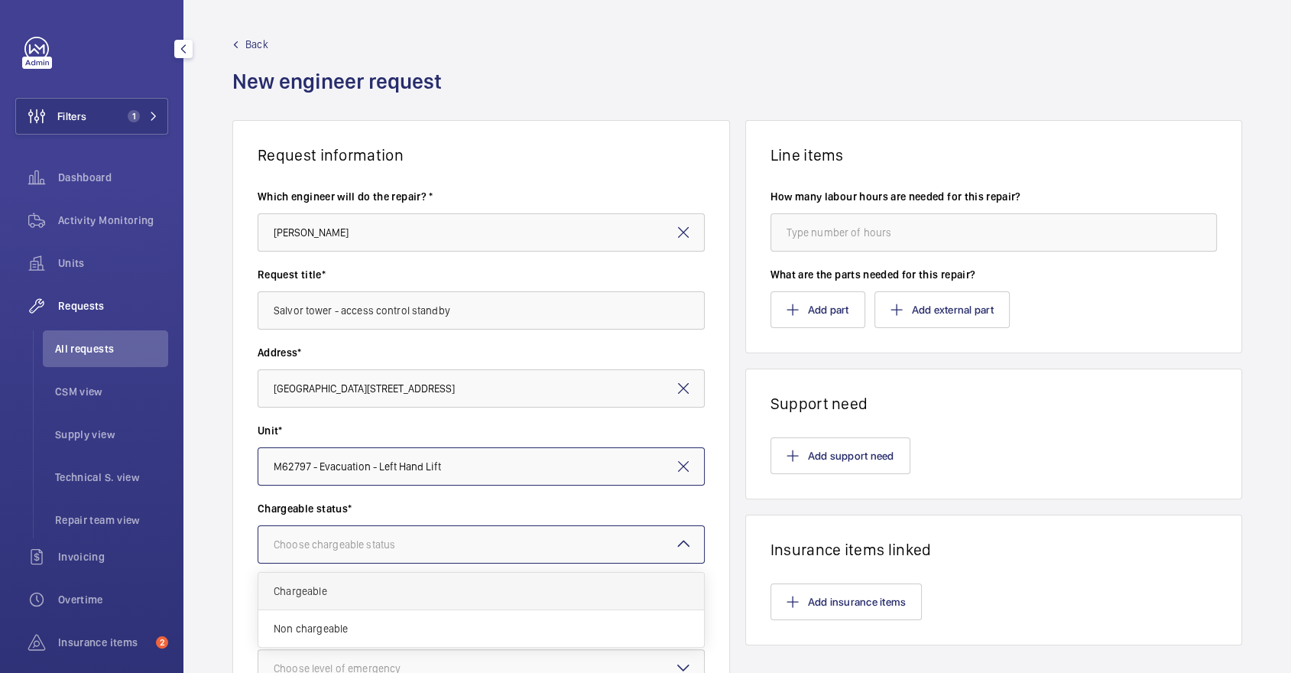
click at [339, 581] on div "Chargeable" at bounding box center [481, 591] width 446 height 37
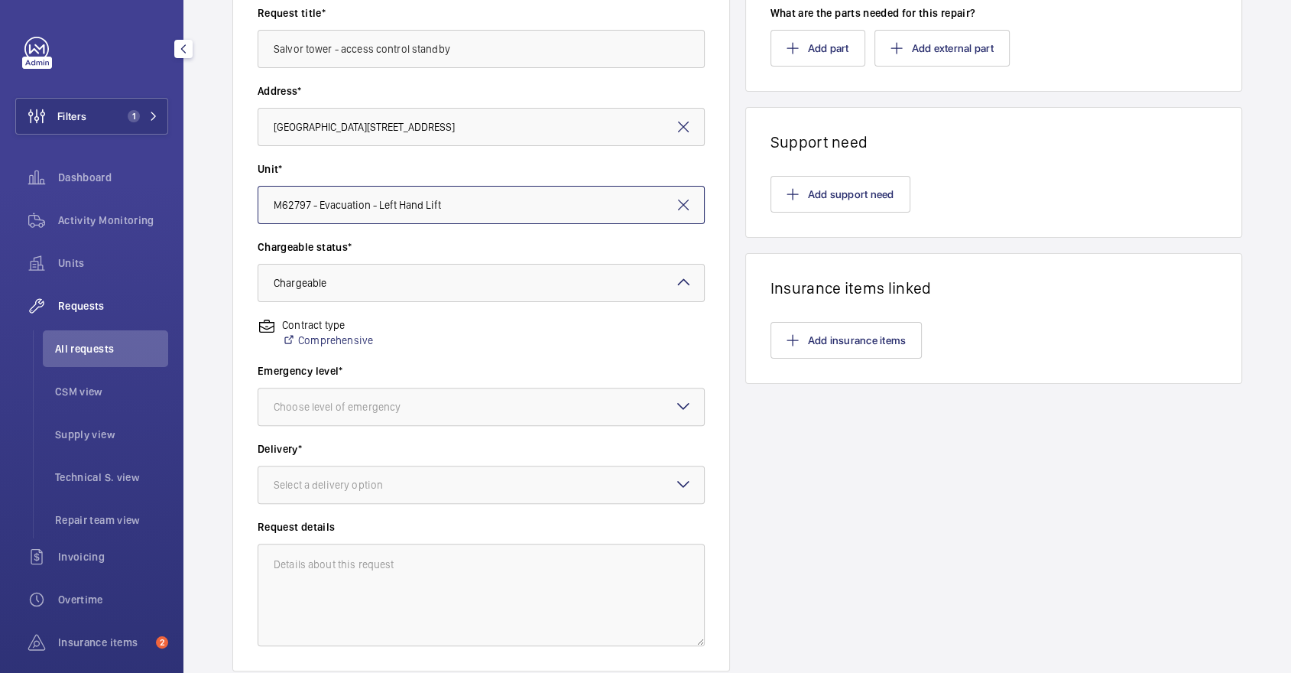
scroll to position [265, 0]
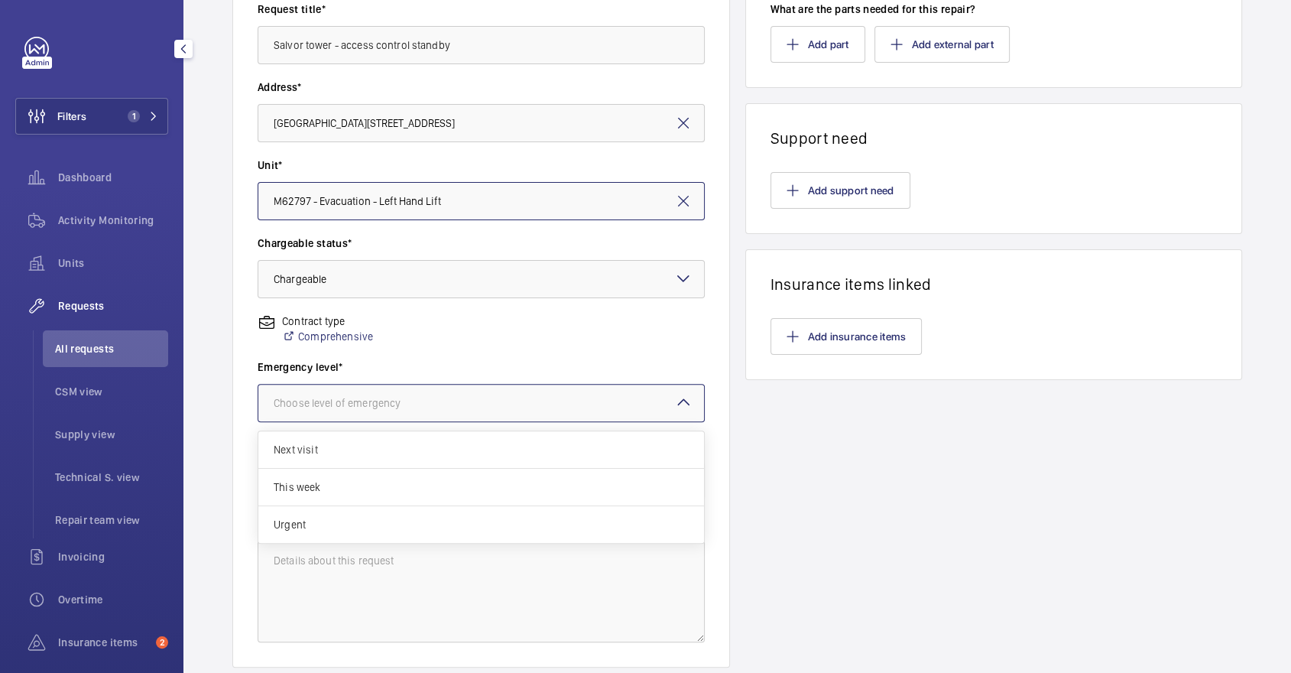
click at [478, 385] on div at bounding box center [481, 403] width 446 height 37
click at [461, 455] on span "Next visit" at bounding box center [481, 449] width 415 height 15
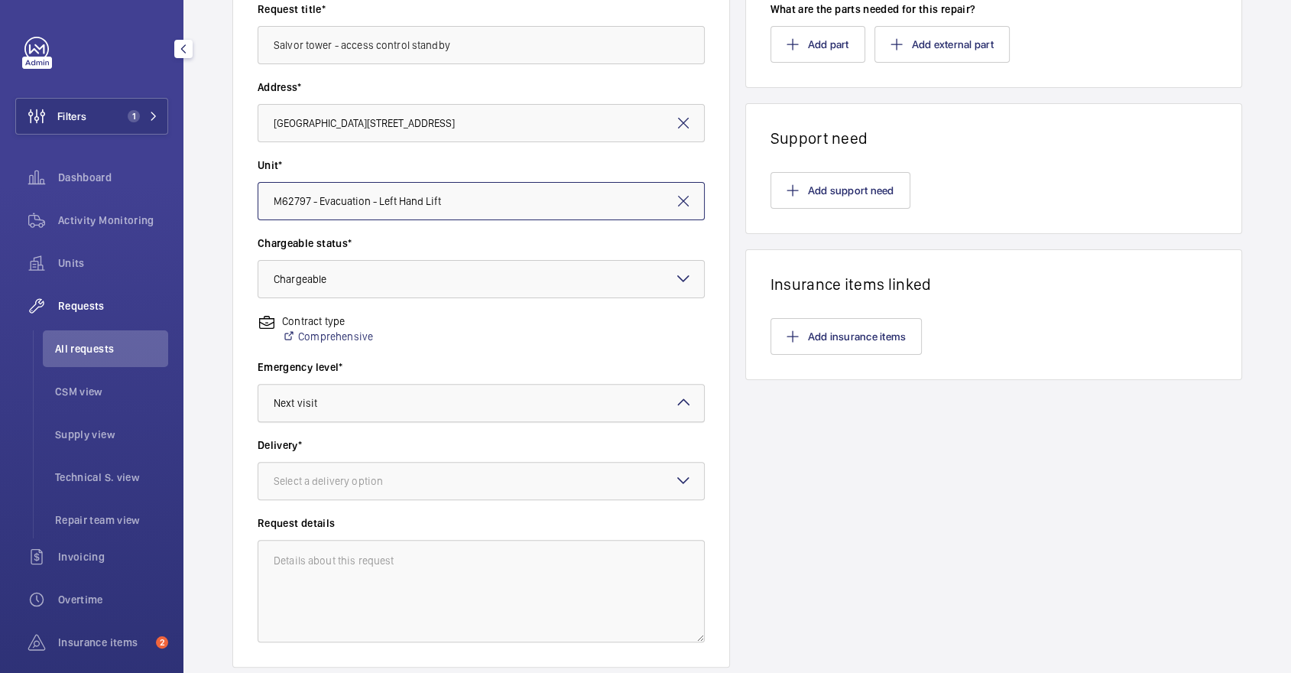
click at [404, 390] on div at bounding box center [481, 403] width 446 height 37
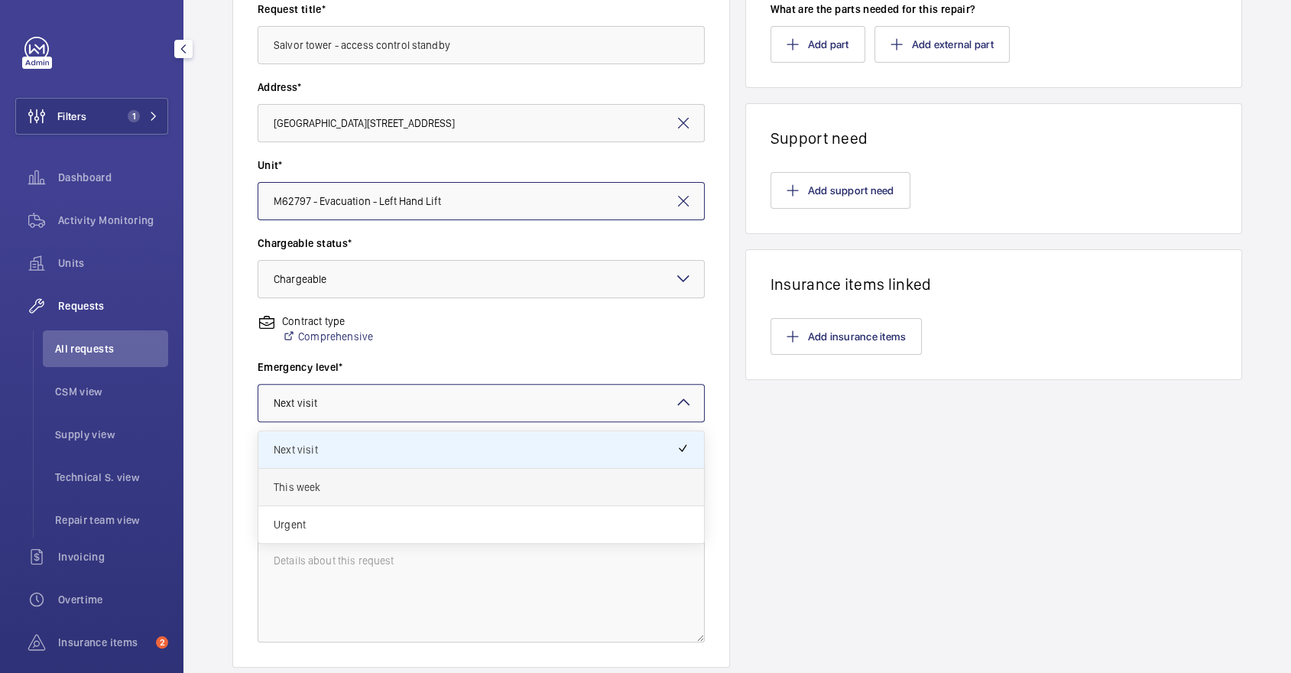
click at [403, 470] on div "This week" at bounding box center [481, 487] width 446 height 37
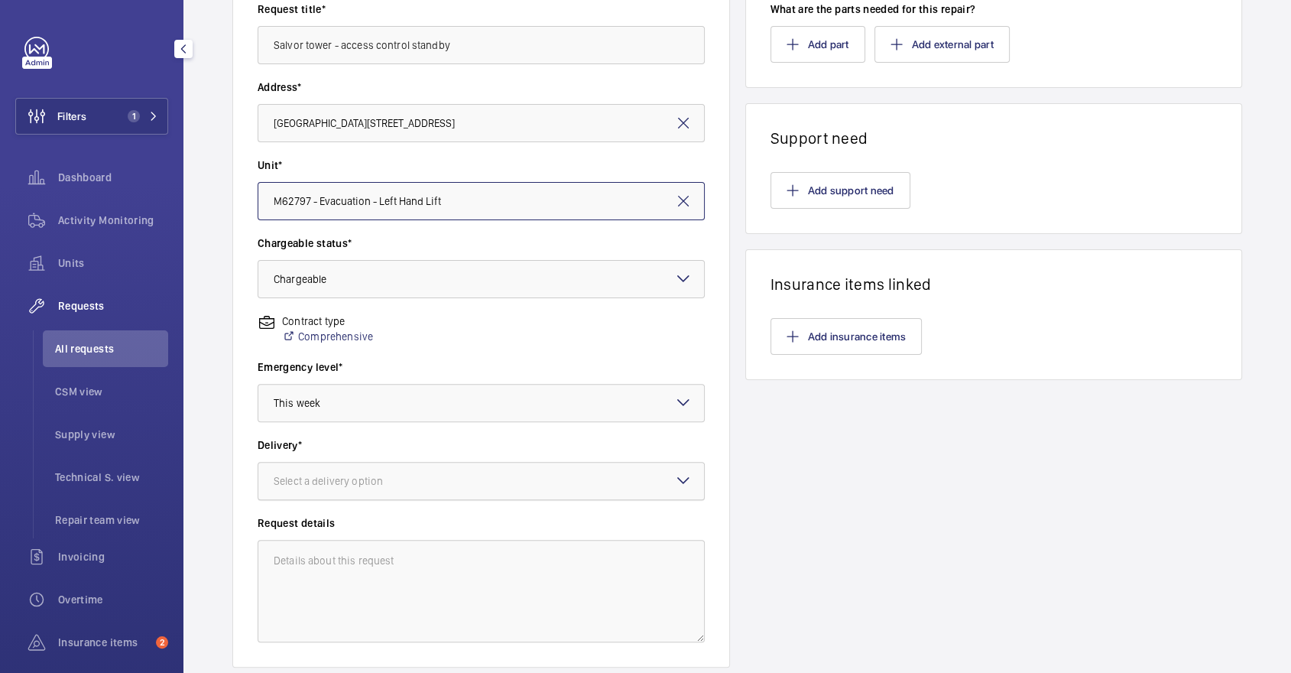
click at [491, 485] on div at bounding box center [481, 481] width 446 height 37
click at [483, 559] on span "On site" at bounding box center [481, 564] width 415 height 15
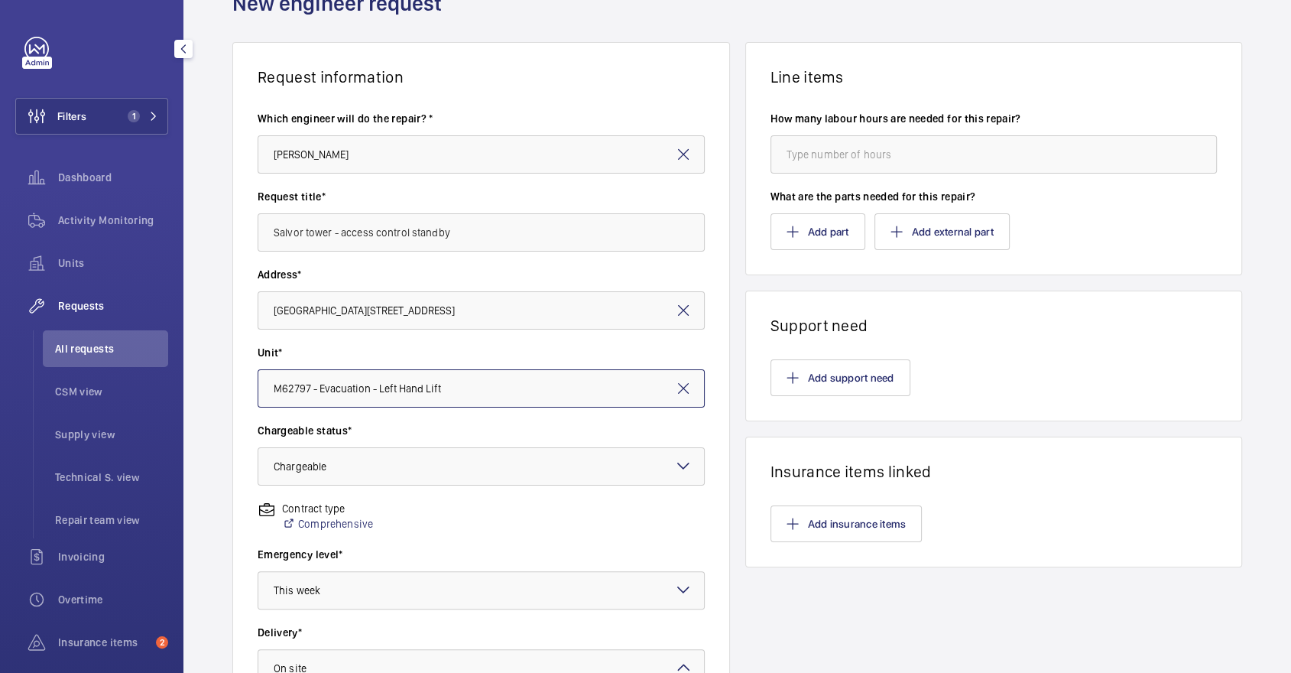
scroll to position [0, 0]
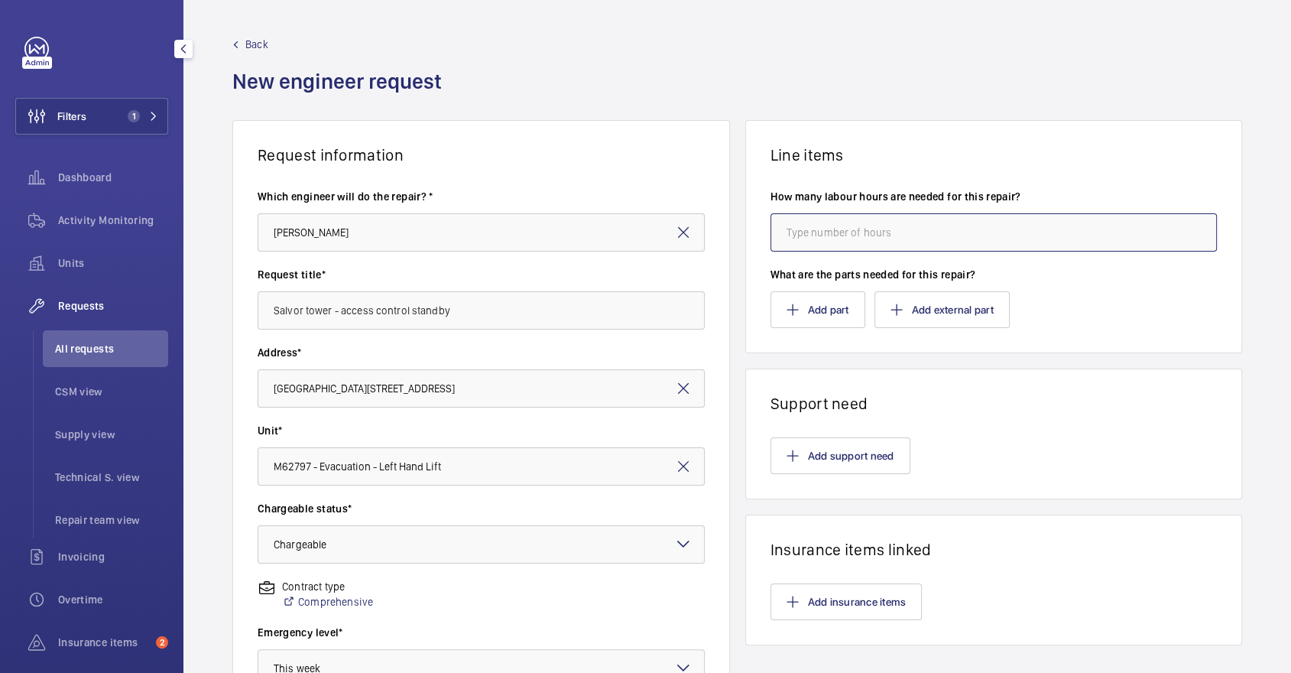
click at [862, 234] on input "number" at bounding box center [994, 232] width 447 height 38
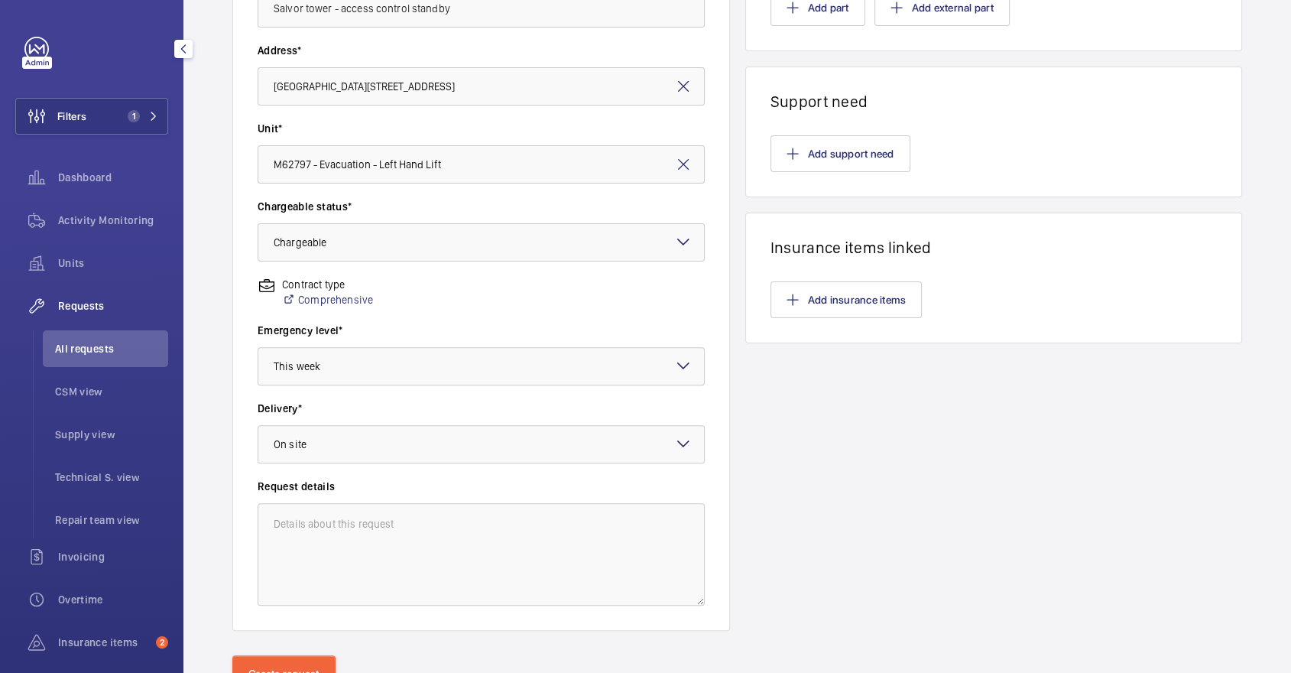
scroll to position [369, 0]
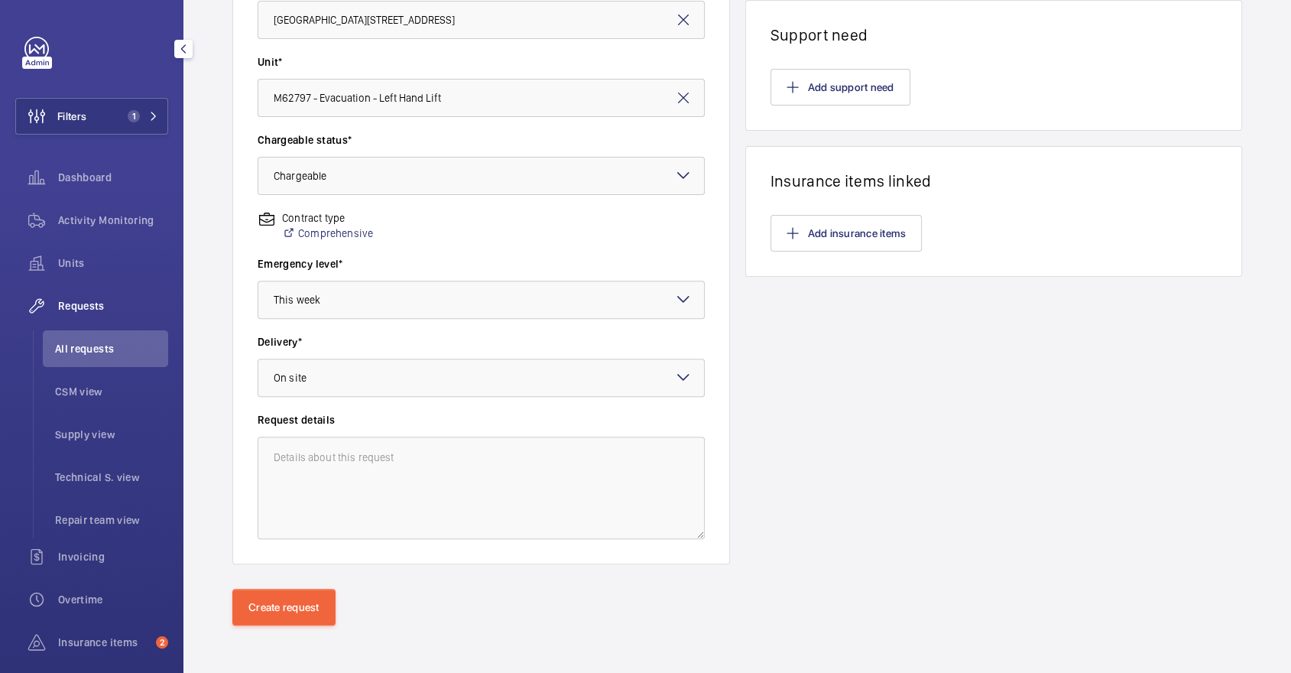
type input "4"
click at [528, 468] on textarea at bounding box center [481, 488] width 447 height 102
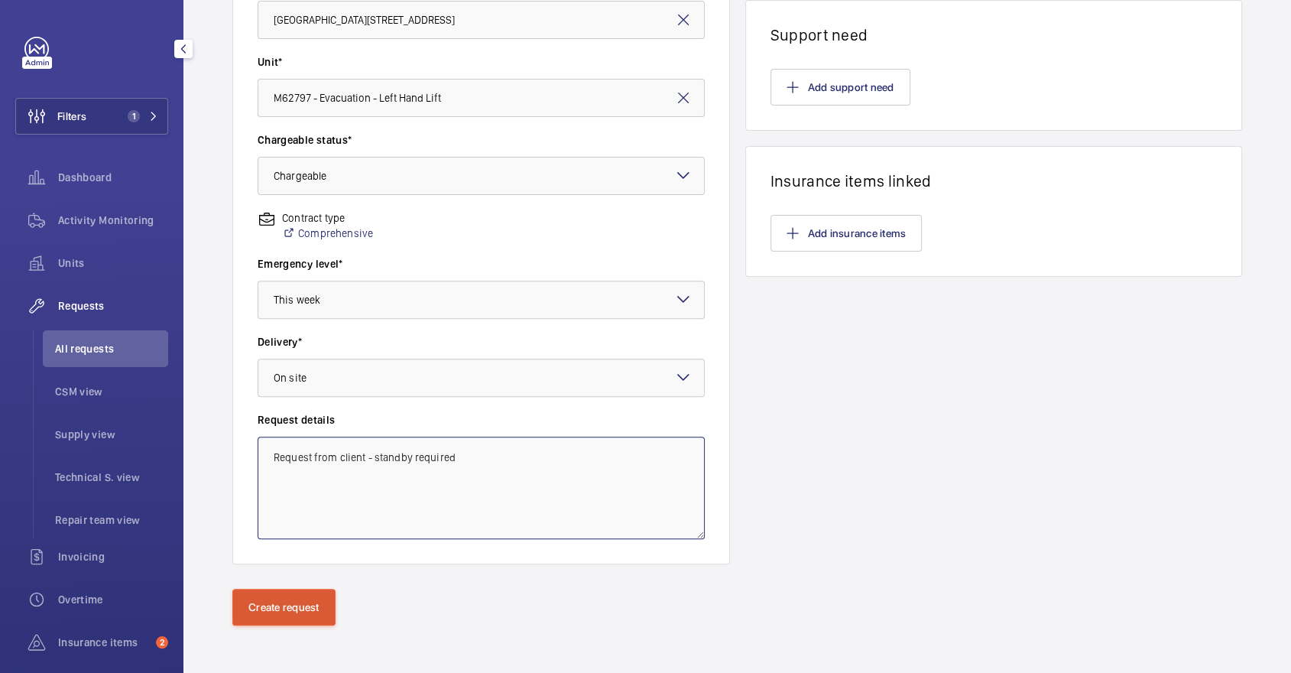
type textarea "Request from client - standby required"
click at [306, 602] on button "Create request" at bounding box center [283, 607] width 103 height 37
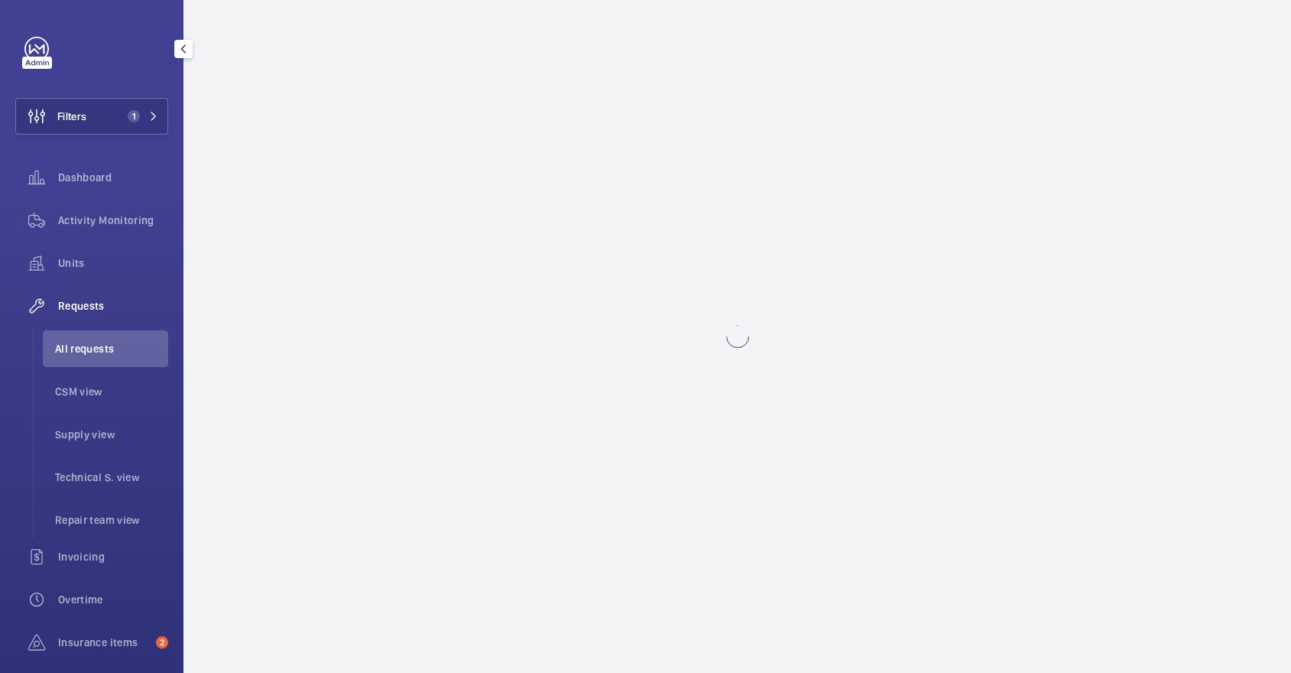
scroll to position [0, 0]
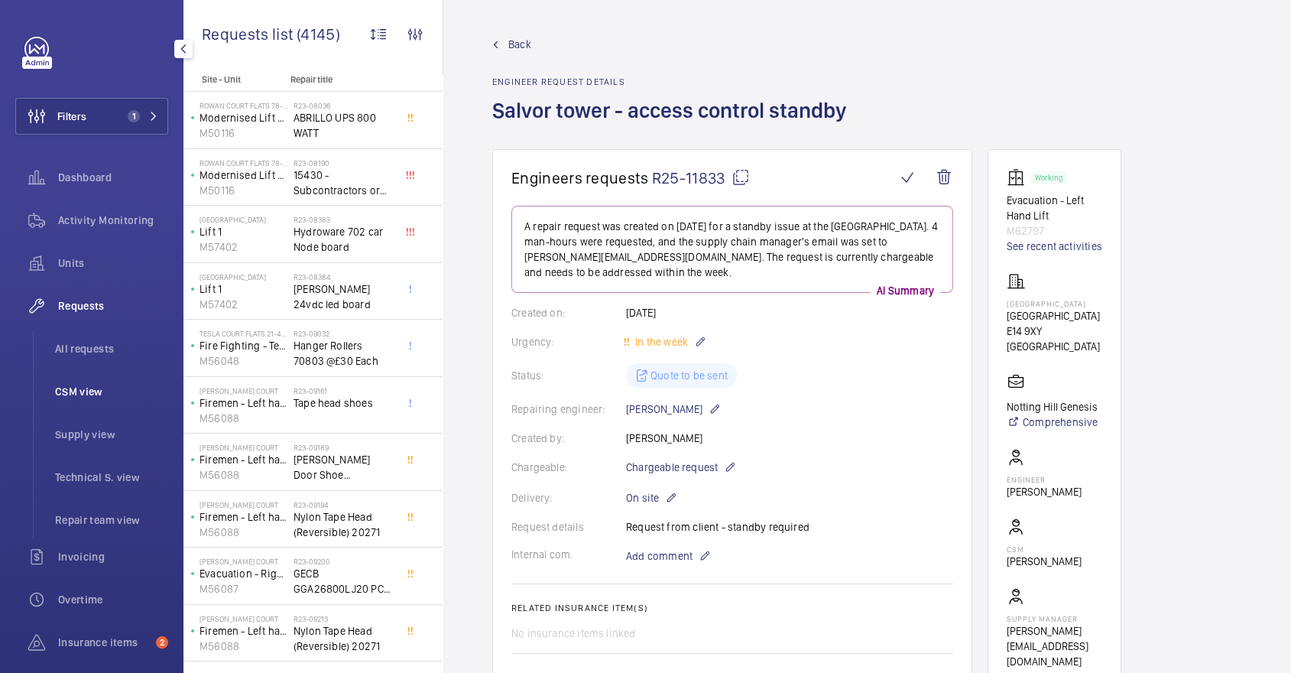
click at [110, 387] on span "CSM view" at bounding box center [111, 391] width 113 height 15
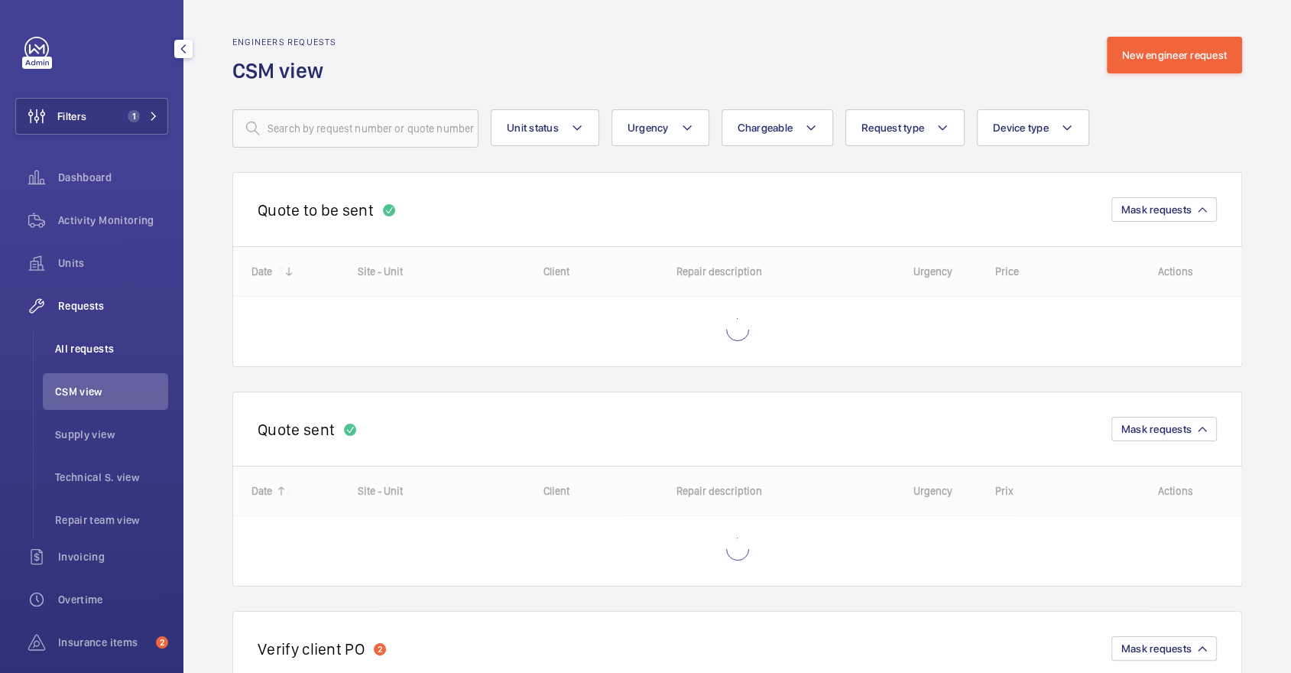
click at [99, 341] on span "All requests" at bounding box center [111, 348] width 113 height 15
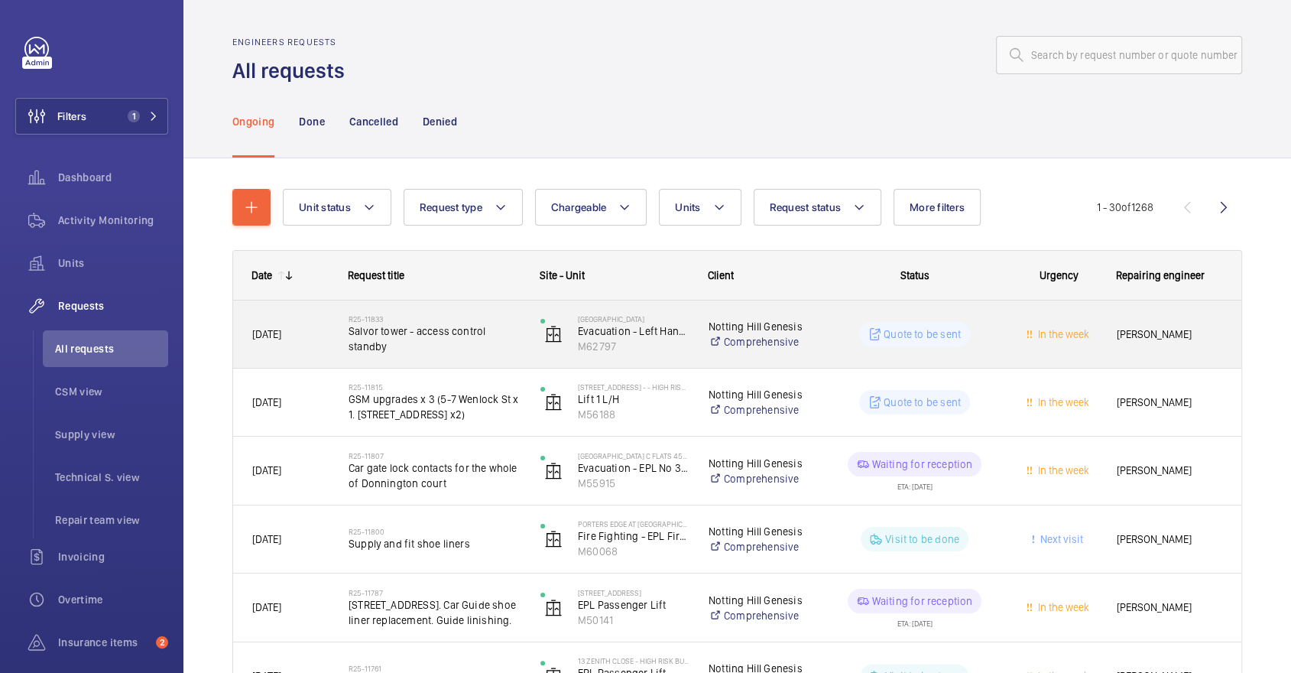
click at [524, 331] on div "Salvor Tower Evacuation - Left Hand Lift M62797" at bounding box center [605, 334] width 167 height 63
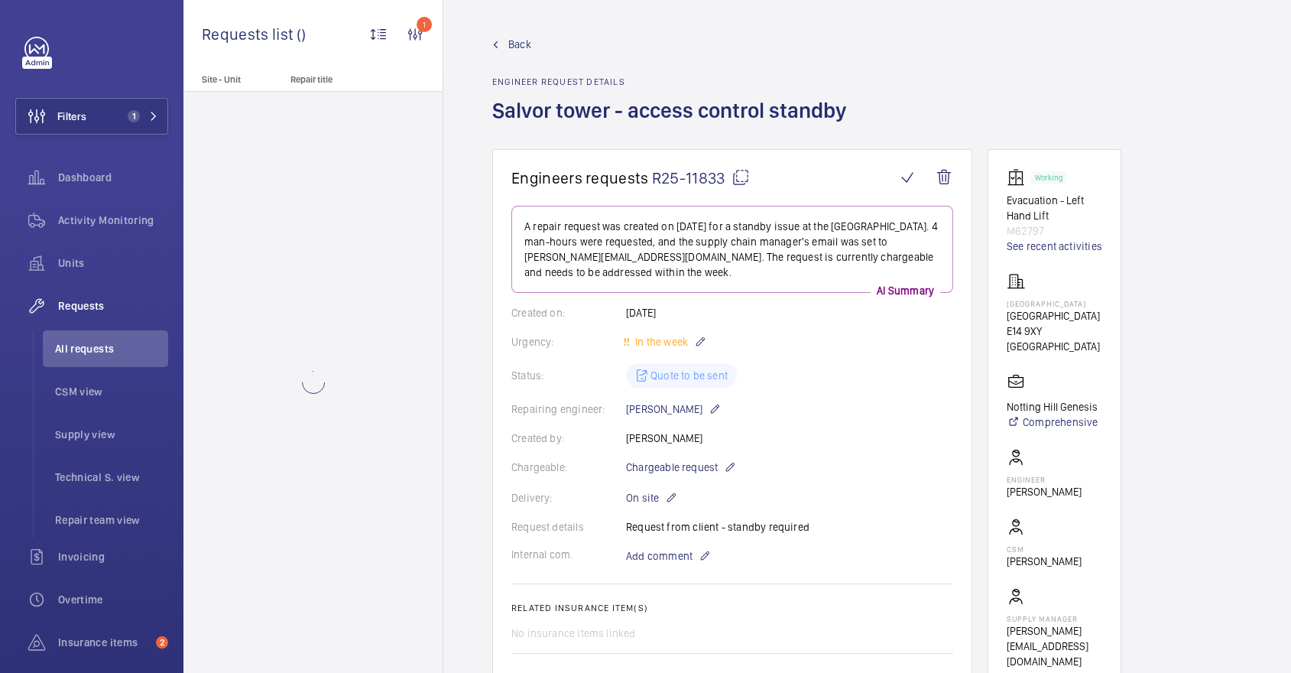
scroll to position [479, 0]
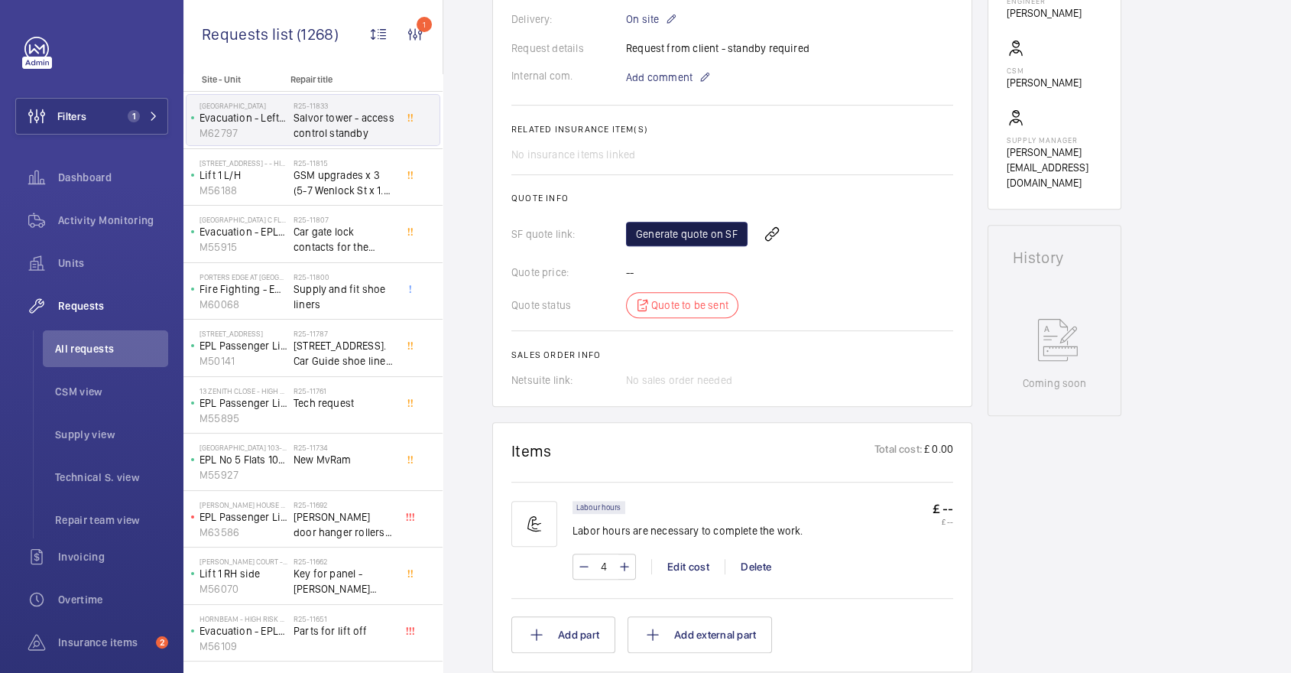
click at [728, 229] on link "Generate quote on SF" at bounding box center [687, 234] width 122 height 24
